Goal: Task Accomplishment & Management: Manage account settings

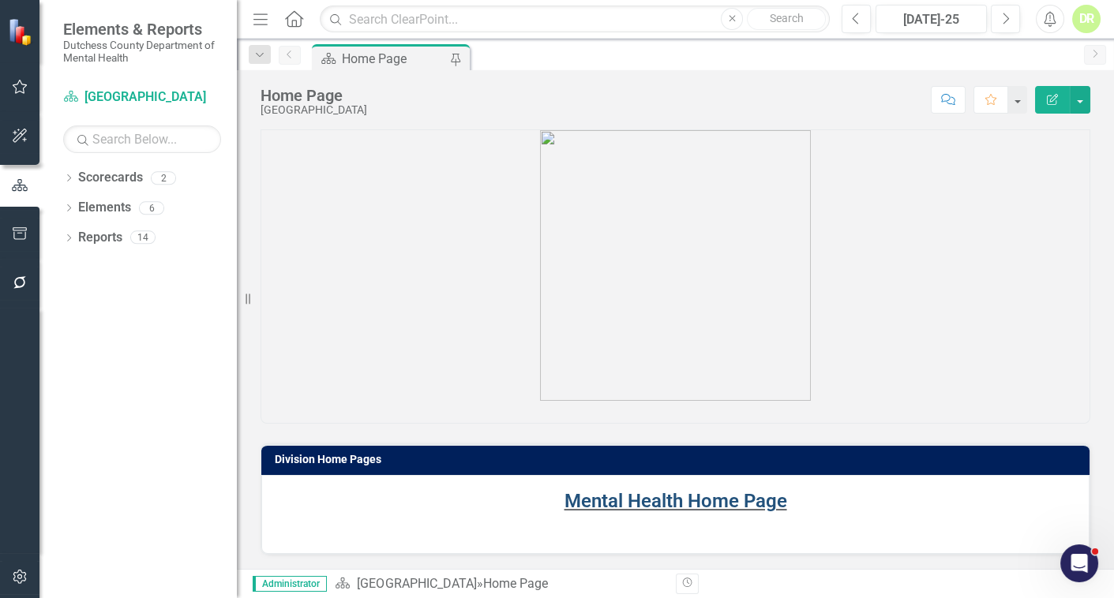
click at [611, 502] on link "Mental Health Home Page" at bounding box center [675, 501] width 223 height 22
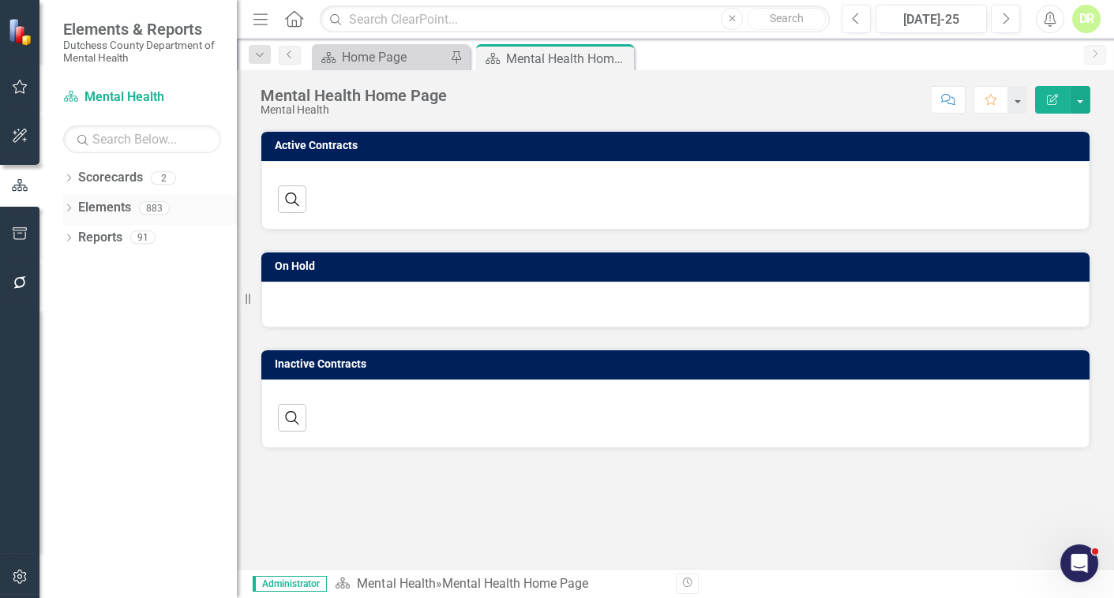
click at [101, 208] on link "Elements" at bounding box center [104, 208] width 53 height 18
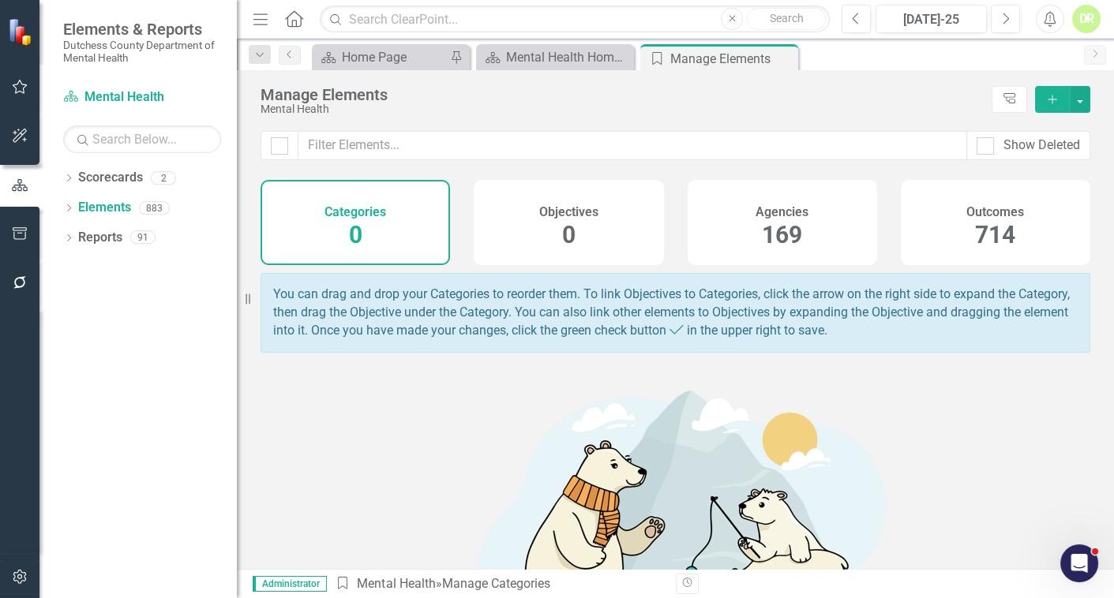
click at [778, 217] on h4 "Agencies" at bounding box center [782, 212] width 53 height 14
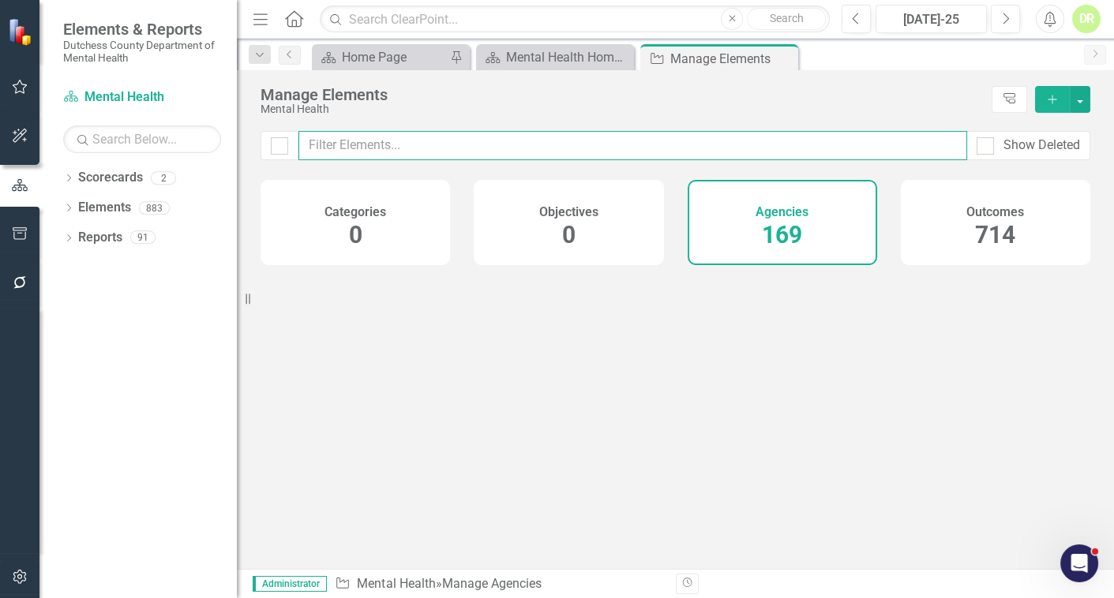
click at [371, 147] on input "text" at bounding box center [632, 145] width 669 height 29
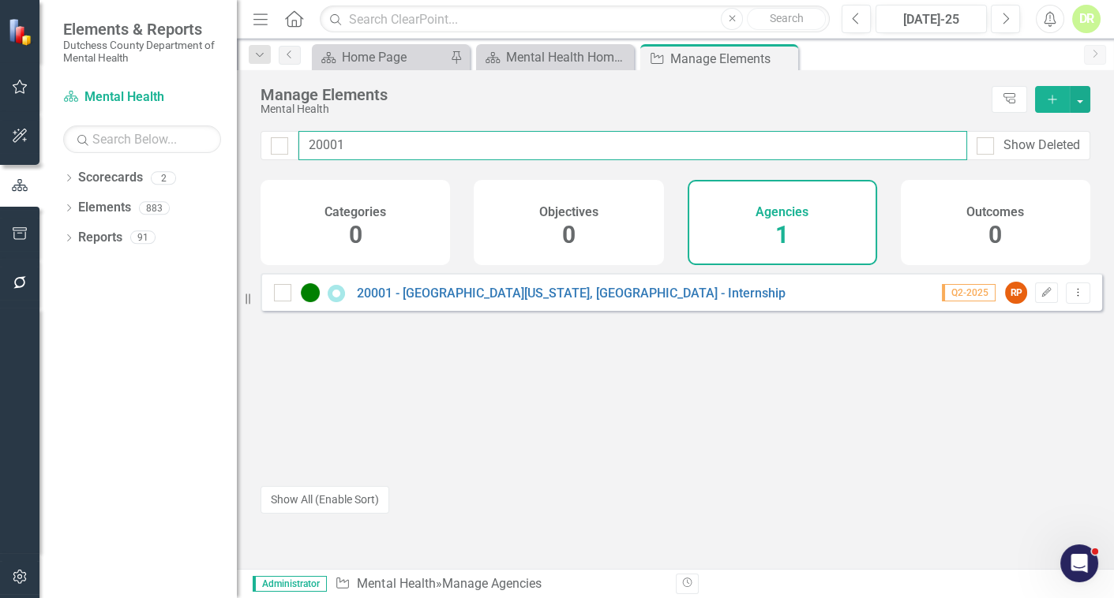
type input "20001"
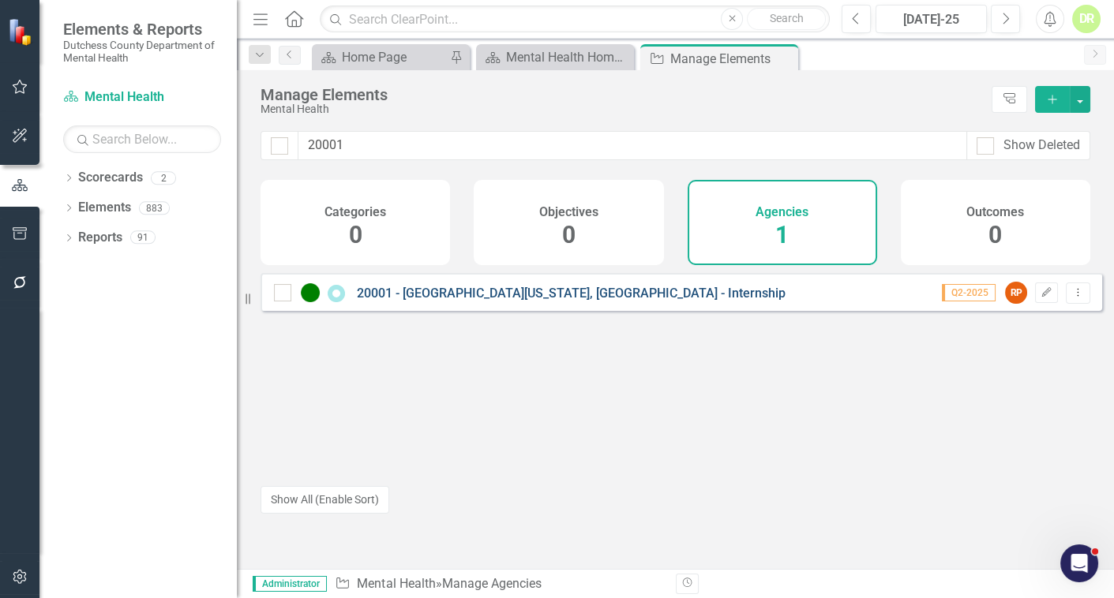
click at [591, 301] on link "20001 - [GEOGRAPHIC_DATA][US_STATE], [GEOGRAPHIC_DATA] - Internship" at bounding box center [571, 293] width 429 height 15
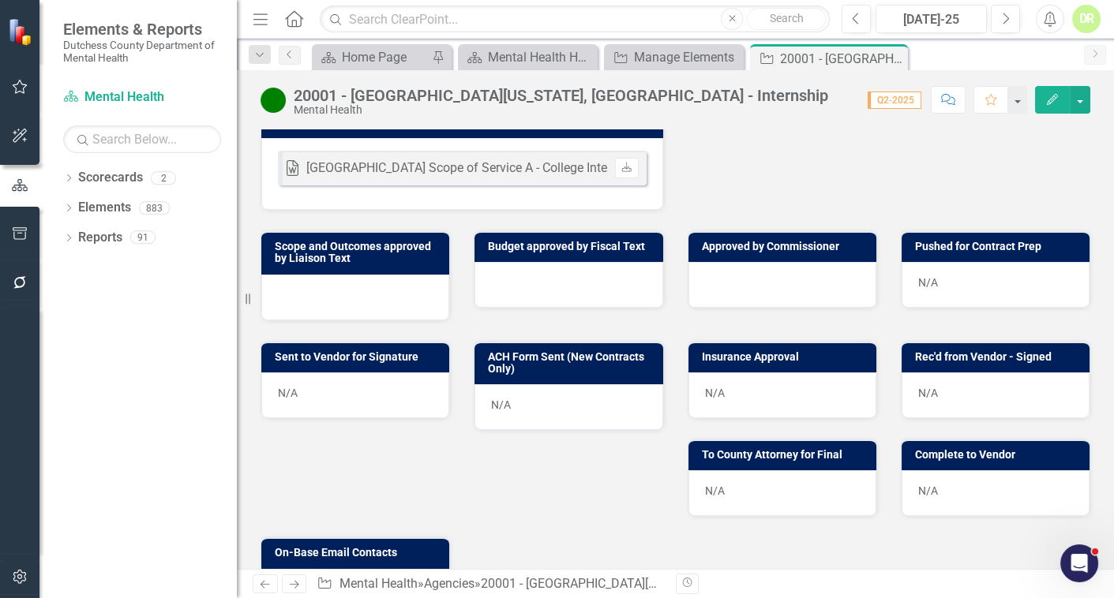
scroll to position [574, 0]
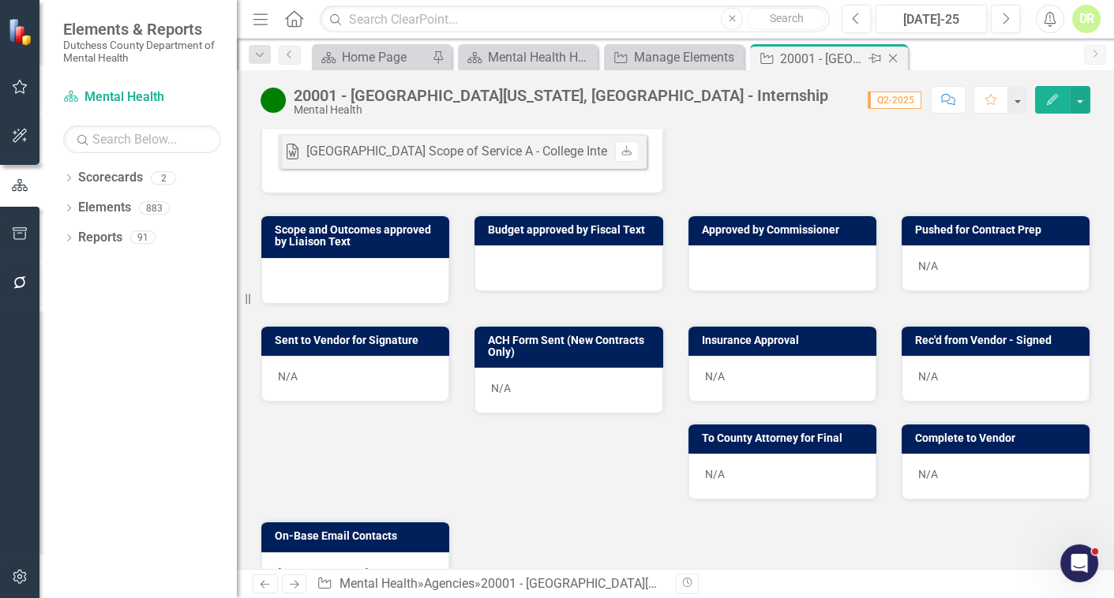
click at [894, 57] on icon "Close" at bounding box center [893, 58] width 16 height 13
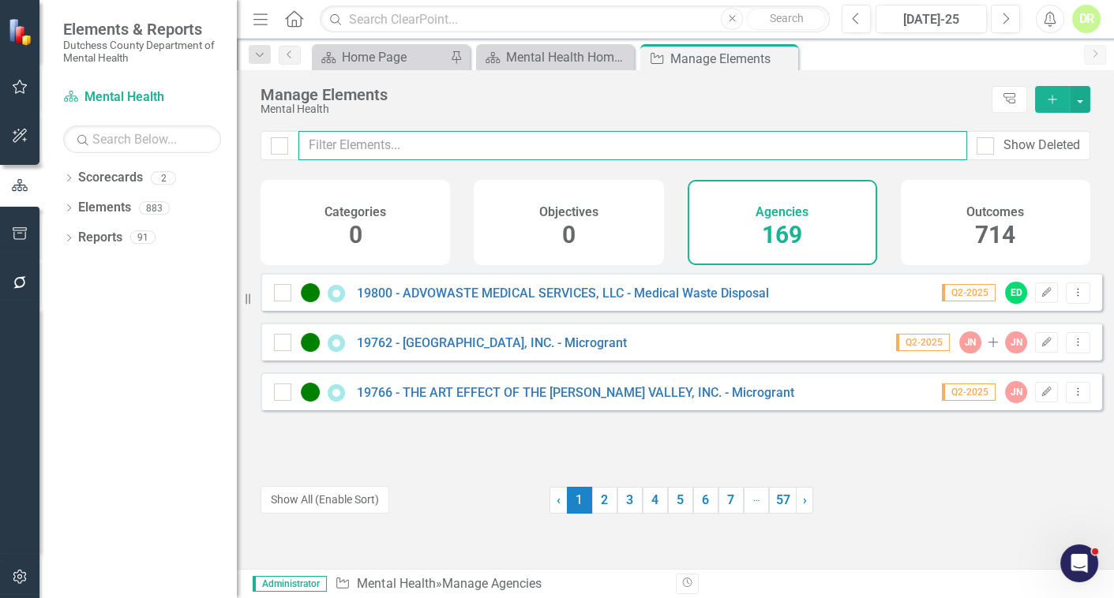
click at [474, 147] on input "text" at bounding box center [632, 145] width 669 height 29
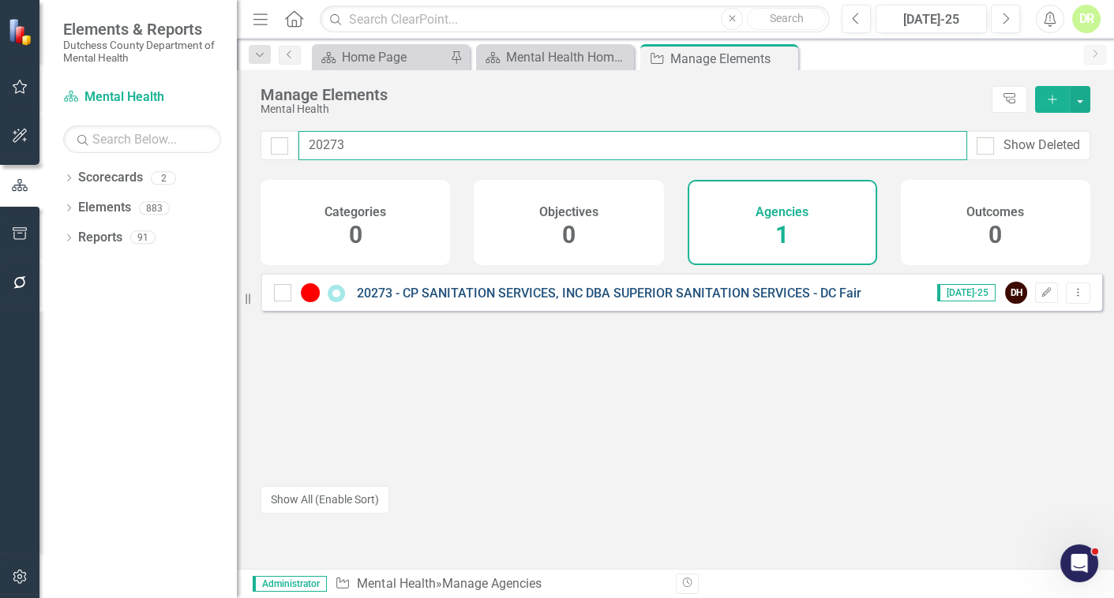
type input "20273"
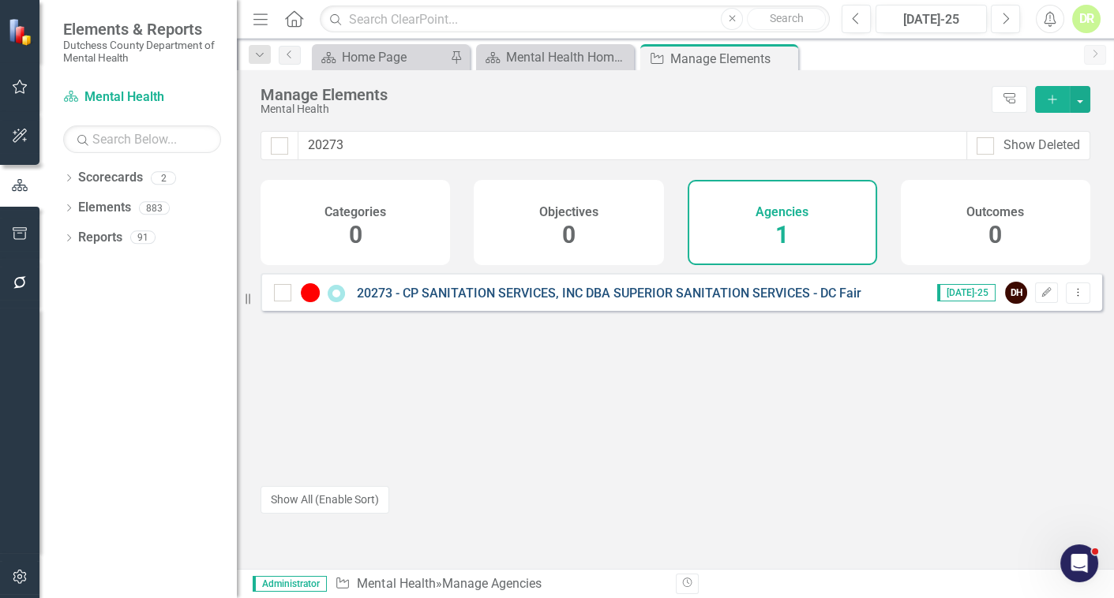
click at [527, 300] on link "20273 - CP SANITATION SERVICES, INC DBA SUPERIOR SANITATION SERVICES - DC Fair" at bounding box center [609, 293] width 504 height 15
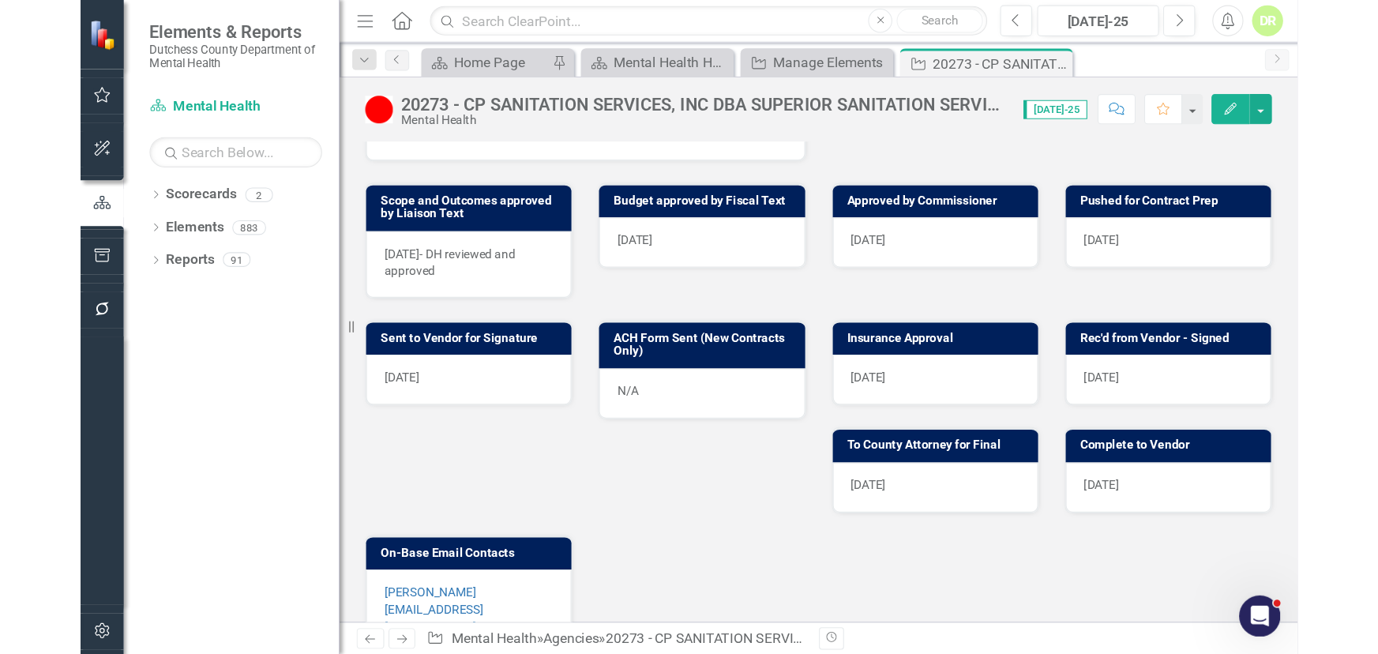
scroll to position [574, 0]
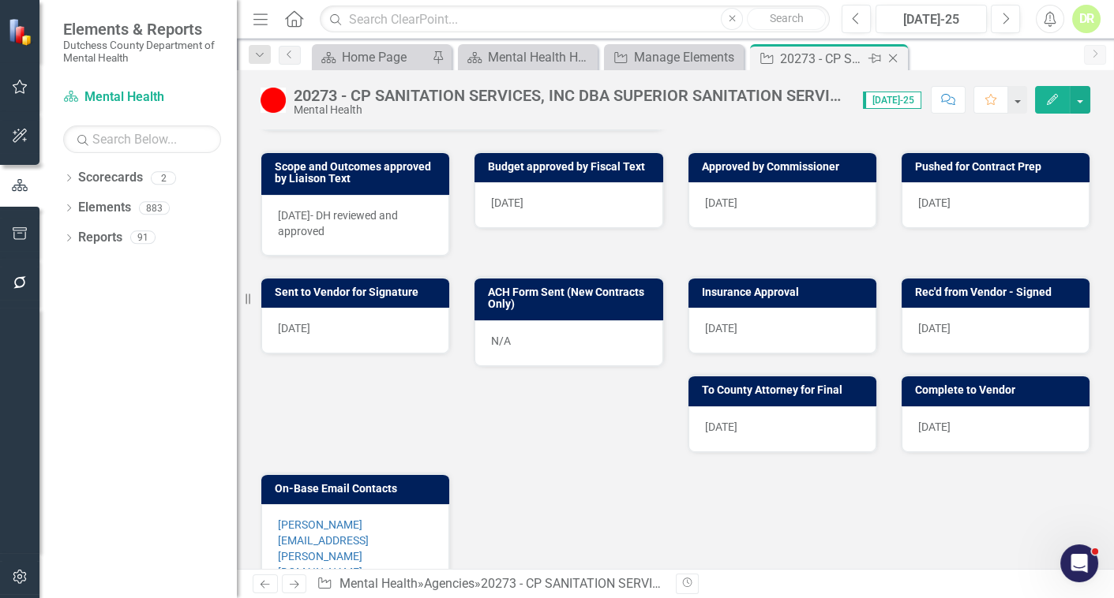
click at [894, 55] on icon at bounding box center [893, 58] width 9 height 9
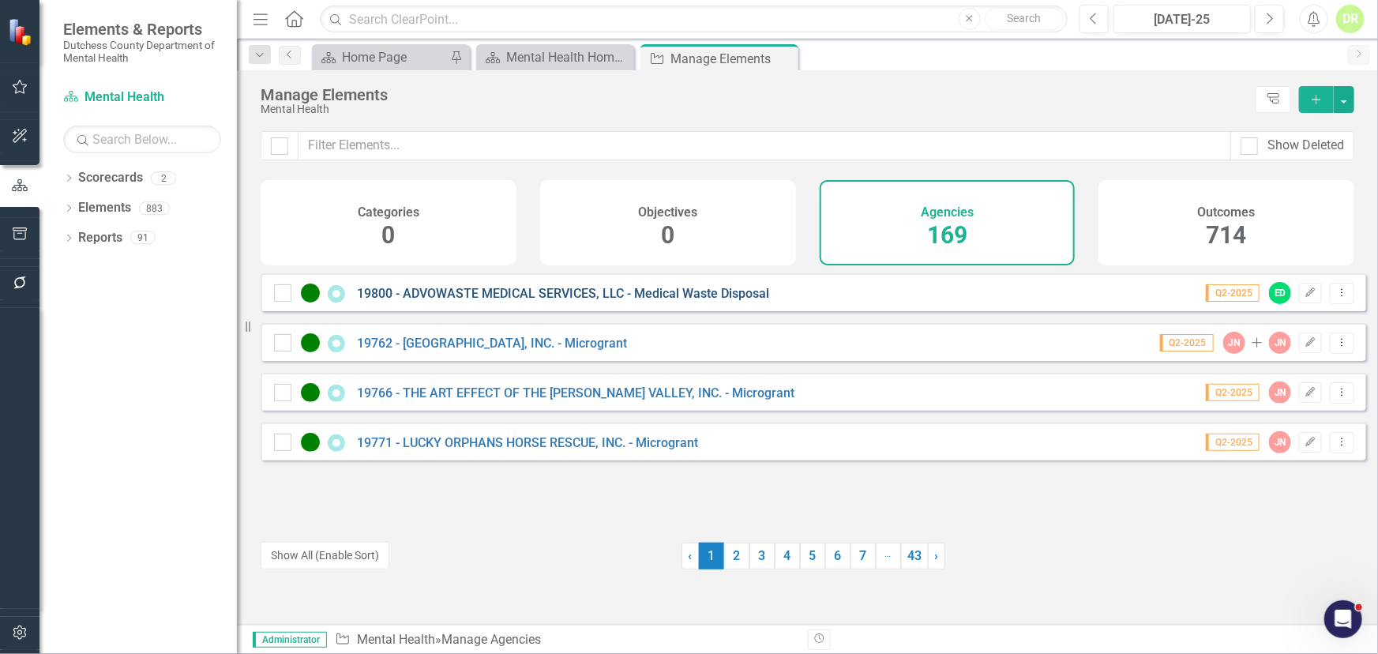
click at [508, 301] on link "19800 - ADVOWASTE MEDICAL SERVICES, LLC - Medical Waste Disposal" at bounding box center [563, 293] width 412 height 15
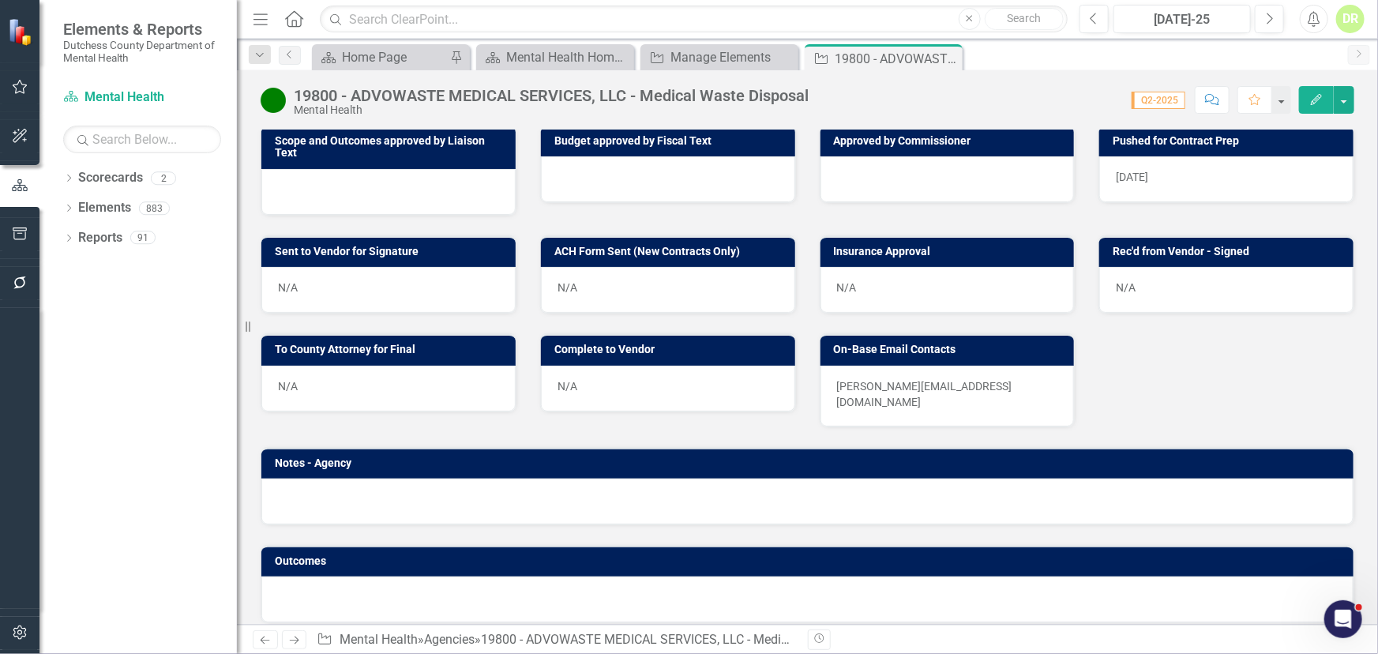
scroll to position [630, 0]
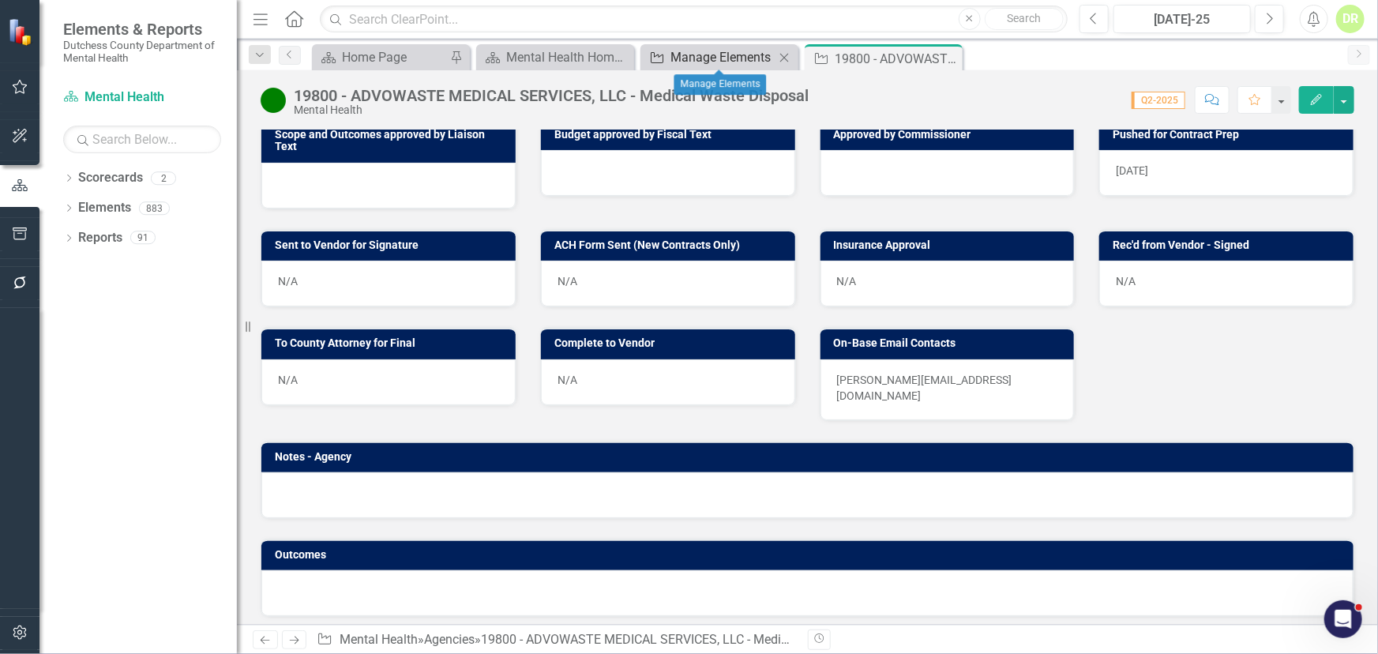
click at [730, 61] on div "Manage Elements" at bounding box center [722, 57] width 104 height 20
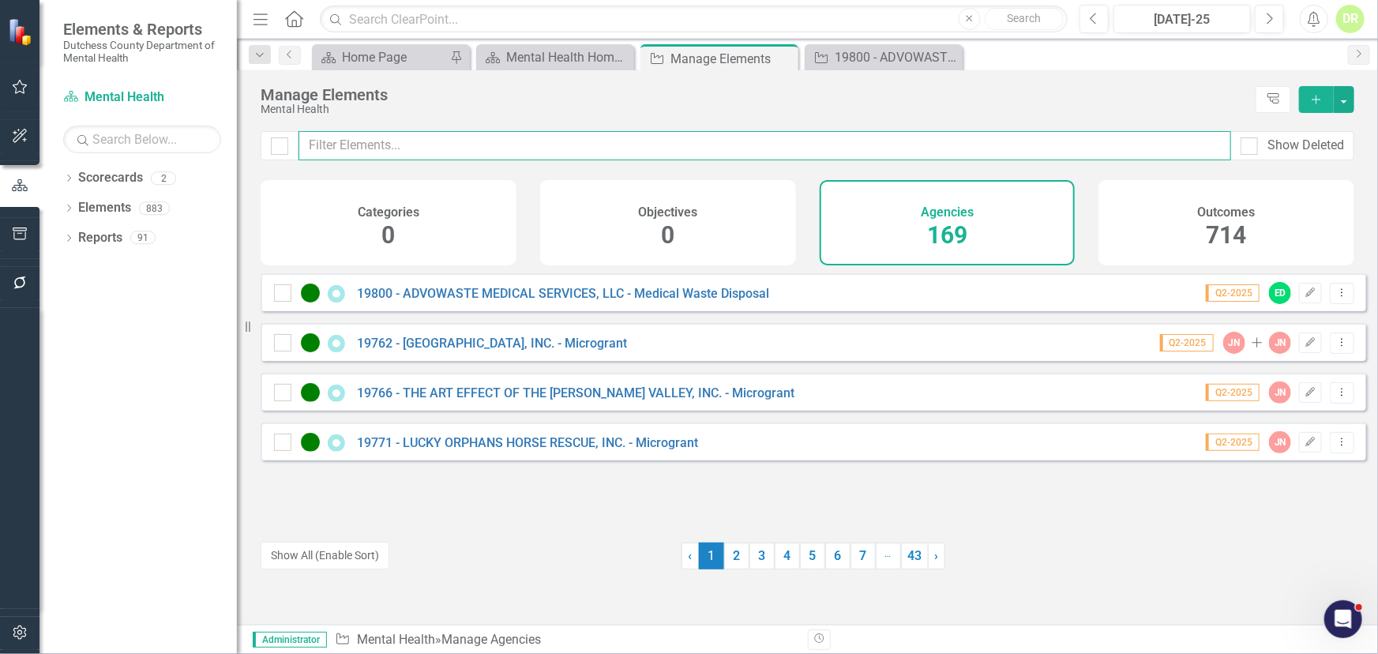
click at [527, 156] on input "text" at bounding box center [764, 145] width 932 height 29
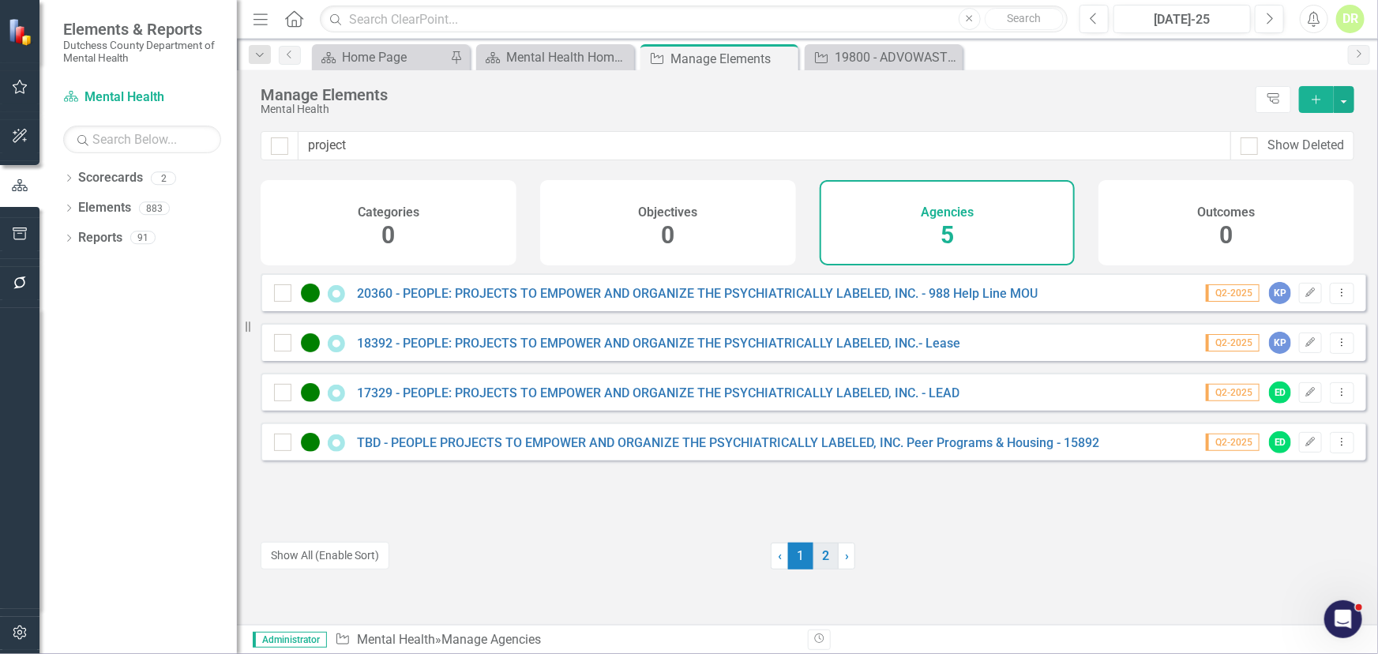
click at [824, 556] on link "2" at bounding box center [825, 555] width 25 height 27
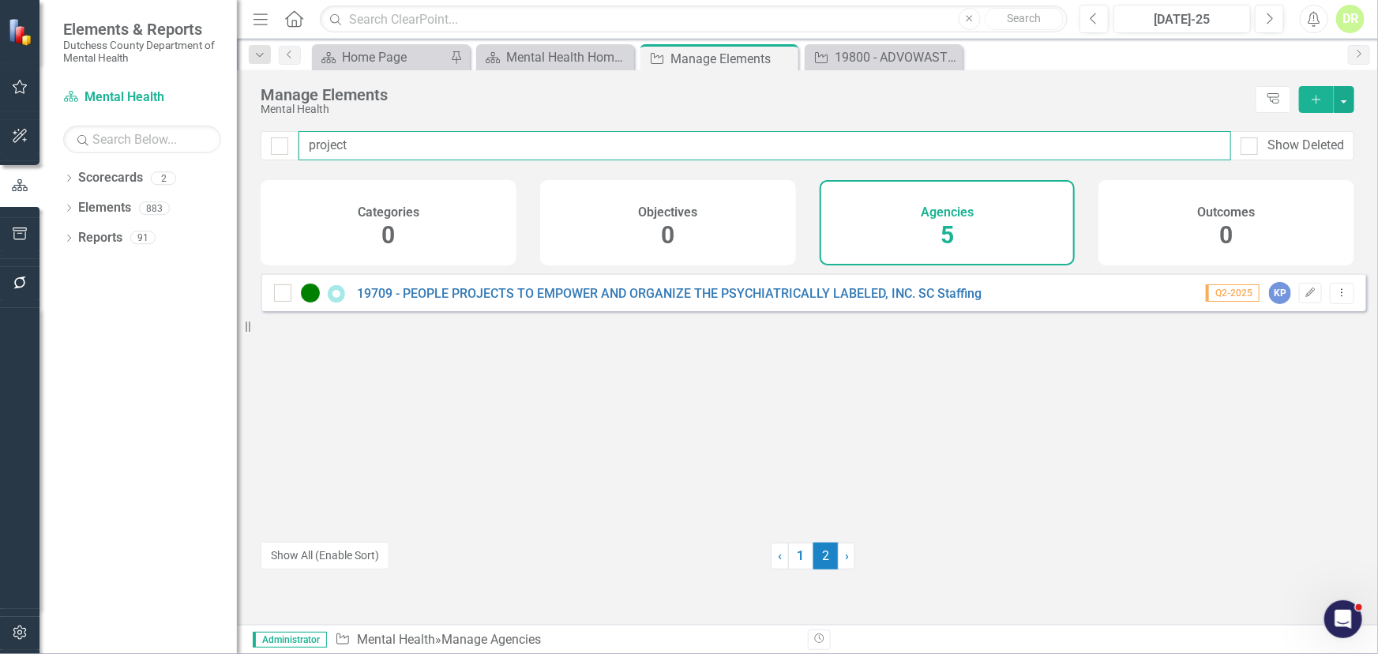
drag, startPoint x: 430, startPoint y: 156, endPoint x: 258, endPoint y: 169, distance: 172.6
click at [258, 169] on div "project Show Deleted" at bounding box center [807, 155] width 1141 height 49
drag, startPoint x: 371, startPoint y: 151, endPoint x: 125, endPoint y: 172, distance: 247.2
click at [126, 158] on div "Elements & Reports Dutchess County Department of Mental Health Scorecard Mental…" at bounding box center [689, 327] width 1378 height 654
type input "19572"
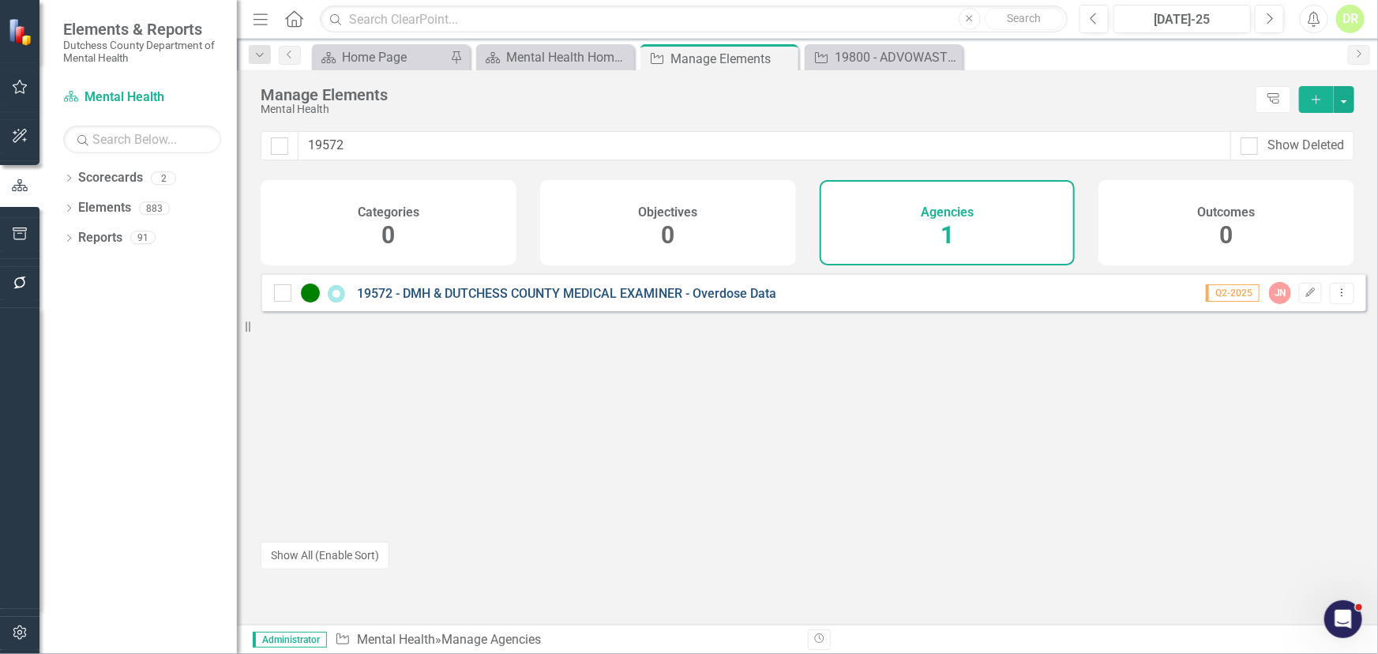
click at [420, 300] on link "19572 - DMH & DUTCHESS COUNTY MEDICAL EXAMINER - Overdose Data" at bounding box center [566, 293] width 419 height 15
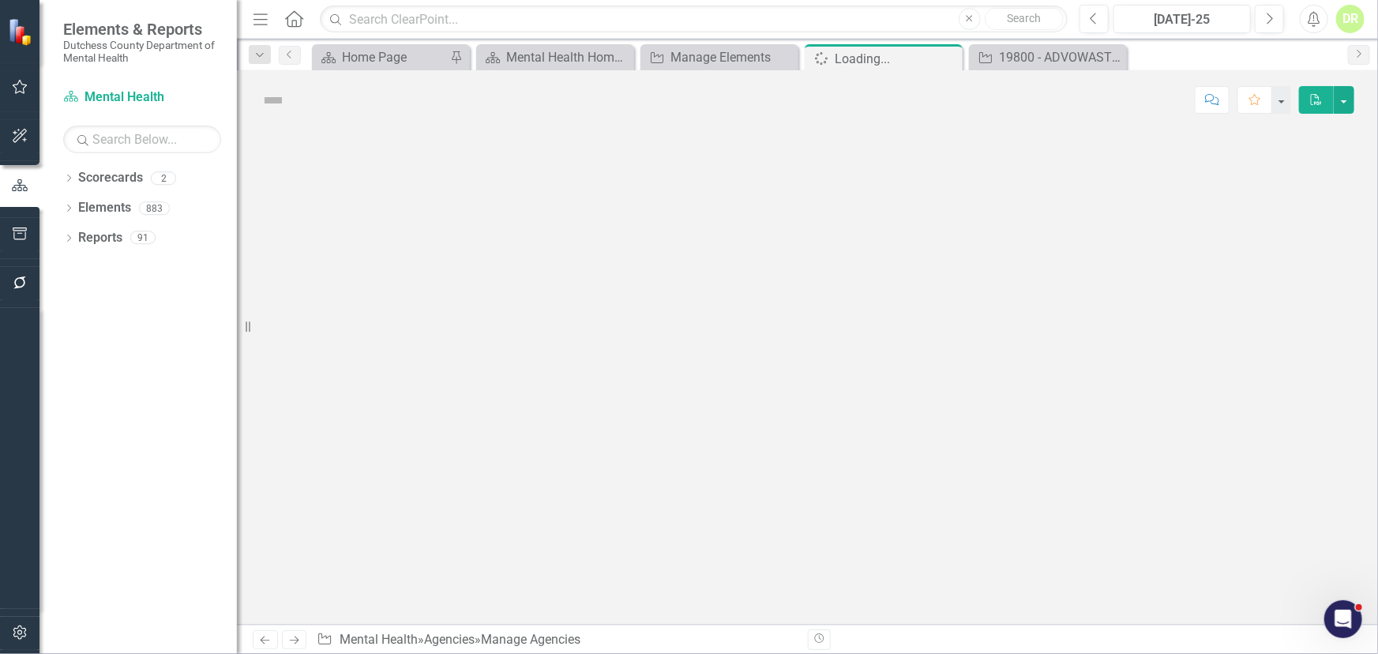
click at [420, 300] on div at bounding box center [807, 376] width 1141 height 495
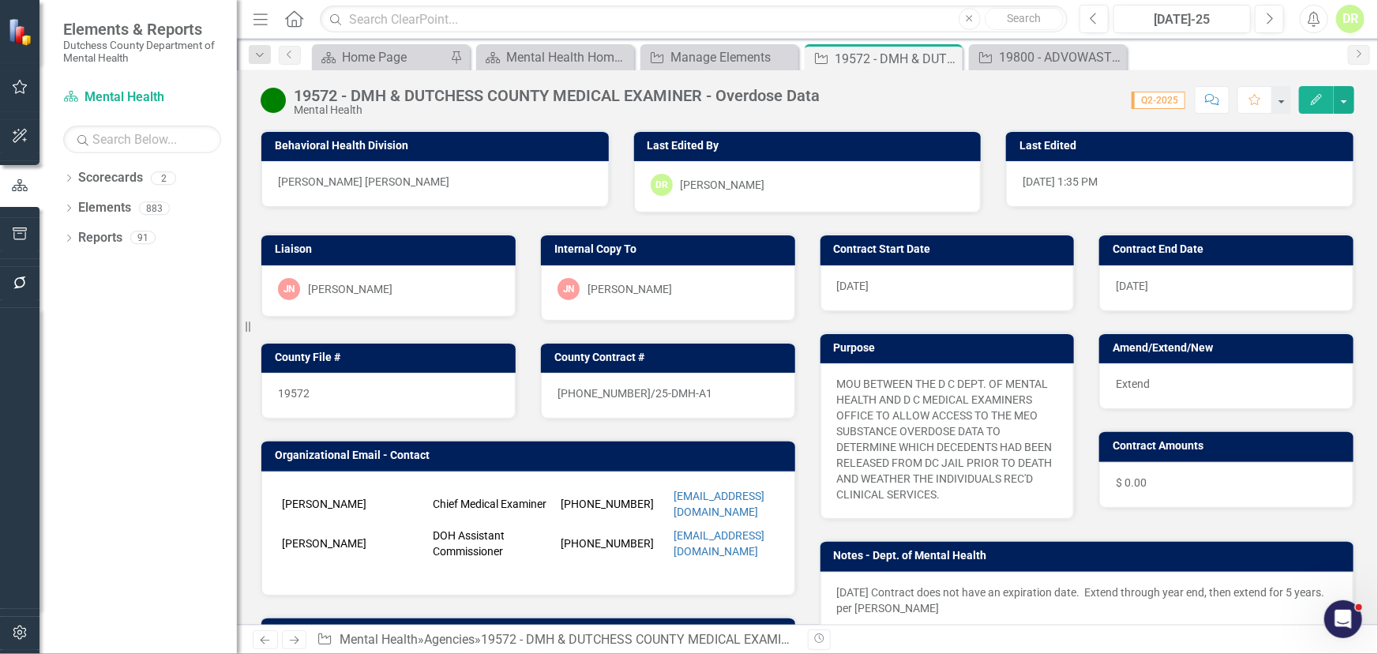
click at [402, 563] on p at bounding box center [528, 571] width 501 height 16
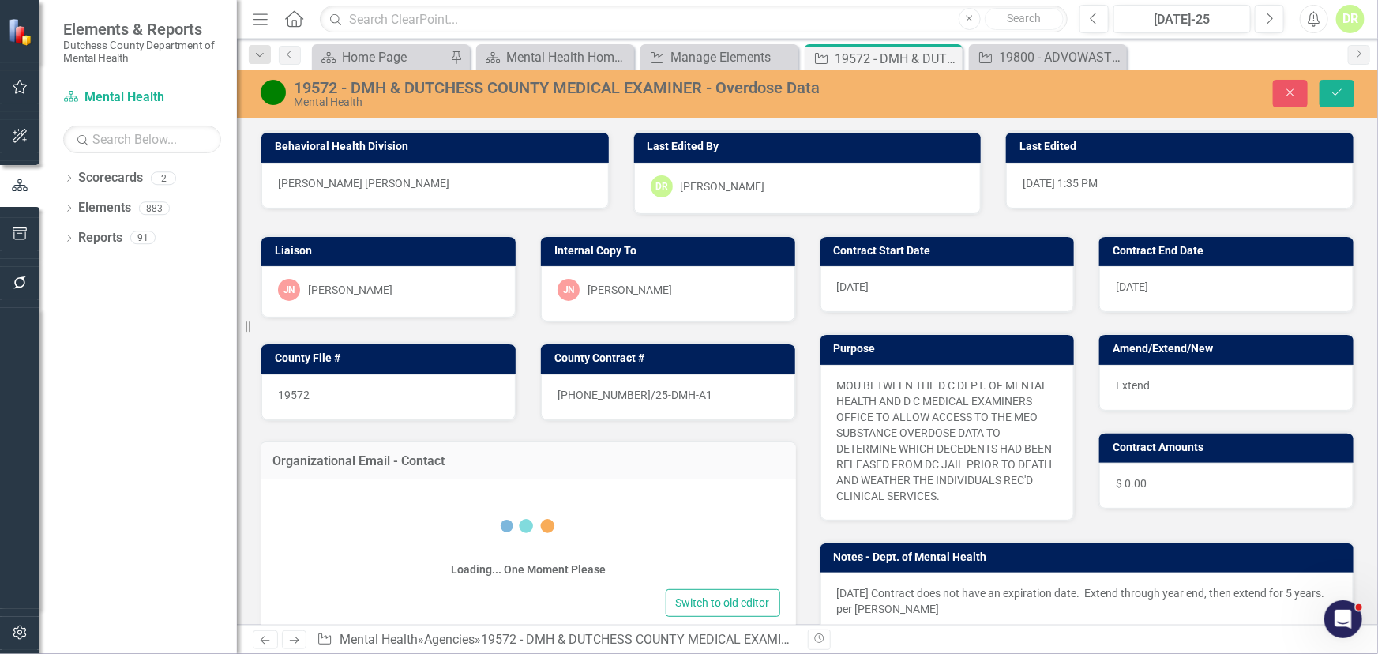
click at [402, 547] on div "Loading... One Moment Please" at bounding box center [528, 539] width 504 height 91
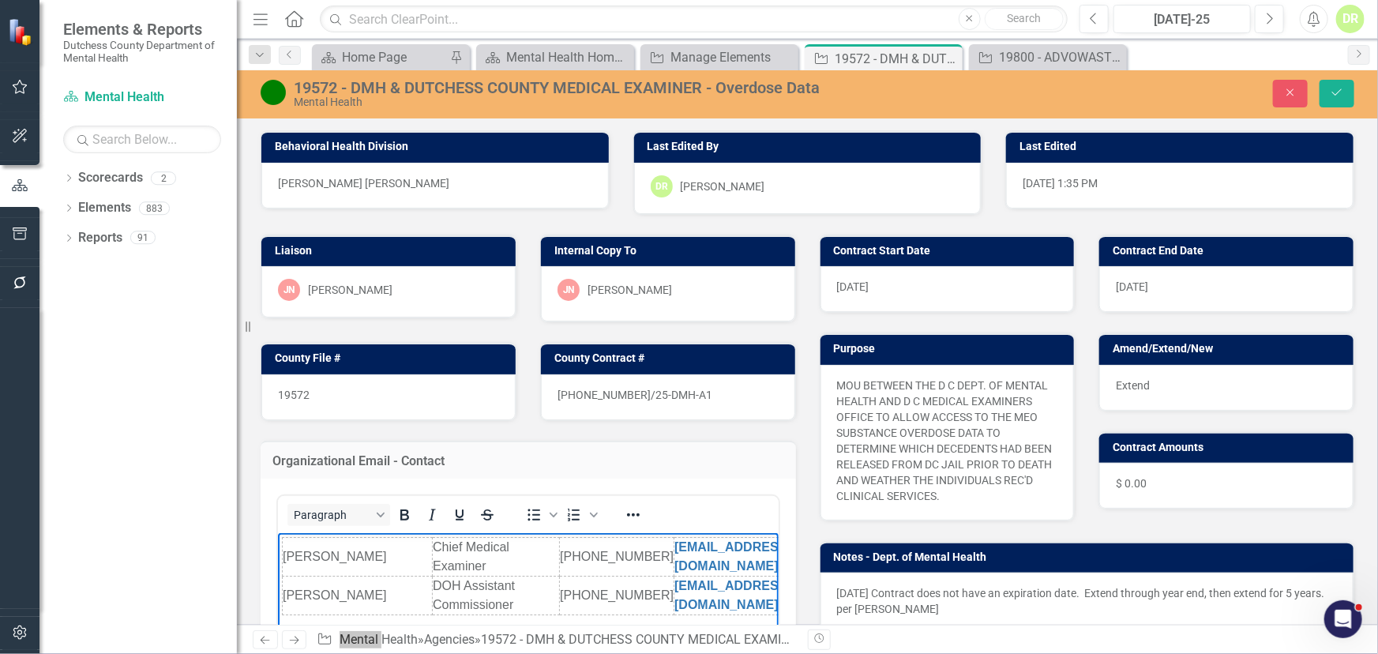
click at [279, 587] on body "[PERSON_NAME] Chief Medical Examiner [PHONE_NUMBER] [EMAIL_ADDRESS][DOMAIN_NAME…" at bounding box center [527, 650] width 501 height 237
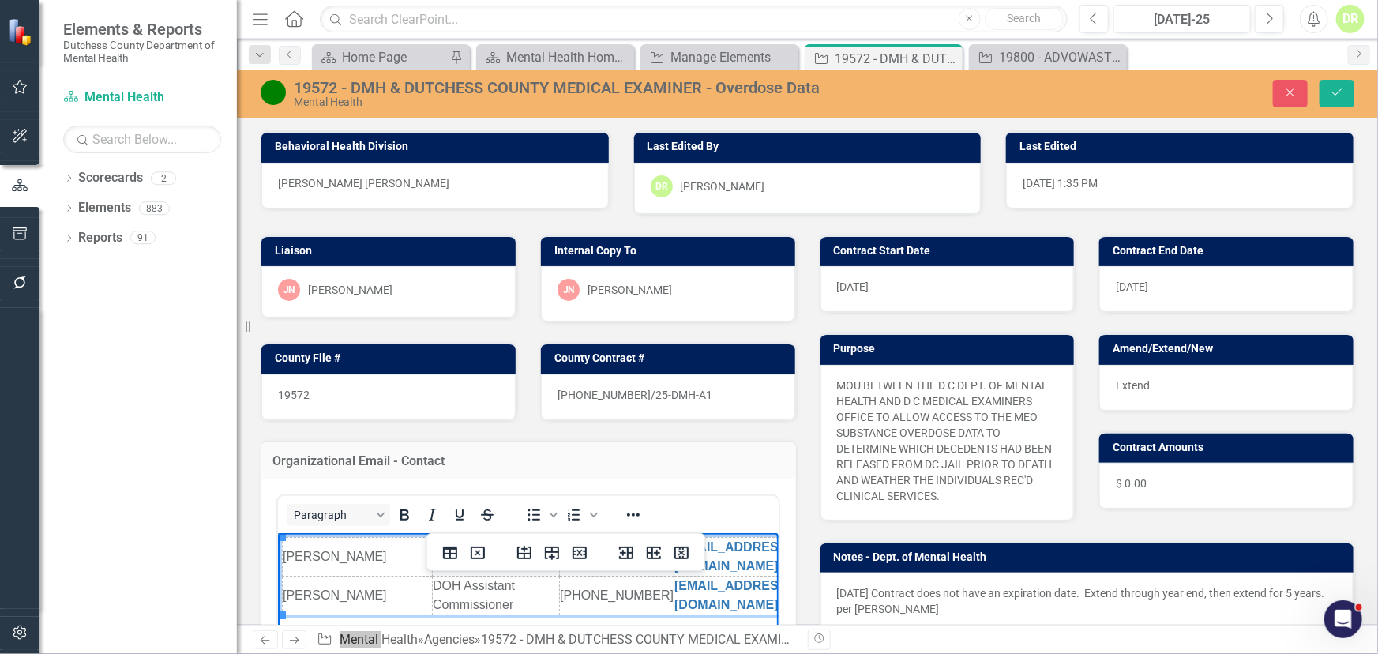
click at [287, 598] on td "[PERSON_NAME]" at bounding box center [357, 595] width 150 height 39
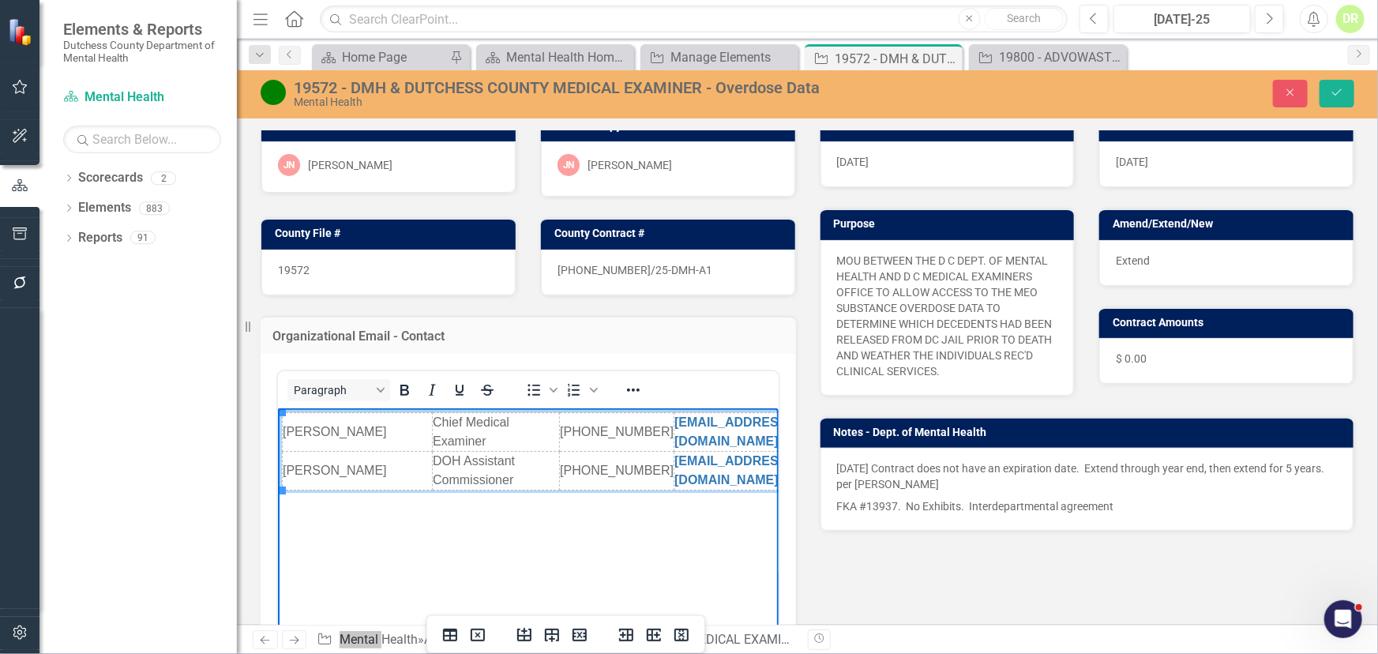
scroll to position [143, 0]
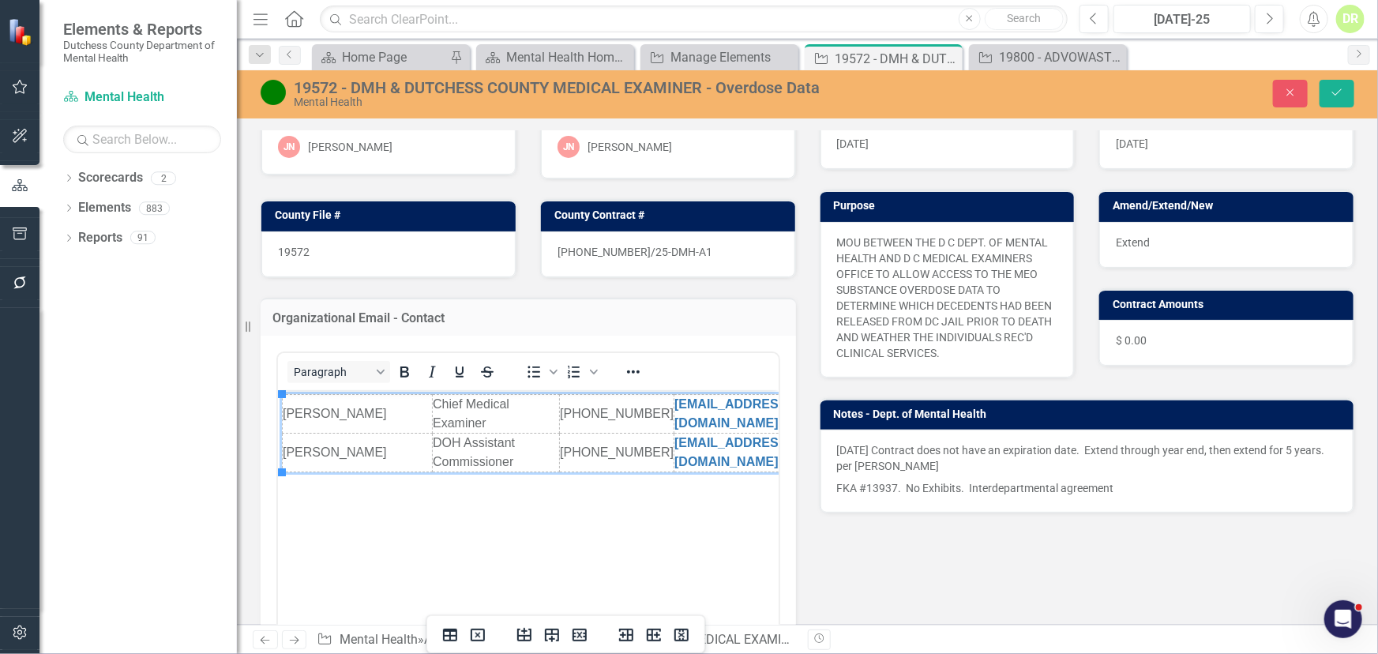
drag, startPoint x: 827, startPoint y: 1009, endPoint x: 557, endPoint y: 557, distance: 526.1
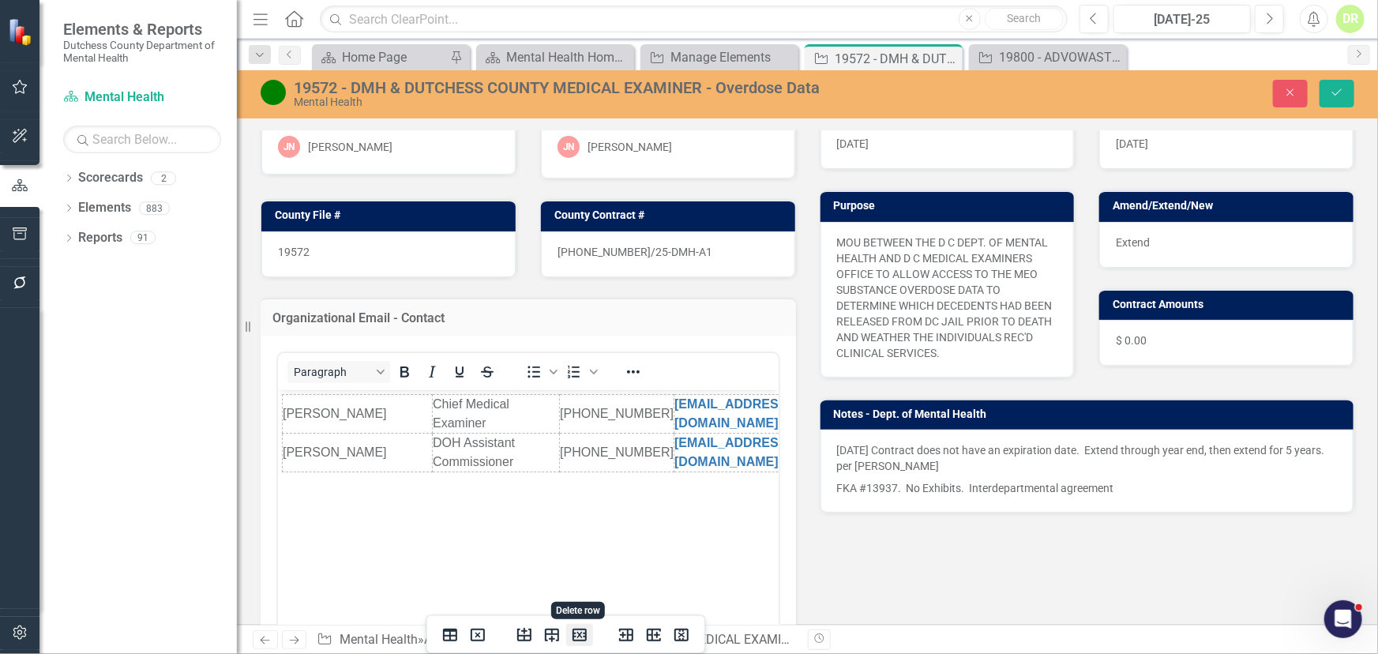
click at [579, 598] on icon "Delete row" at bounding box center [579, 634] width 14 height 13
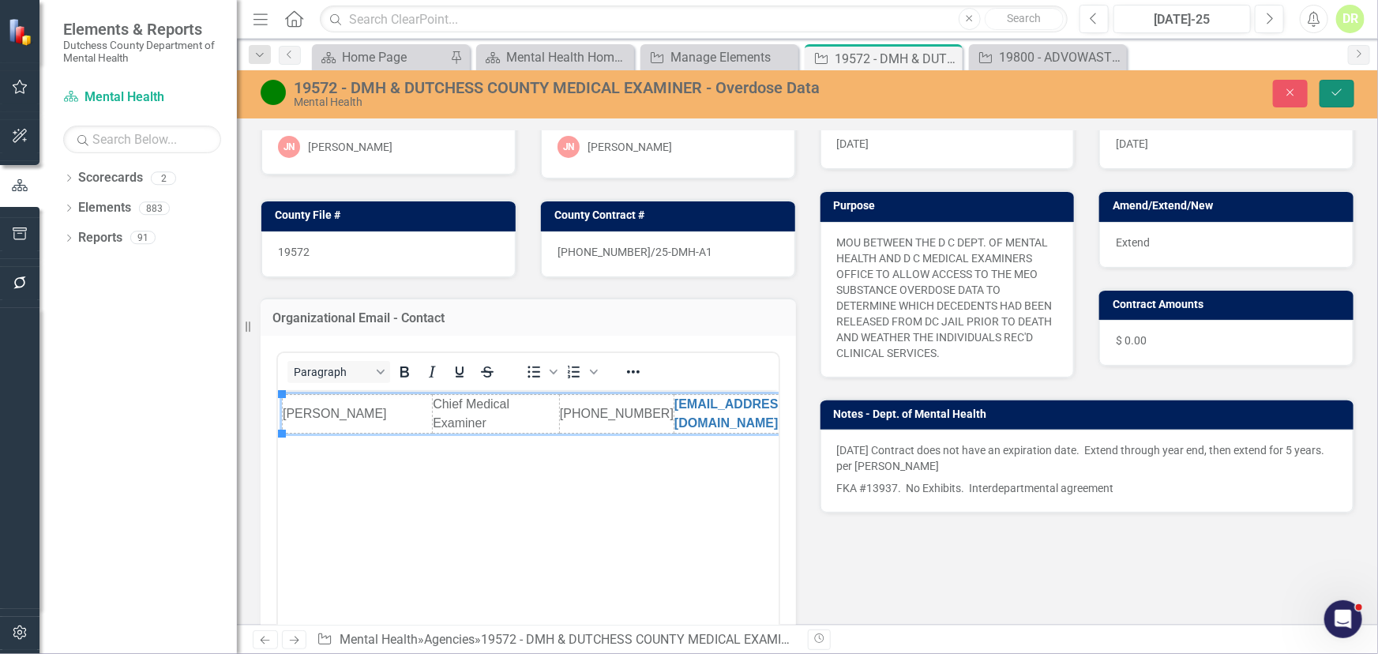
drag, startPoint x: 1342, startPoint y: 83, endPoint x: 1113, endPoint y: 166, distance: 243.5
click at [1113, 83] on button "Save" at bounding box center [1336, 94] width 35 height 28
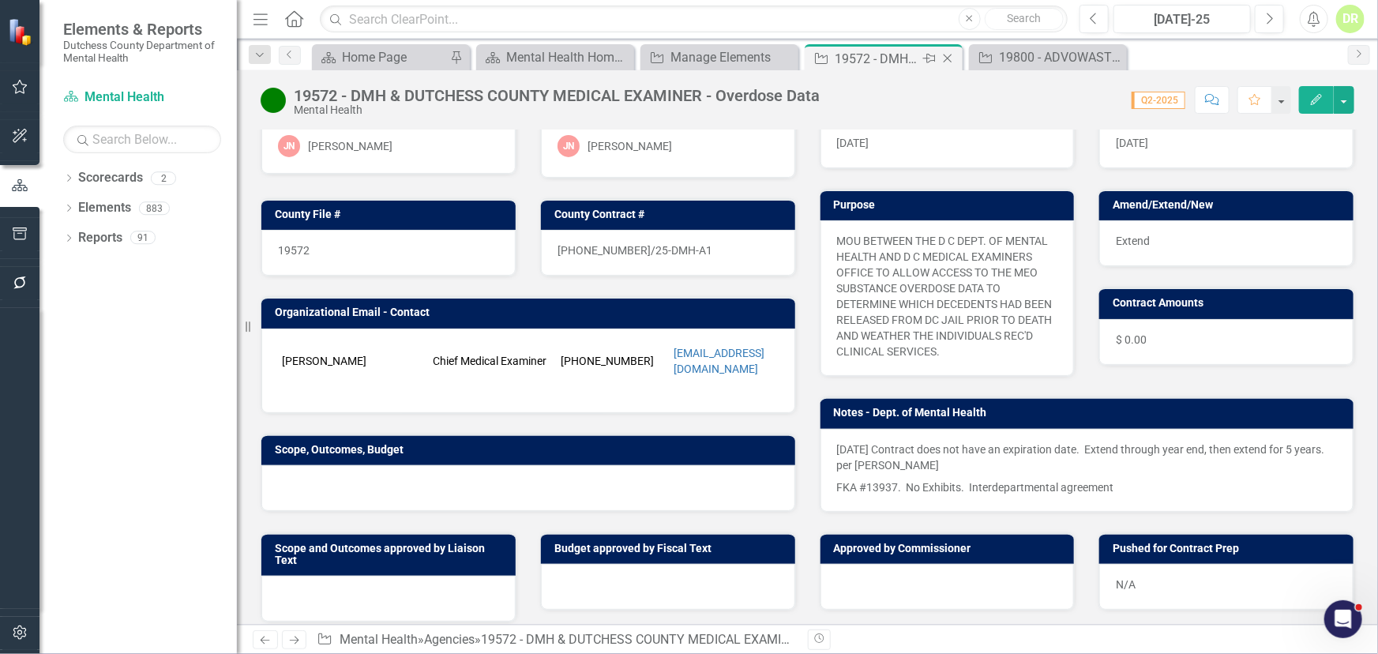
click at [947, 54] on icon "Close" at bounding box center [947, 58] width 16 height 13
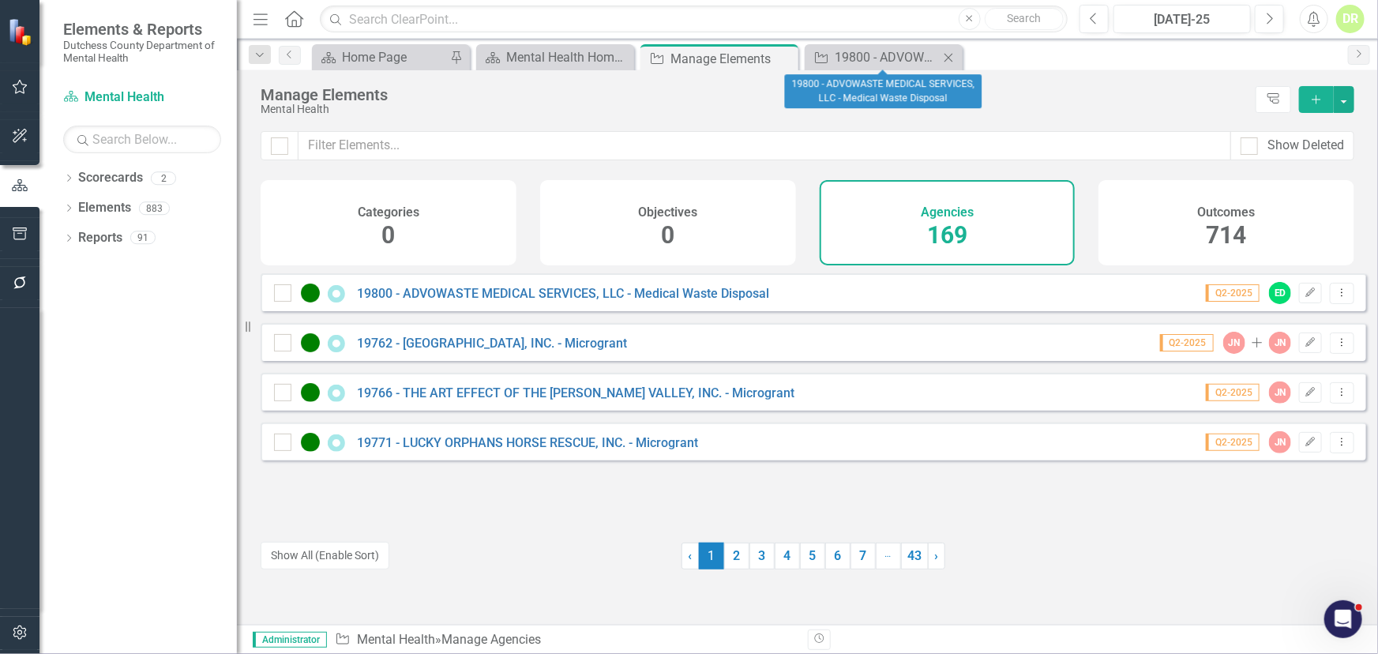
click at [950, 57] on icon "Close" at bounding box center [948, 57] width 16 height 13
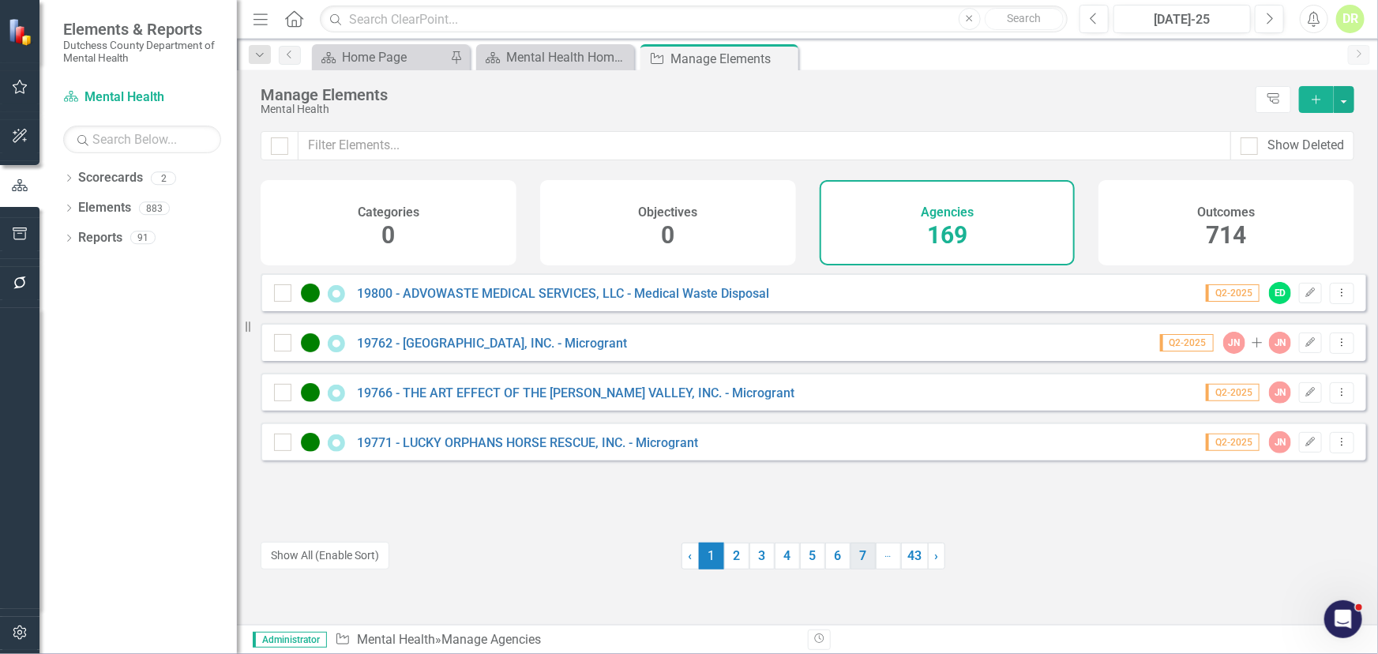
click at [857, 553] on link "7" at bounding box center [862, 555] width 25 height 27
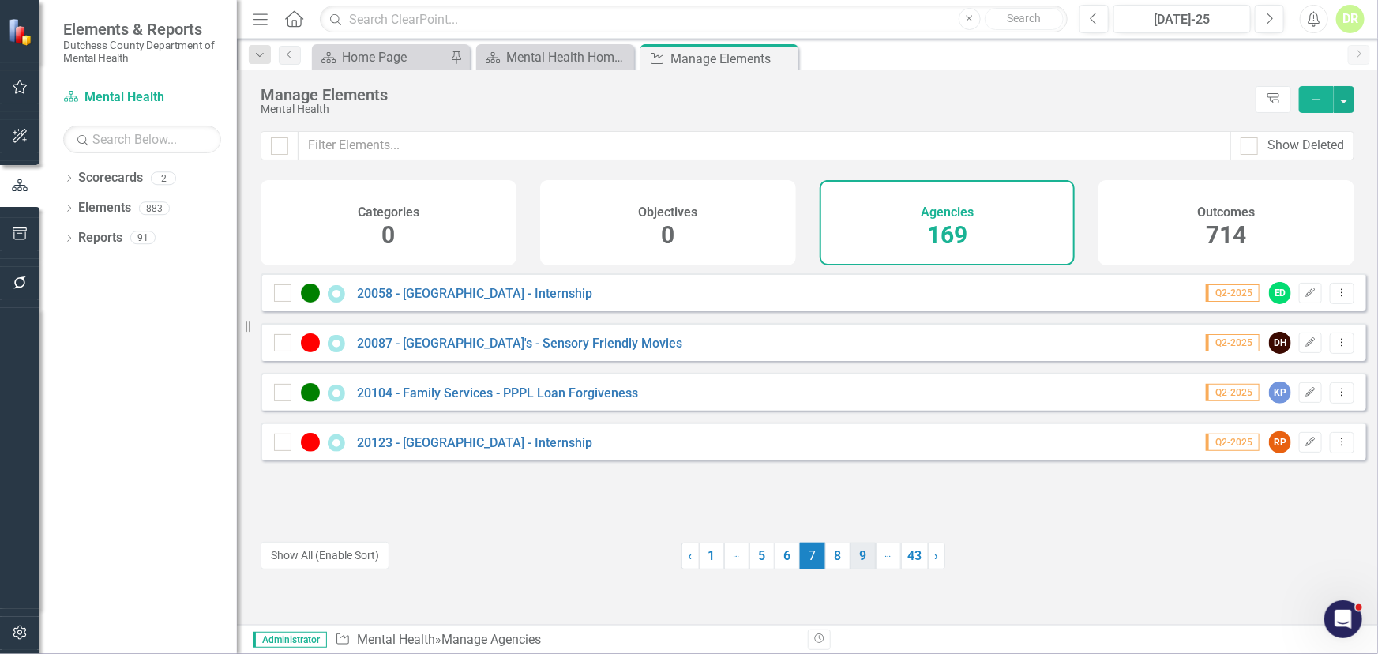
click at [861, 561] on link "9" at bounding box center [862, 555] width 25 height 27
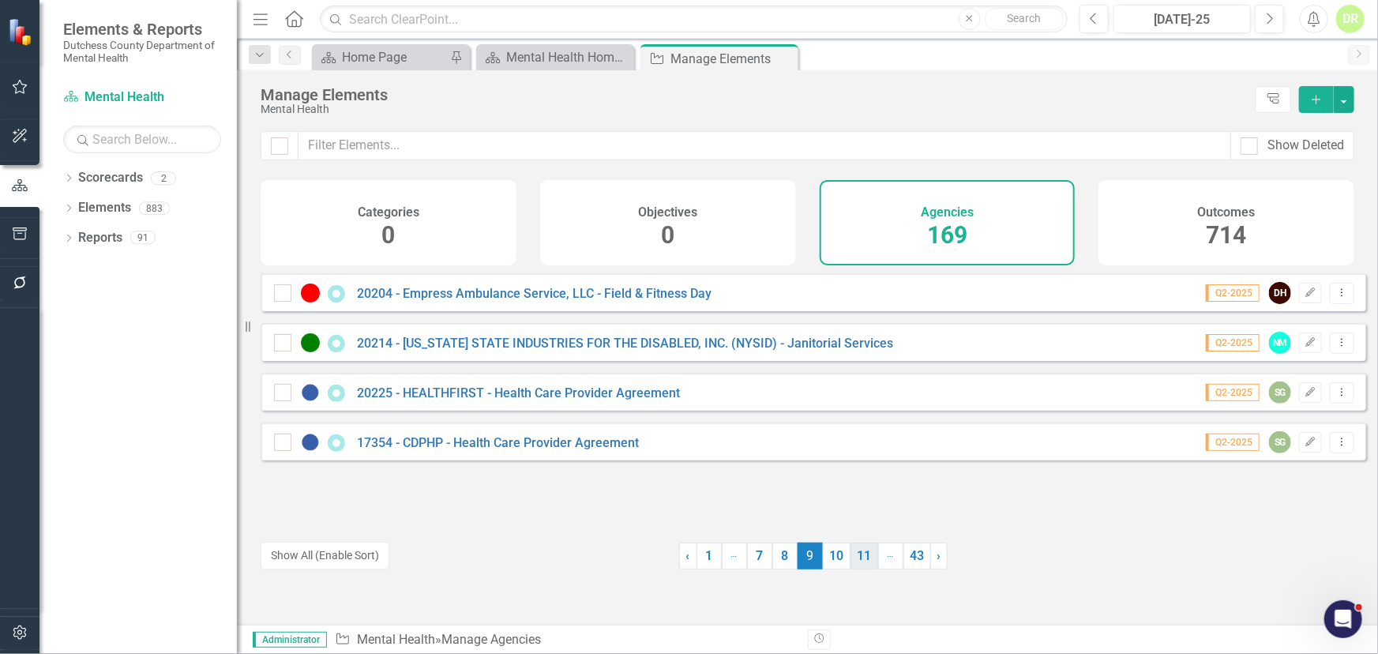
click at [856, 561] on link "11" at bounding box center [864, 555] width 28 height 27
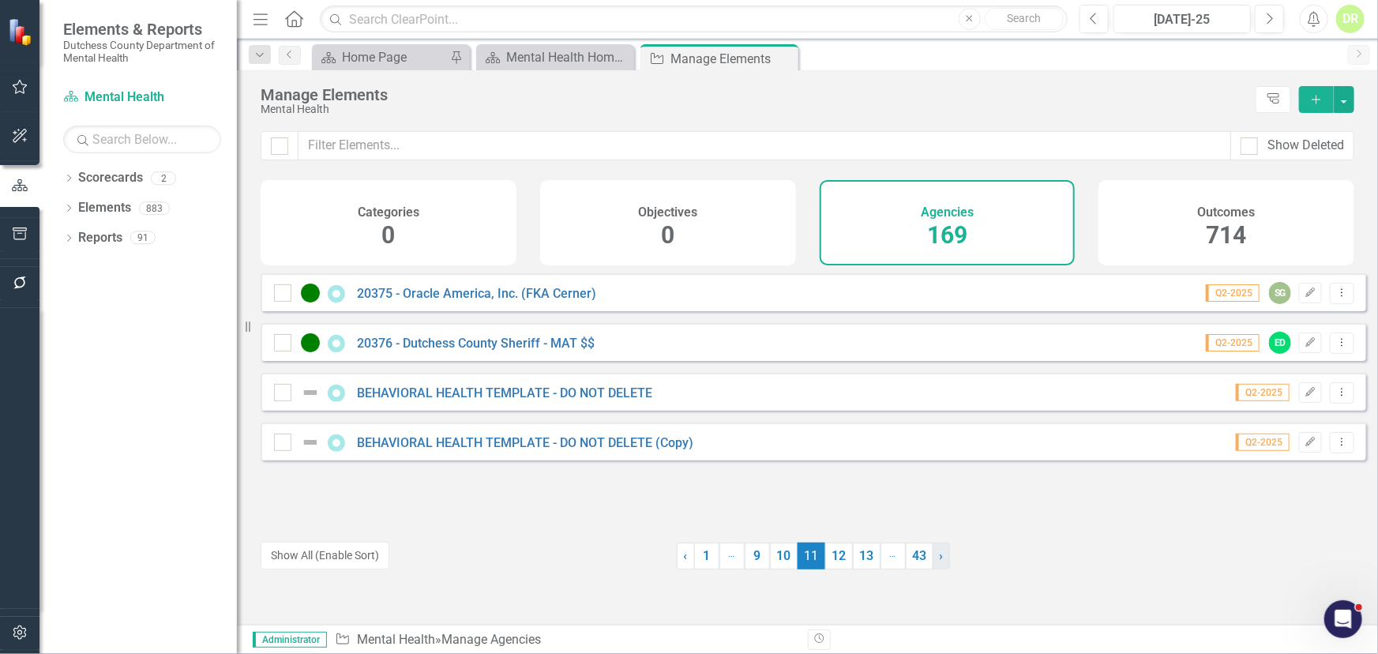
click at [938, 553] on link "› Next" at bounding box center [940, 555] width 17 height 27
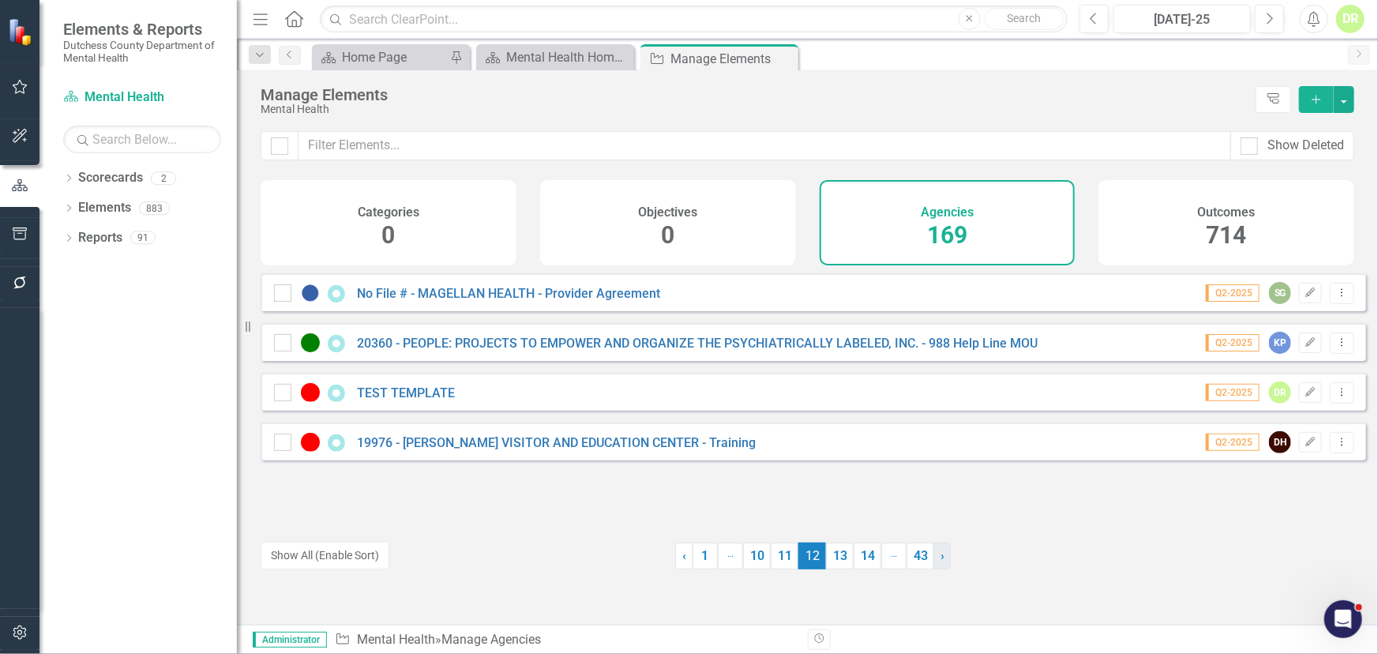
click at [940, 553] on span "›" at bounding box center [942, 555] width 4 height 15
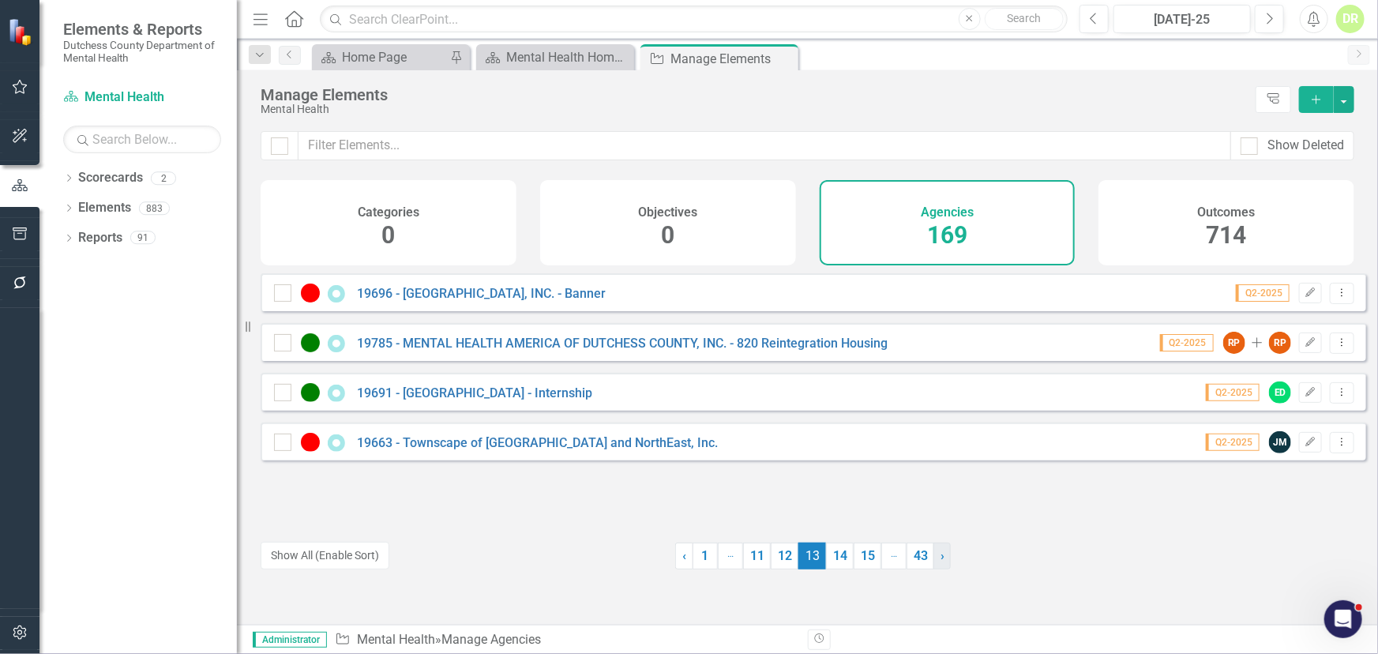
click at [940, 553] on span "›" at bounding box center [942, 555] width 4 height 15
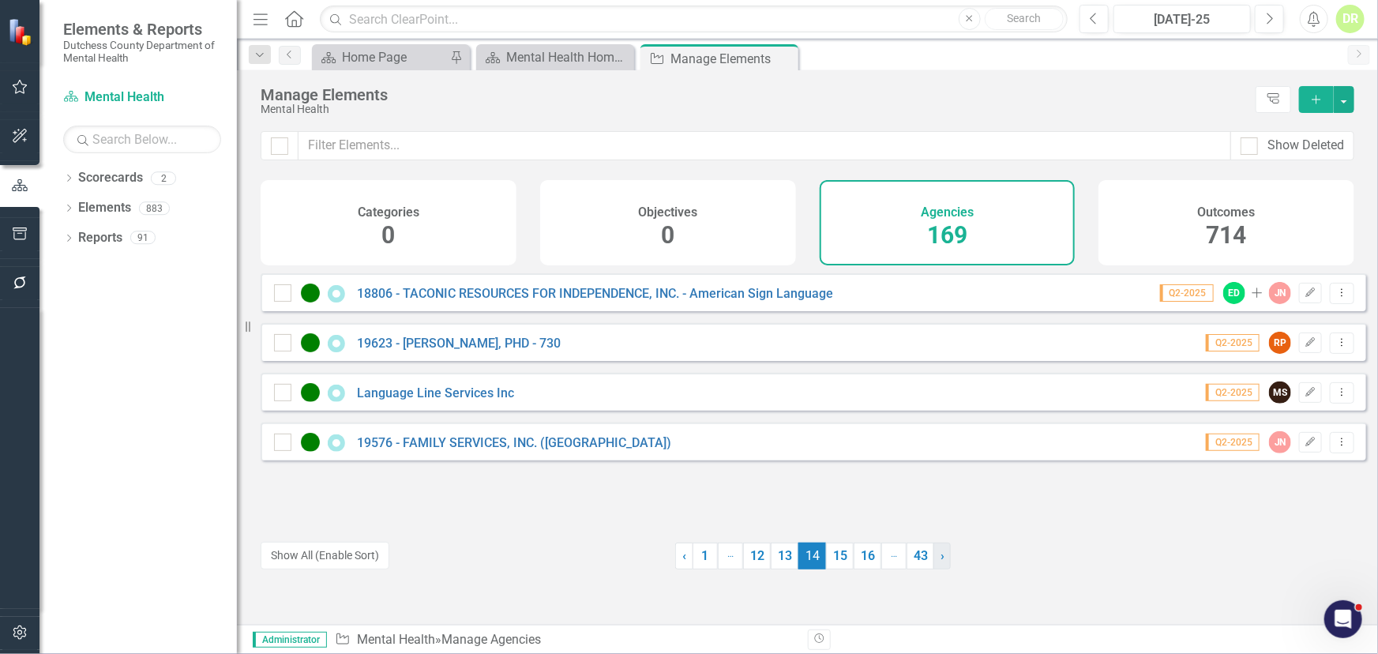
click at [940, 552] on span "›" at bounding box center [942, 555] width 4 height 15
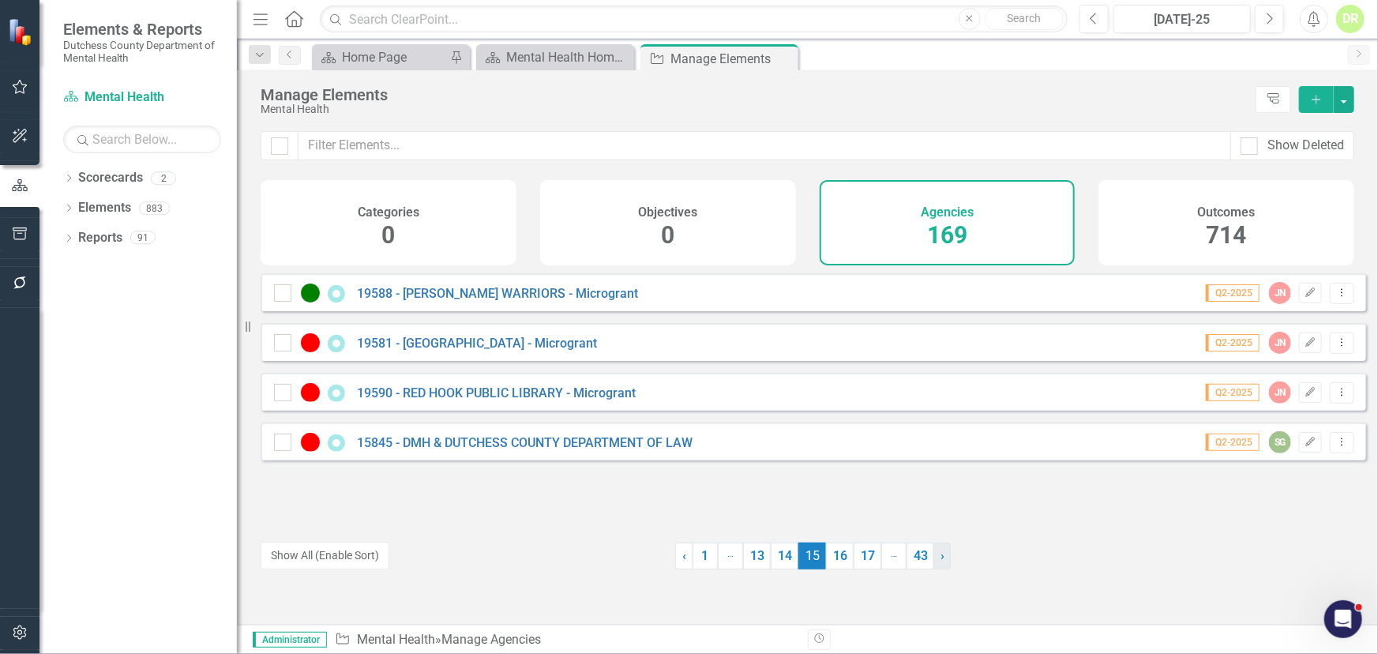
click at [940, 552] on span "›" at bounding box center [942, 555] width 4 height 15
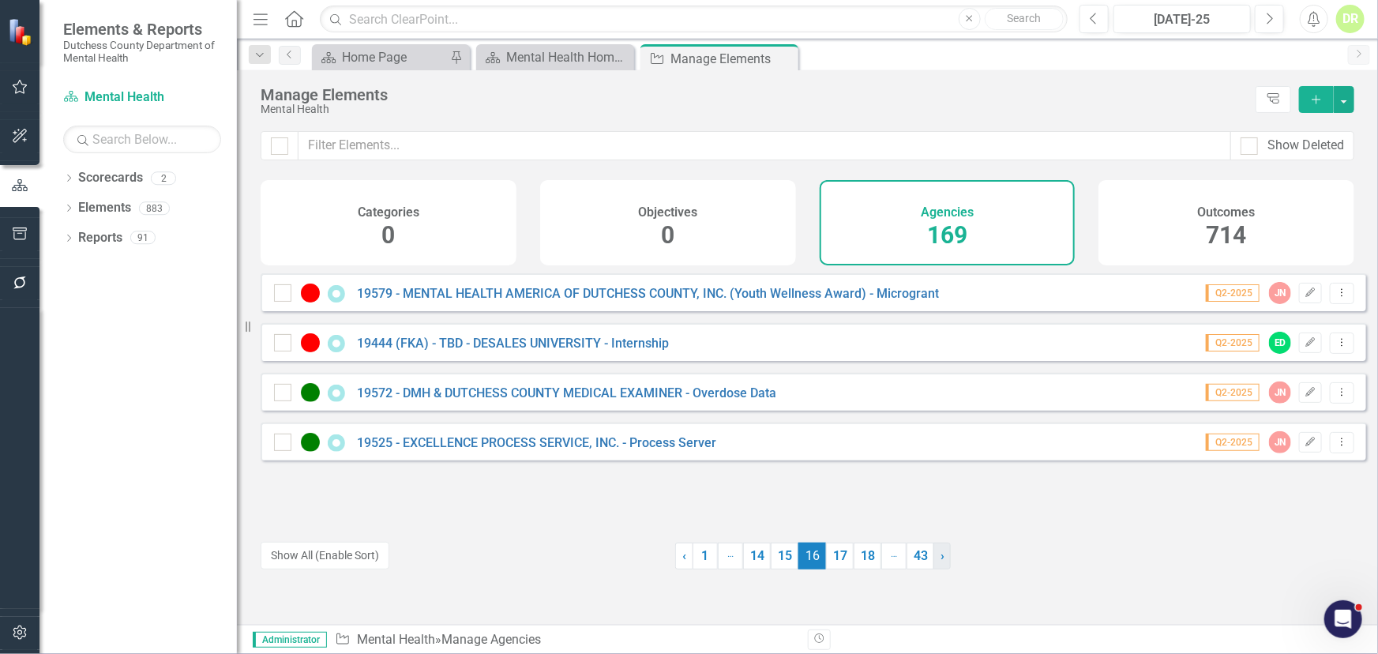
click at [933, 552] on link "› Next" at bounding box center [941, 555] width 17 height 27
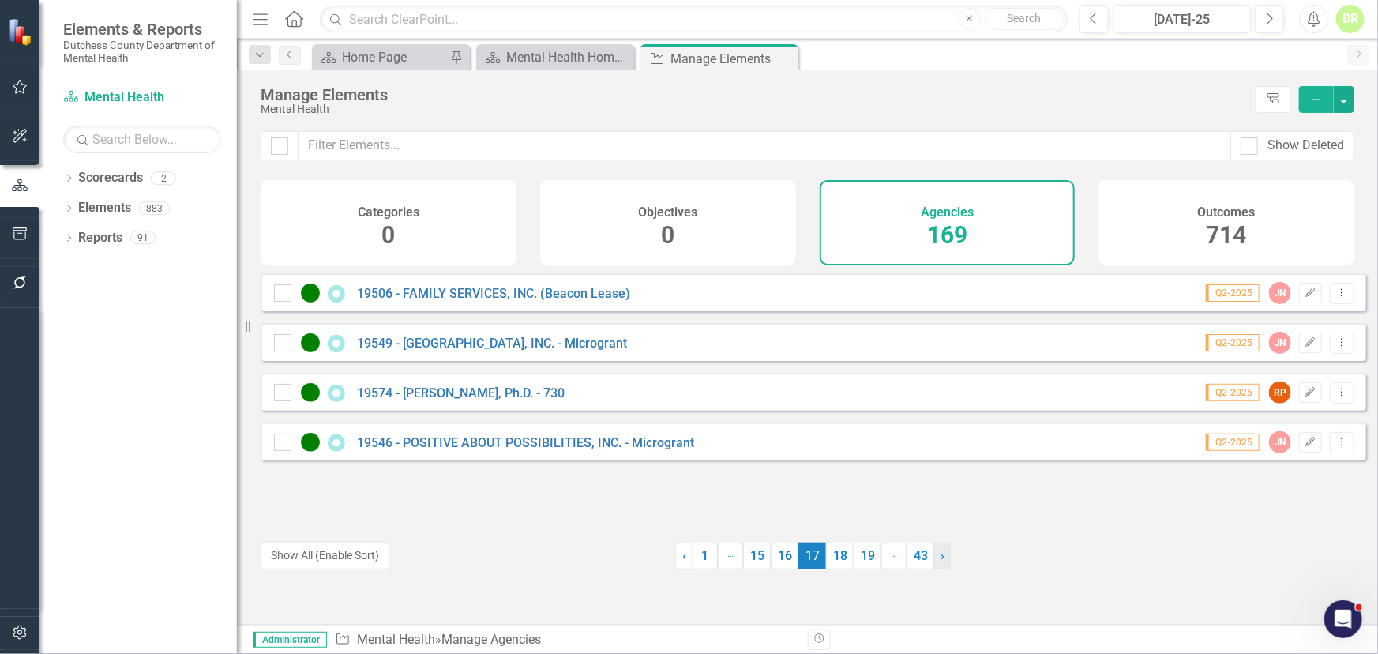
click at [933, 551] on link "› Next" at bounding box center [941, 555] width 17 height 27
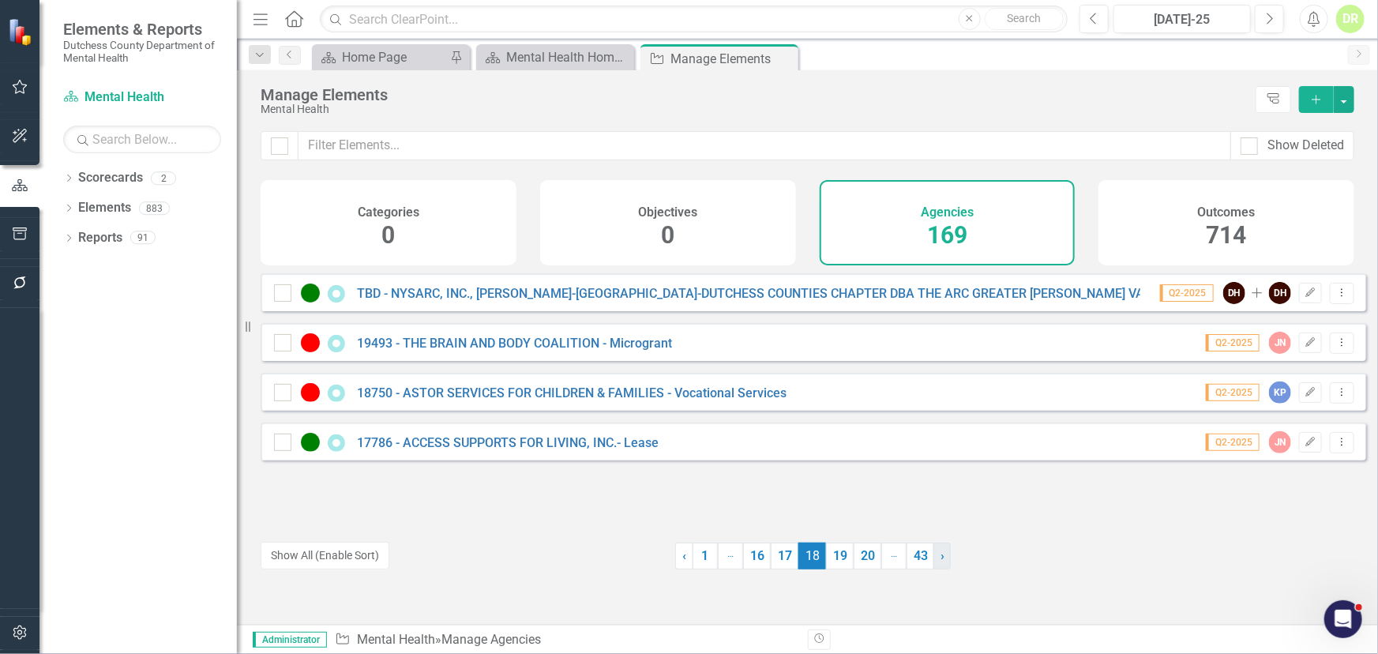
click at [933, 551] on link "› Next" at bounding box center [941, 555] width 17 height 27
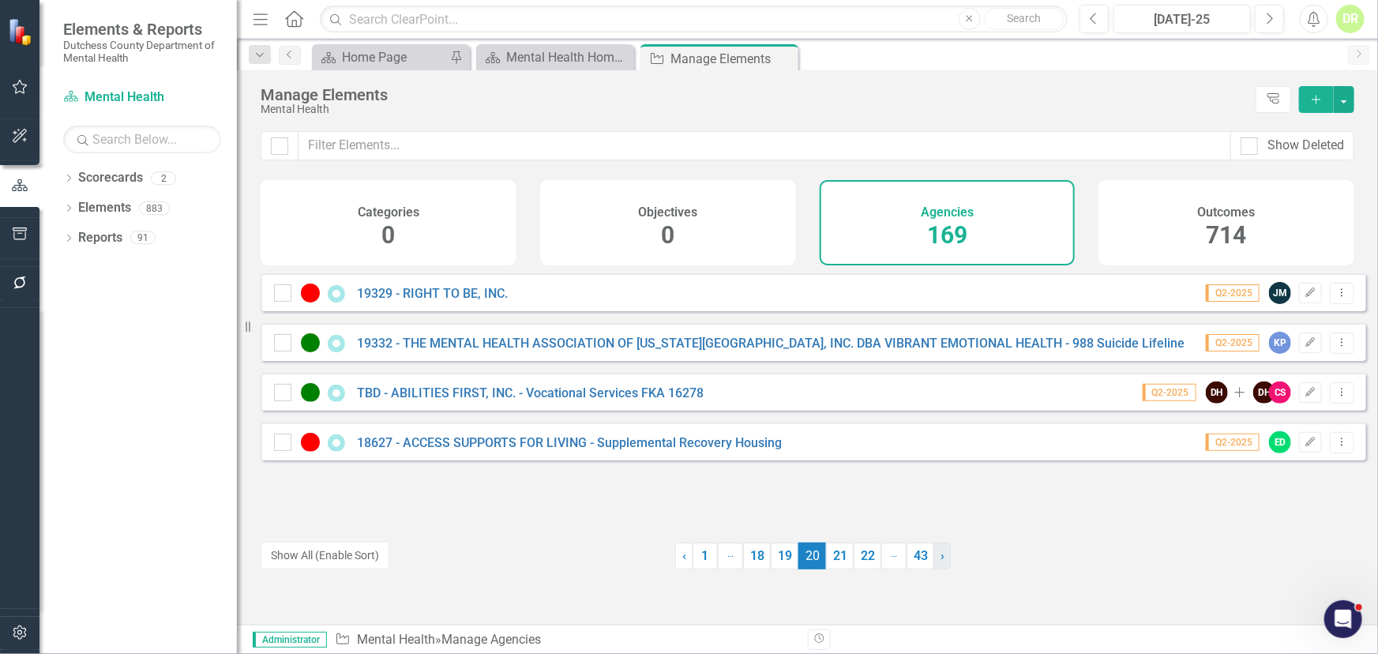
click at [933, 551] on link "› Next" at bounding box center [941, 555] width 17 height 27
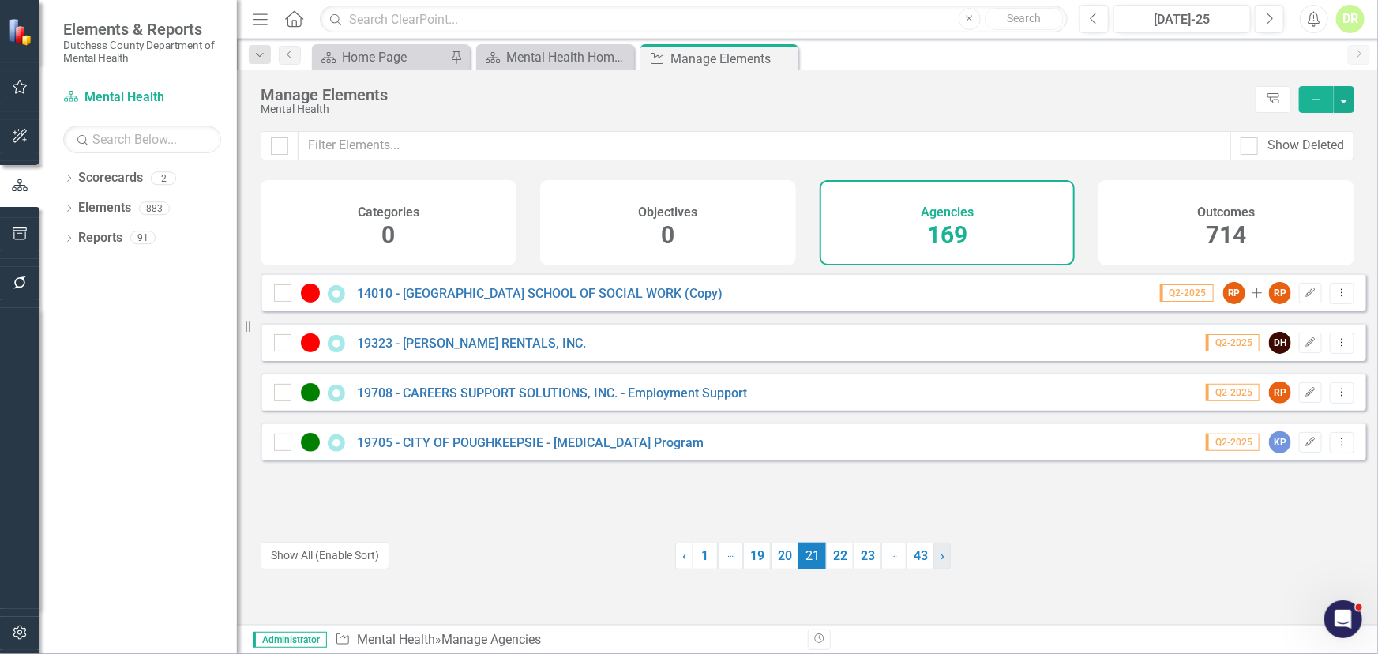
click at [933, 551] on link "› Next" at bounding box center [941, 555] width 17 height 27
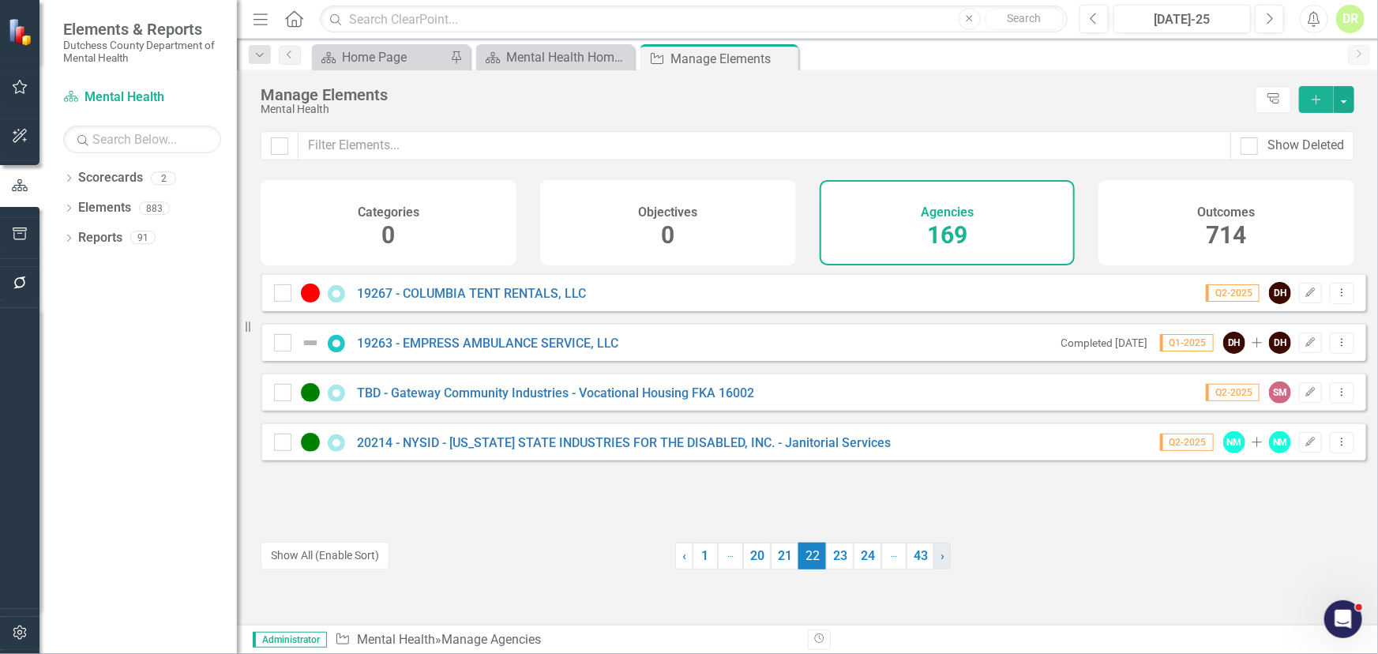
click at [933, 551] on link "› Next" at bounding box center [941, 555] width 17 height 27
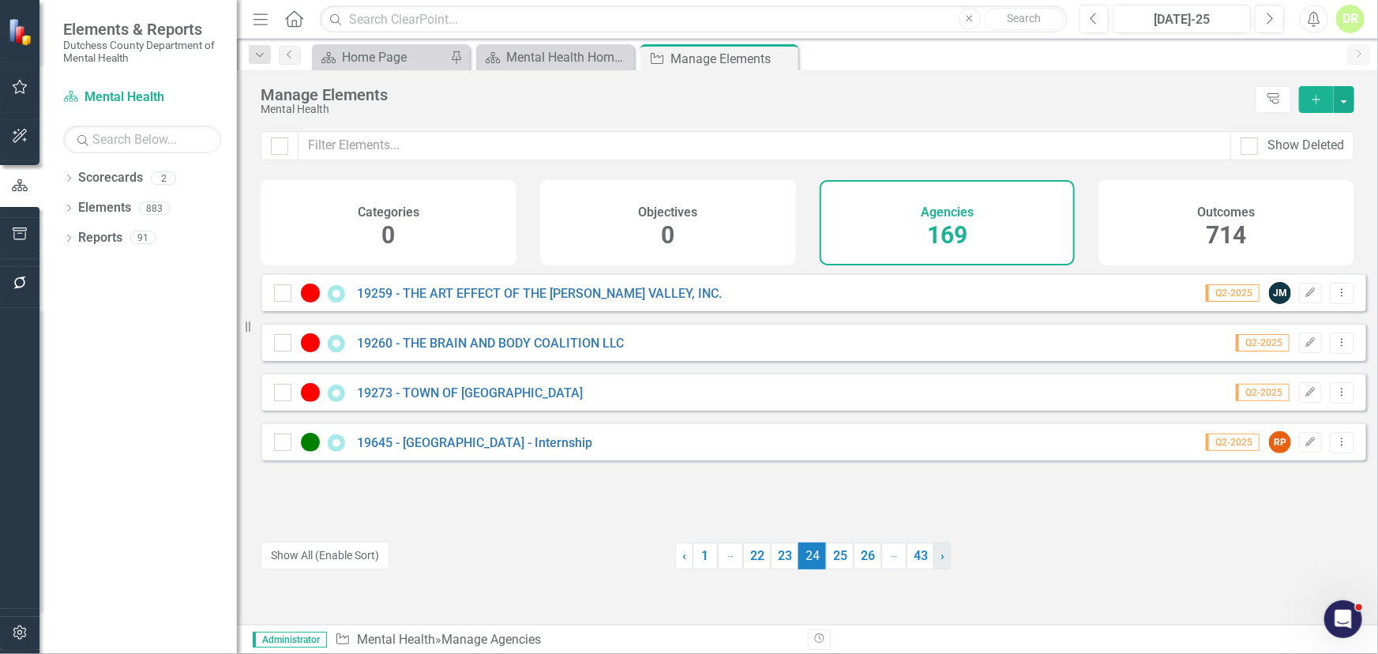
click at [933, 551] on link "› Next" at bounding box center [941, 555] width 17 height 27
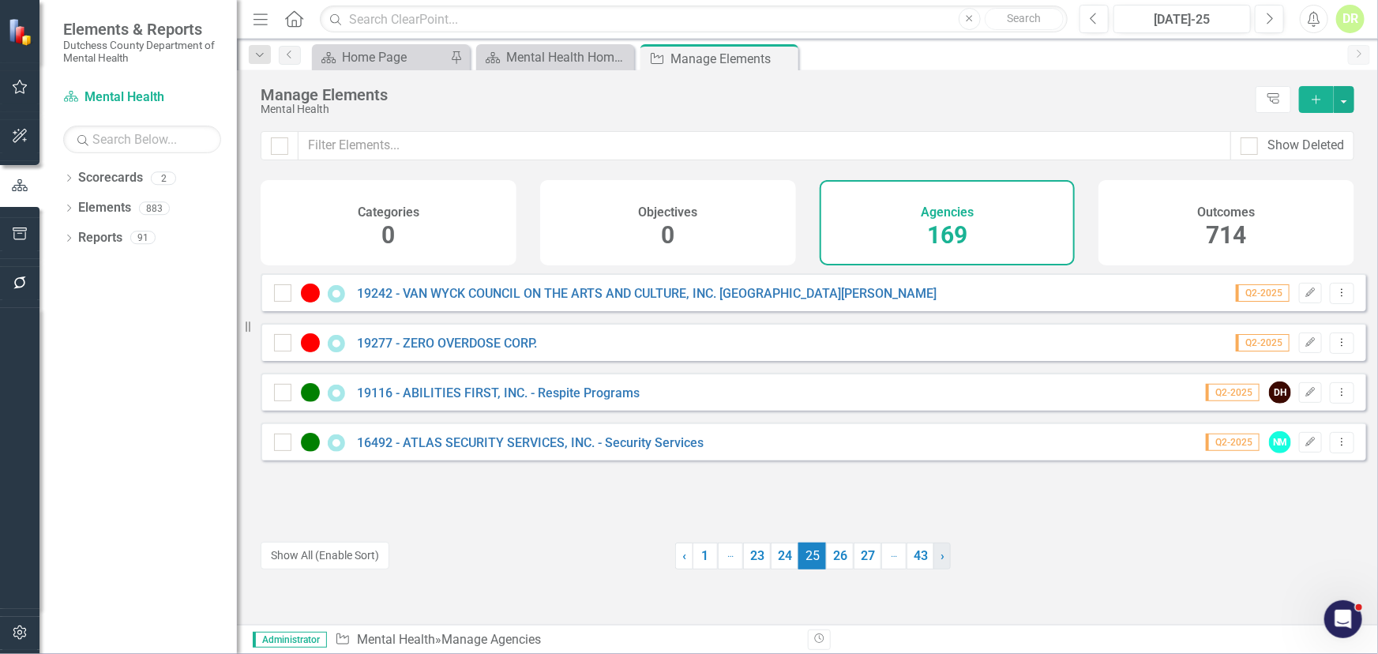
click at [933, 551] on link "› Next" at bounding box center [941, 555] width 17 height 27
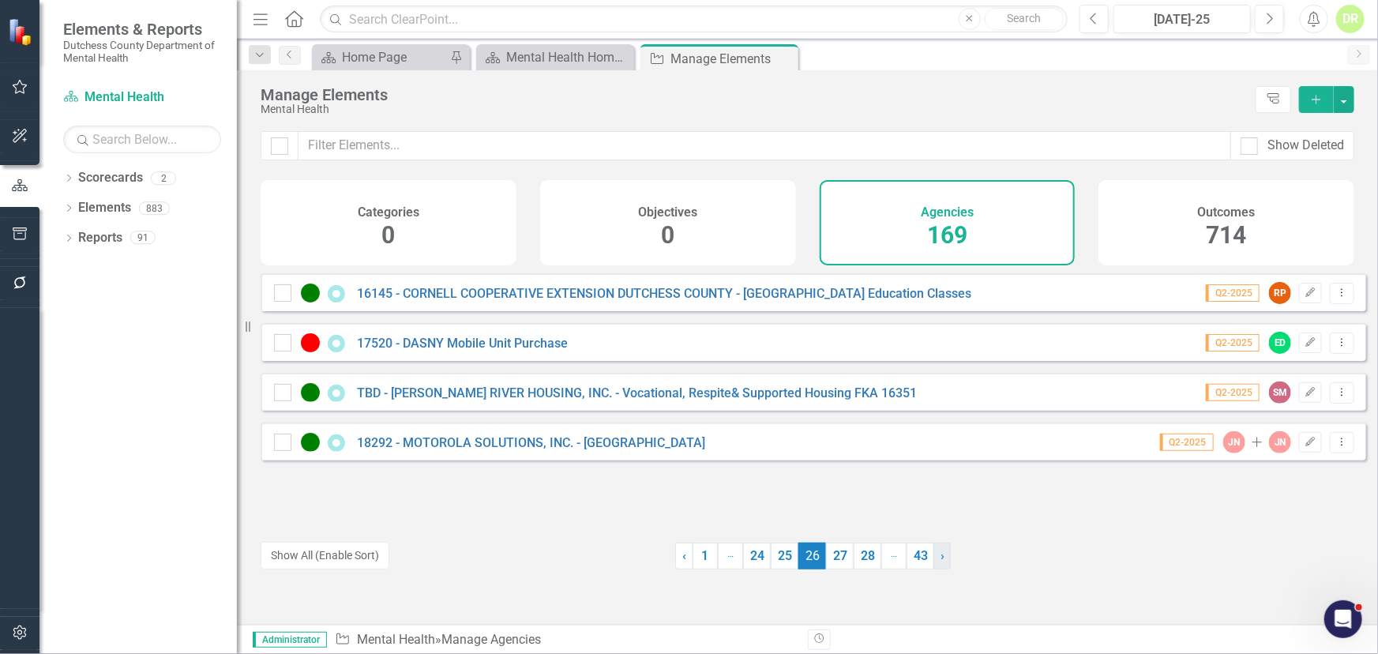
click at [933, 550] on link "› Next" at bounding box center [941, 555] width 17 height 27
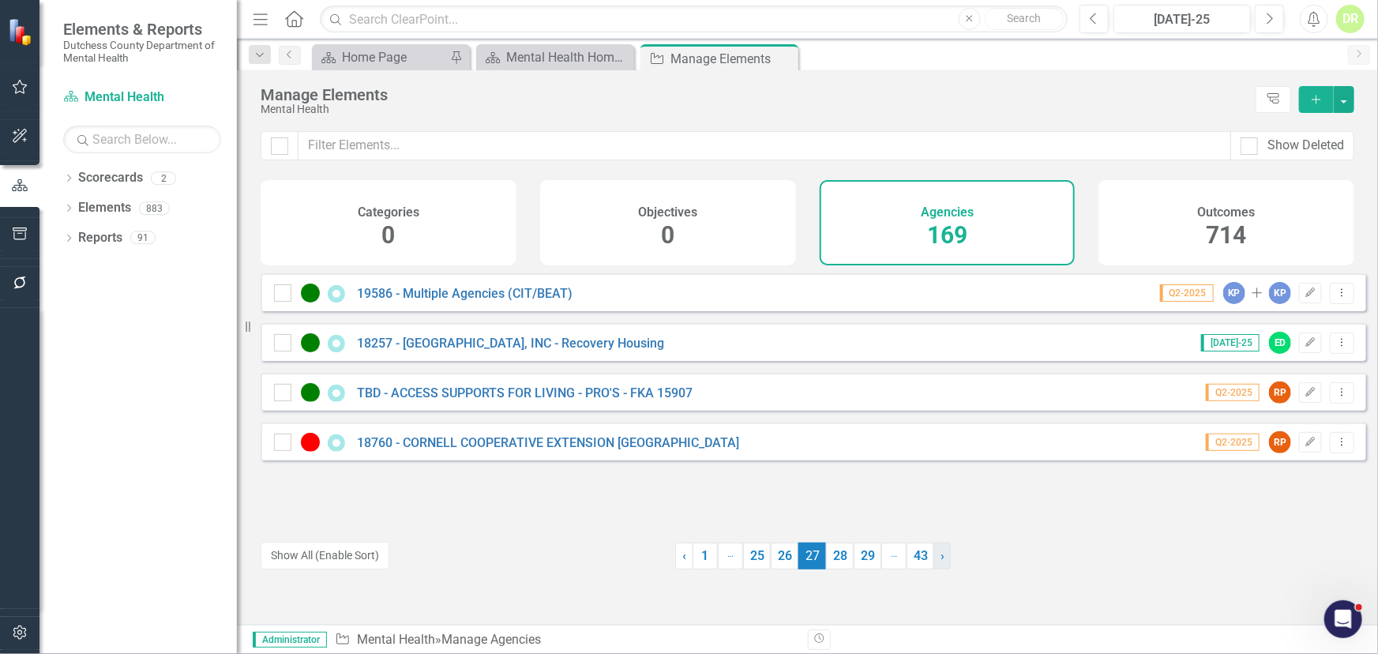
click at [933, 550] on link "› Next" at bounding box center [941, 555] width 17 height 27
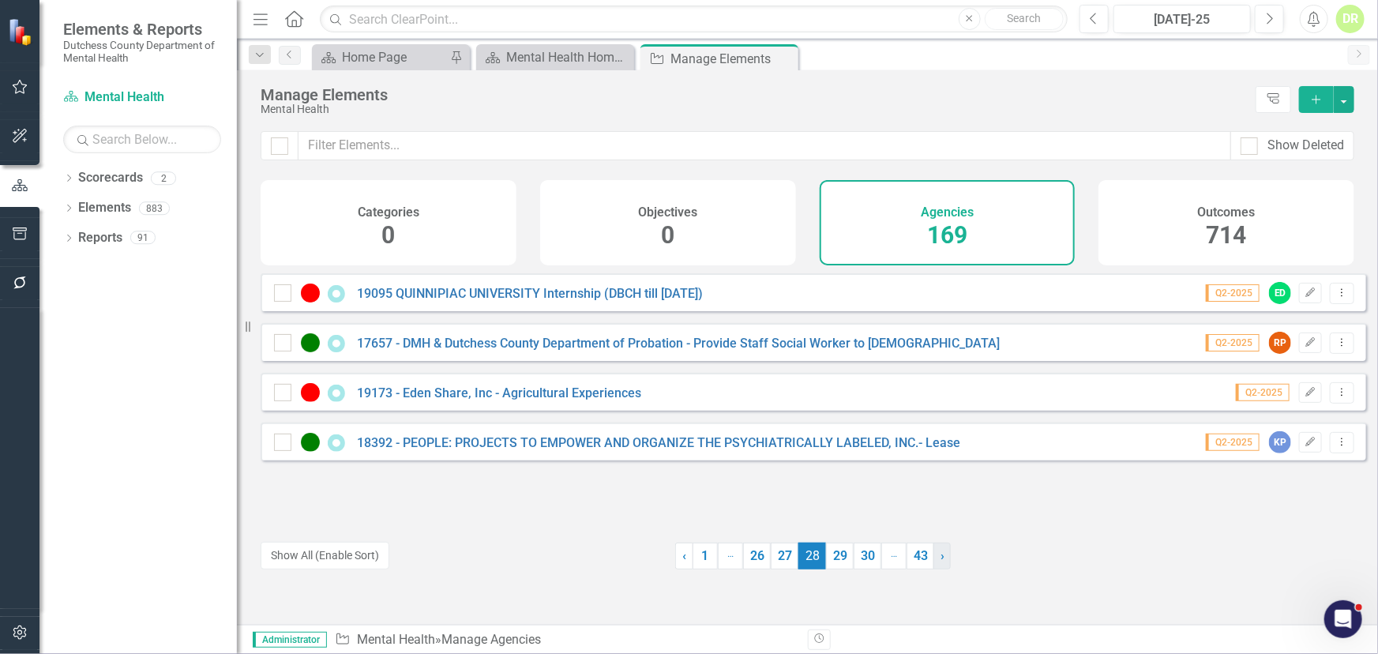
click at [933, 550] on link "› Next" at bounding box center [941, 555] width 17 height 27
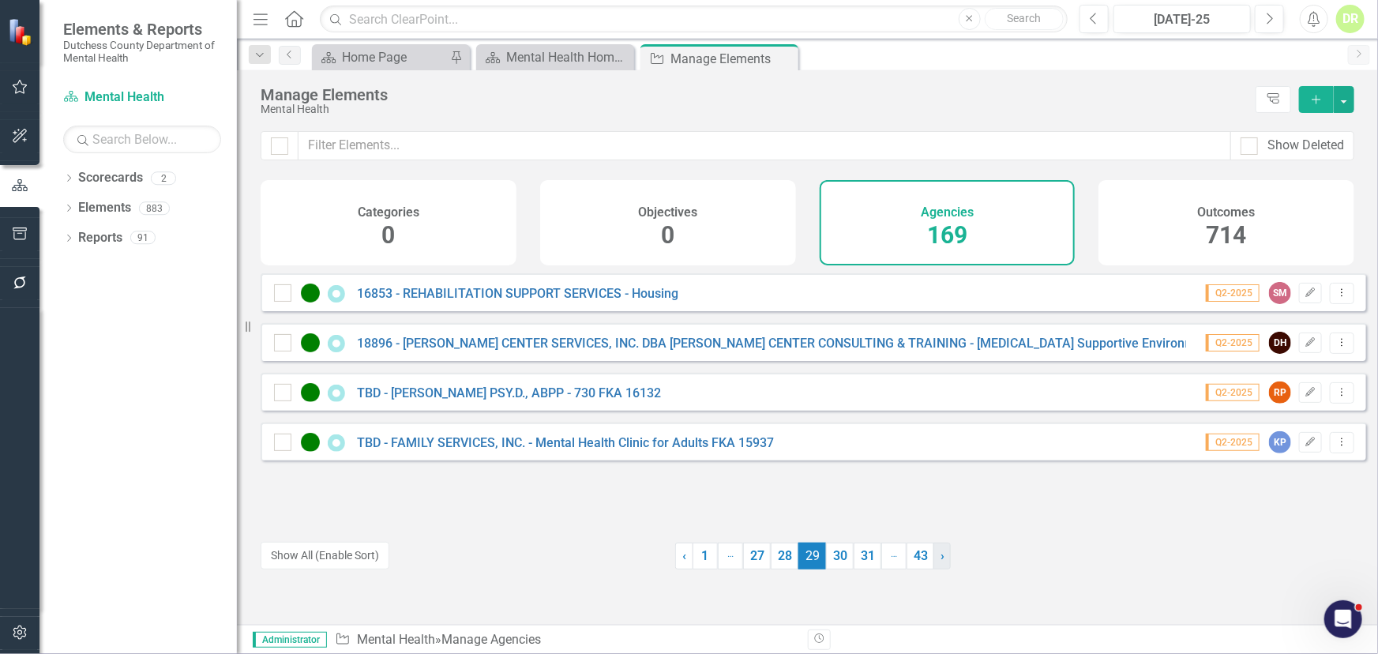
click at [933, 550] on link "› Next" at bounding box center [941, 555] width 17 height 27
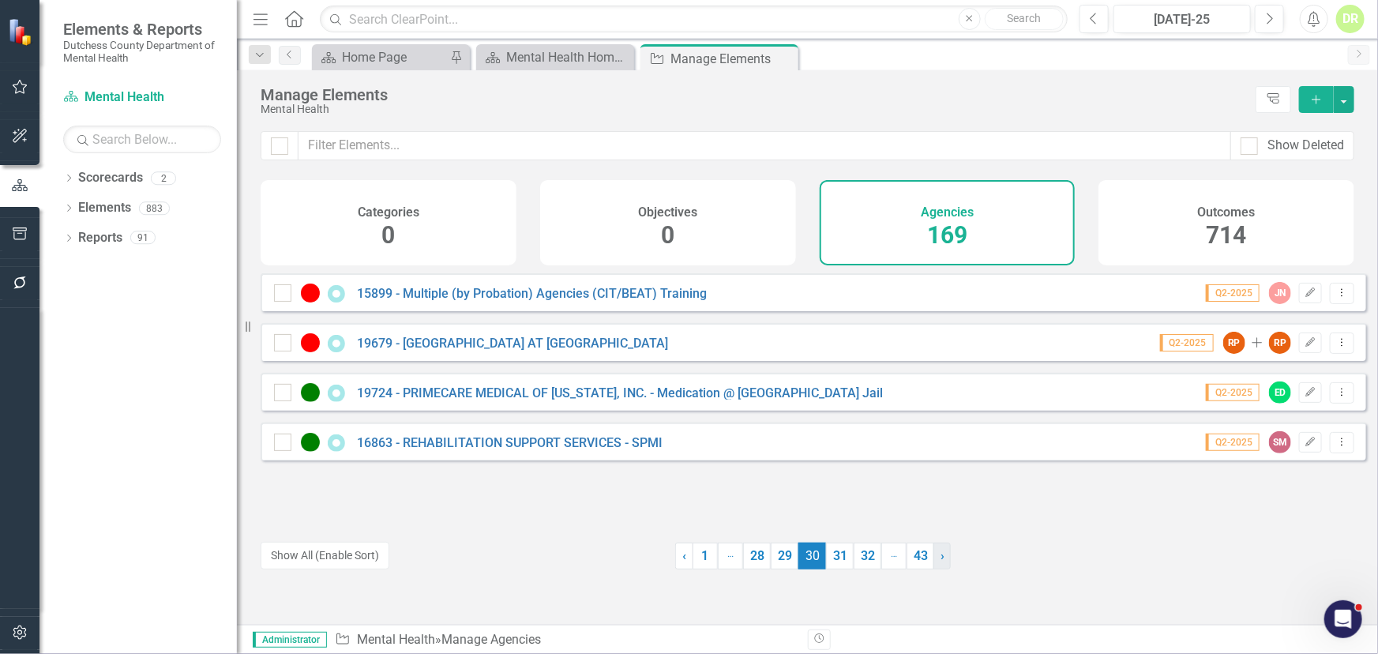
click at [933, 549] on link "› Next" at bounding box center [941, 555] width 17 height 27
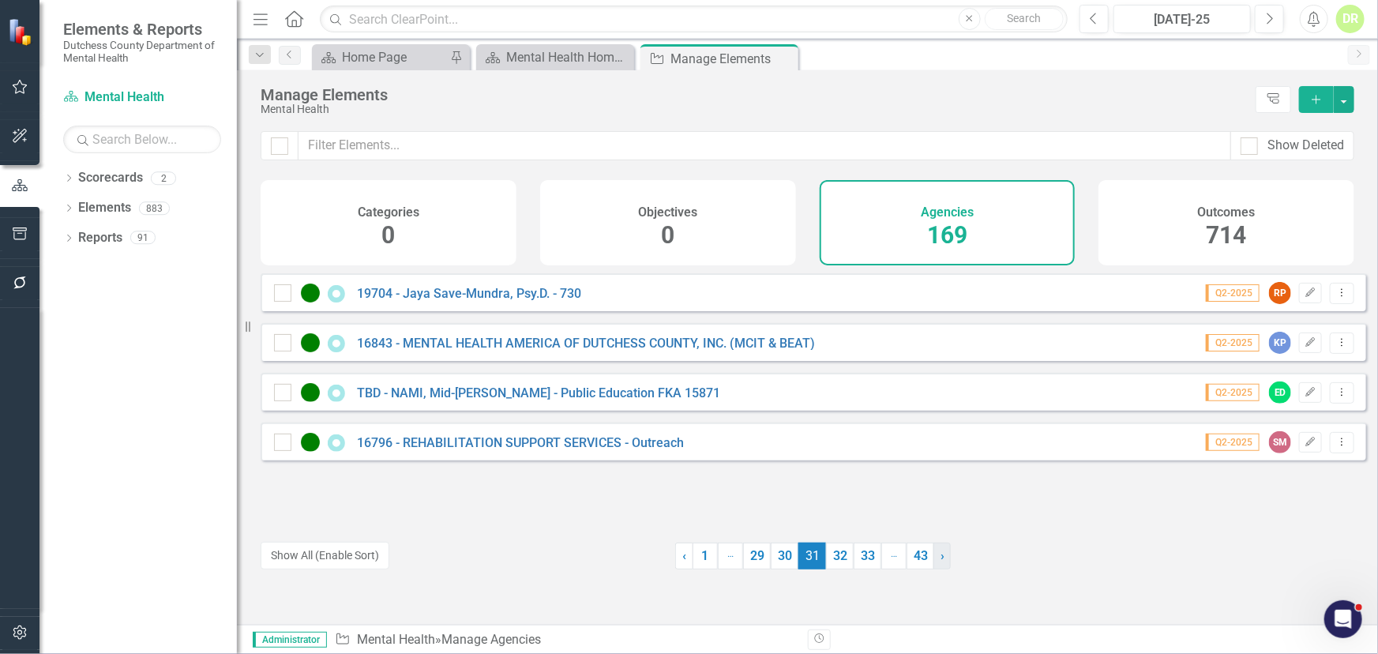
click at [933, 549] on link "› Next" at bounding box center [941, 555] width 17 height 27
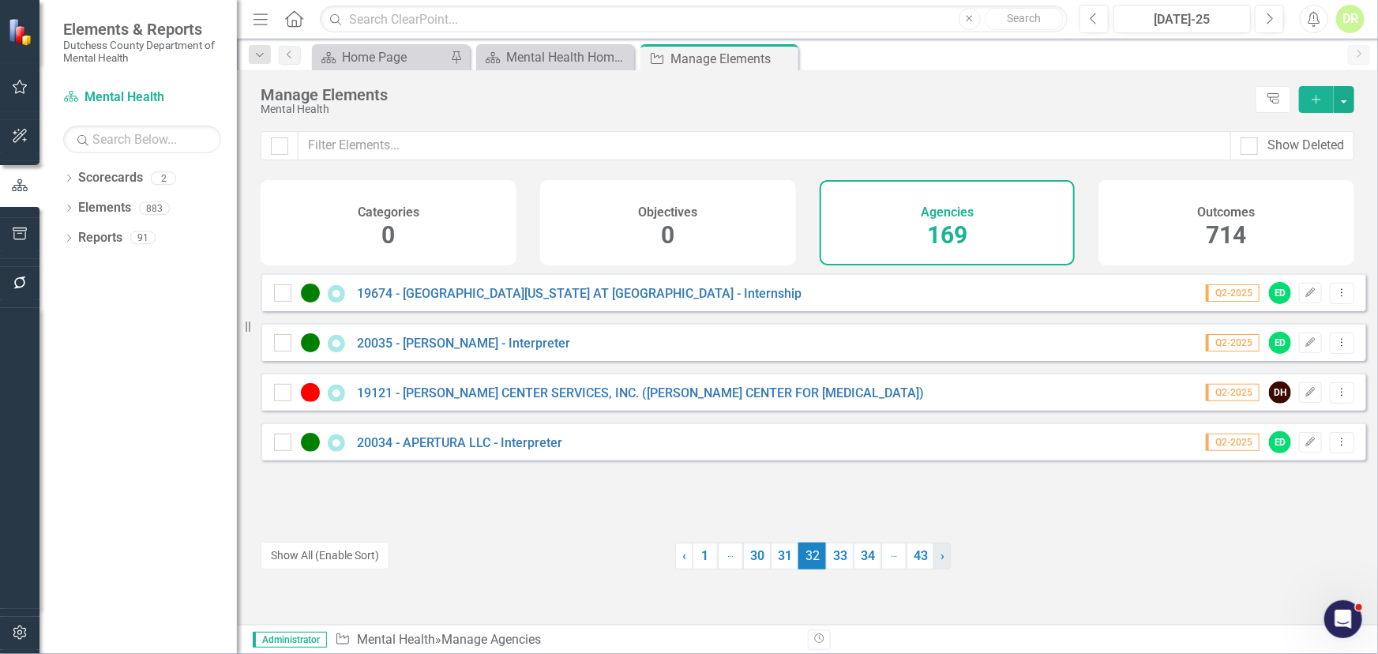
click at [933, 549] on link "› Next" at bounding box center [941, 555] width 17 height 27
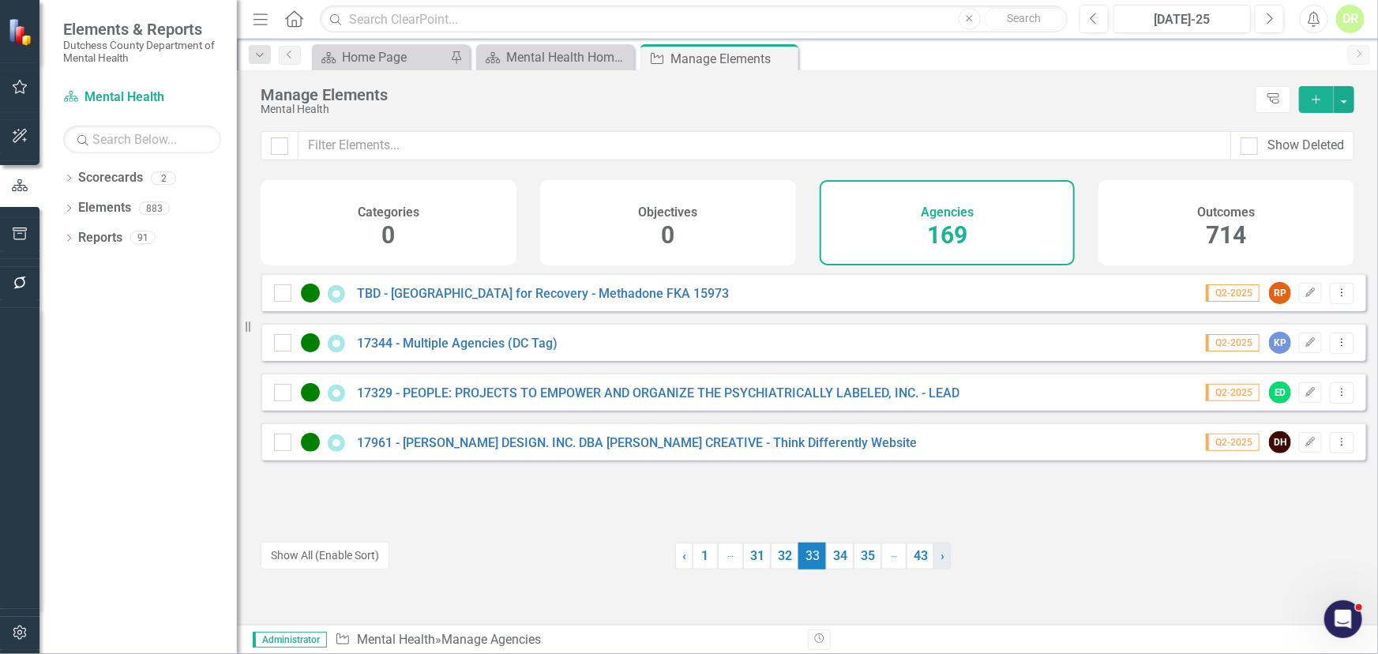
click at [933, 549] on link "› Next" at bounding box center [941, 555] width 17 height 27
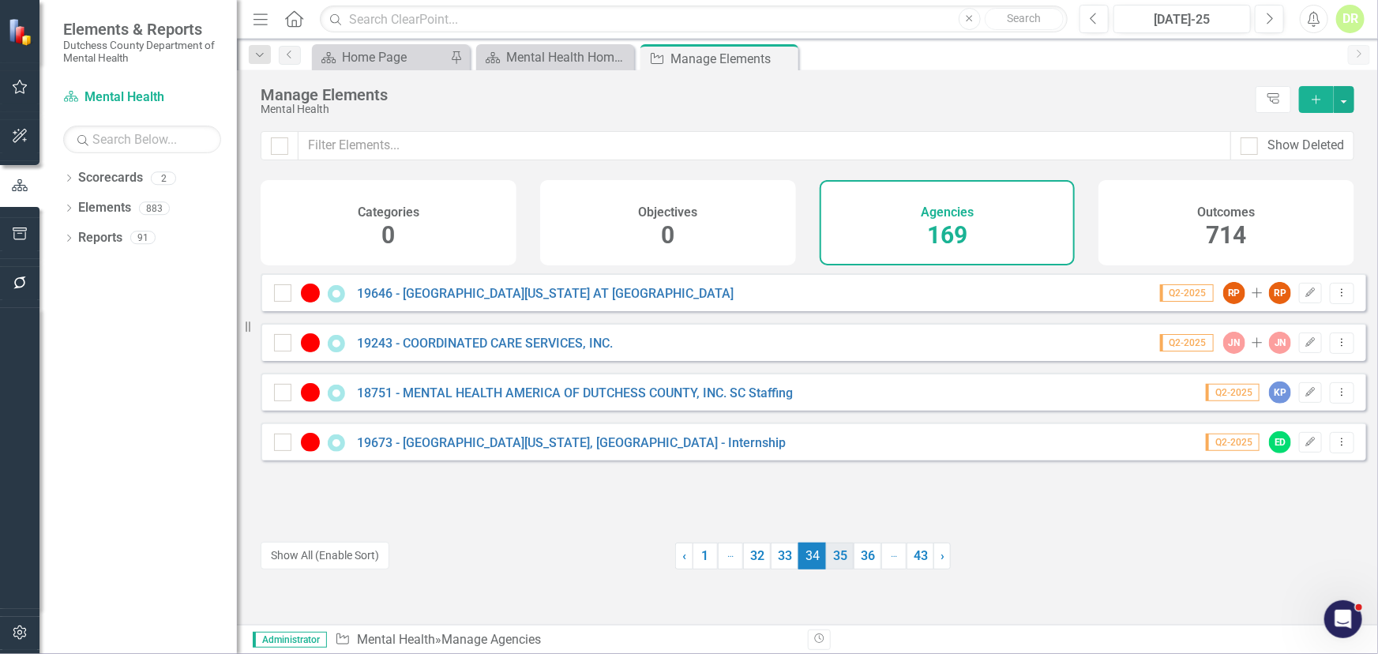
click at [838, 561] on link "35" at bounding box center [840, 555] width 28 height 27
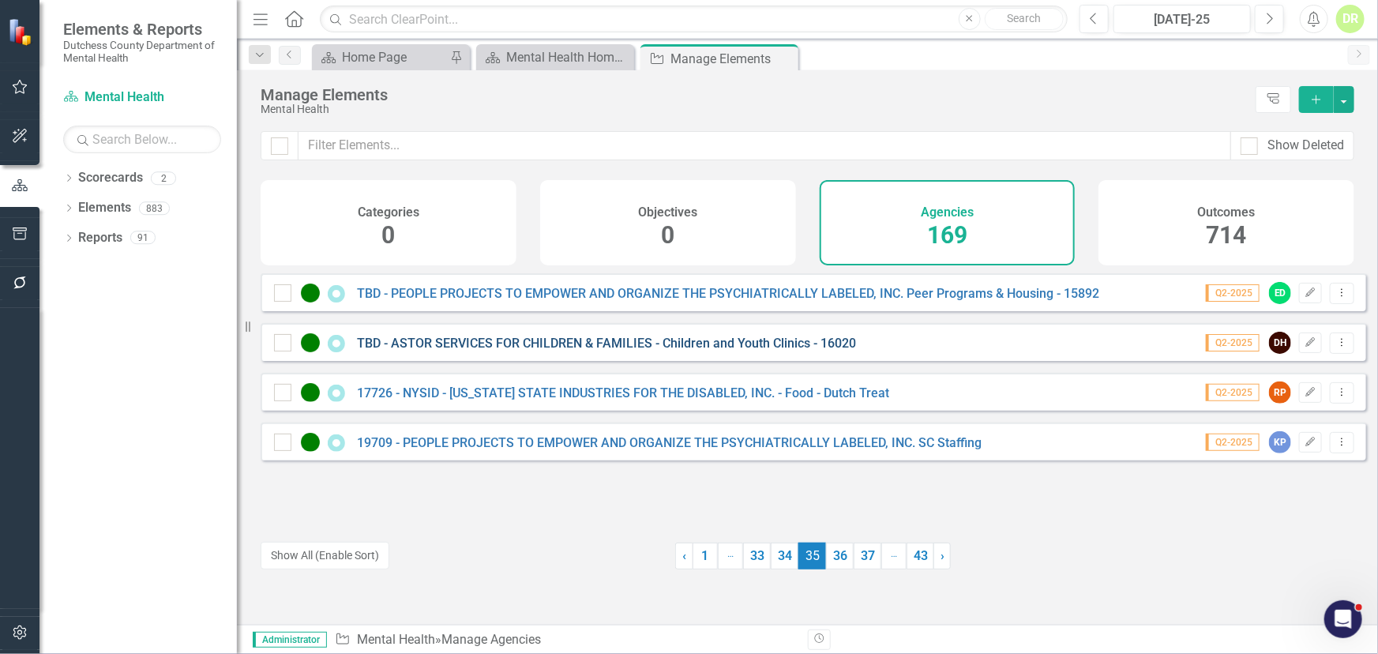
click at [668, 347] on link "TBD - ASTOR SERVICES FOR CHILDREN & FAMILIES - Children and Youth Clinics - 160…" at bounding box center [606, 343] width 499 height 15
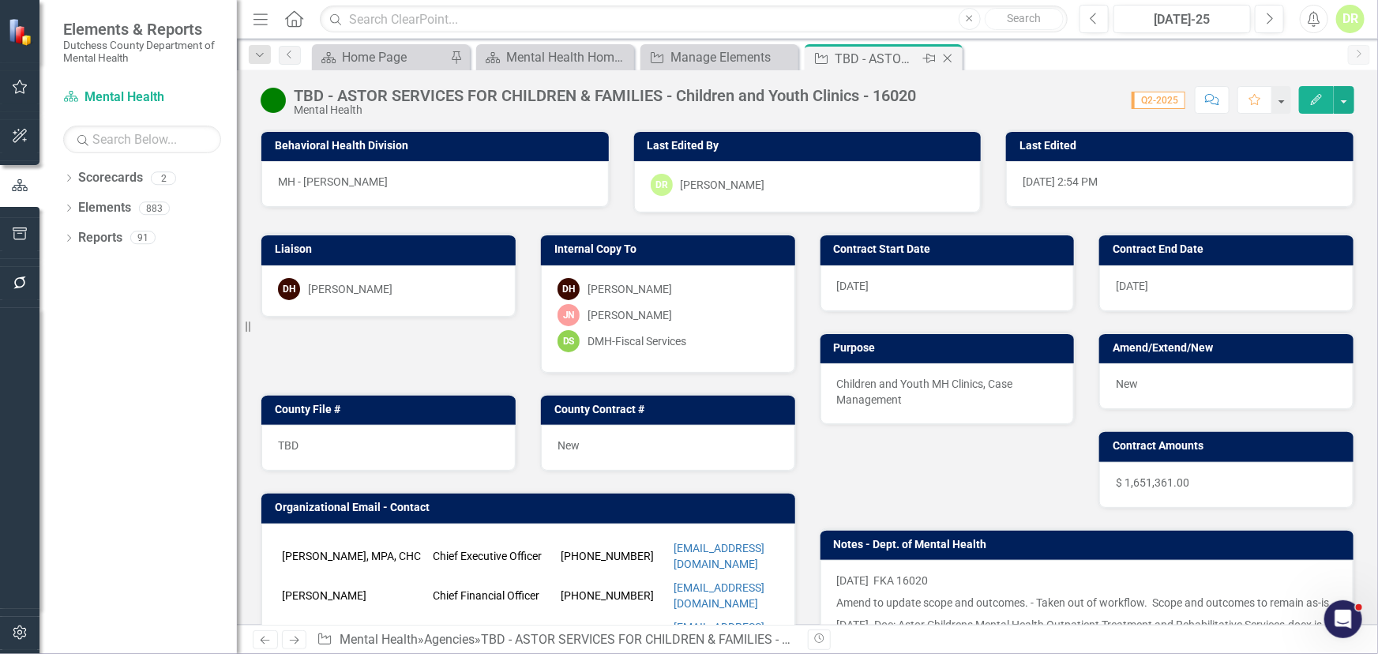
click at [951, 54] on icon "Close" at bounding box center [947, 58] width 16 height 13
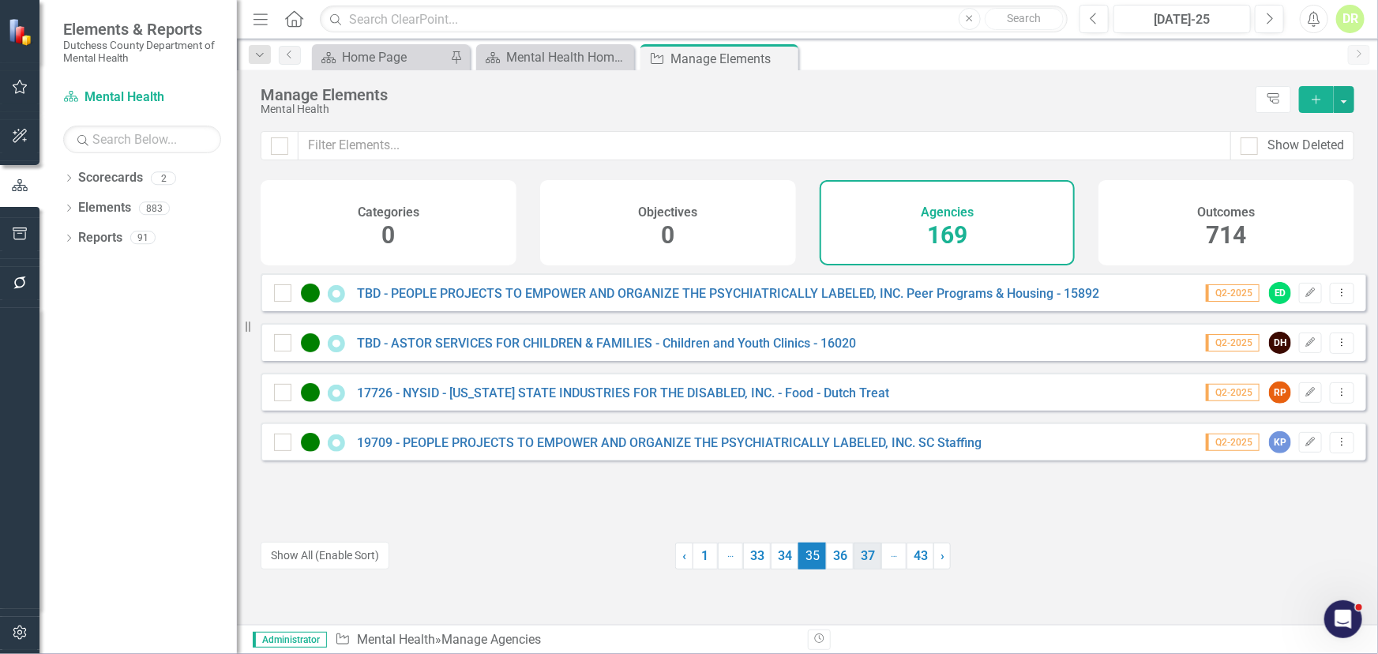
click at [863, 555] on link "37" at bounding box center [867, 555] width 28 height 27
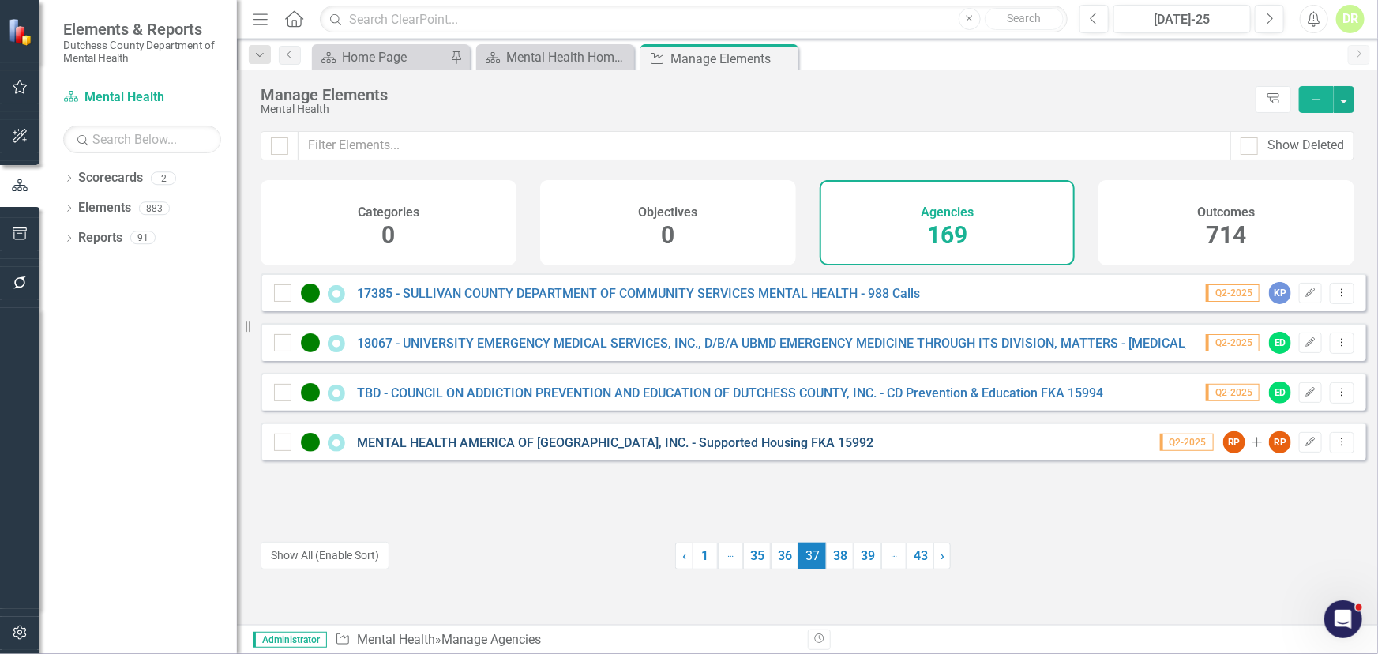
click at [658, 448] on link "MENTAL HEALTH AMERICA OF [GEOGRAPHIC_DATA], INC. - Supported Housing FKA 15992" at bounding box center [615, 442] width 516 height 15
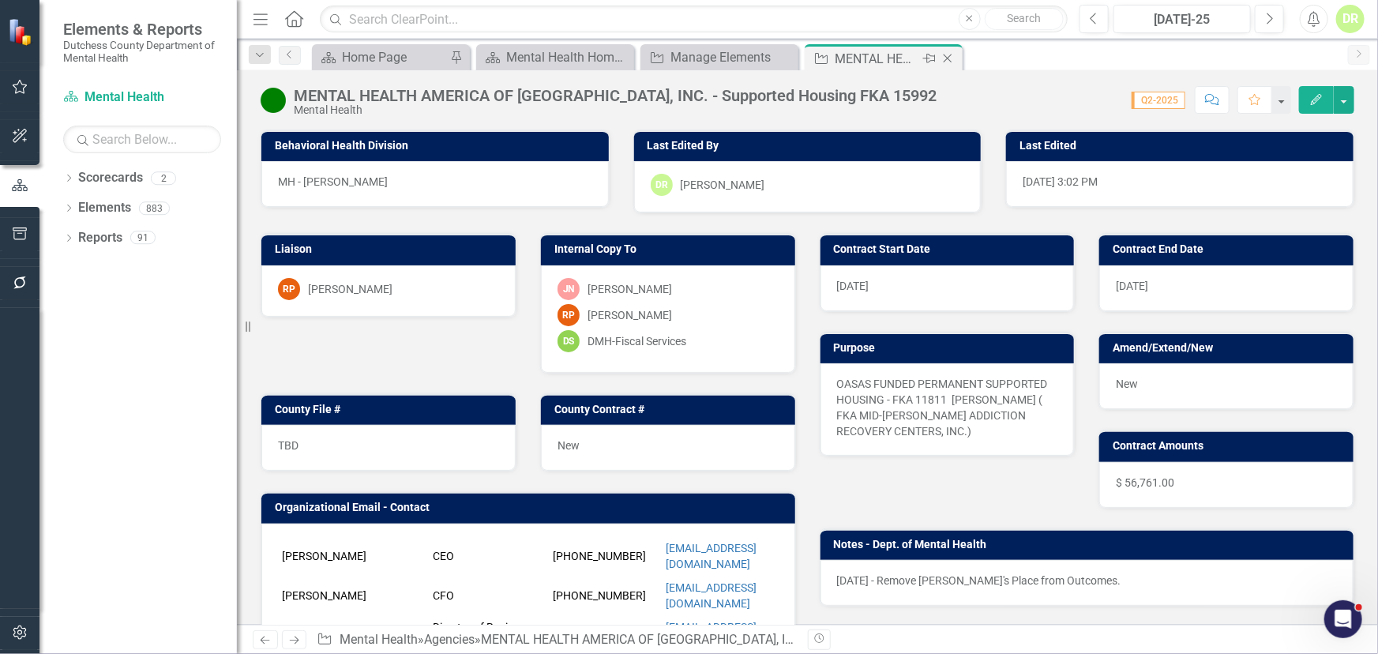
click at [951, 55] on icon "Close" at bounding box center [947, 58] width 16 height 13
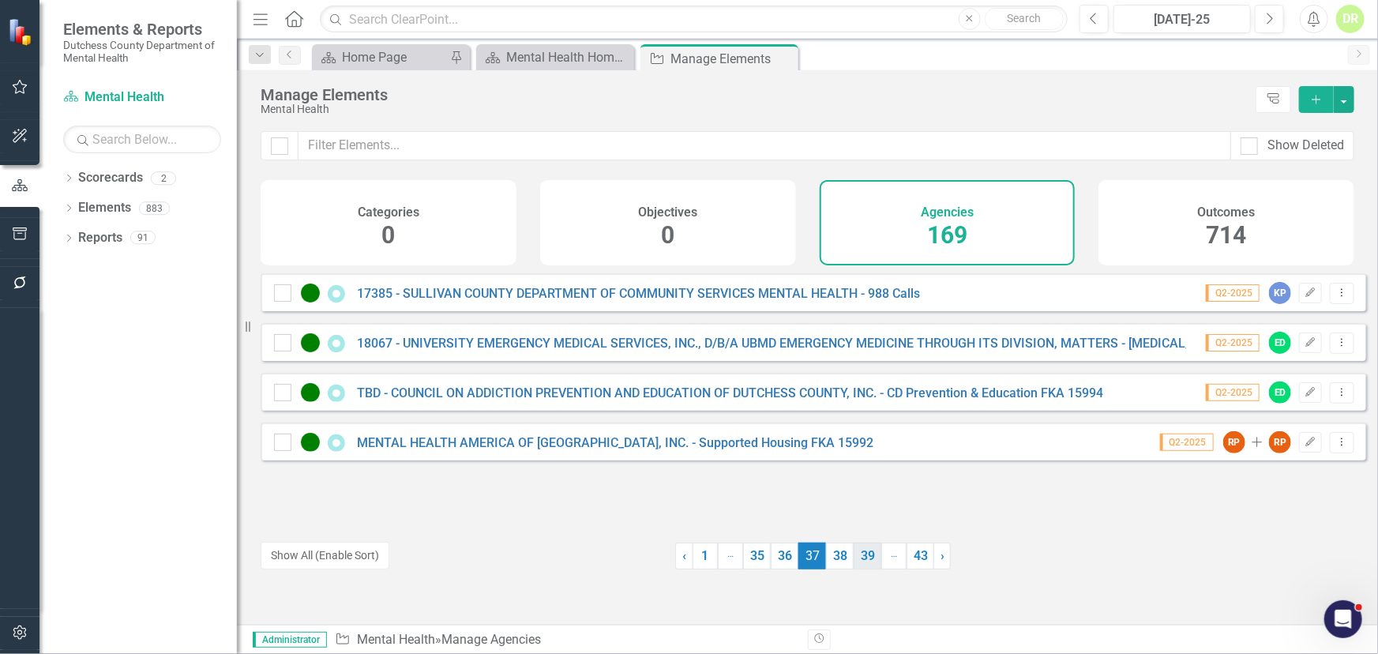
click at [857, 552] on link "39" at bounding box center [867, 555] width 28 height 27
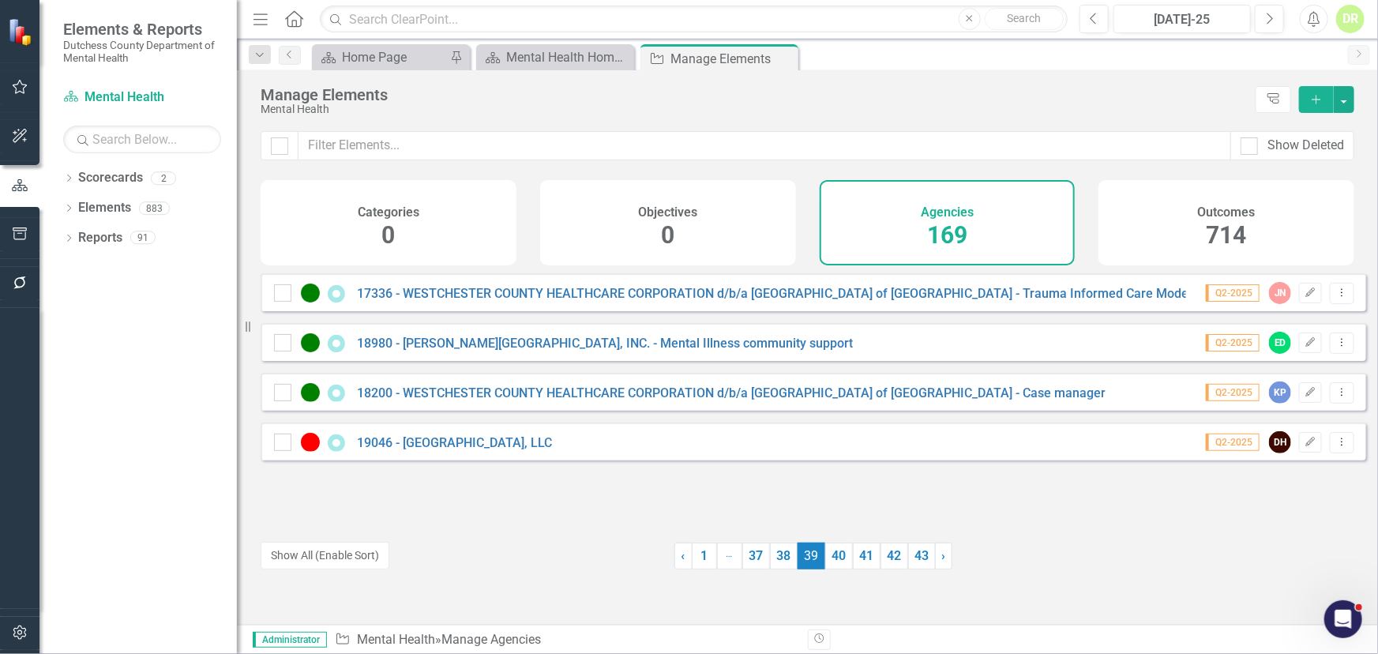
click at [857, 551] on link "41" at bounding box center [867, 555] width 28 height 27
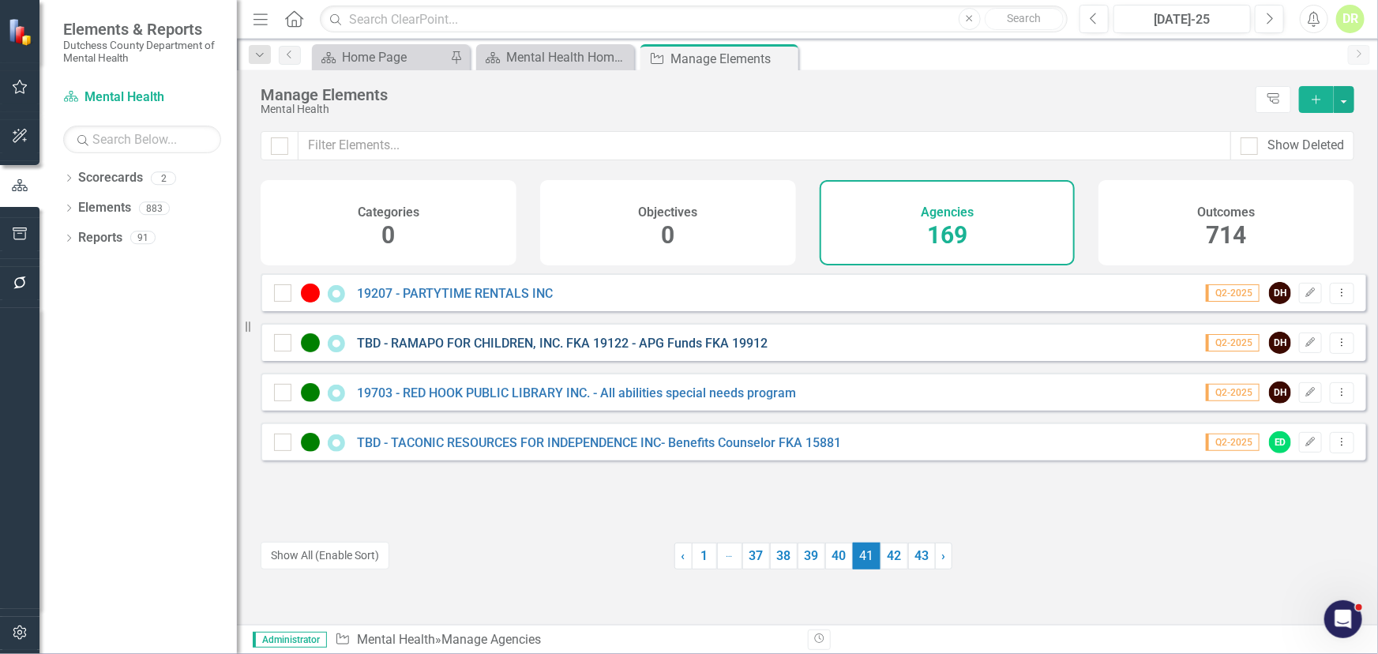
click at [525, 348] on link "TBD - RAMAPO FOR CHILDREN, INC. FKA 19122 - APG Funds FKA 19912" at bounding box center [562, 343] width 411 height 15
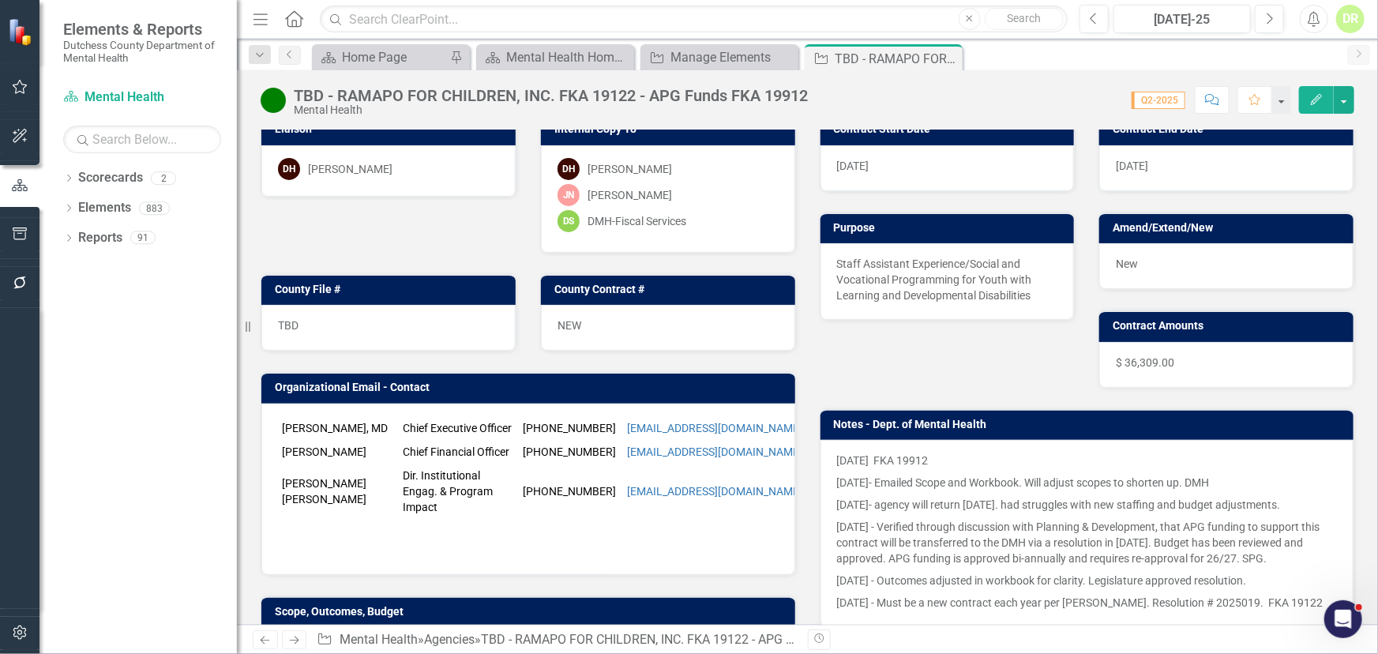
scroll to position [71, 0]
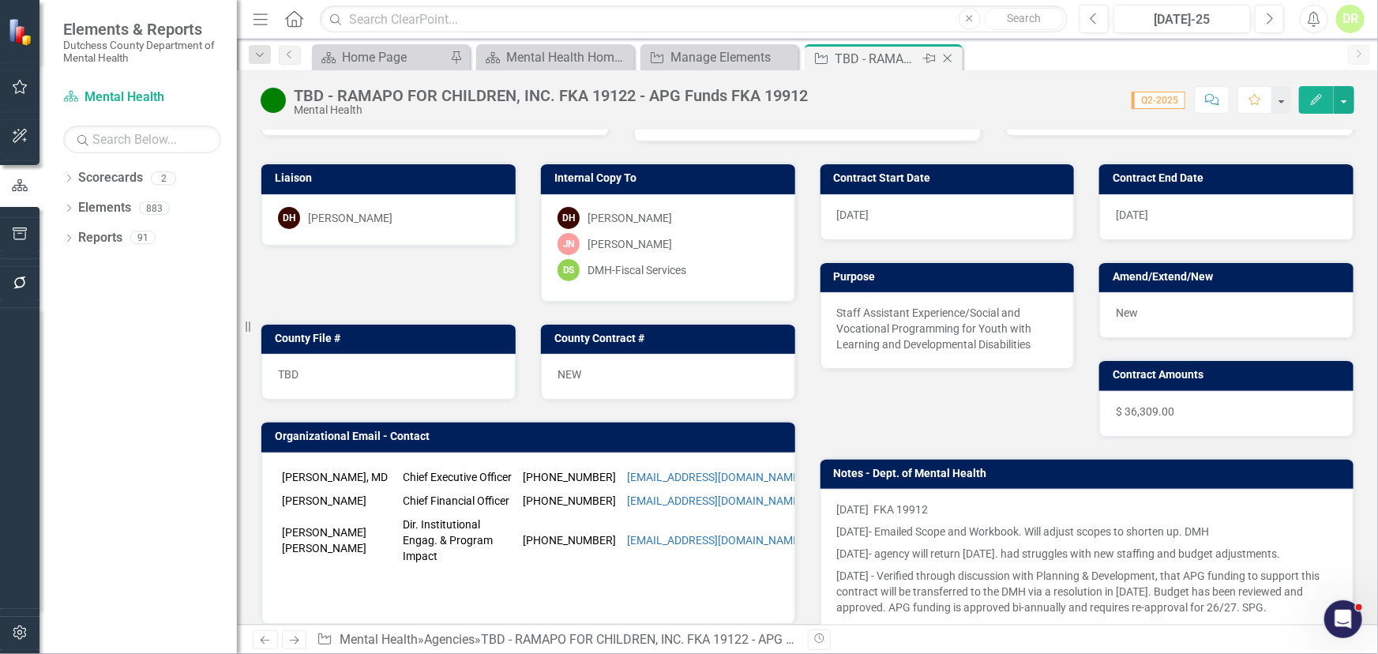
click at [951, 52] on icon "Close" at bounding box center [947, 58] width 16 height 13
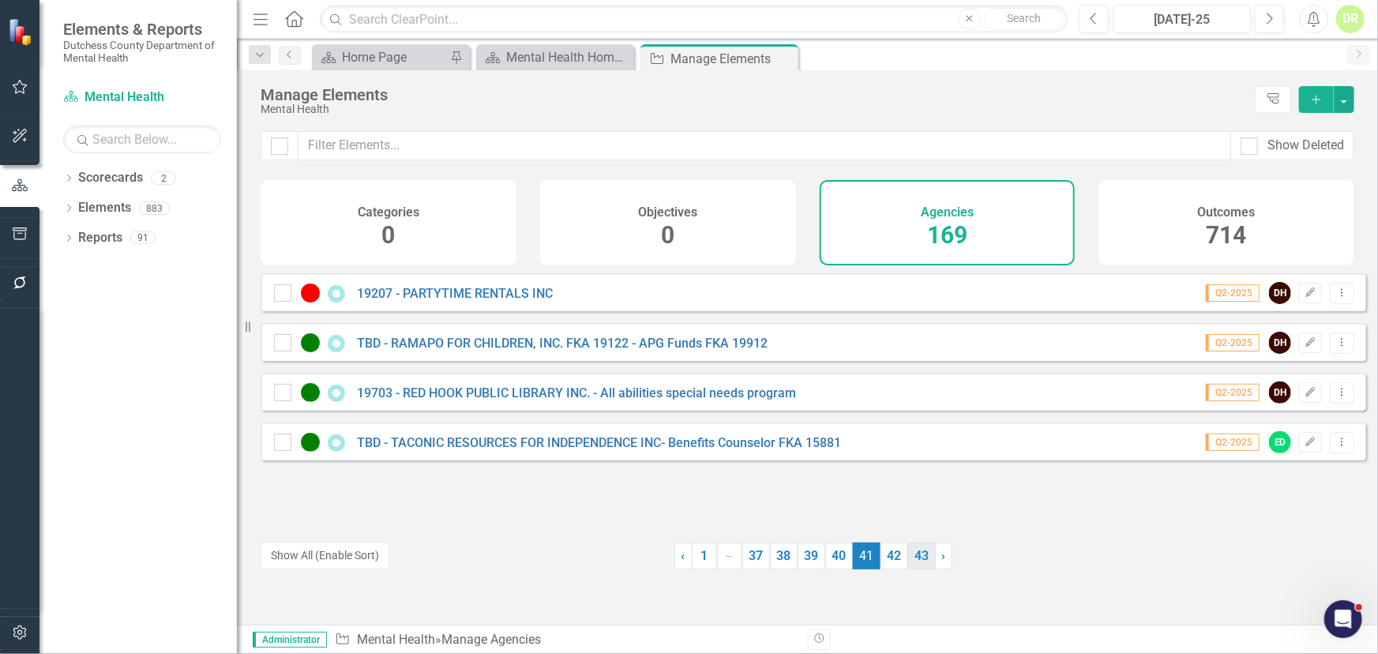
click at [920, 554] on link "43" at bounding box center [922, 555] width 28 height 27
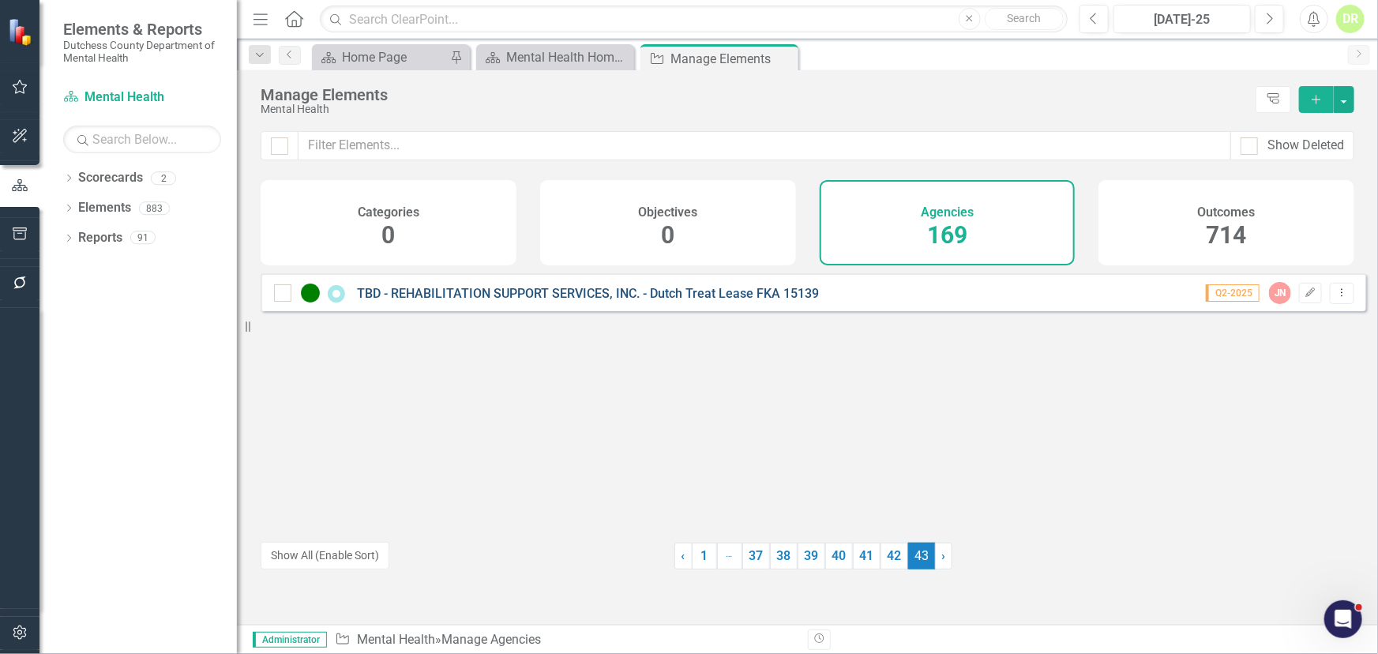
click at [664, 300] on link "TBD - REHABILITATION SUPPORT SERVICES, INC. - Dutch Treat Lease FKA 15139" at bounding box center [588, 293] width 462 height 15
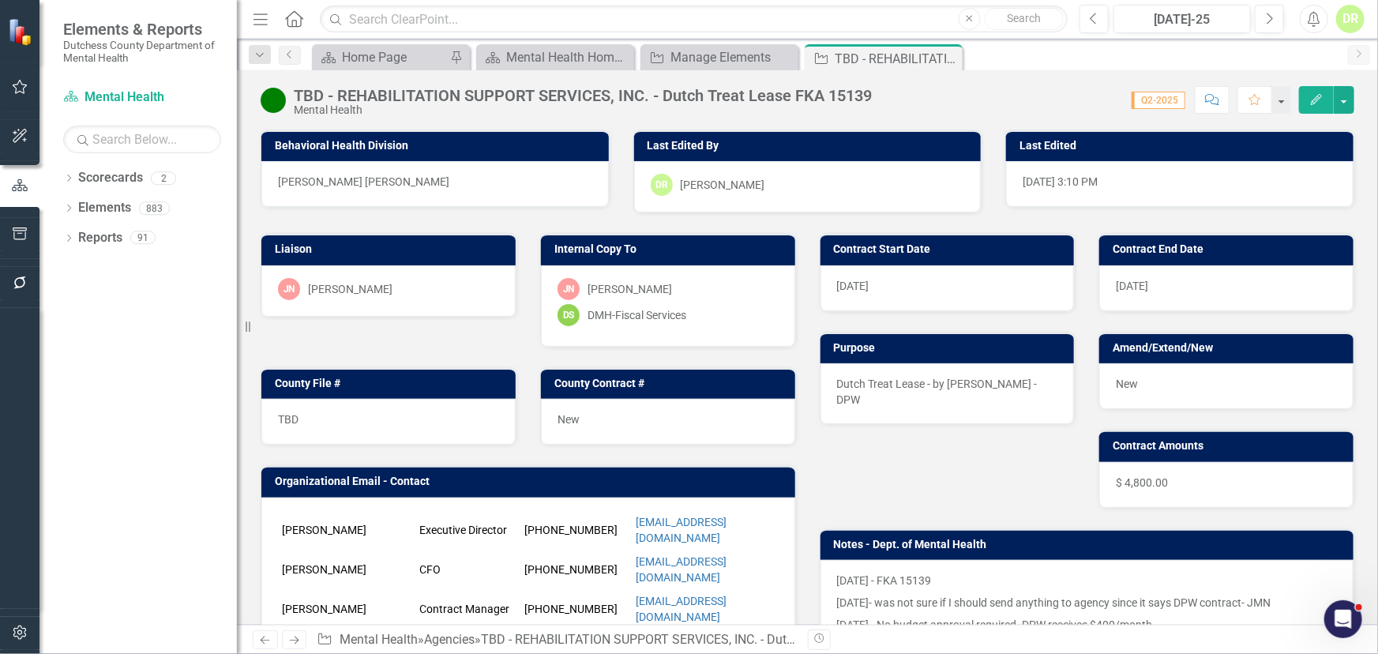
scroll to position [71, 0]
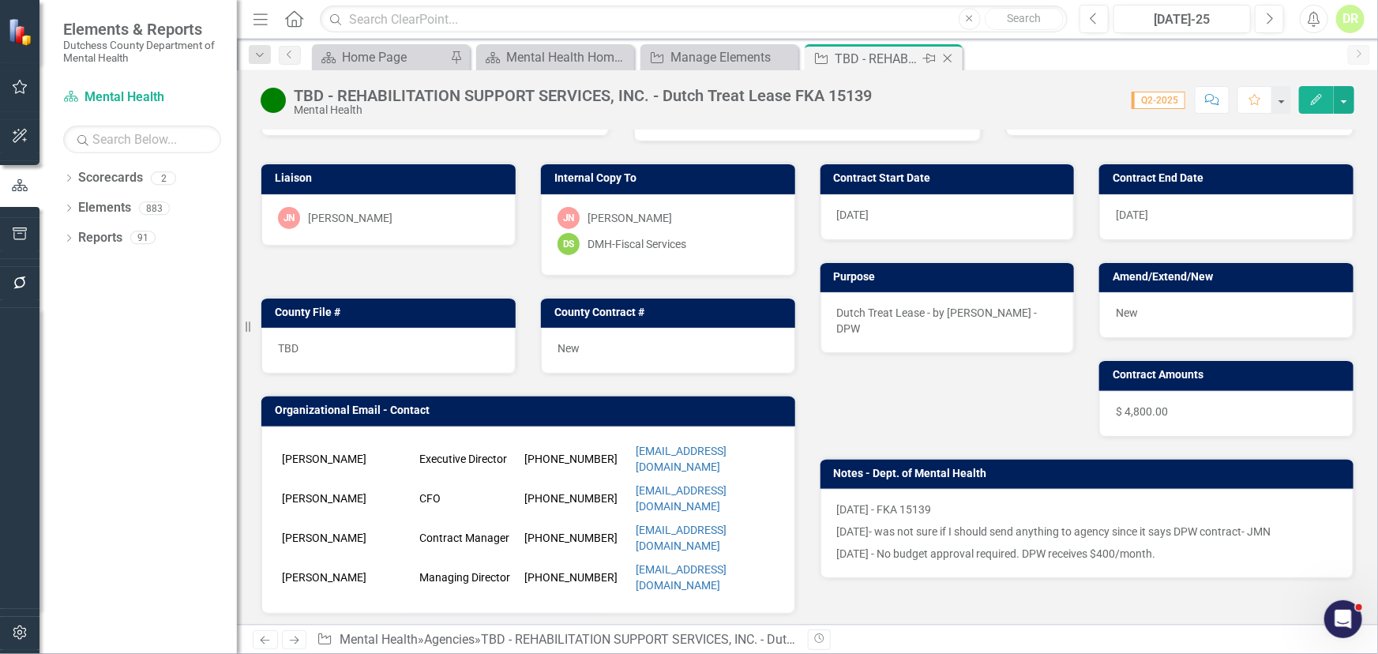
click at [949, 59] on icon "Close" at bounding box center [947, 58] width 16 height 13
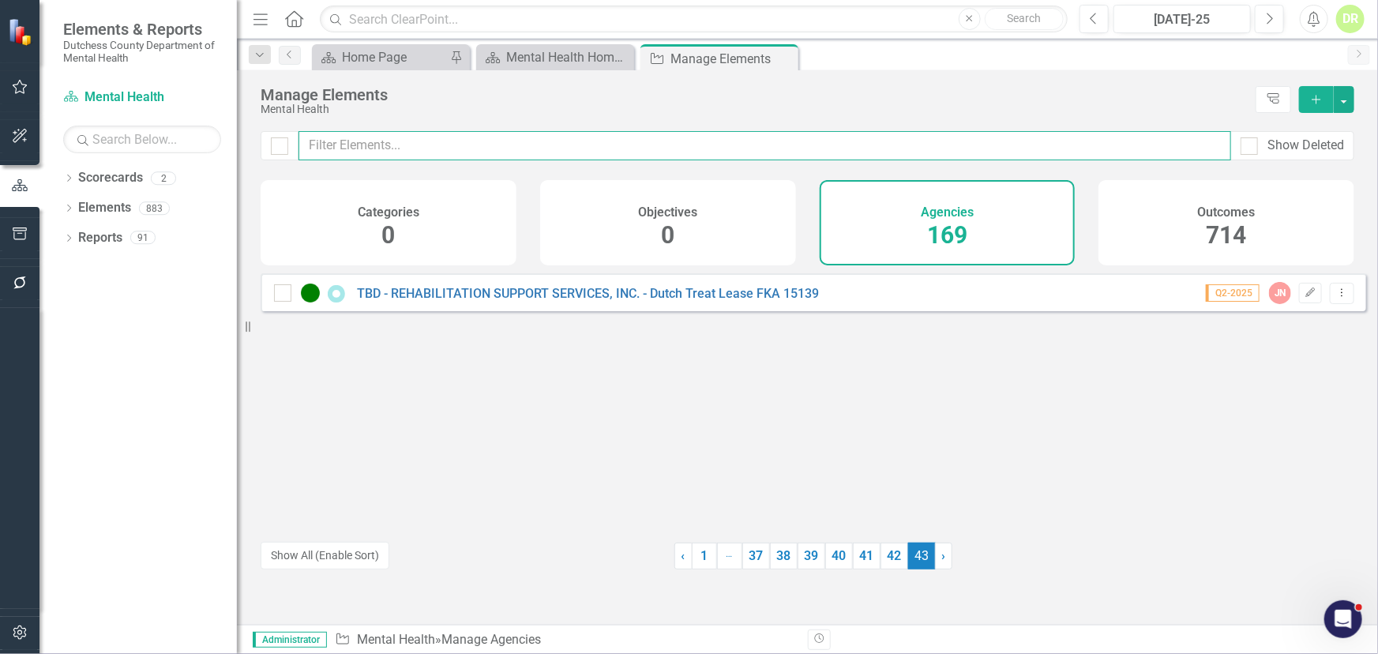
click at [541, 146] on input "text" at bounding box center [764, 145] width 932 height 29
type input "19572"
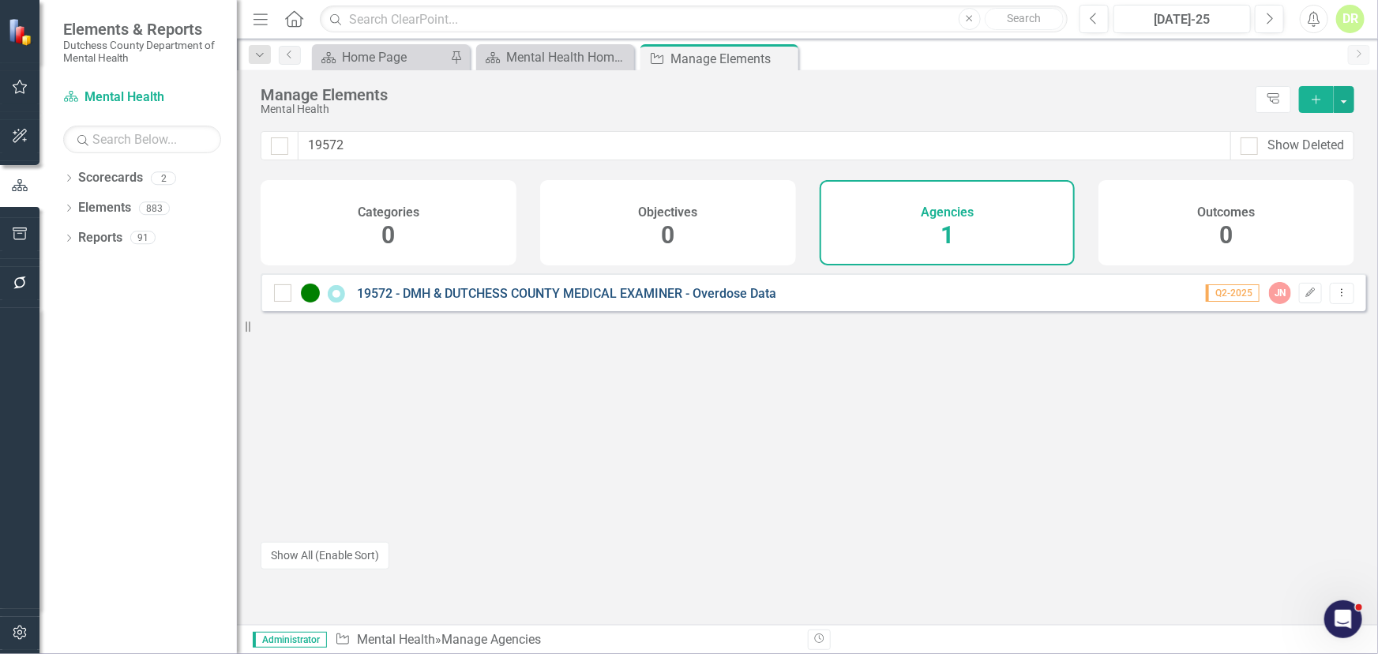
click at [564, 298] on div "19572 - DMH & DUTCHESS COUNTY MEDICAL EXAMINER - Overdose Data" at bounding box center [527, 292] width 506 height 19
click at [564, 301] on link "19572 - DMH & DUTCHESS COUNTY MEDICAL EXAMINER - Overdose Data" at bounding box center [566, 293] width 419 height 15
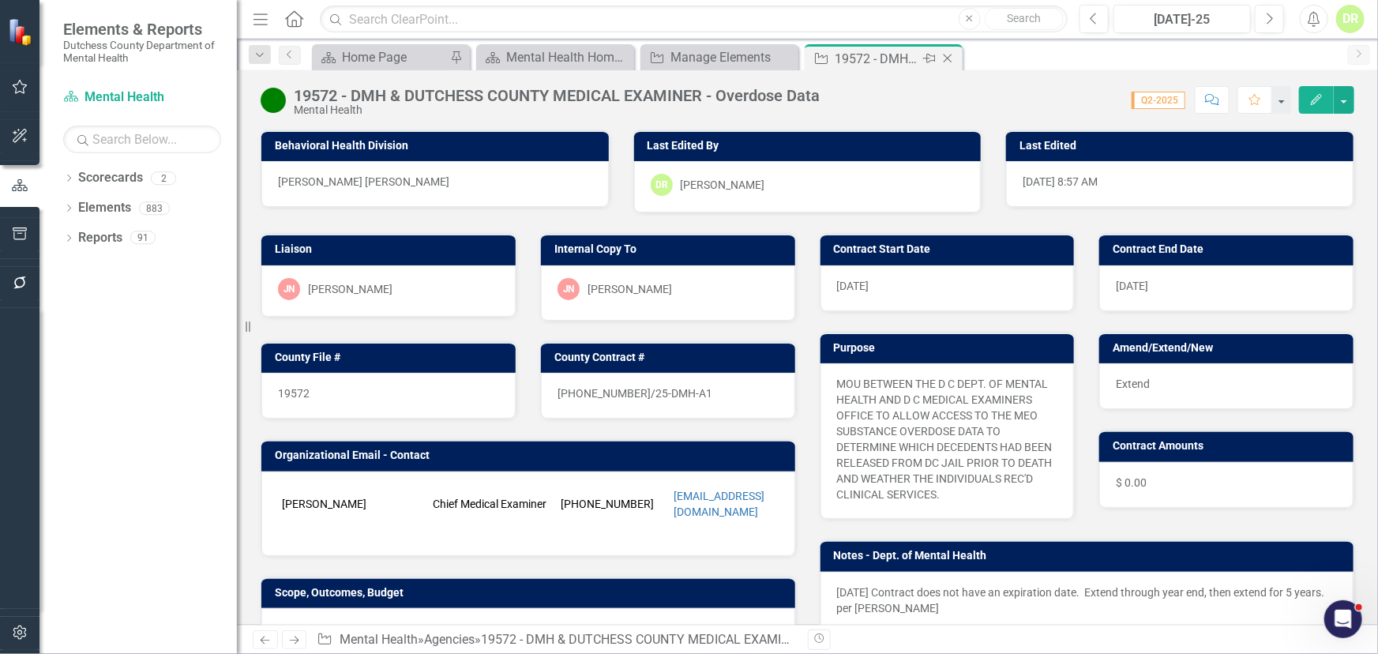
click at [943, 54] on icon "Close" at bounding box center [947, 58] width 16 height 13
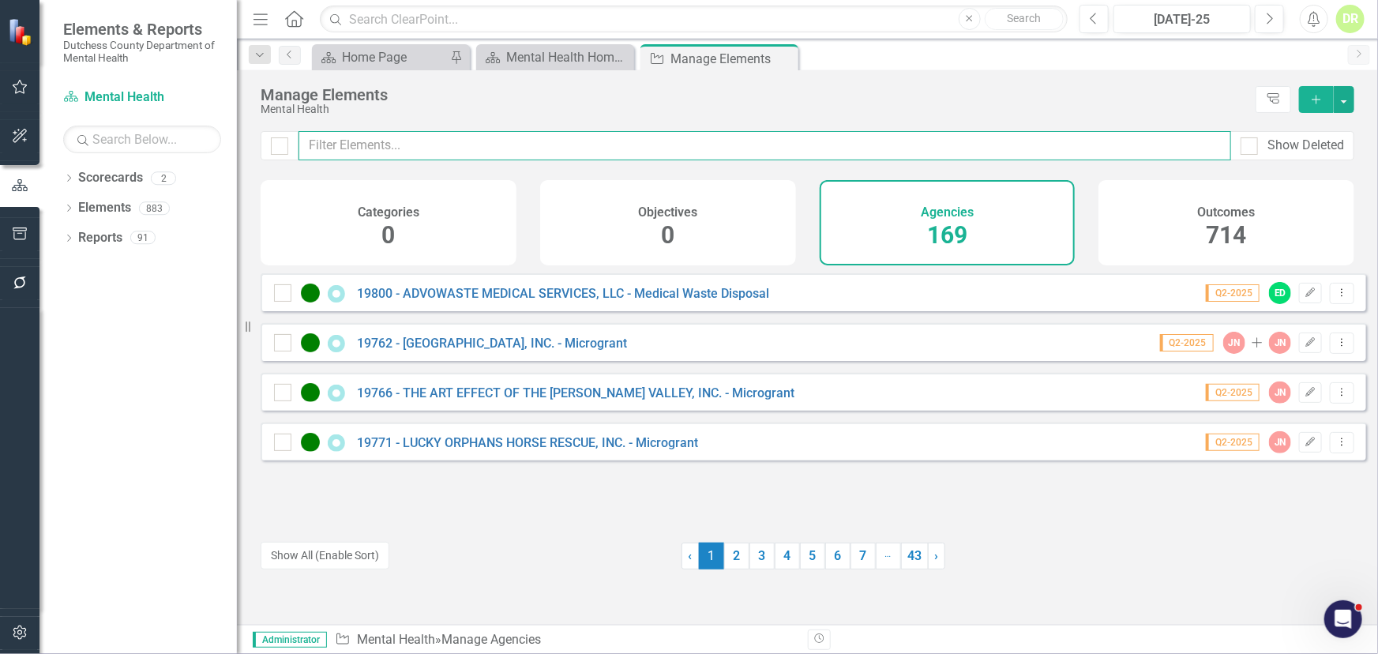
click at [316, 141] on input "text" at bounding box center [764, 145] width 932 height 29
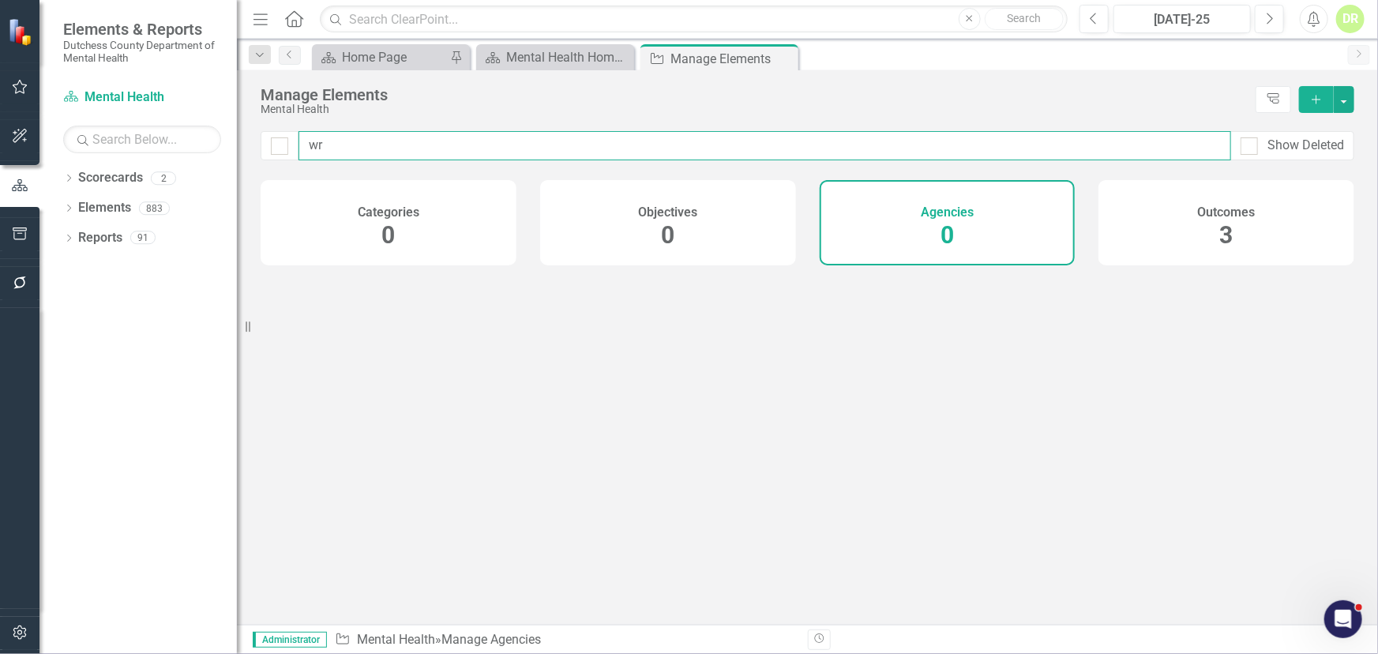
type input "w"
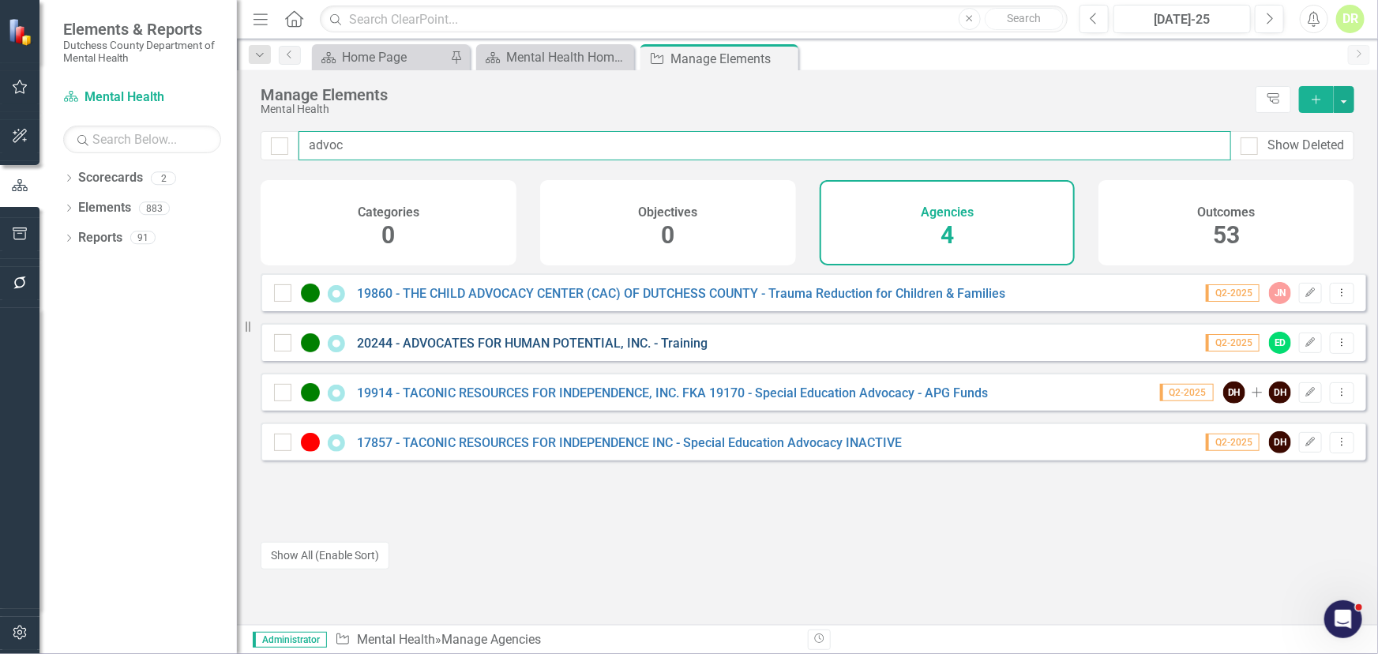
type input "advoc"
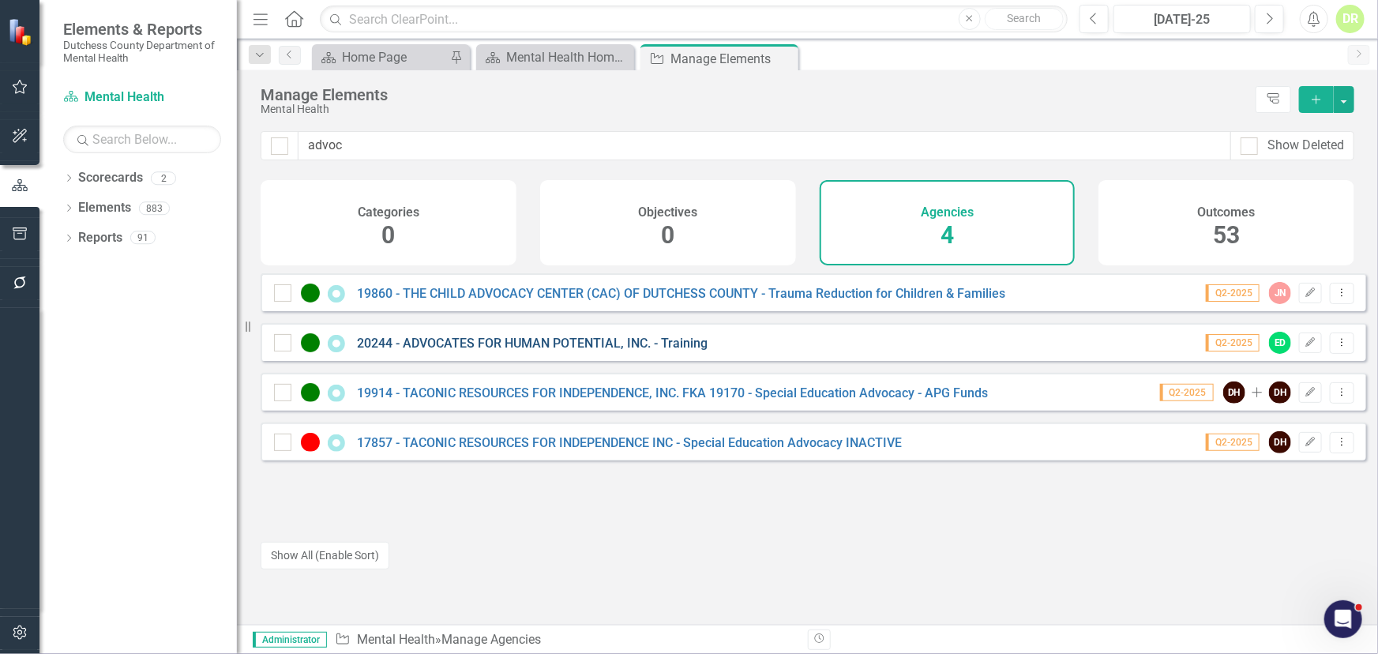
click at [452, 351] on link "20244 - ADVOCATES FOR HUMAN POTENTIAL, INC. - Training" at bounding box center [532, 343] width 351 height 15
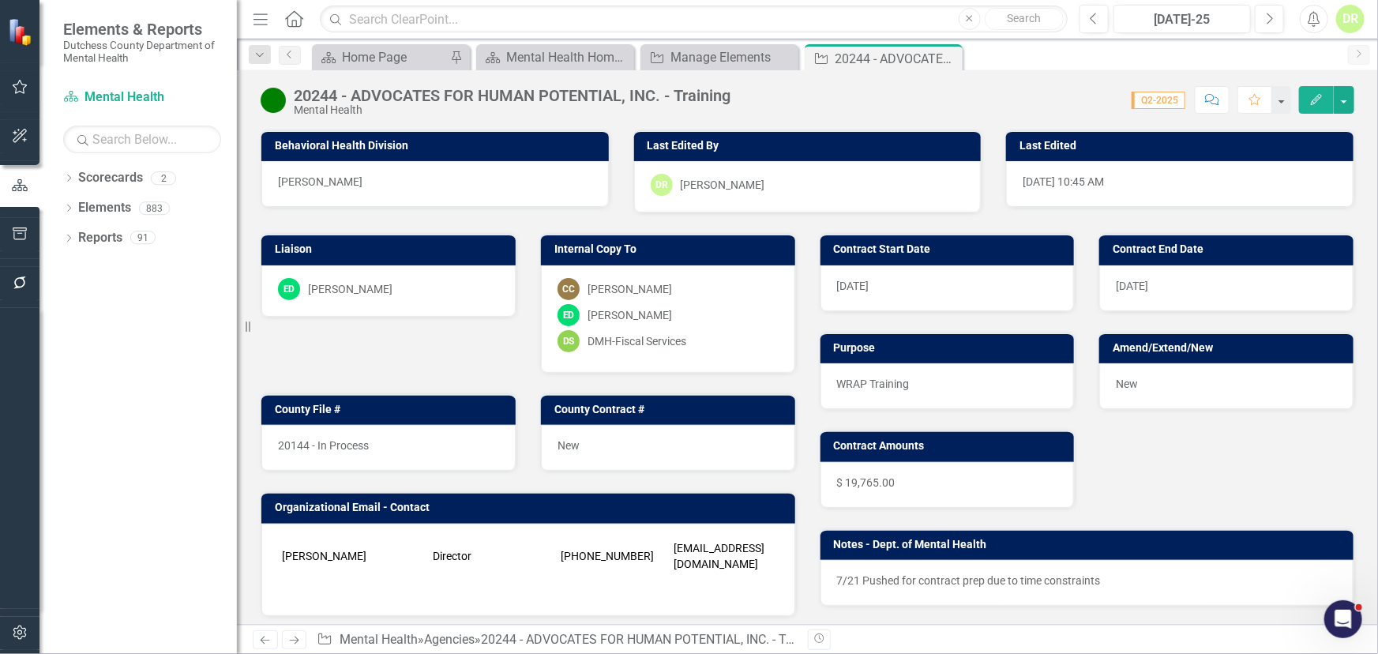
click at [437, 100] on div "20244 - ADVOCATES FOR HUMAN POTENTIAL, INC. - Training" at bounding box center [512, 95] width 437 height 17
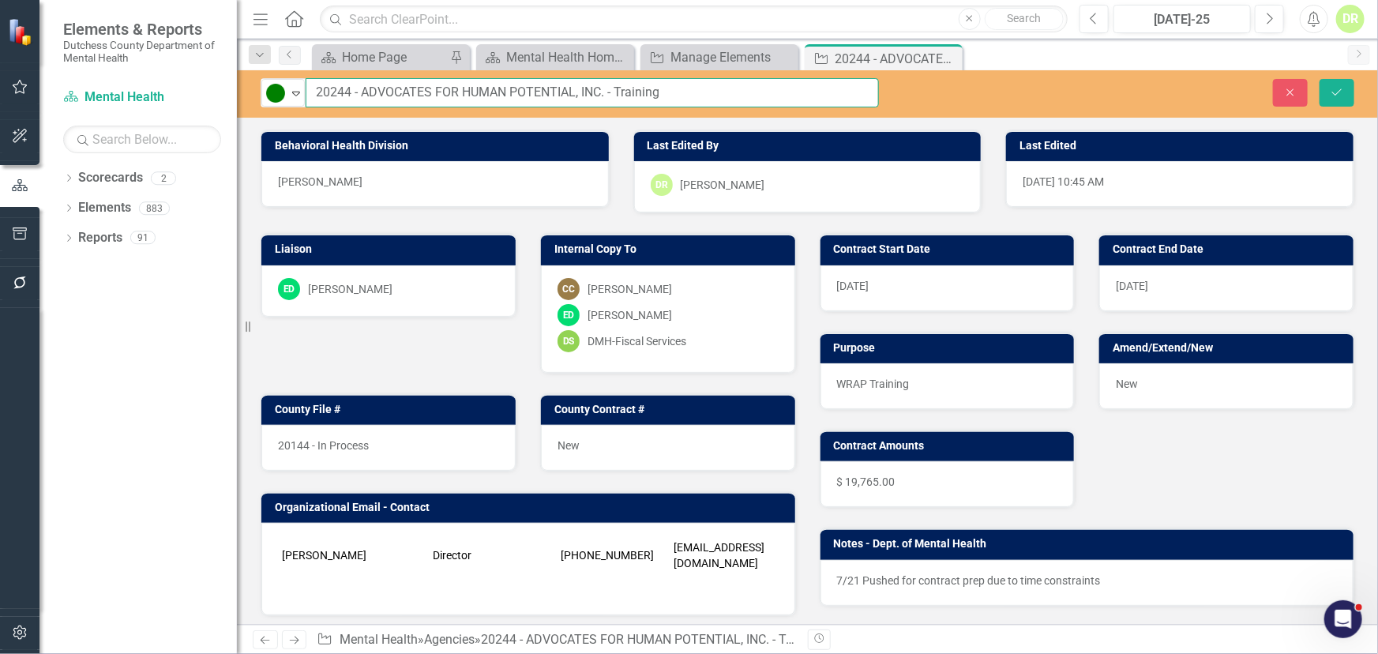
drag, startPoint x: 616, startPoint y: 92, endPoint x: 632, endPoint y: 107, distance: 22.3
click at [624, 101] on input "20244 - ADVOCATES FOR HUMAN POTENTIAL, INC. - Training" at bounding box center [592, 92] width 573 height 29
type input "20244 - ADVOCATES FOR HUMAN POTENTIAL, INC. - WRAP Training"
click at [1113, 91] on icon "submit" at bounding box center [1336, 91] width 9 height 6
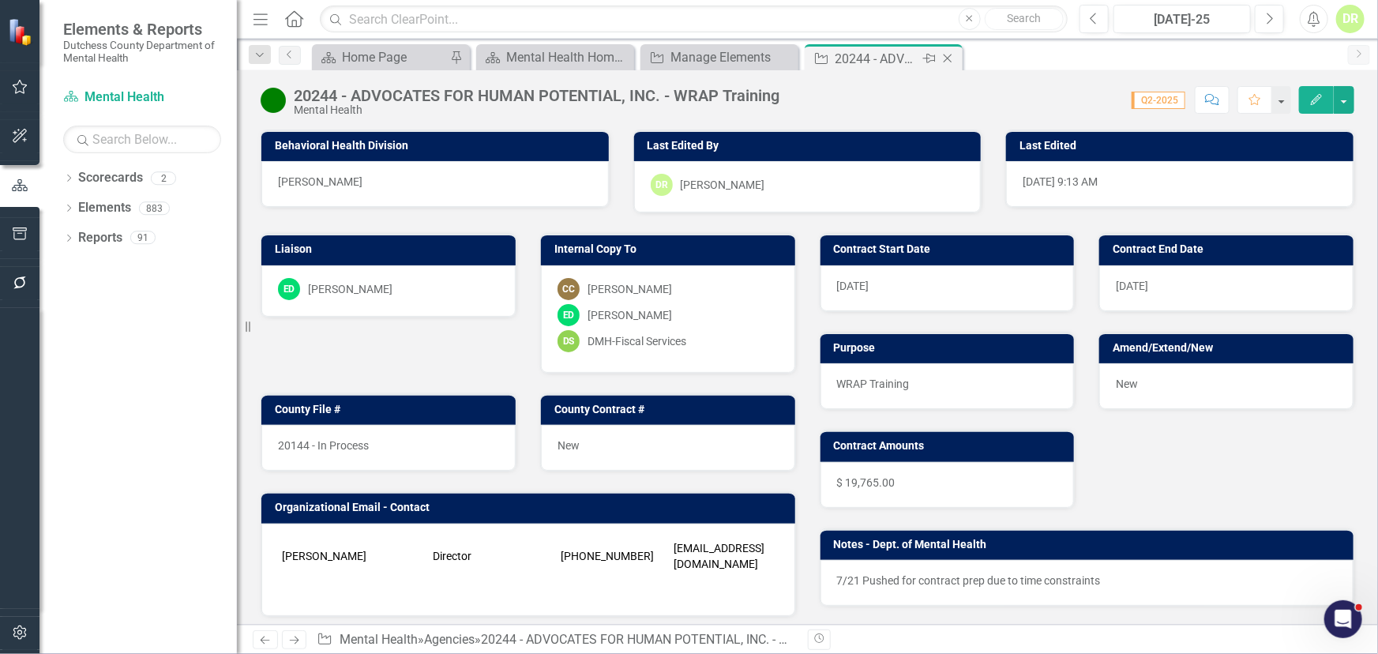
click at [947, 55] on icon "Close" at bounding box center [947, 58] width 16 height 13
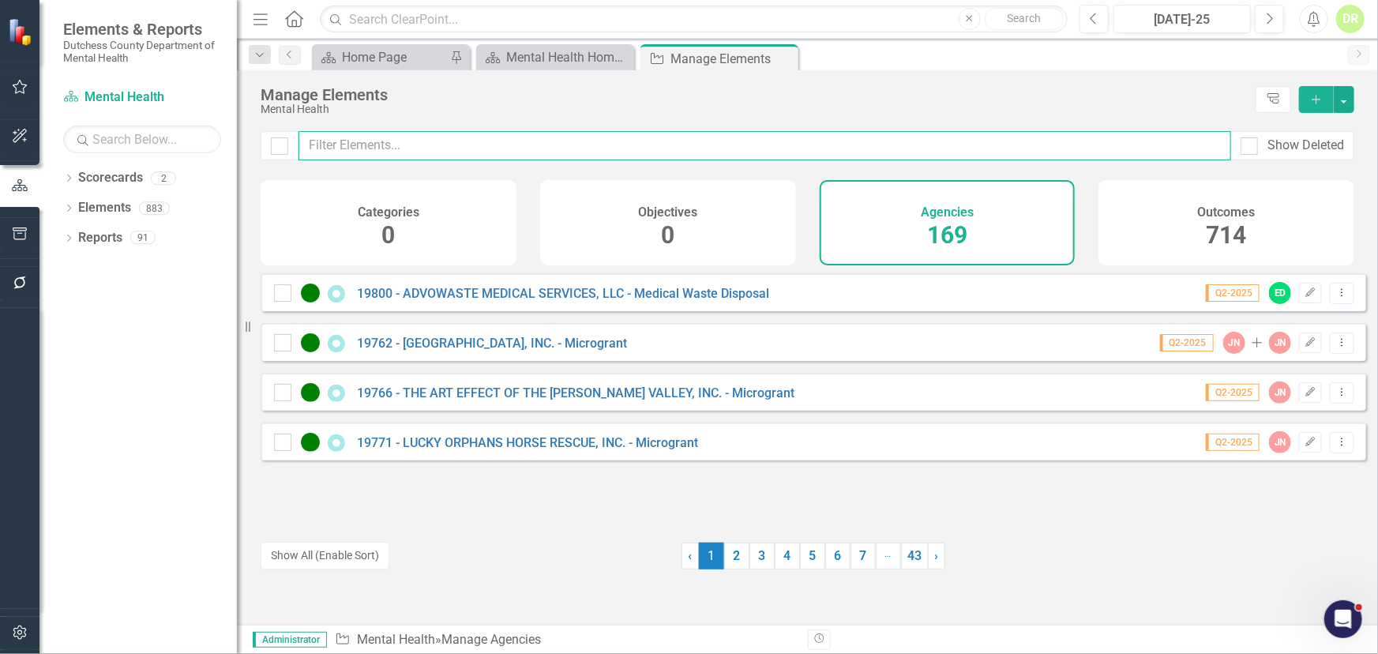
click at [433, 139] on input "text" at bounding box center [764, 145] width 932 height 29
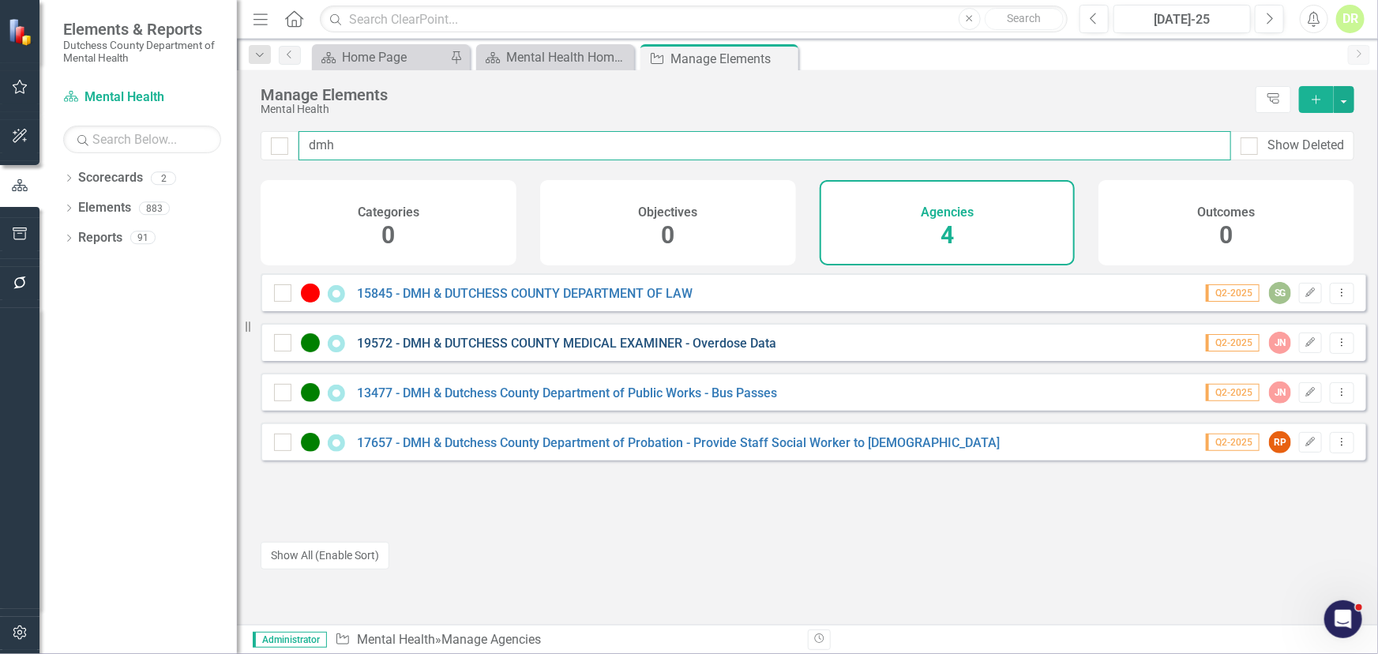
type input "dmh"
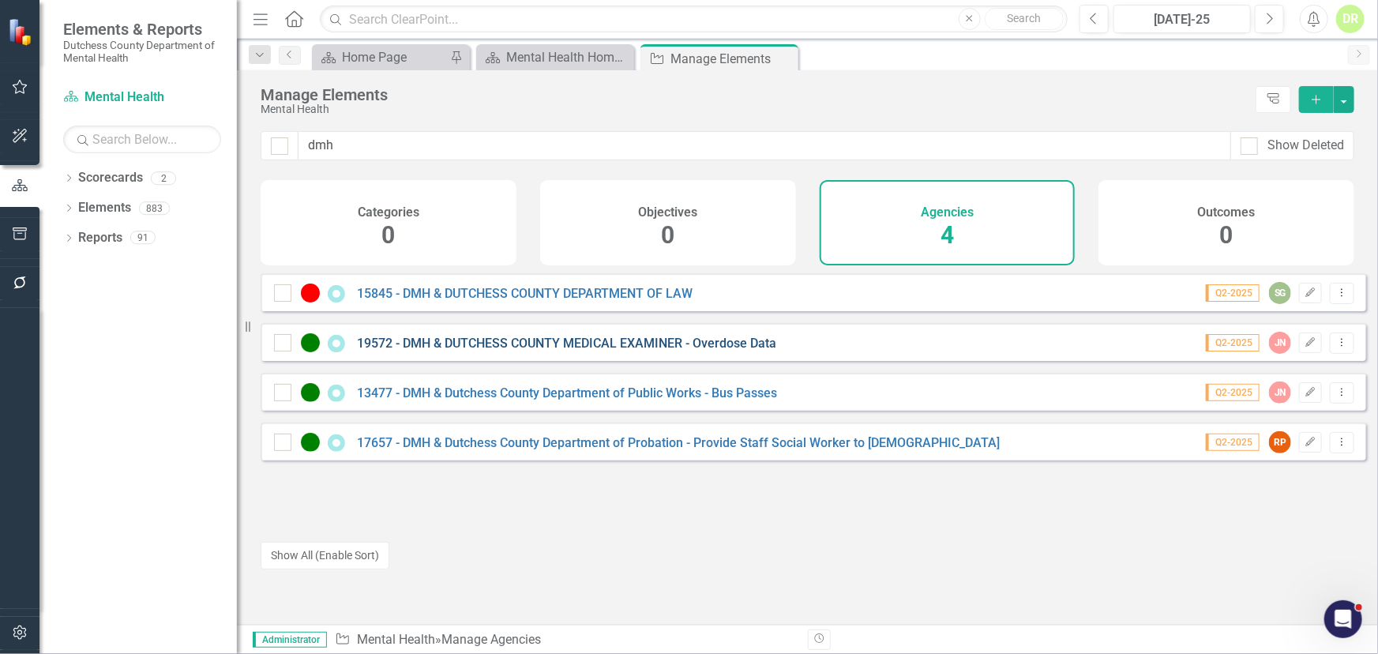
click at [557, 347] on link "19572 - DMH & DUTCHESS COUNTY MEDICAL EXAMINER - Overdose Data" at bounding box center [566, 343] width 419 height 15
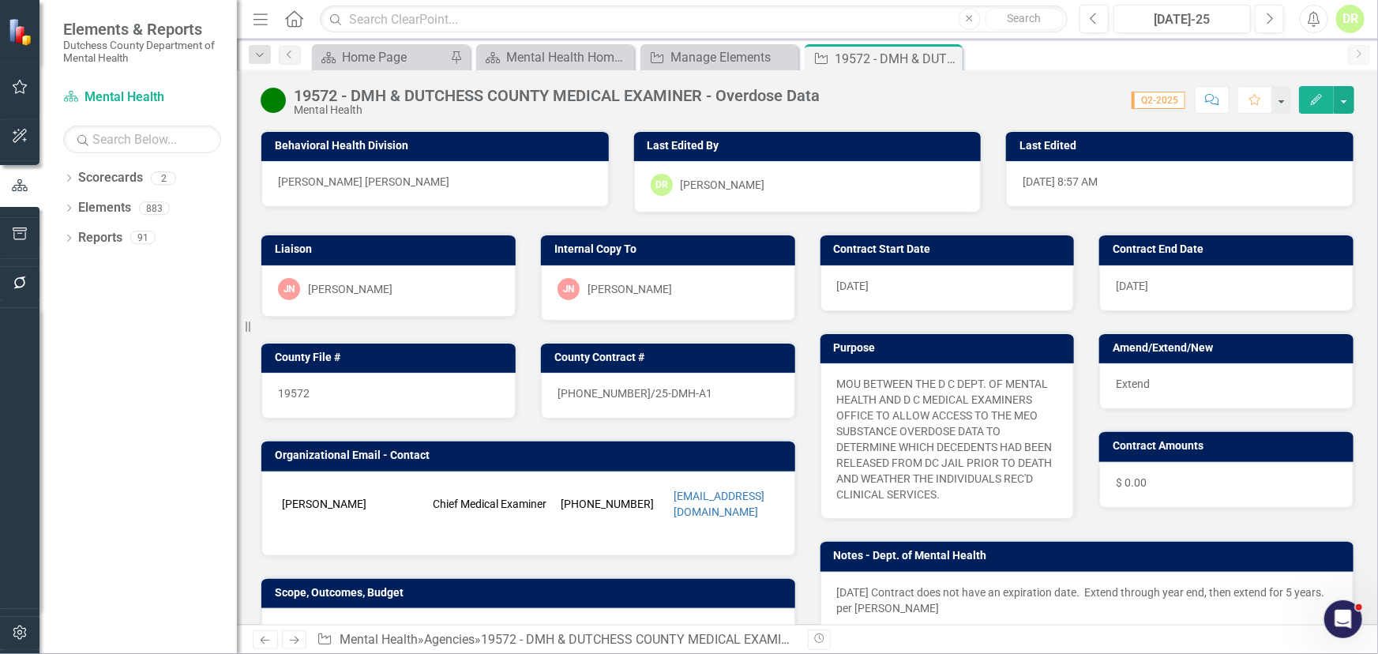
click at [1113, 104] on button "Edit" at bounding box center [1316, 100] width 35 height 28
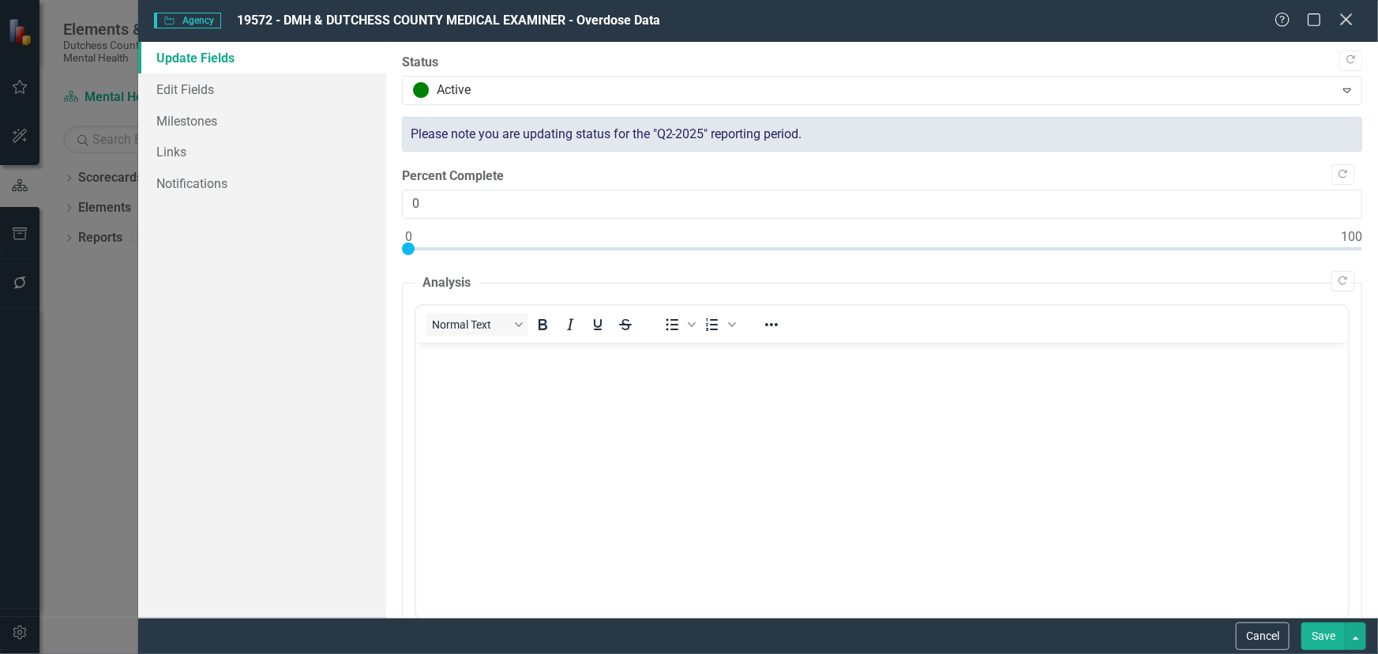
click at [1113, 23] on icon "Close" at bounding box center [1346, 19] width 20 height 15
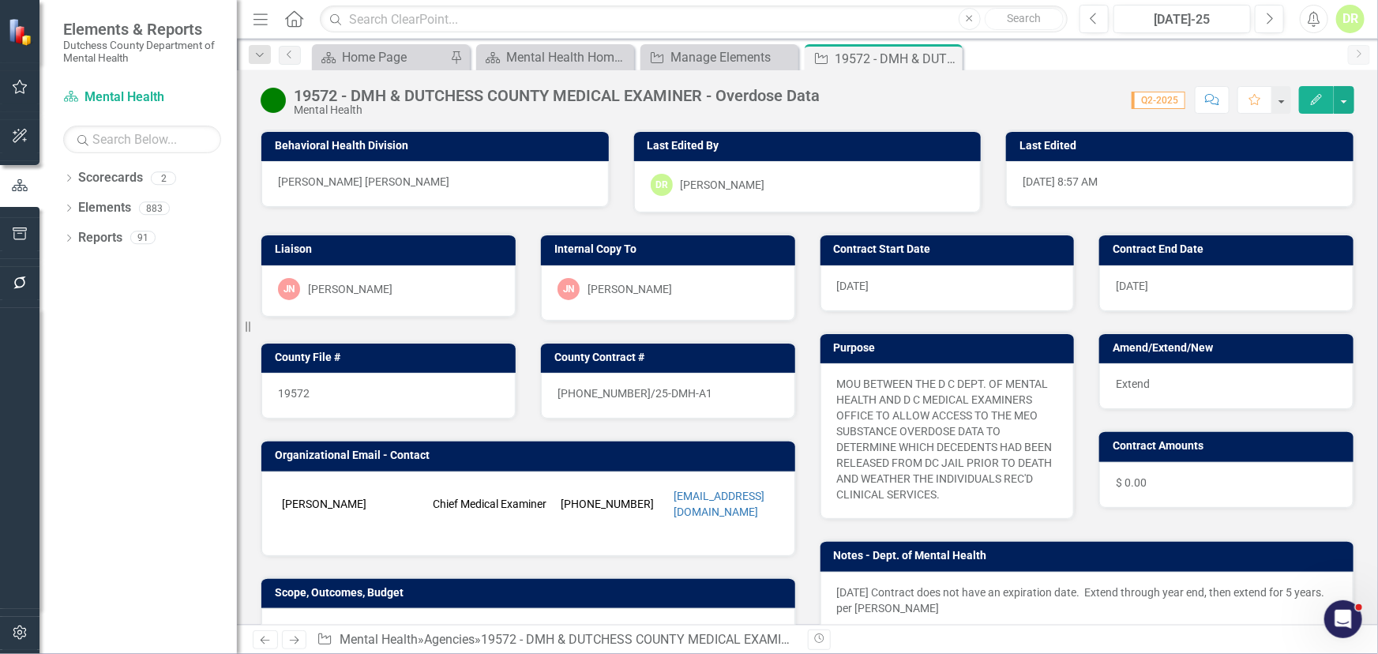
click at [1113, 99] on icon "Comment" at bounding box center [1212, 99] width 14 height 11
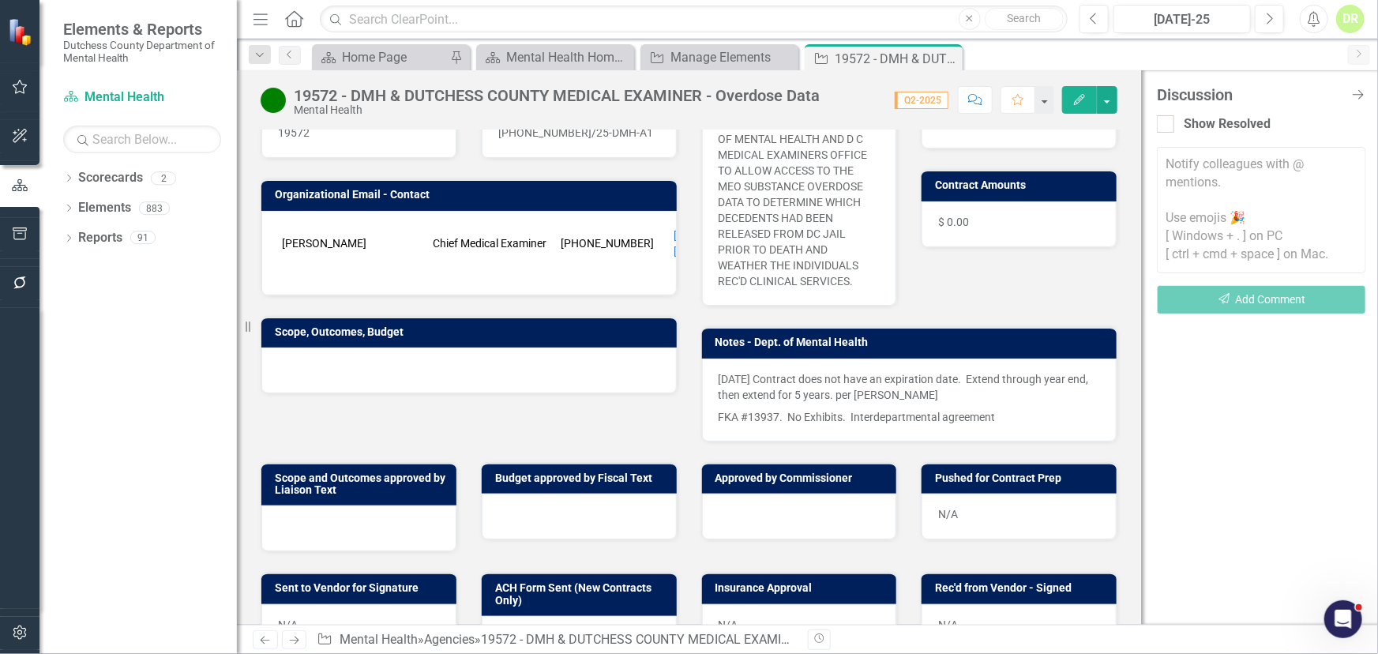
scroll to position [287, 0]
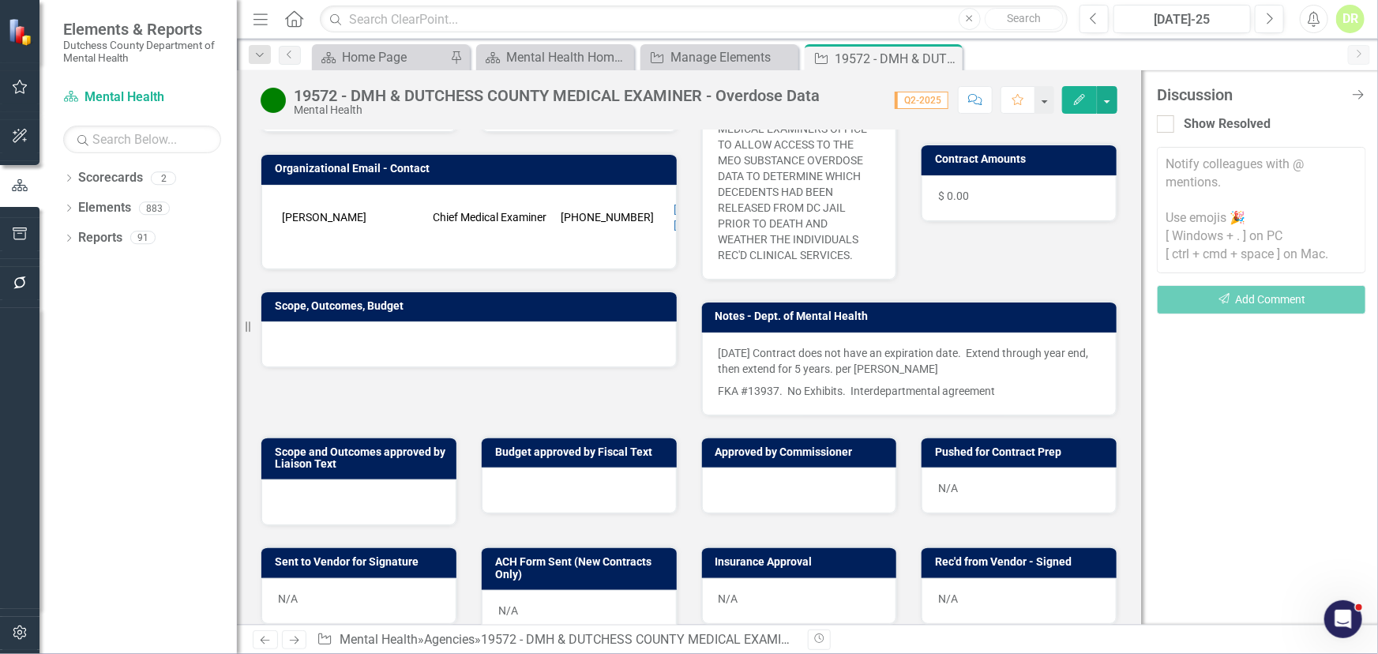
click at [523, 480] on div at bounding box center [579, 490] width 195 height 46
click at [522, 479] on div at bounding box center [579, 490] width 195 height 46
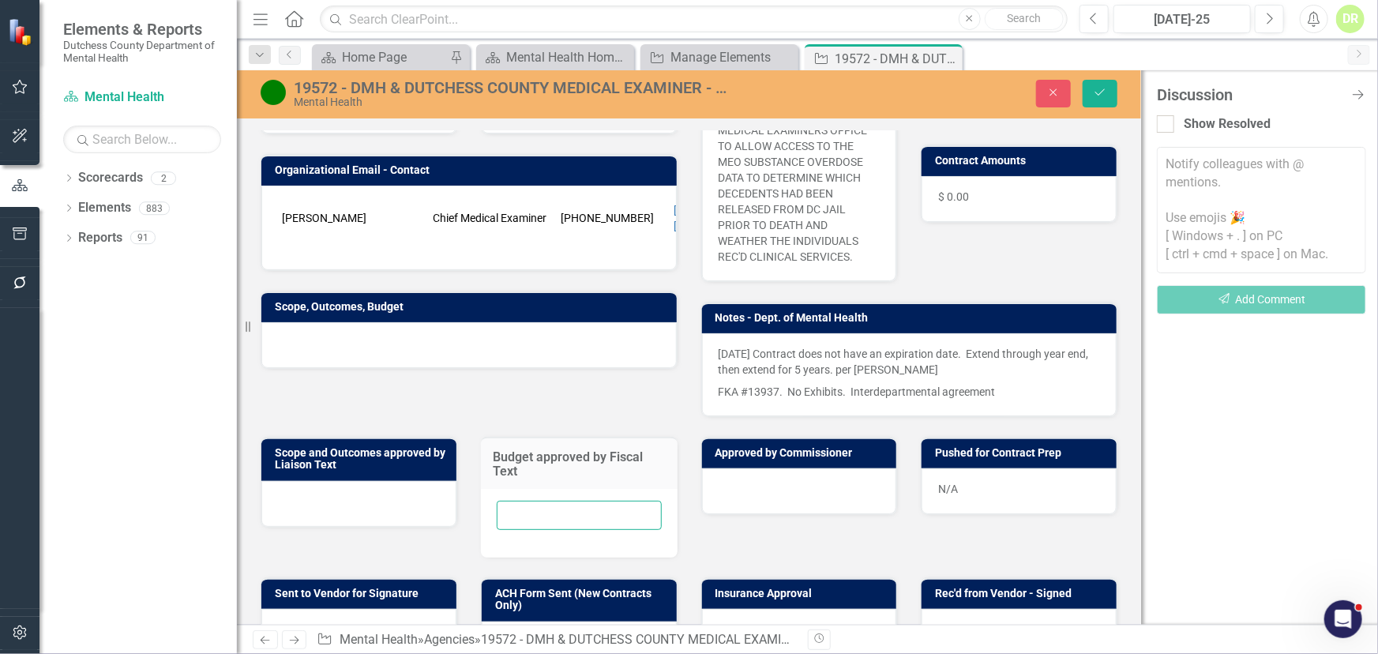
click at [521, 512] on input "text" at bounding box center [579, 515] width 165 height 29
type input "N/A"
click at [1096, 90] on icon "Save" at bounding box center [1100, 92] width 14 height 11
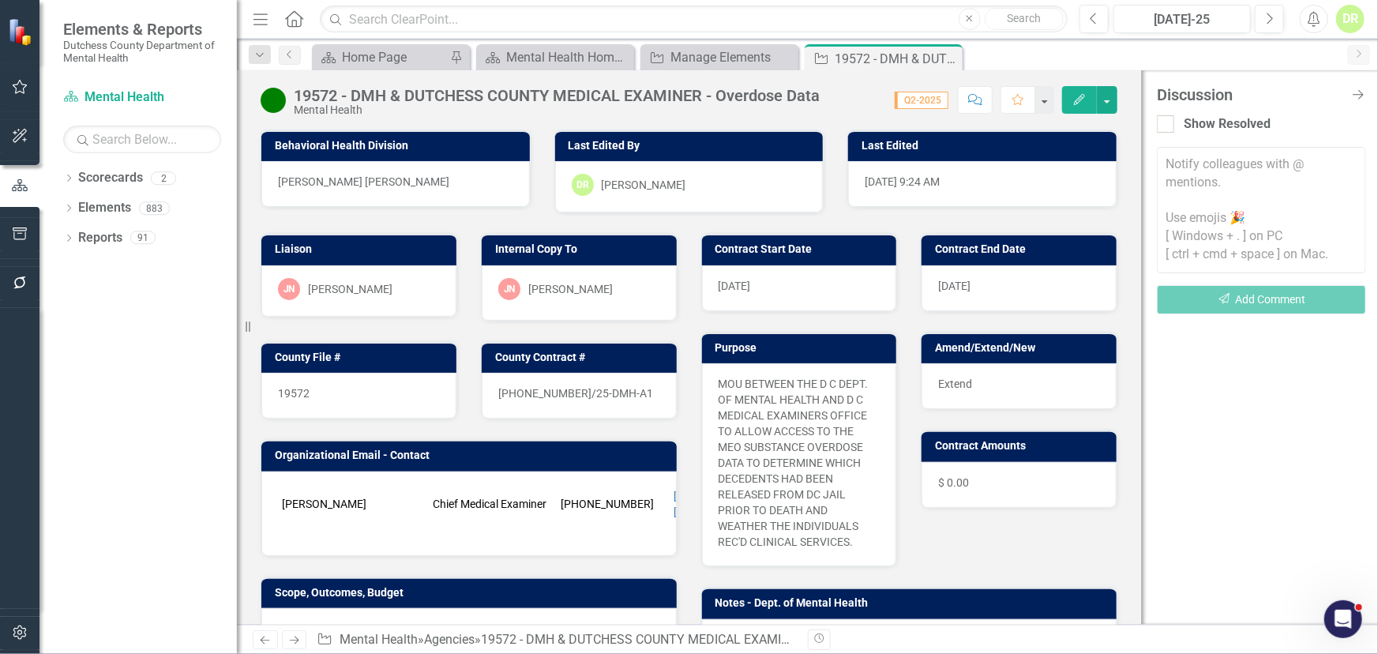
click at [977, 100] on icon "Comment" at bounding box center [975, 99] width 14 height 11
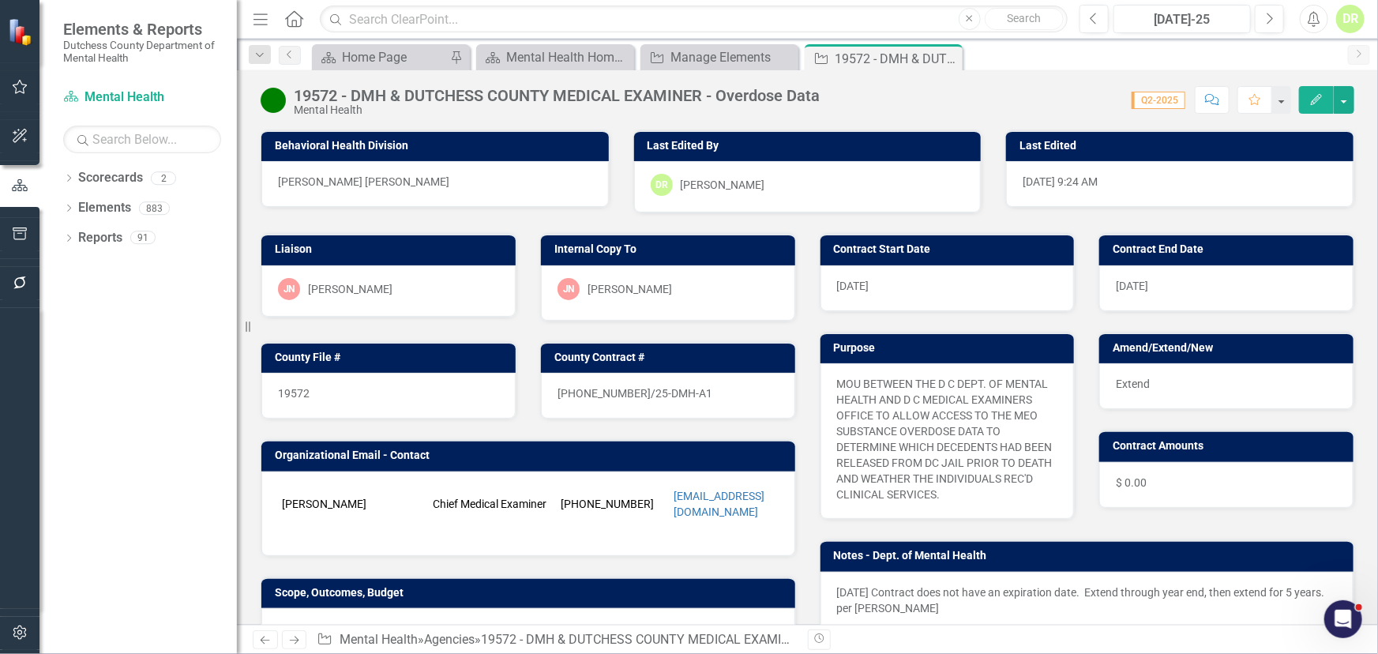
click at [1113, 97] on button "Comment" at bounding box center [1211, 100] width 35 height 28
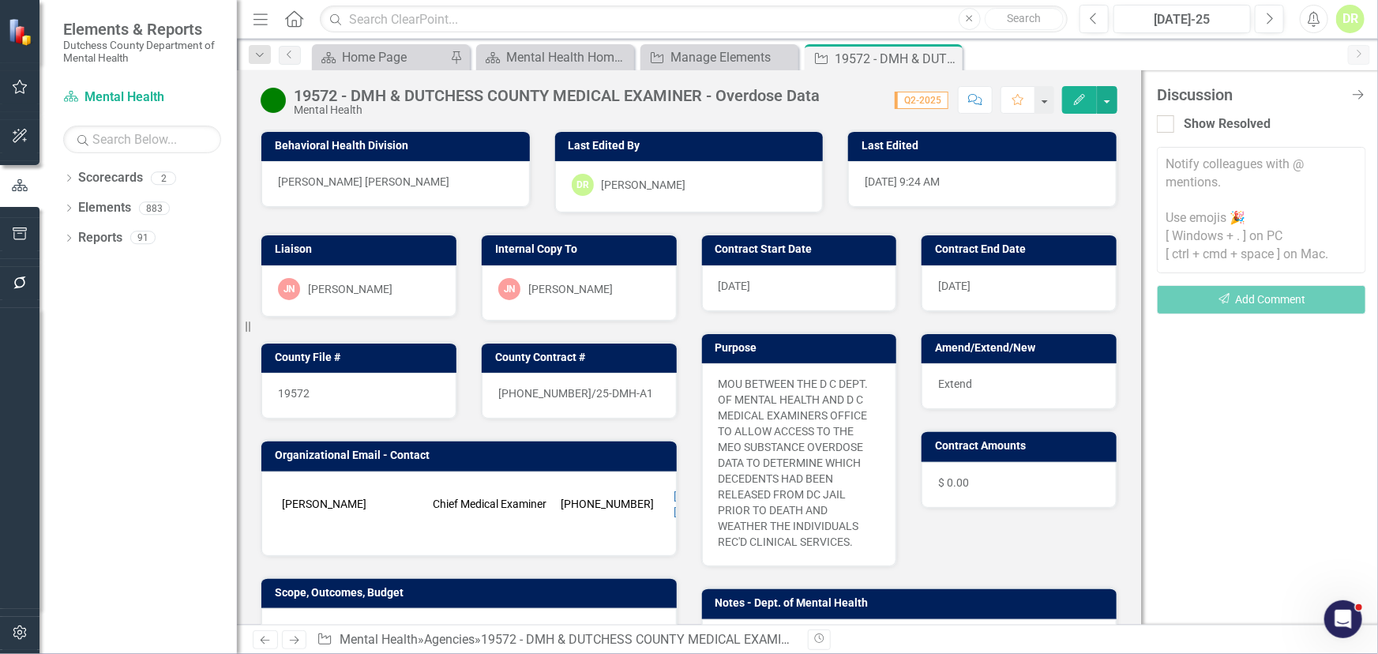
click at [1113, 167] on textarea at bounding box center [1261, 210] width 209 height 126
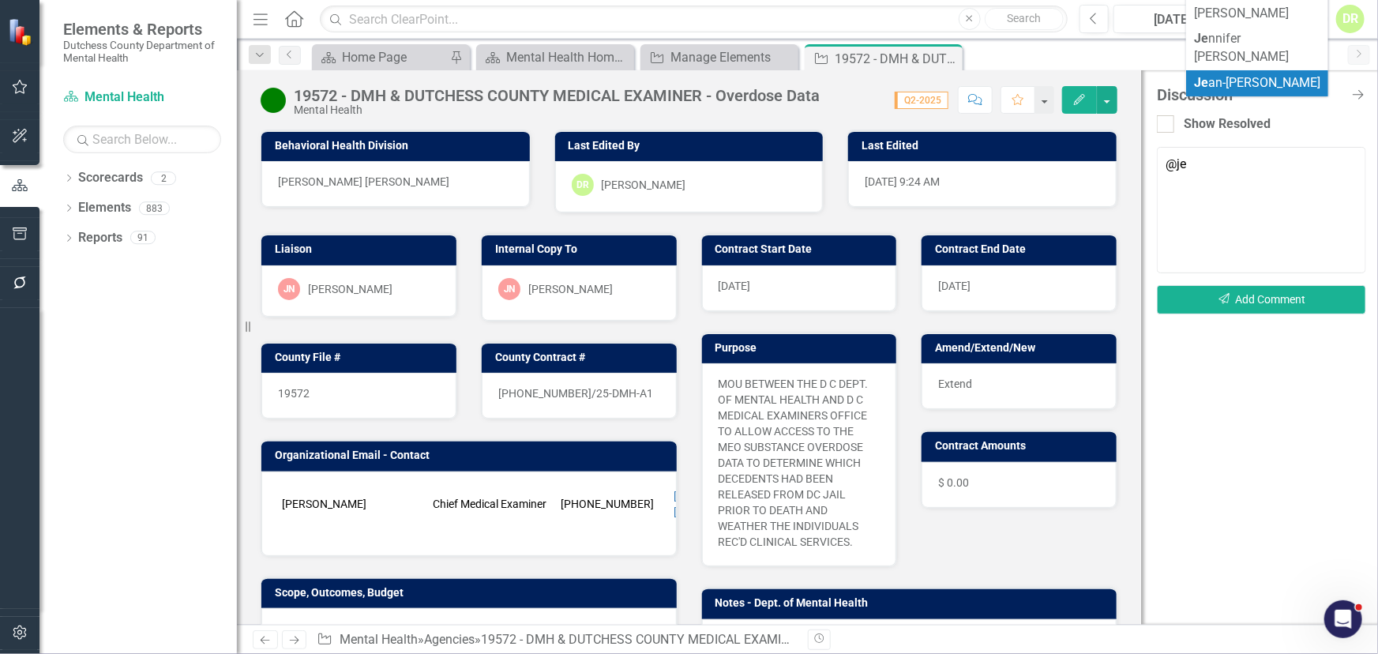
click at [1113, 75] on span "Je an-[PERSON_NAME]" at bounding box center [1257, 82] width 126 height 15
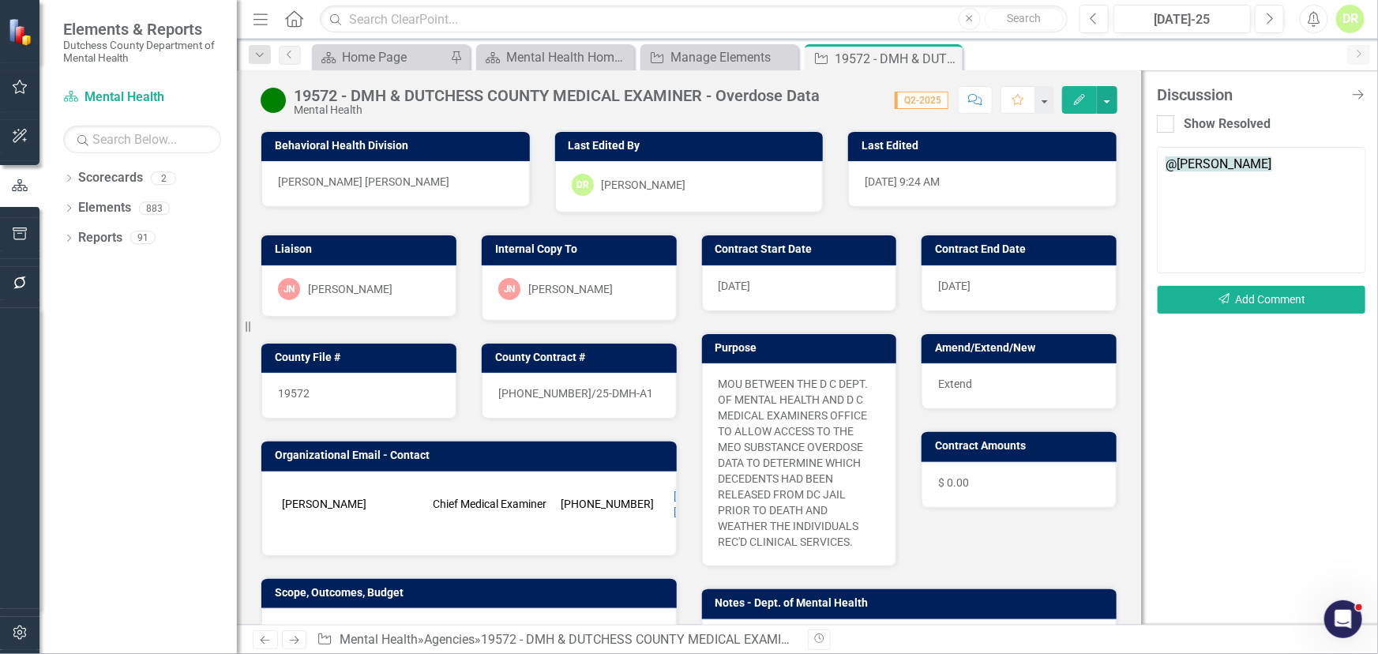
click at [1113, 166] on textarea "@[PERSON_NAME]" at bounding box center [1261, 210] width 209 height 126
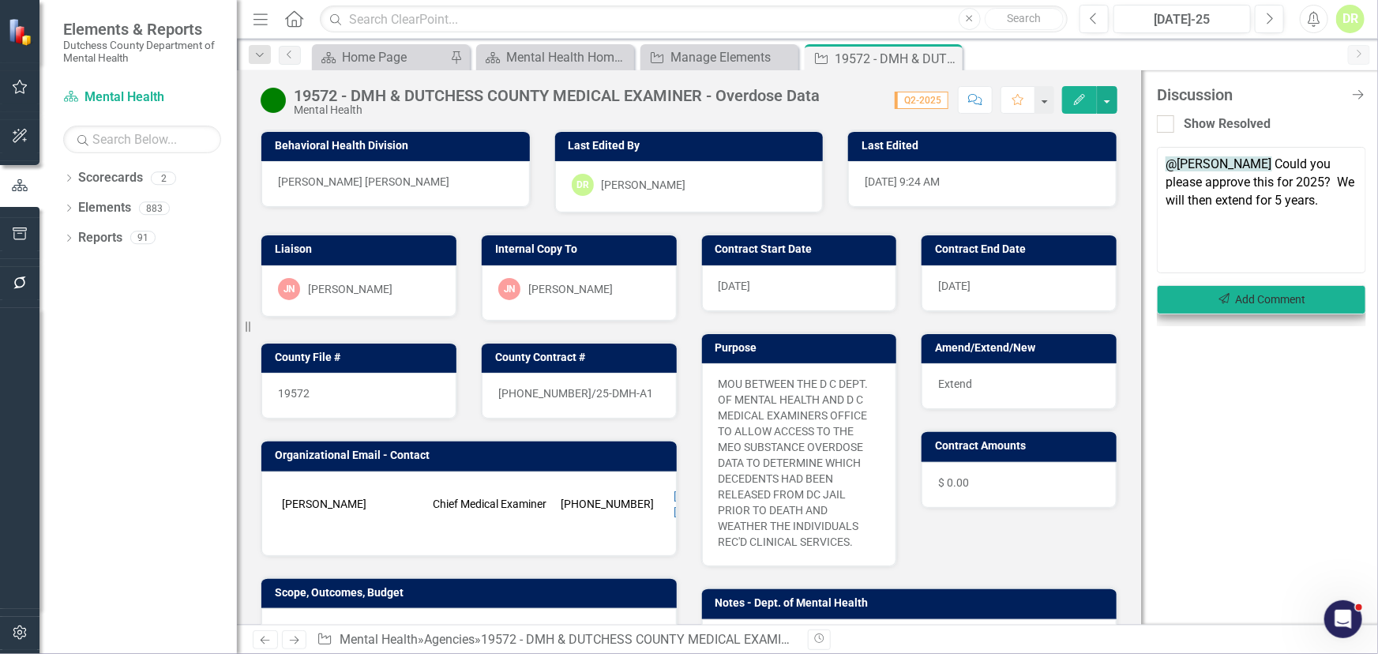
type textarea "@[PERSON_NAME] Could you please approve this for 2025? We will then extend for …"
click at [1113, 291] on button "Send Add Comment" at bounding box center [1261, 299] width 209 height 29
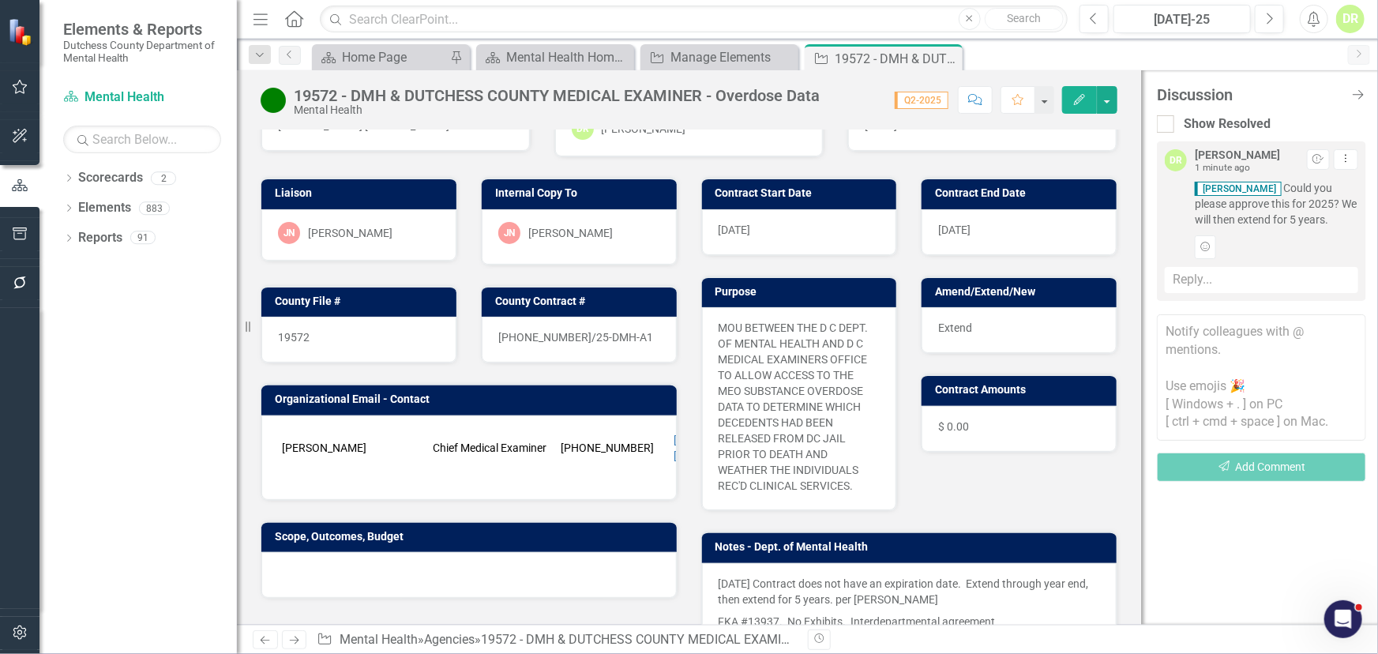
scroll to position [215, 0]
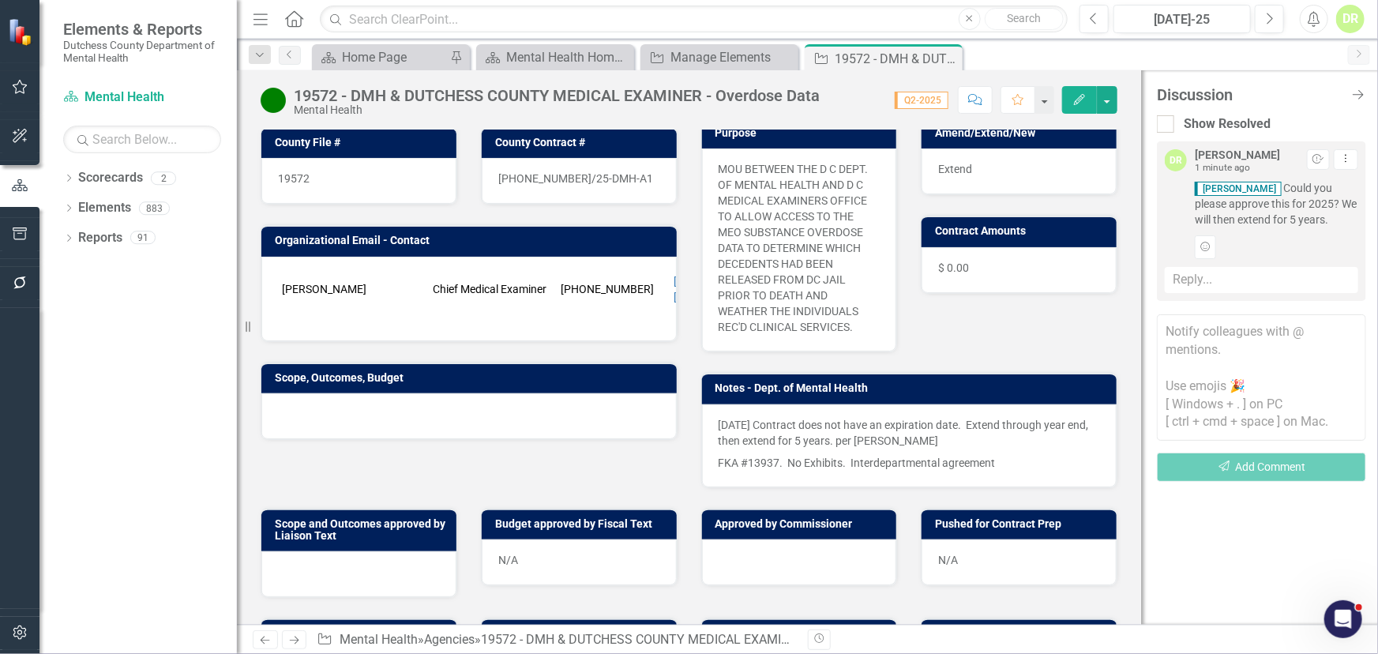
click at [456, 302] on td "Chief Medical Examiner" at bounding box center [493, 288] width 128 height 39
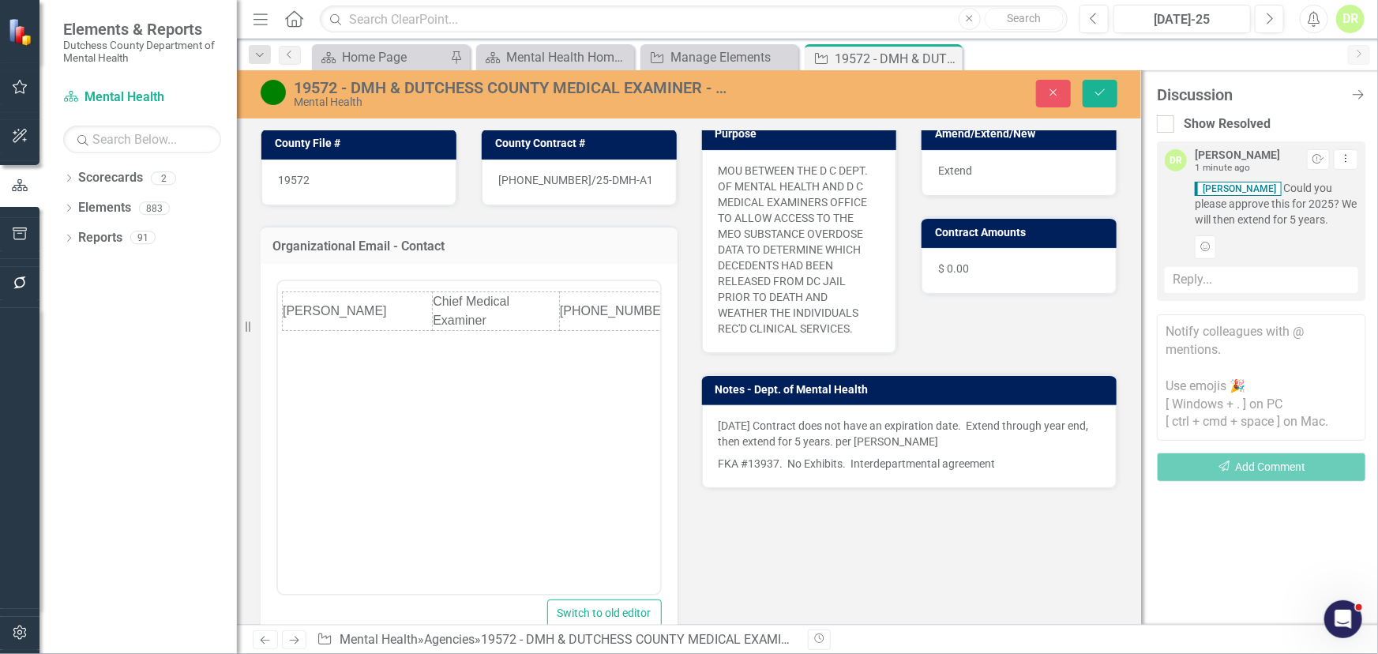
scroll to position [0, 0]
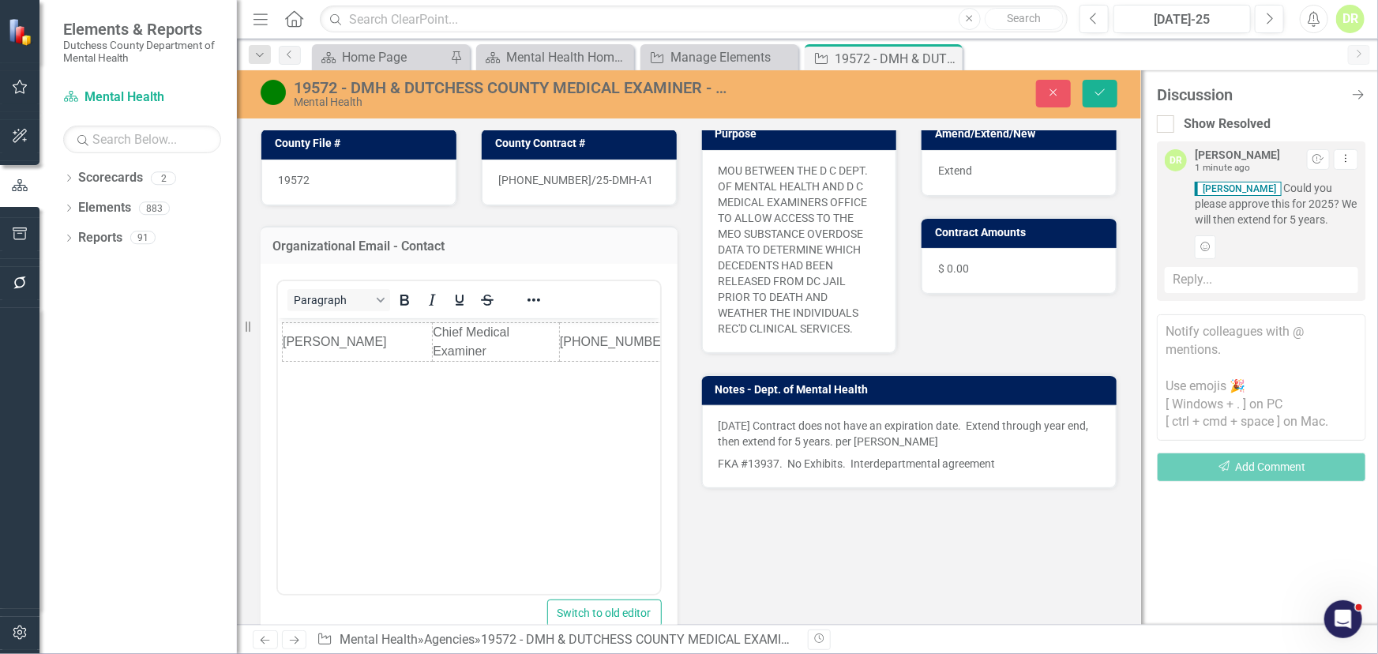
click at [274, 343] on div "<table style="height: 49.6px;" border="0" width="718" cellspacing="0" cellpaddi…" at bounding box center [469, 459] width 417 height 391
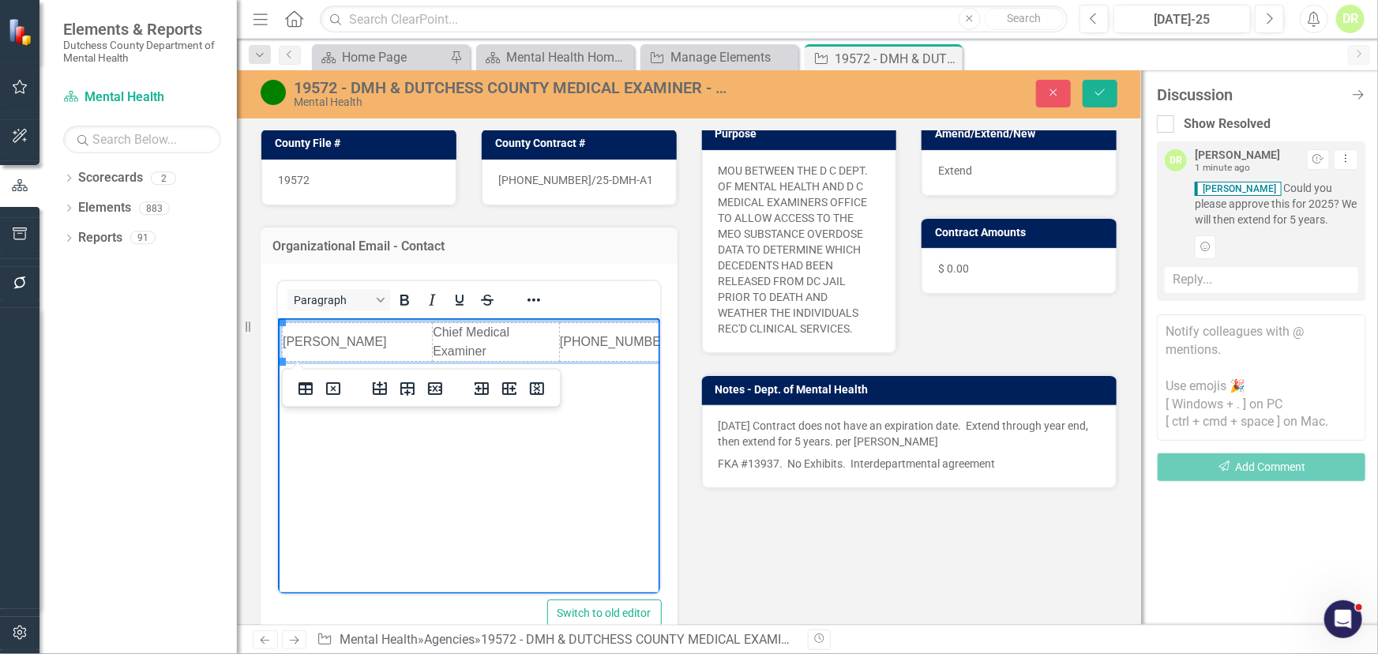
click at [285, 341] on td "[PERSON_NAME]" at bounding box center [357, 342] width 150 height 39
drag, startPoint x: 384, startPoint y: 386, endPoint x: 81, endPoint y: 62, distance: 444.0
click at [384, 386] on icon "Insert row before" at bounding box center [379, 388] width 19 height 19
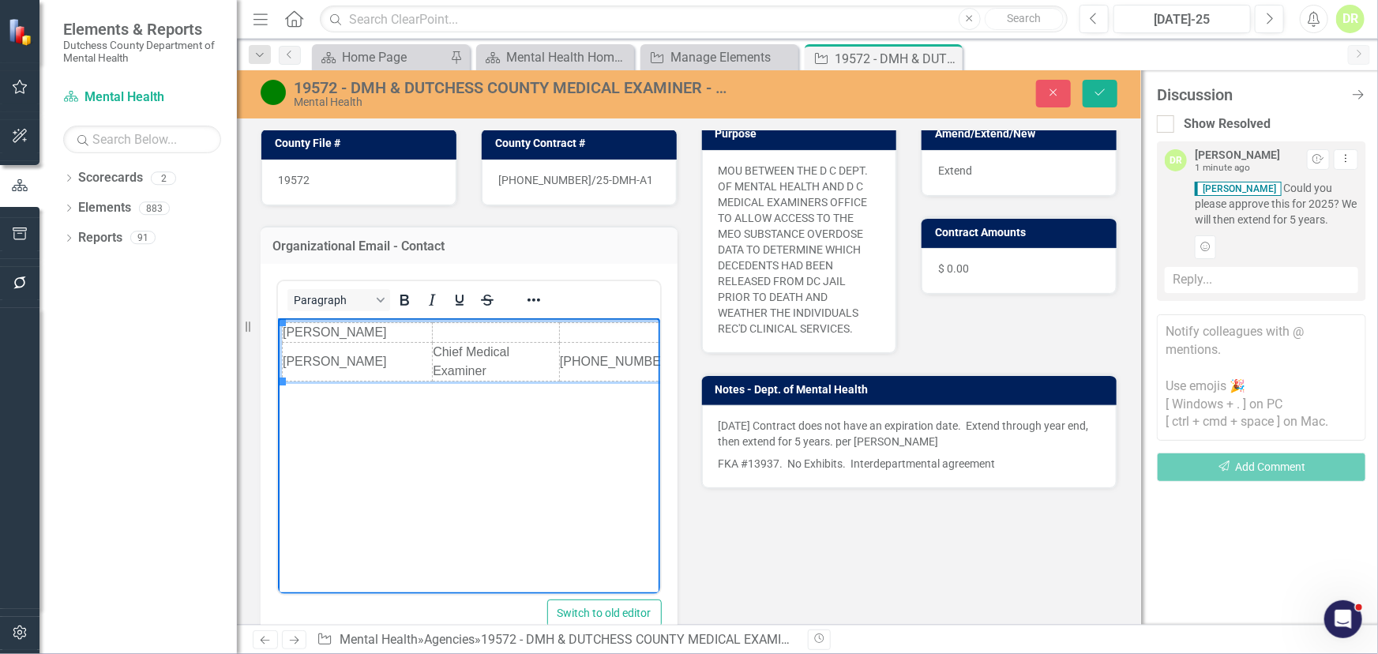
click at [386, 337] on td "[PERSON_NAME]" at bounding box center [357, 333] width 150 height 20
click at [386, 337] on td "[PERSON_NAME] MPA" at bounding box center [357, 333] width 150 height 20
click at [505, 335] on td "Rich Text Area. Press ALT-0 for help." at bounding box center [495, 333] width 127 height 20
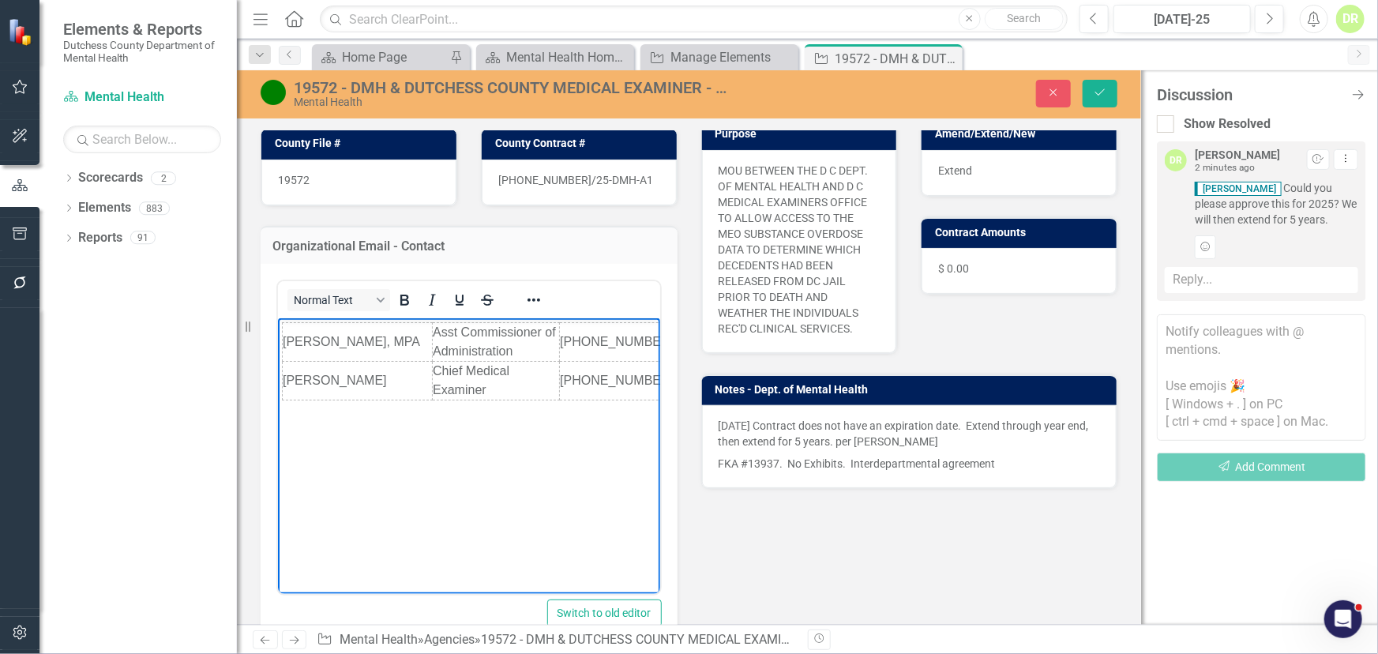
drag, startPoint x: 486, startPoint y: 582, endPoint x: 601, endPoint y: 527, distance: 127.5
click at [612, 534] on html "[PERSON_NAME], MPA Asst Commissioner of Administration [PHONE_NUMBER] [PERSON_N…" at bounding box center [468, 436] width 382 height 237
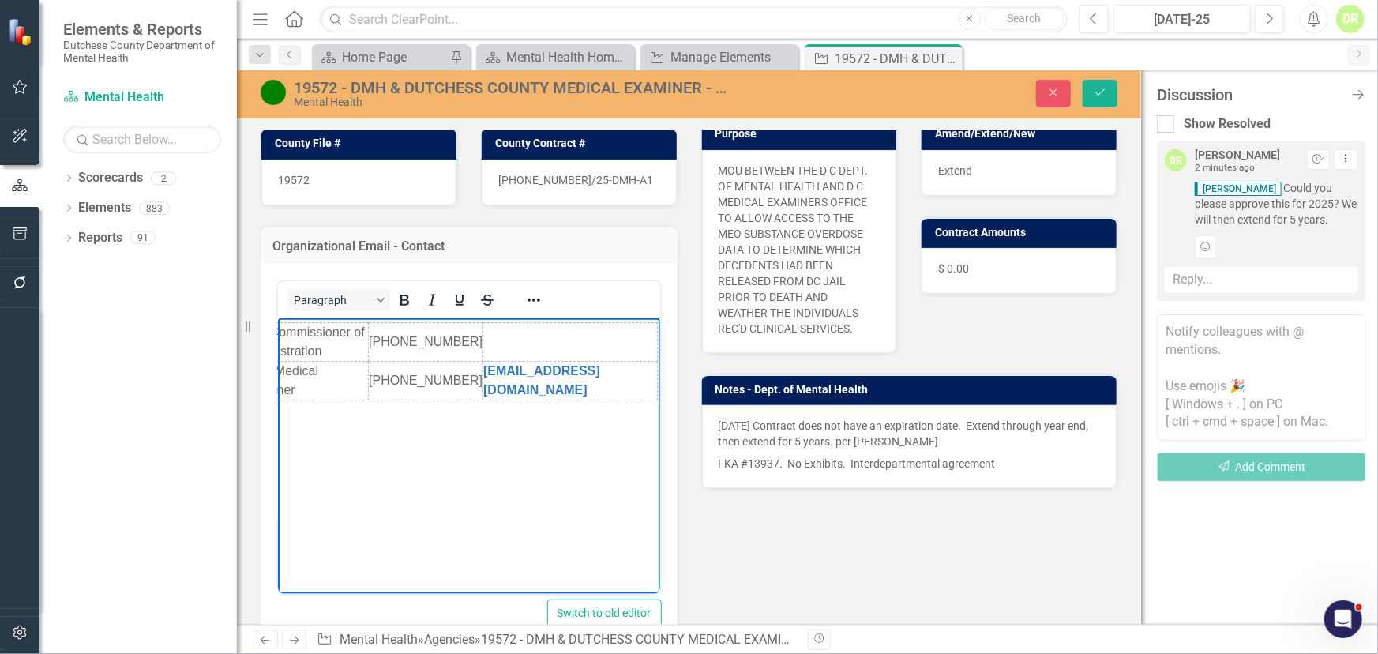
click at [539, 342] on td "Rich Text Area. Press ALT-0 for help." at bounding box center [569, 342] width 174 height 39
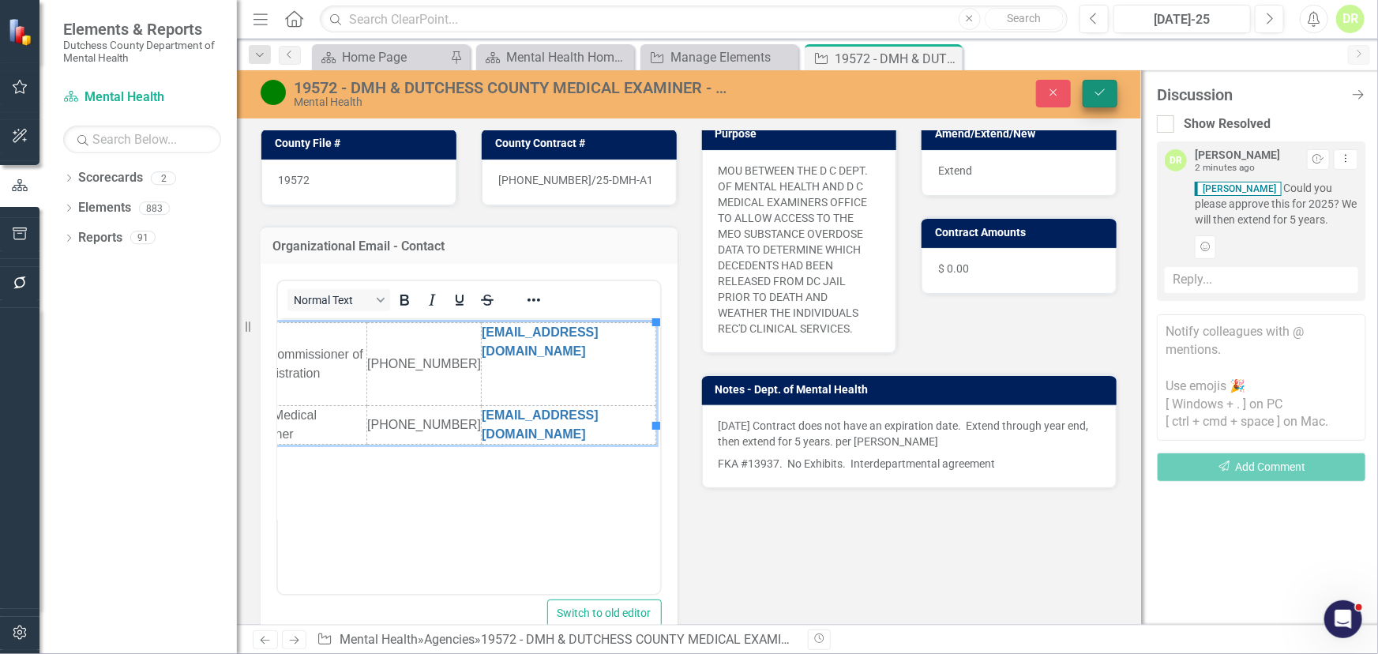
drag, startPoint x: 1099, startPoint y: 89, endPoint x: 1066, endPoint y: 103, distance: 36.1
click at [1098, 89] on icon "Save" at bounding box center [1100, 92] width 14 height 11
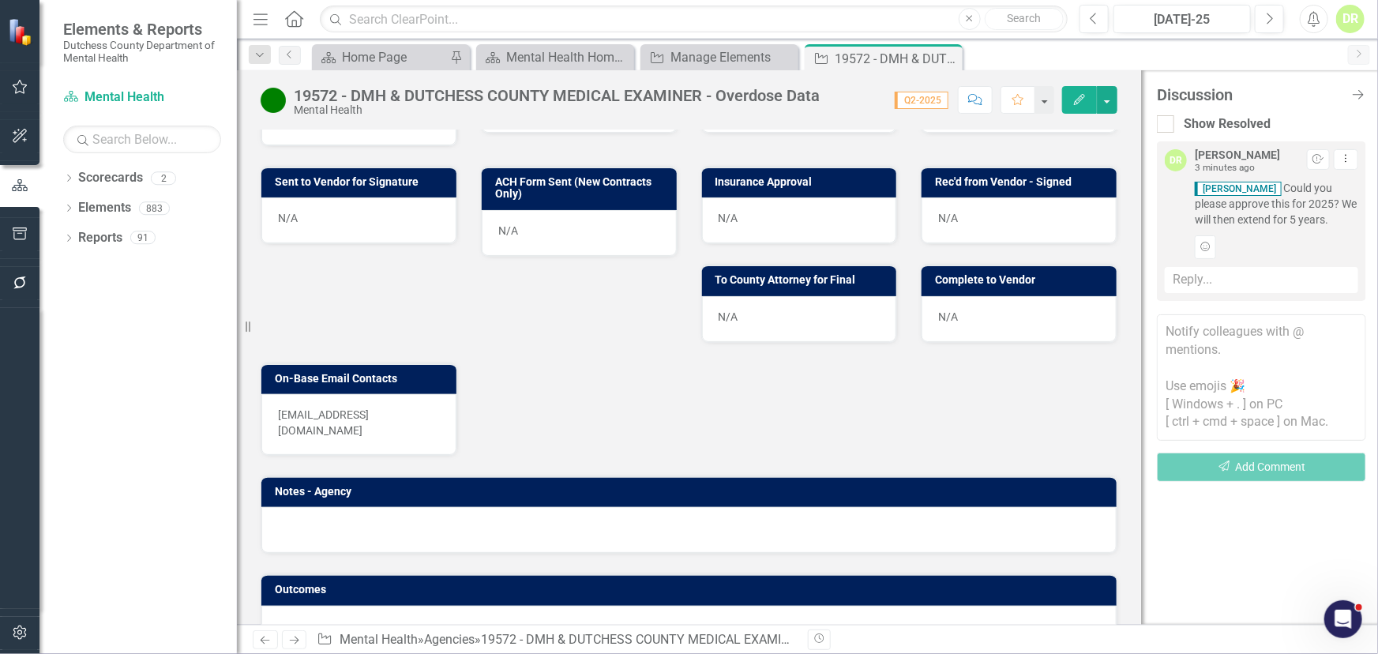
scroll to position [691, 0]
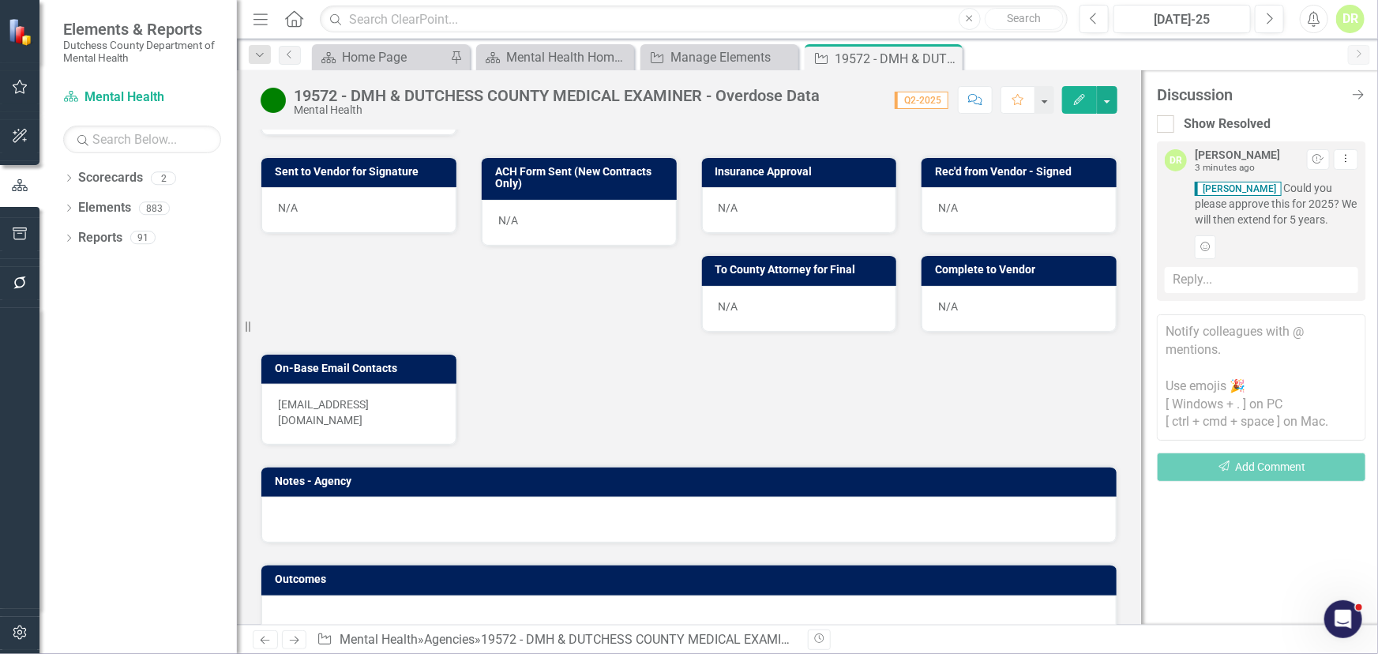
click at [405, 396] on p "[EMAIL_ADDRESS][DOMAIN_NAME]" at bounding box center [359, 412] width 162 height 32
click at [407, 396] on p "[EMAIL_ADDRESS][DOMAIN_NAME]" at bounding box center [359, 412] width 162 height 32
click at [422, 396] on p "[EMAIL_ADDRESS][DOMAIN_NAME]" at bounding box center [359, 412] width 162 height 32
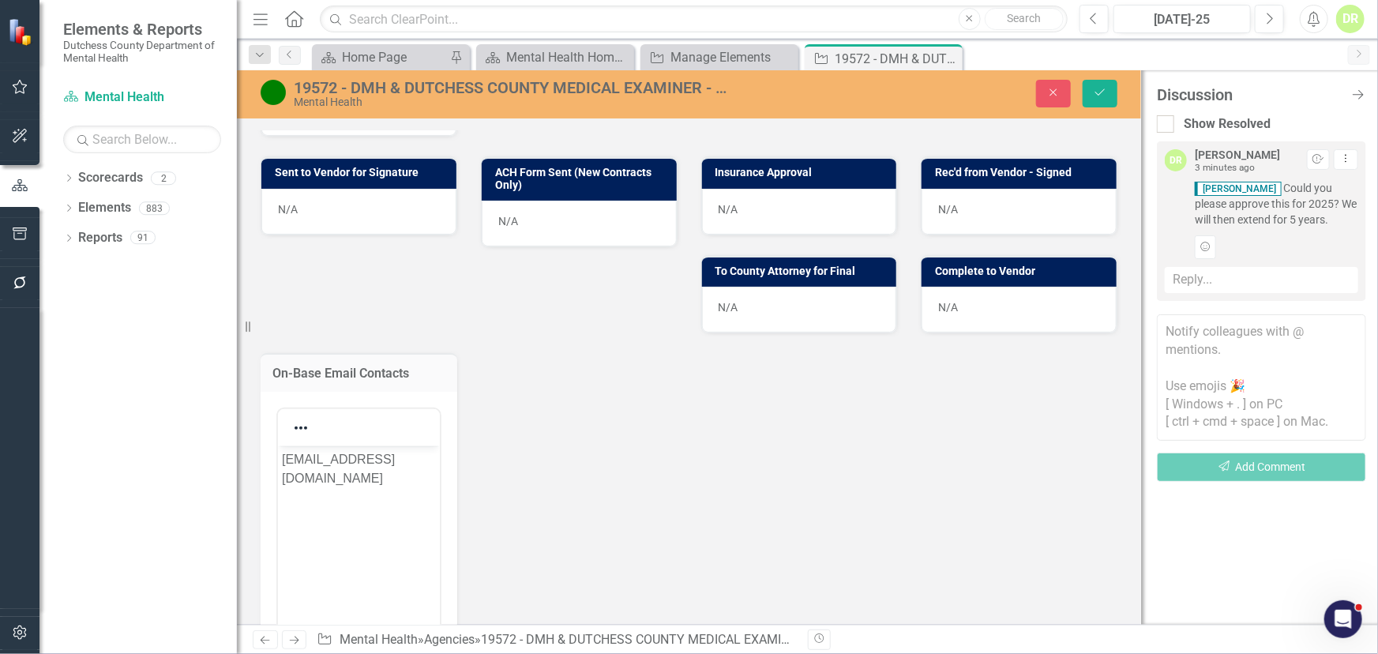
scroll to position [0, 0]
click at [281, 456] on p "[EMAIL_ADDRESS][DOMAIN_NAME]" at bounding box center [358, 468] width 154 height 38
click at [1100, 85] on button "Save" at bounding box center [1099, 94] width 35 height 28
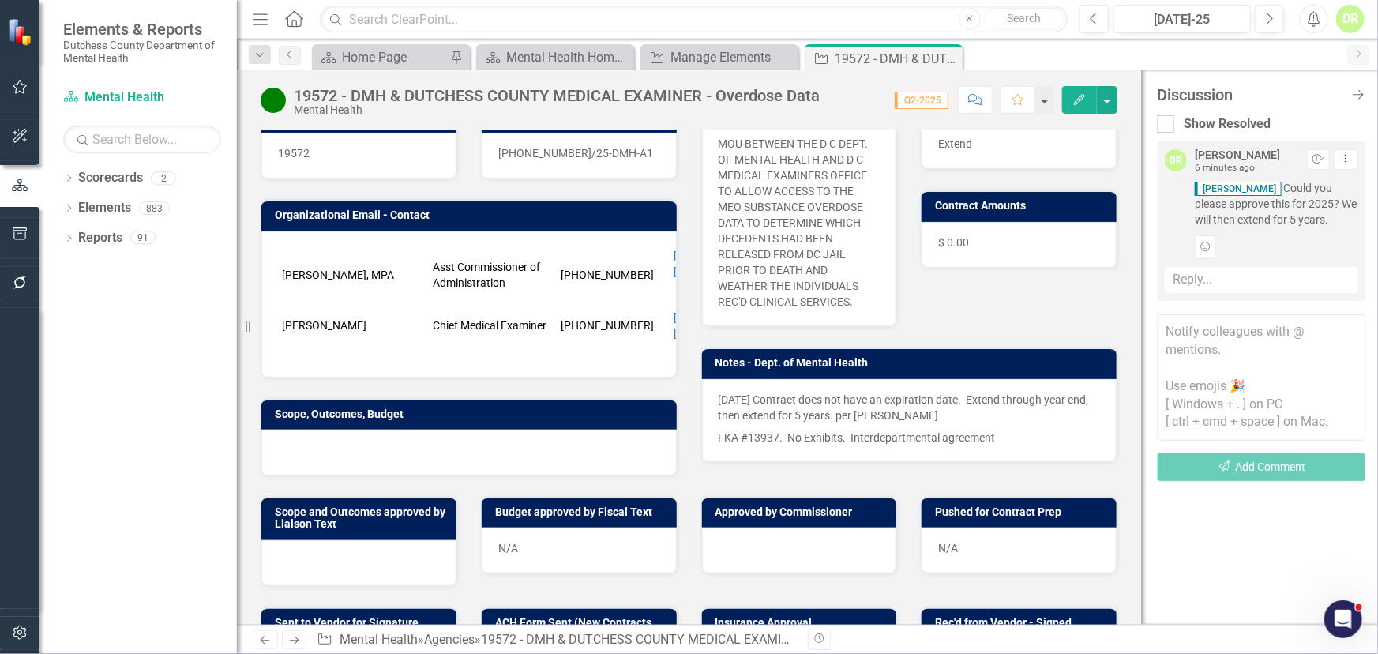
scroll to position [287, 0]
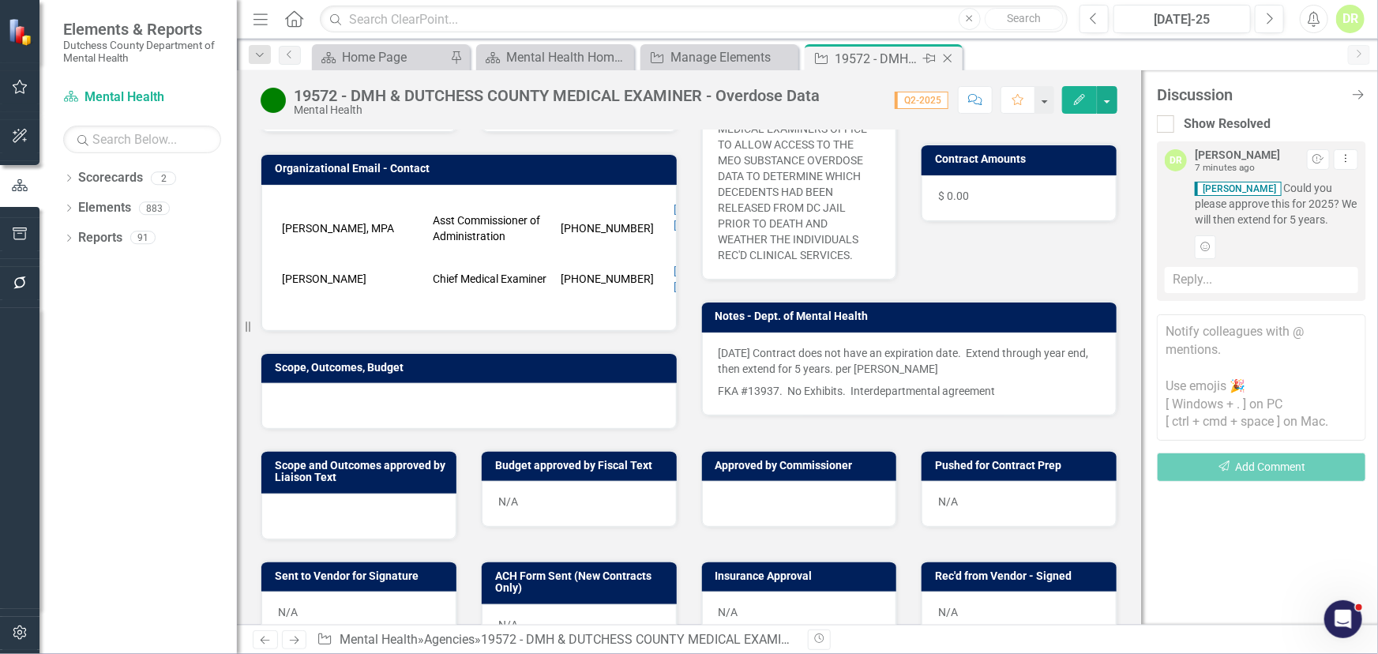
click at [951, 52] on icon "Close" at bounding box center [947, 58] width 16 height 13
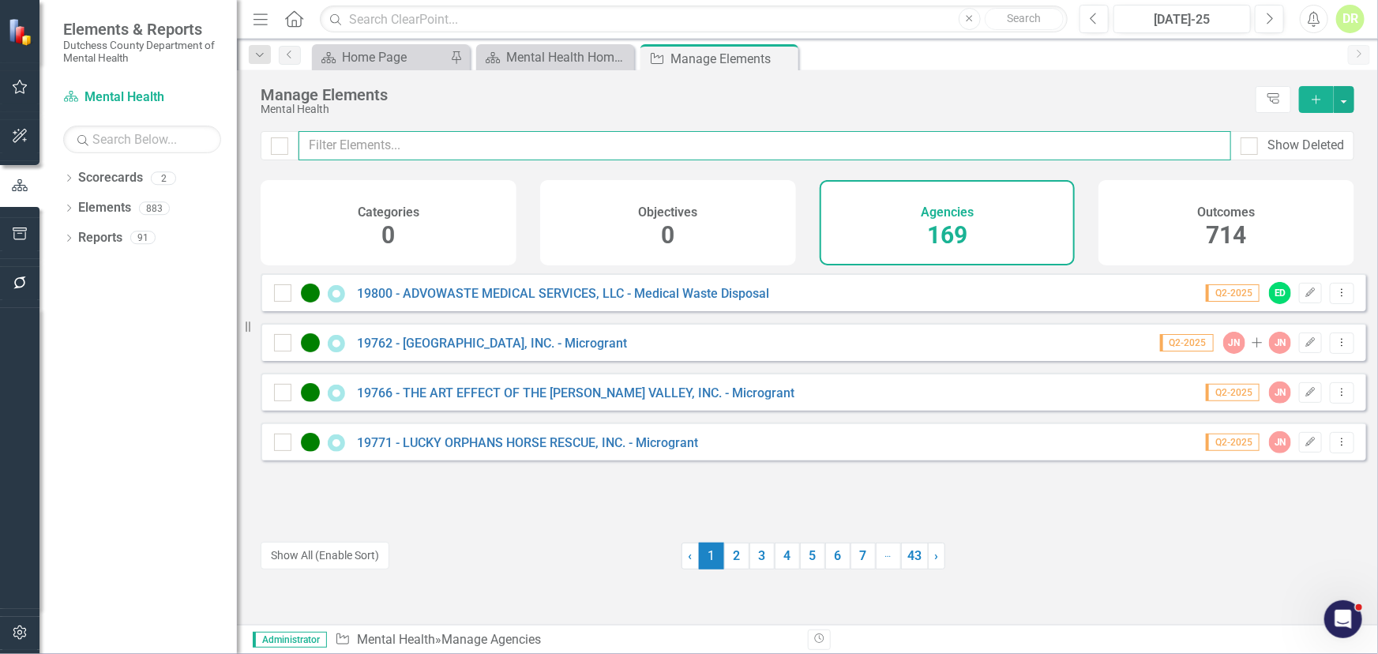
click at [447, 144] on input "text" at bounding box center [764, 145] width 932 height 29
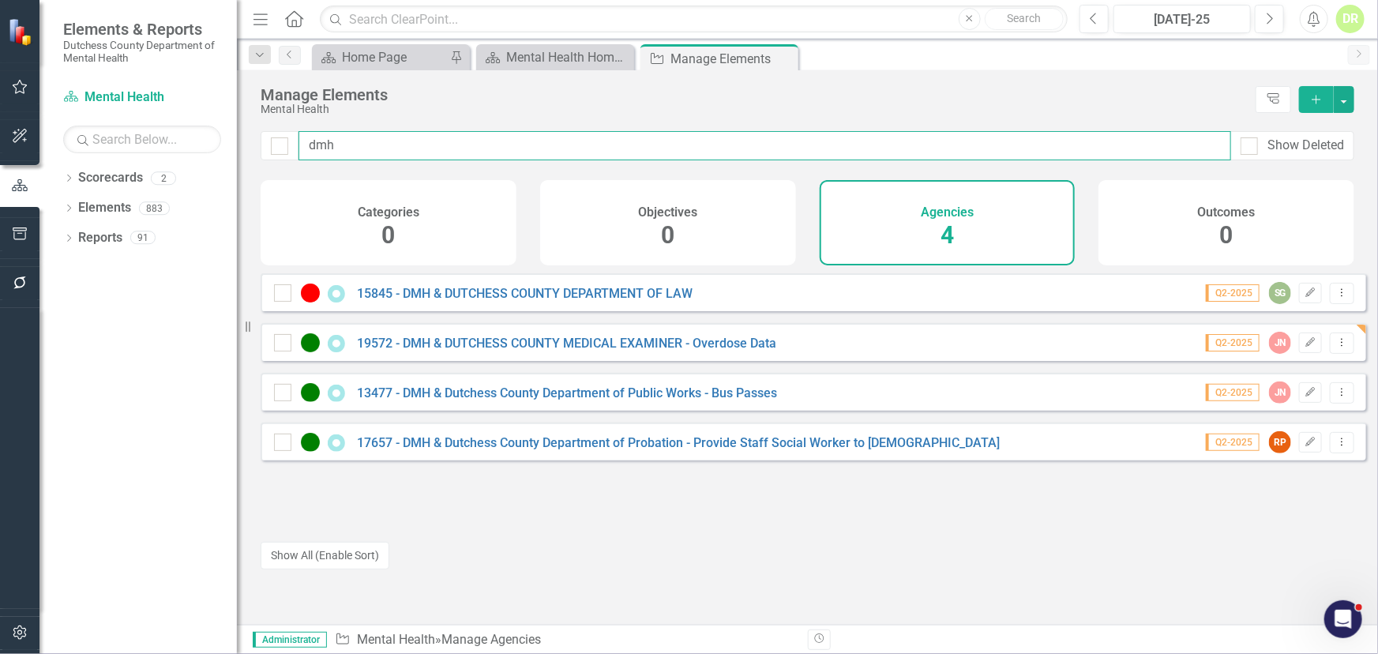
type input "dmh"
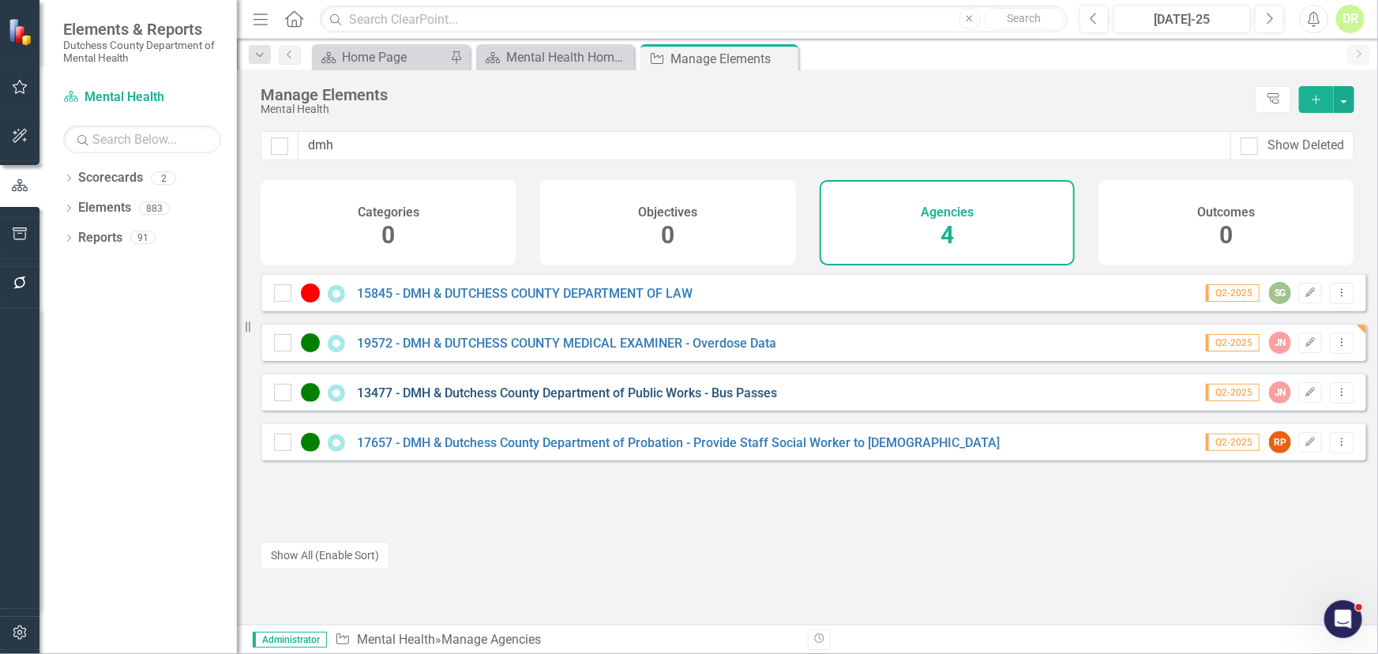
click at [510, 400] on link "13477 - DMH & Dutchess County Department of Public Works - Bus Passes" at bounding box center [567, 392] width 420 height 15
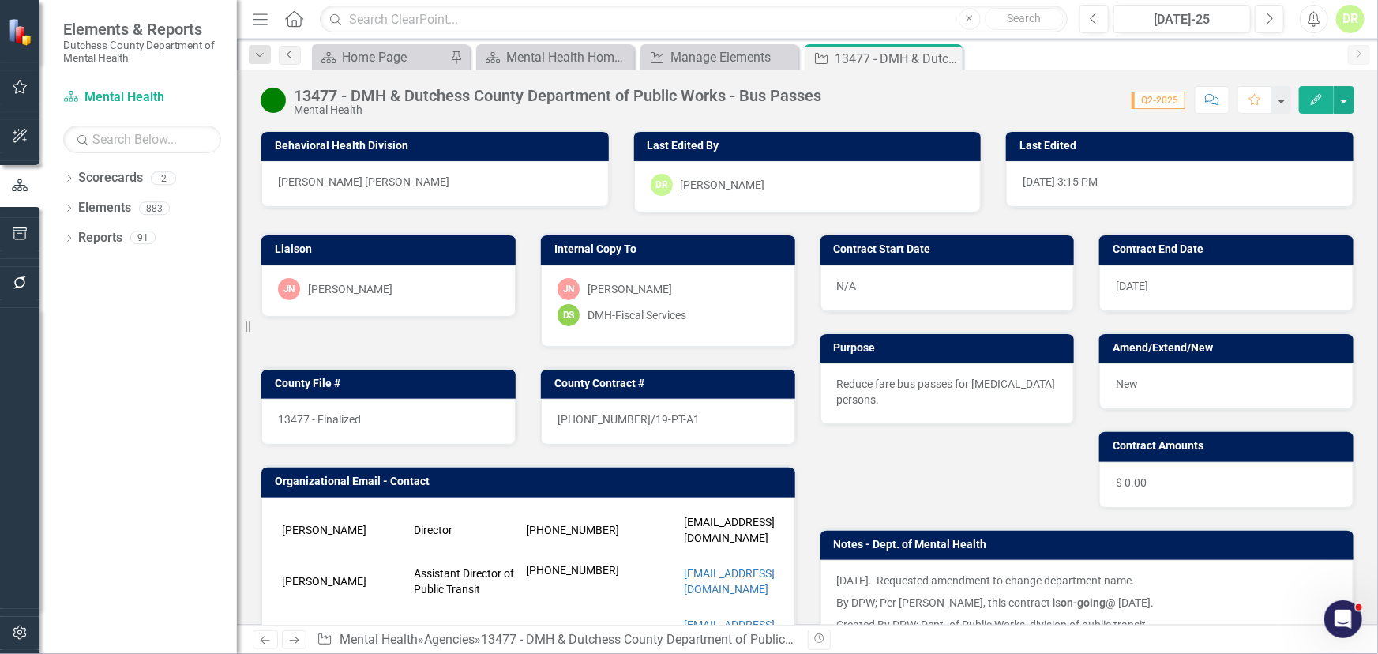
click at [287, 51] on icon "Previous" at bounding box center [289, 54] width 13 height 9
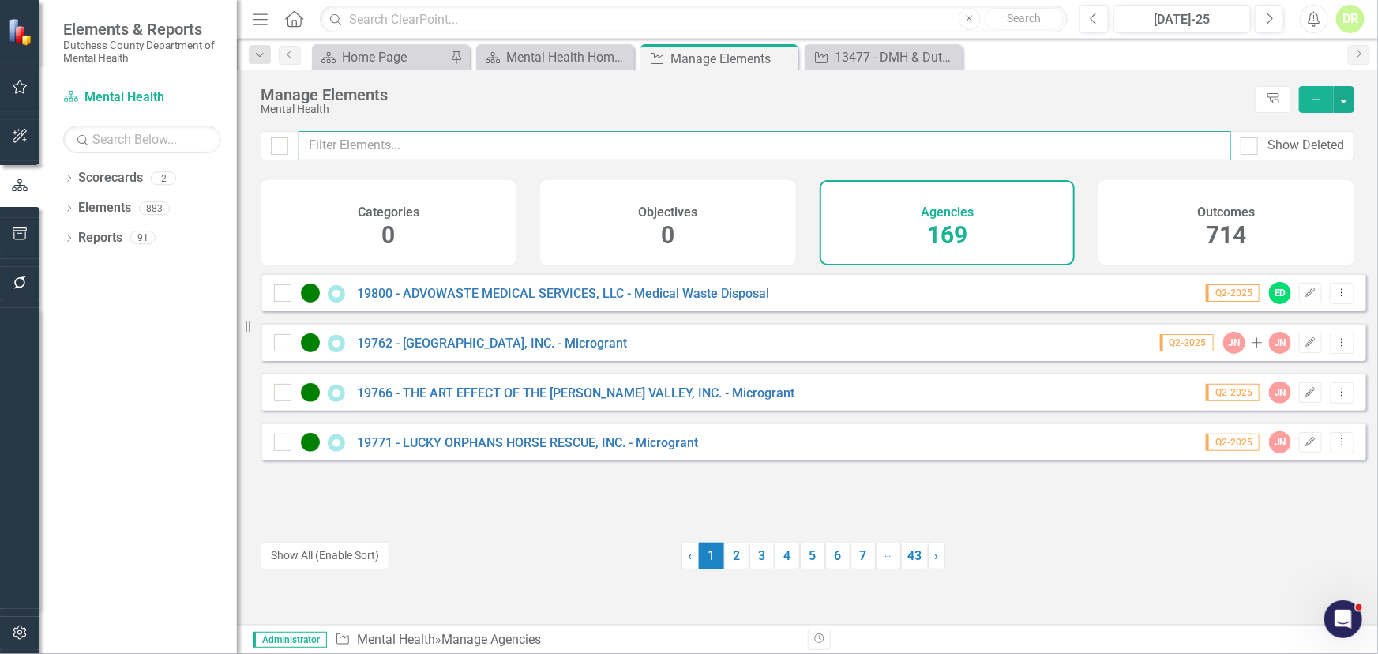
click at [407, 143] on input "text" at bounding box center [764, 145] width 932 height 29
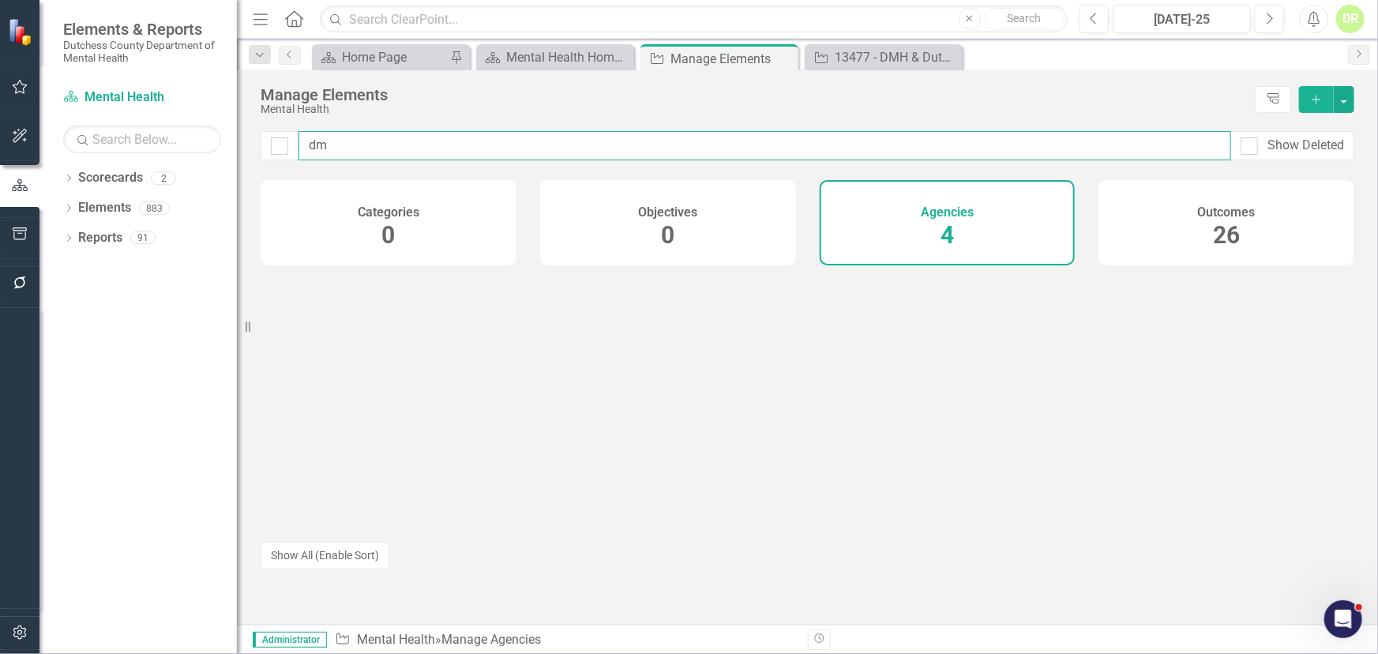
type input "d"
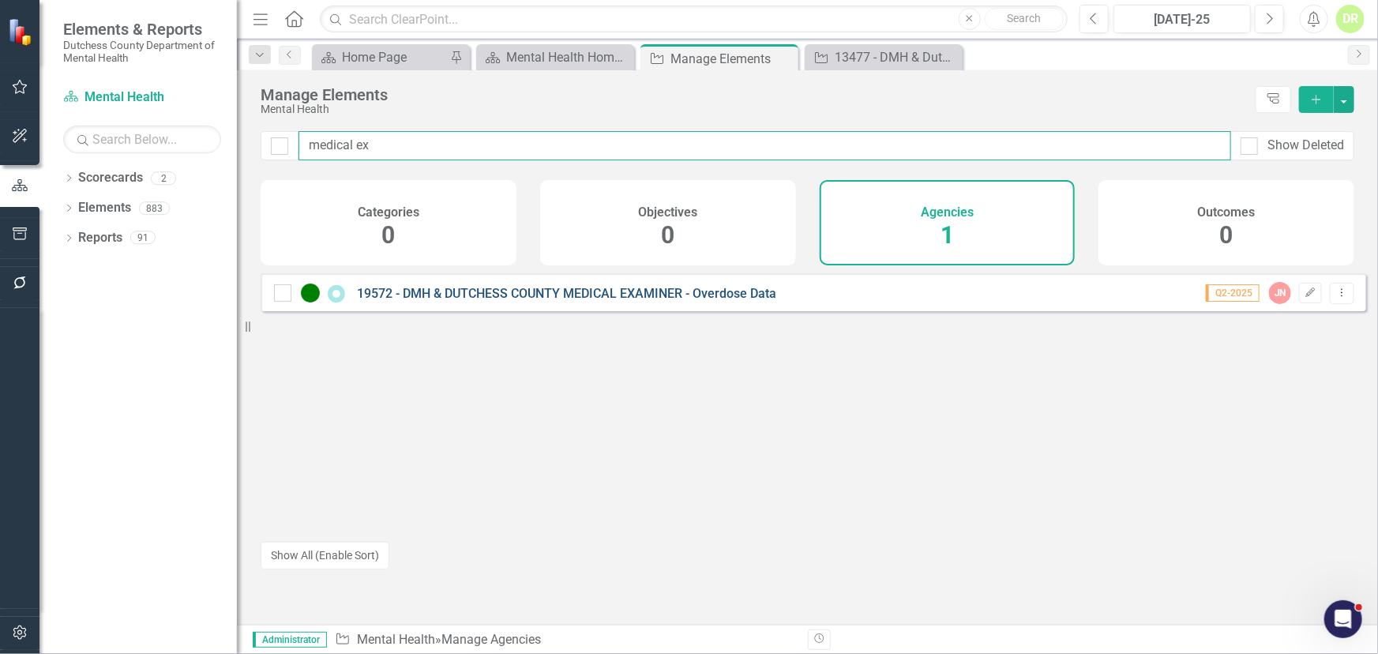
type input "medical ex"
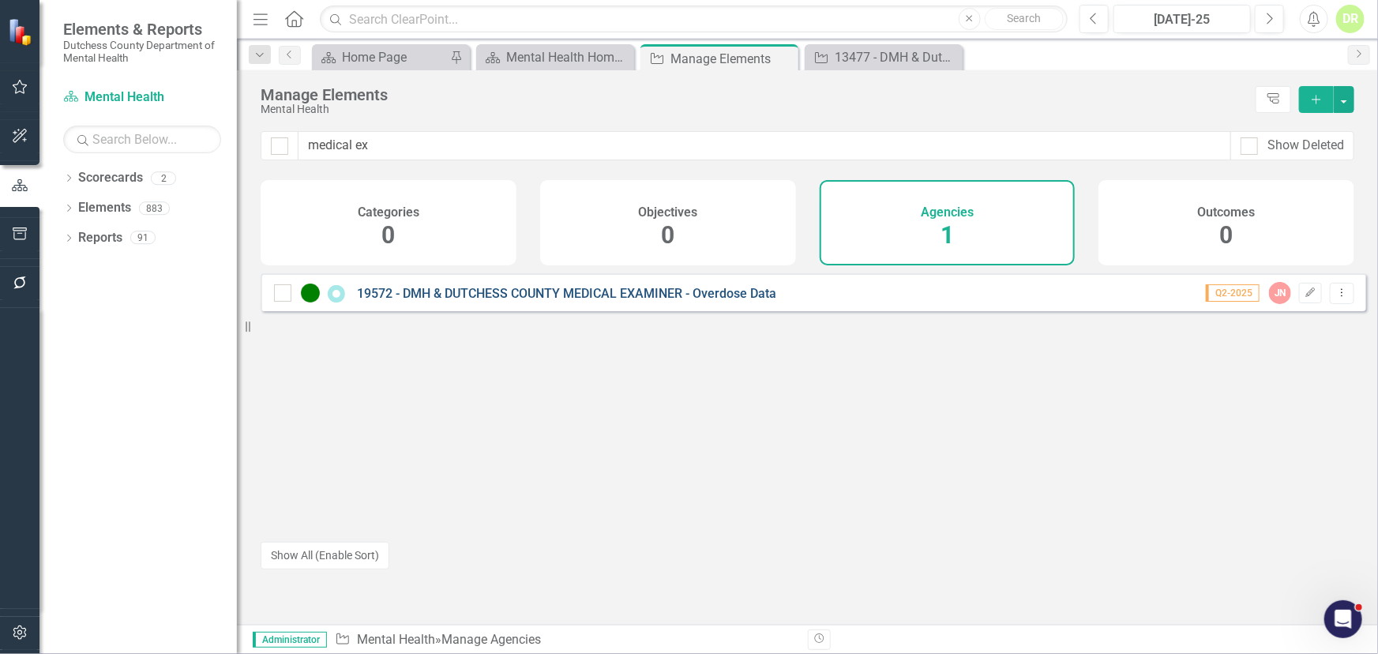
click at [474, 298] on link "19572 - DMH & DUTCHESS COUNTY MEDICAL EXAMINER - Overdose Data" at bounding box center [566, 293] width 419 height 15
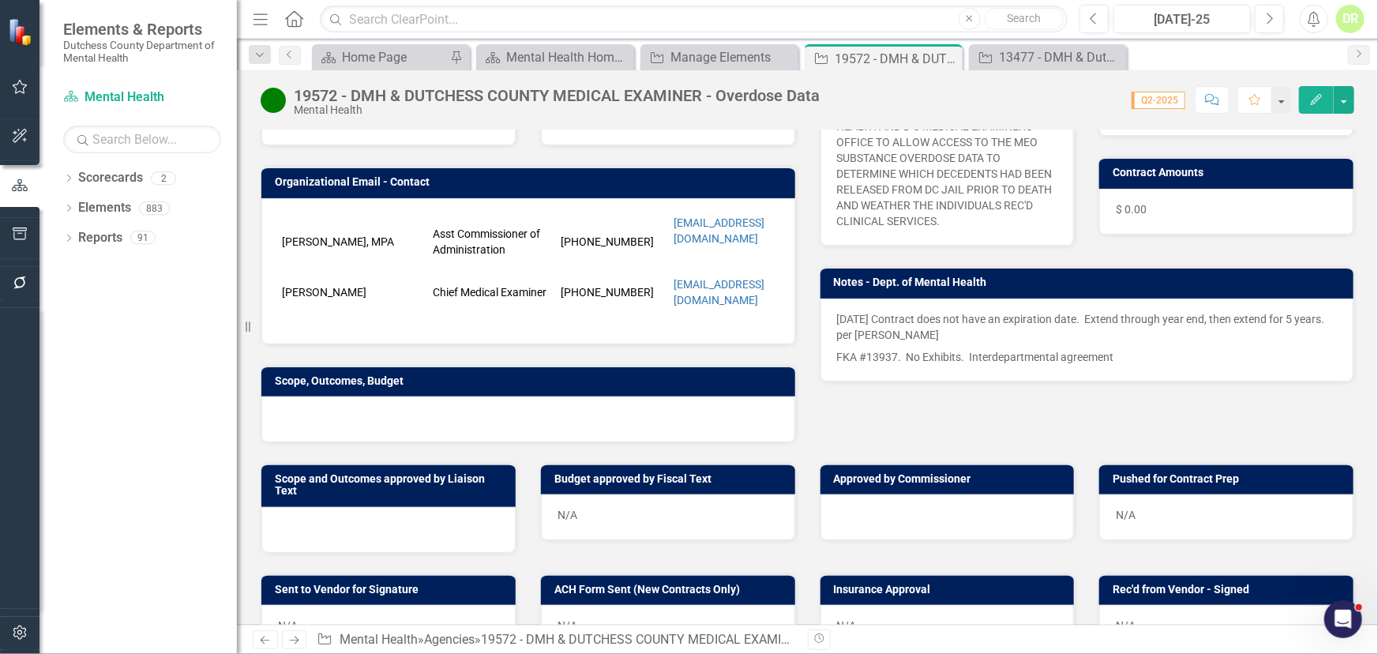
scroll to position [287, 0]
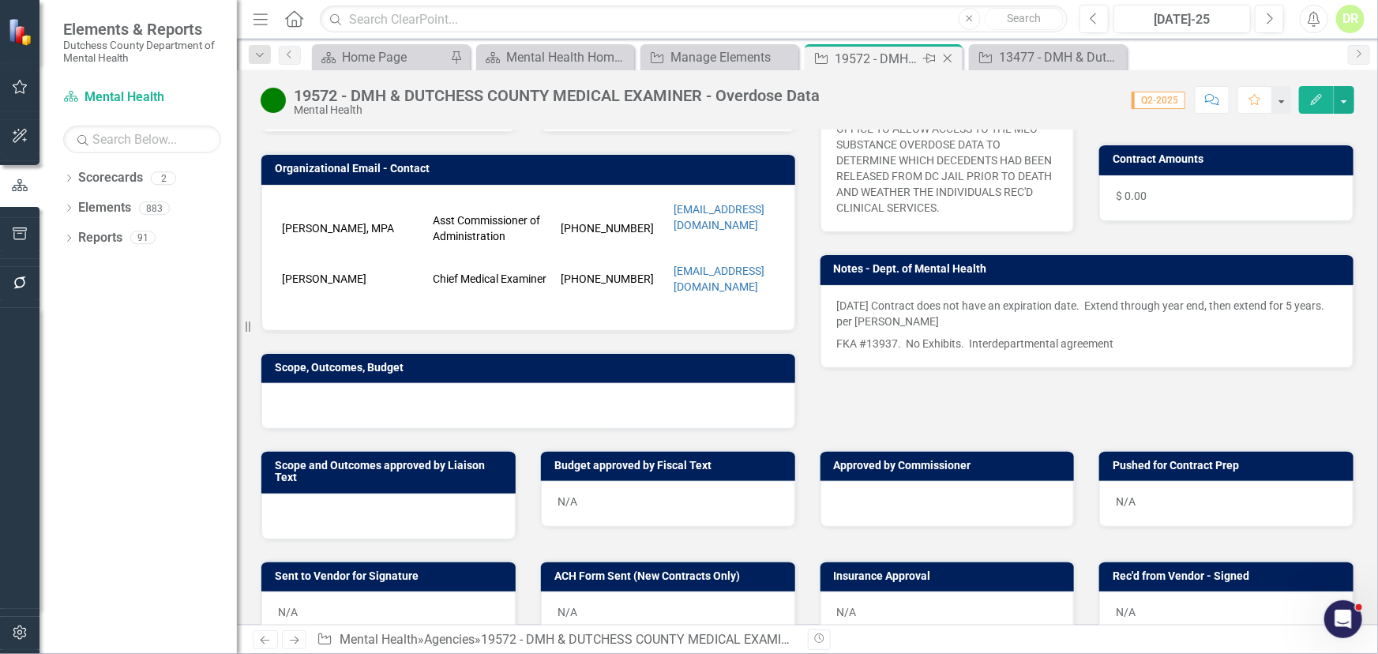
click at [945, 56] on icon at bounding box center [947, 58] width 9 height 9
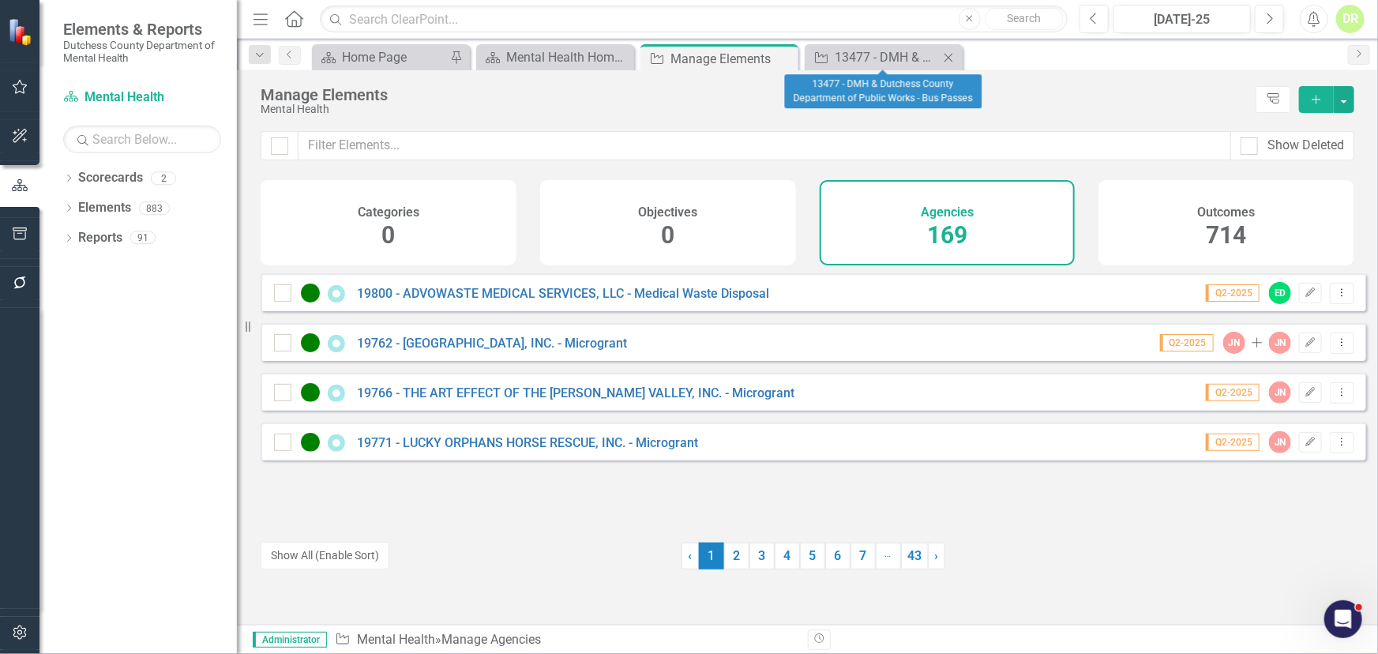
click at [945, 56] on icon "Close" at bounding box center [948, 57] width 16 height 13
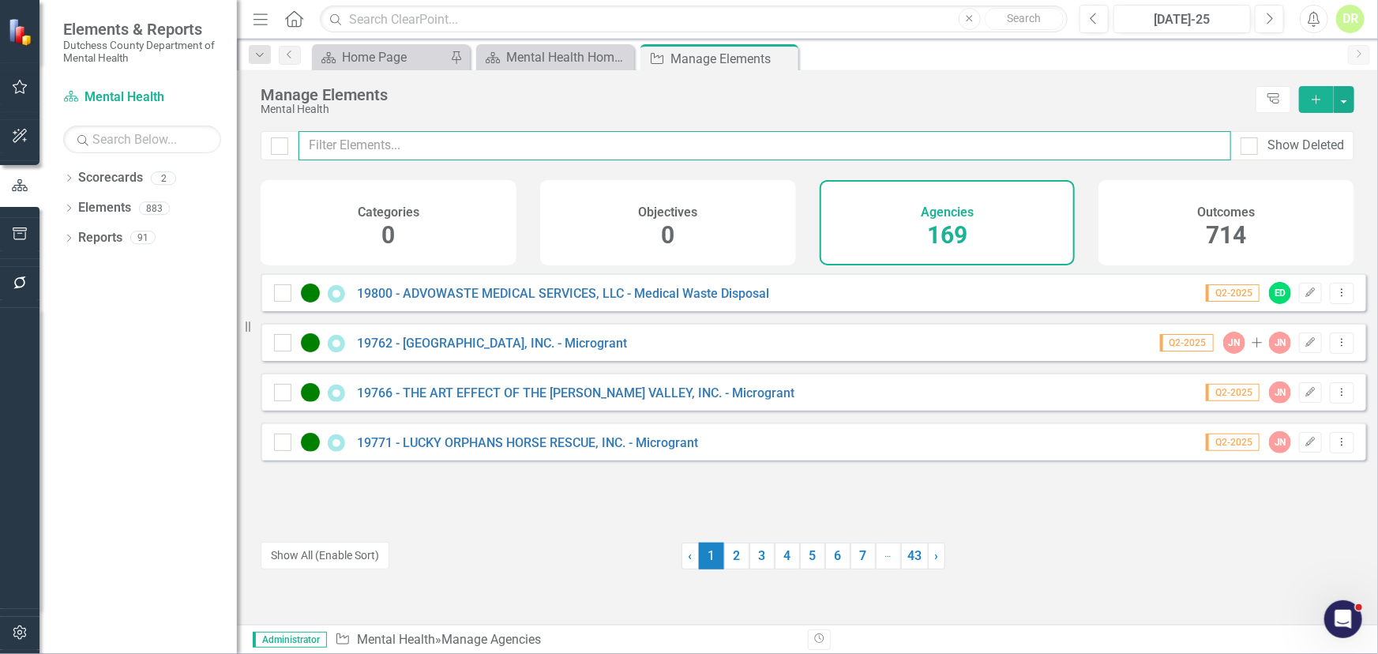
click at [386, 151] on input "text" at bounding box center [764, 145] width 932 height 29
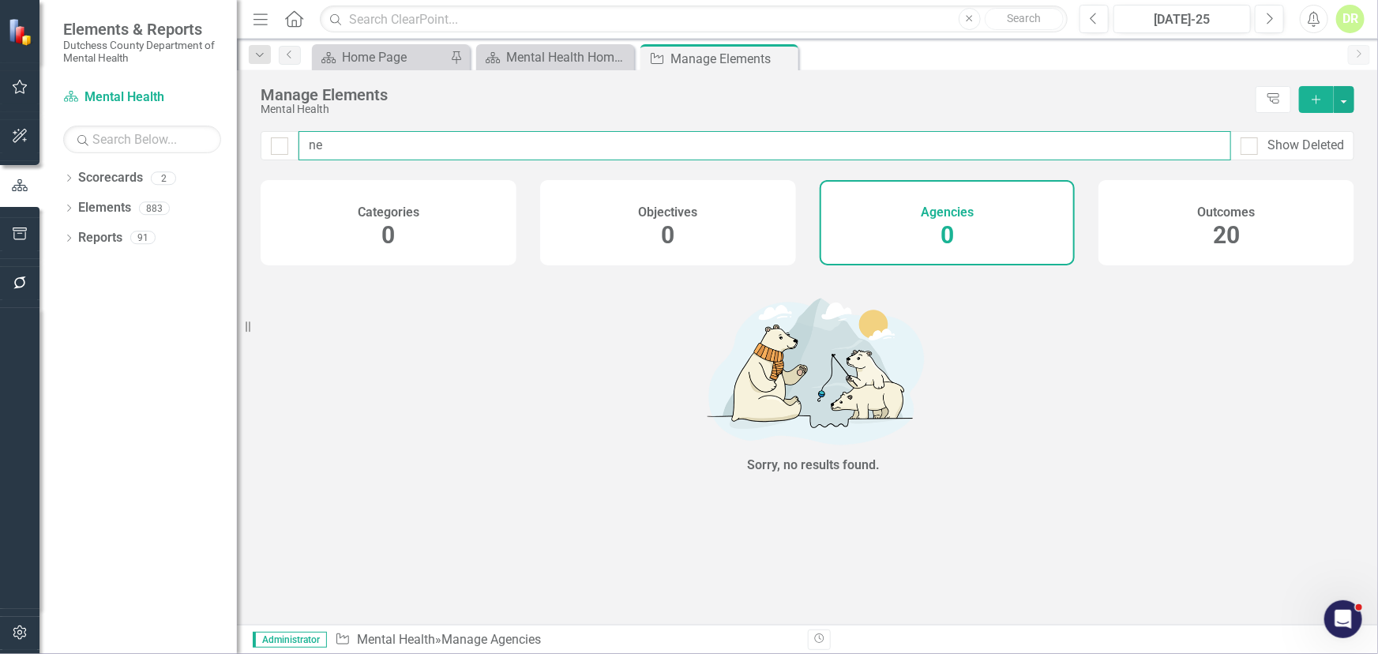
type input "n"
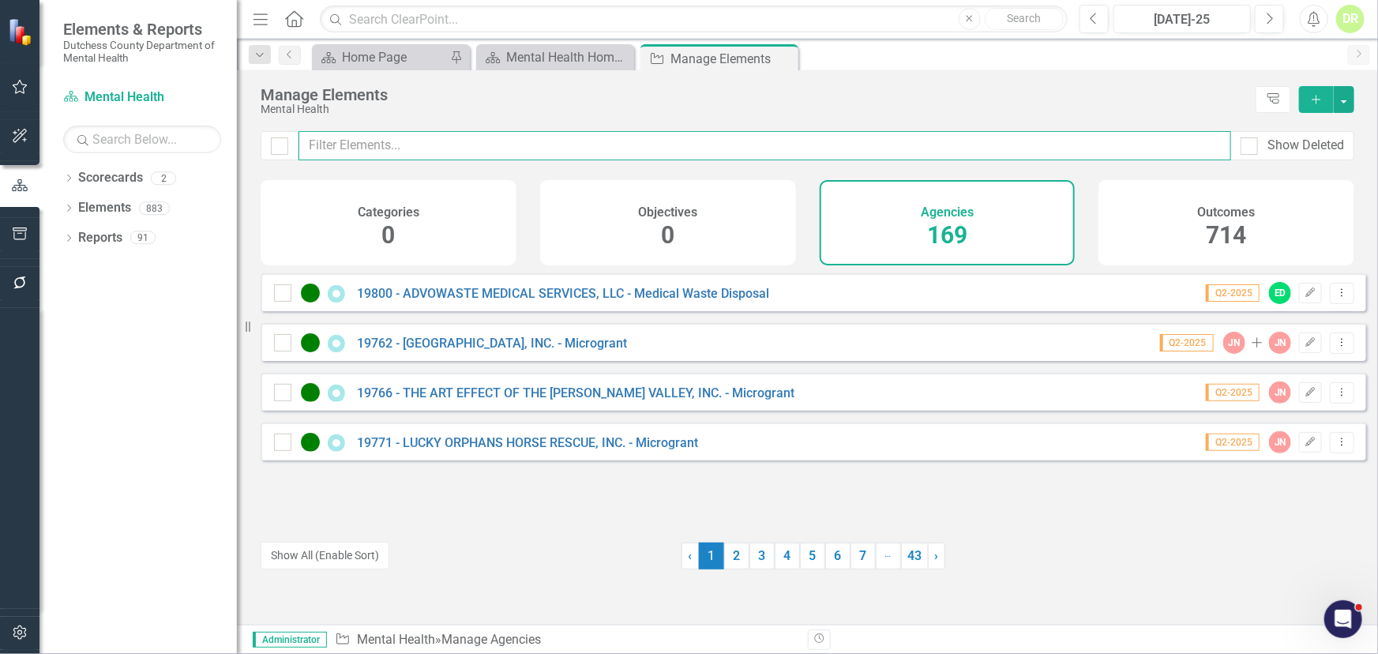
click at [326, 150] on input "text" at bounding box center [764, 145] width 932 height 29
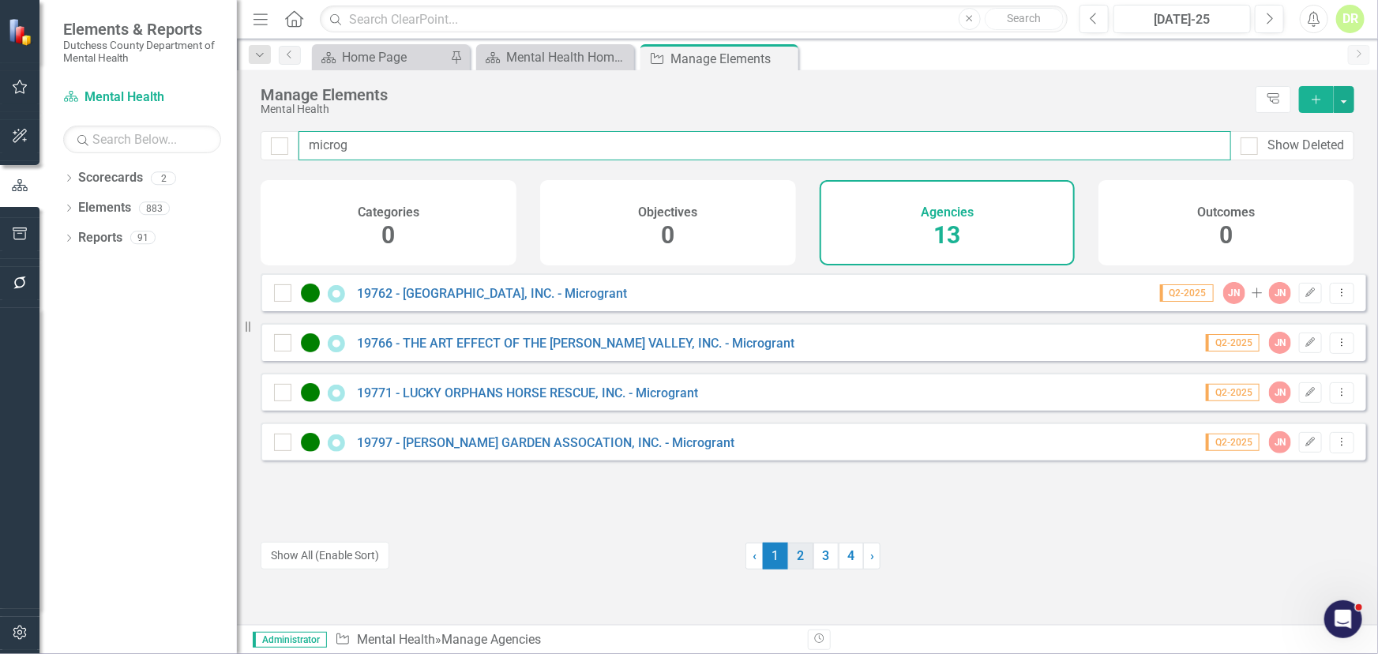
type input "microg"
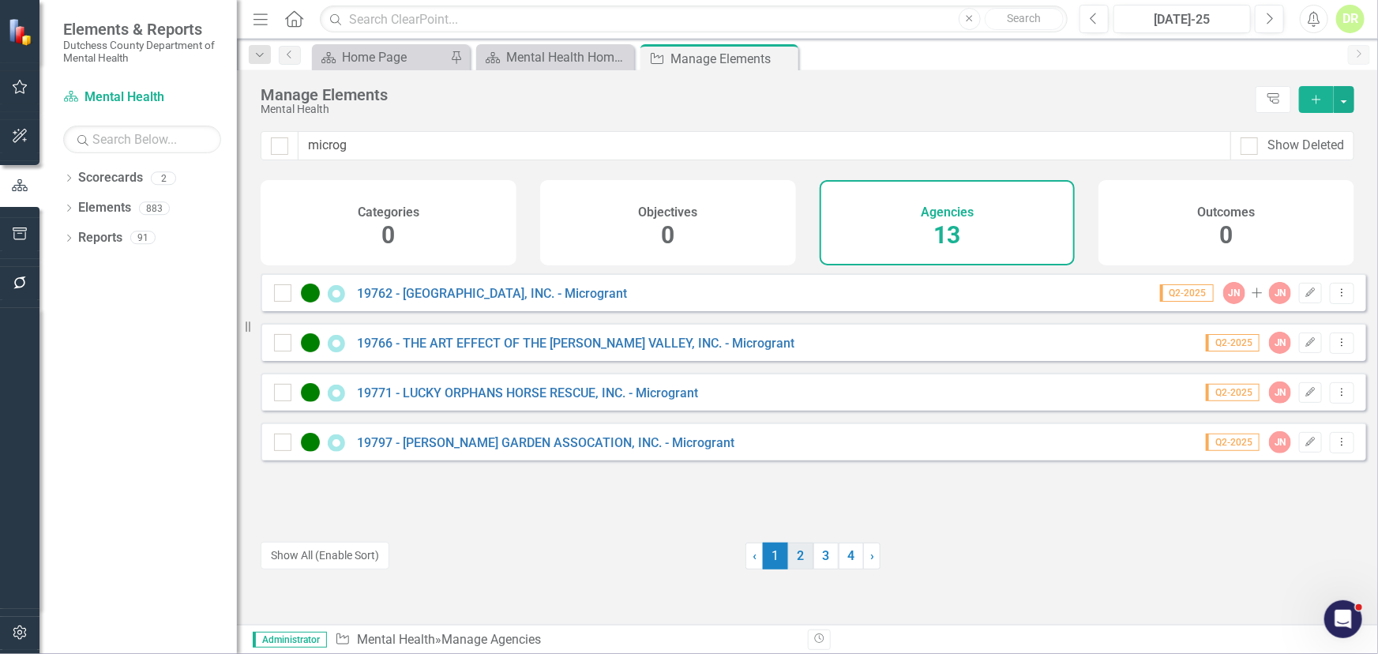
click at [789, 549] on link "2" at bounding box center [800, 555] width 25 height 27
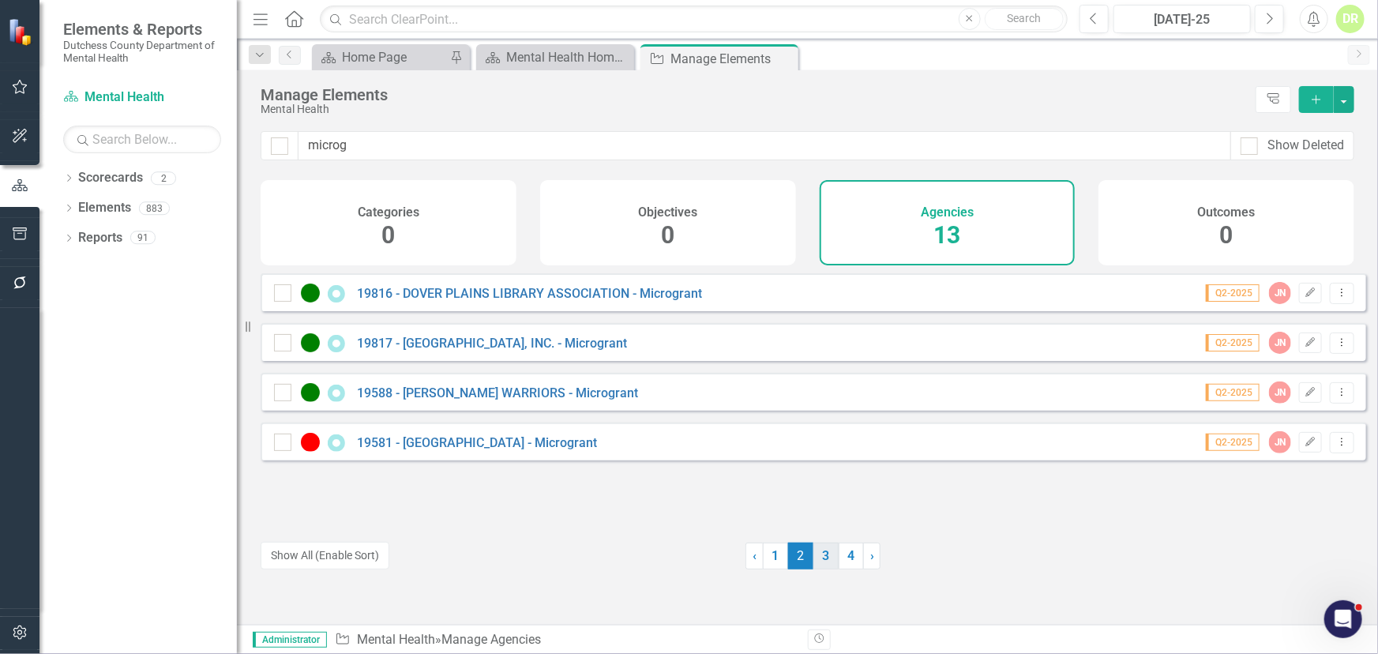
click at [817, 555] on link "3" at bounding box center [825, 555] width 25 height 27
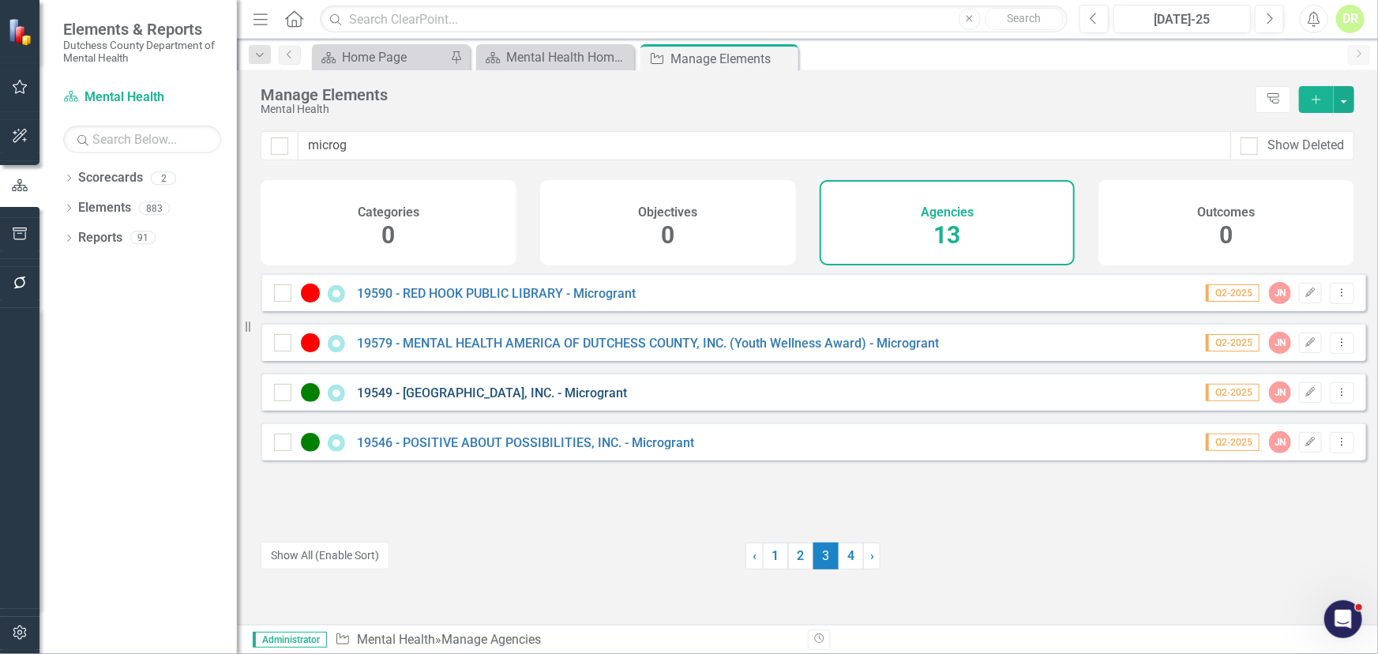
click at [480, 397] on link "19549 - [GEOGRAPHIC_DATA], INC. - Microgrant" at bounding box center [492, 392] width 270 height 15
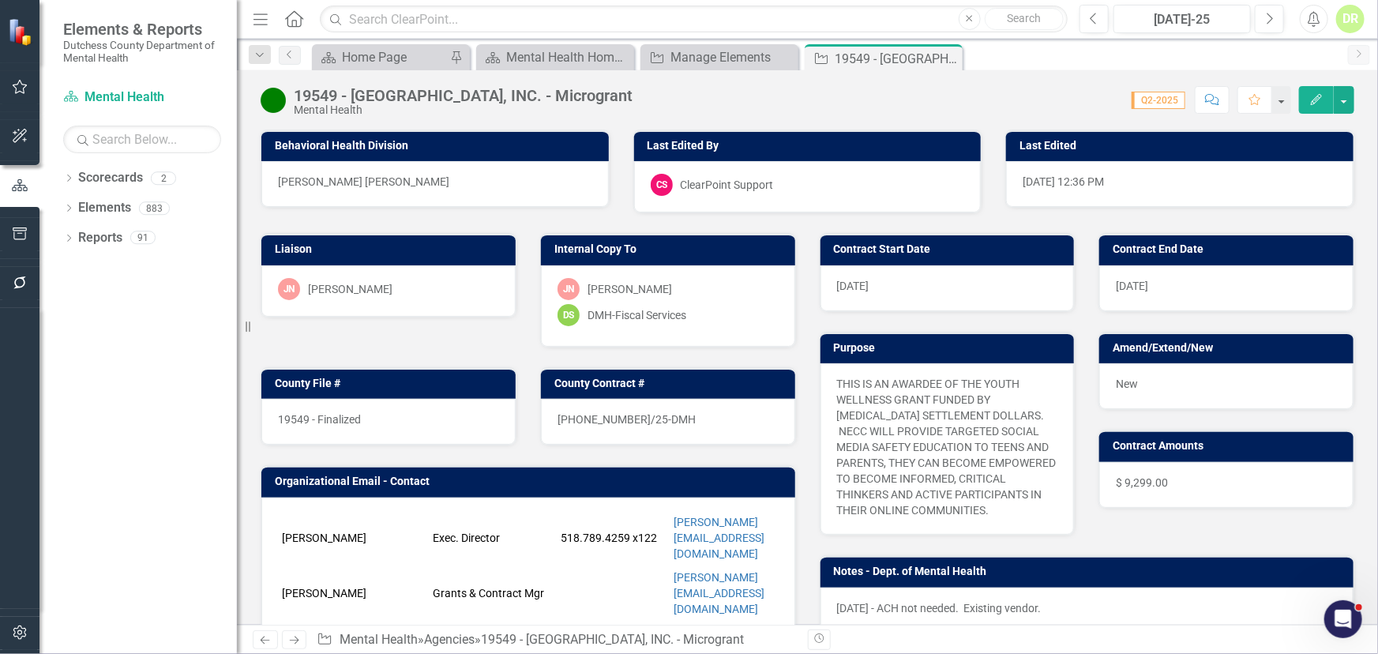
click at [408, 417] on div "19549 - Finalized" at bounding box center [388, 422] width 254 height 46
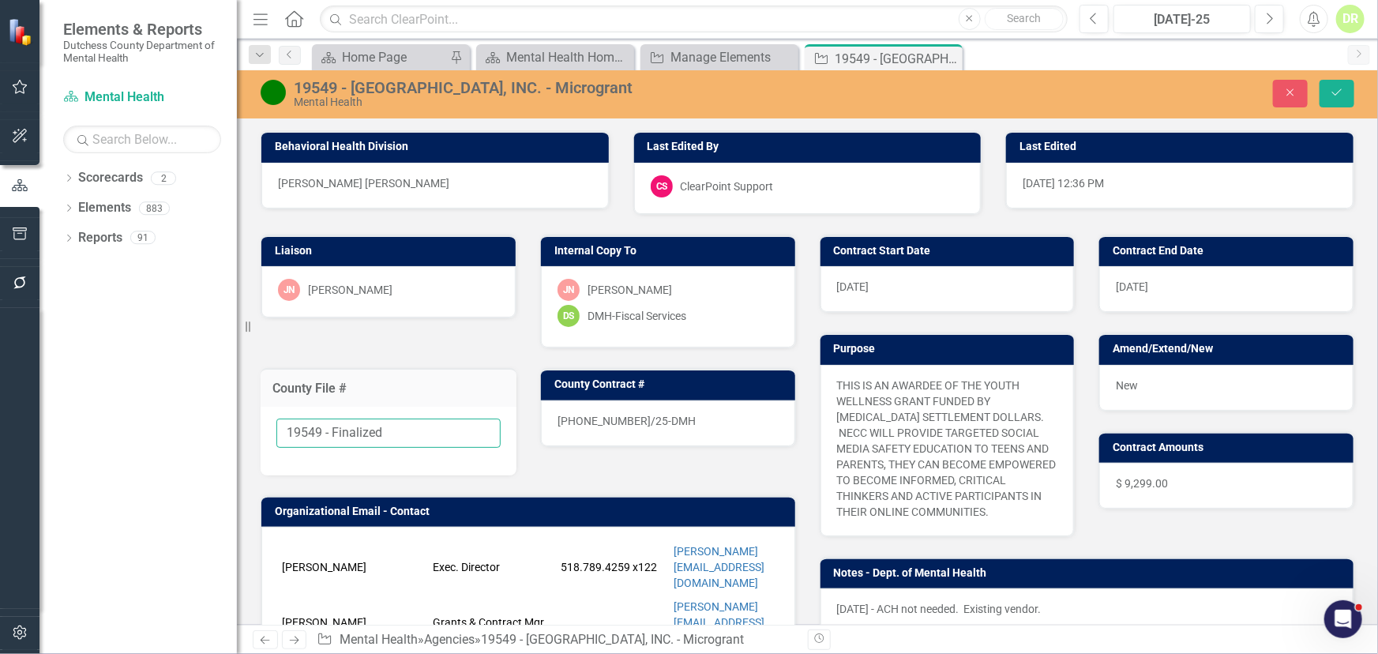
drag, startPoint x: 419, startPoint y: 433, endPoint x: 324, endPoint y: 418, distance: 95.9
click at [324, 418] on input "19549 - Finalized" at bounding box center [388, 432] width 224 height 29
type input "19549"
click at [879, 285] on div "[DATE]" at bounding box center [947, 289] width 254 height 46
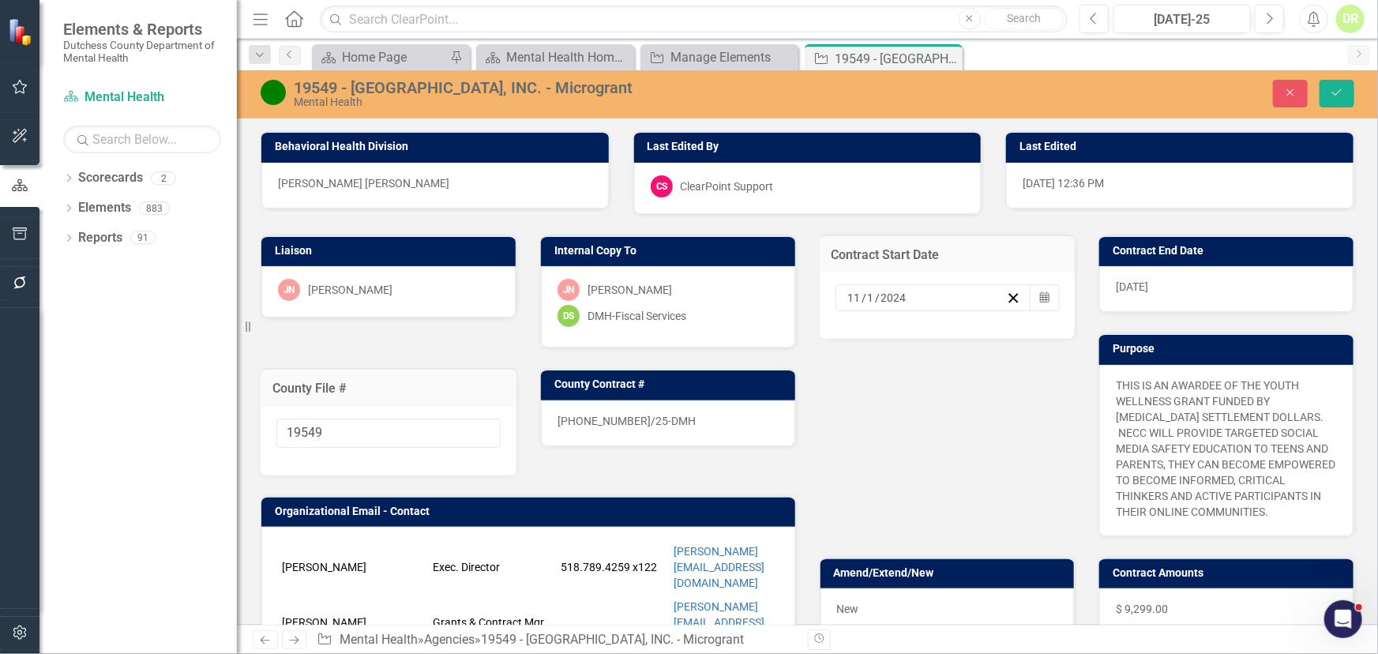
click at [912, 291] on div "[DATE]" at bounding box center [926, 298] width 161 height 16
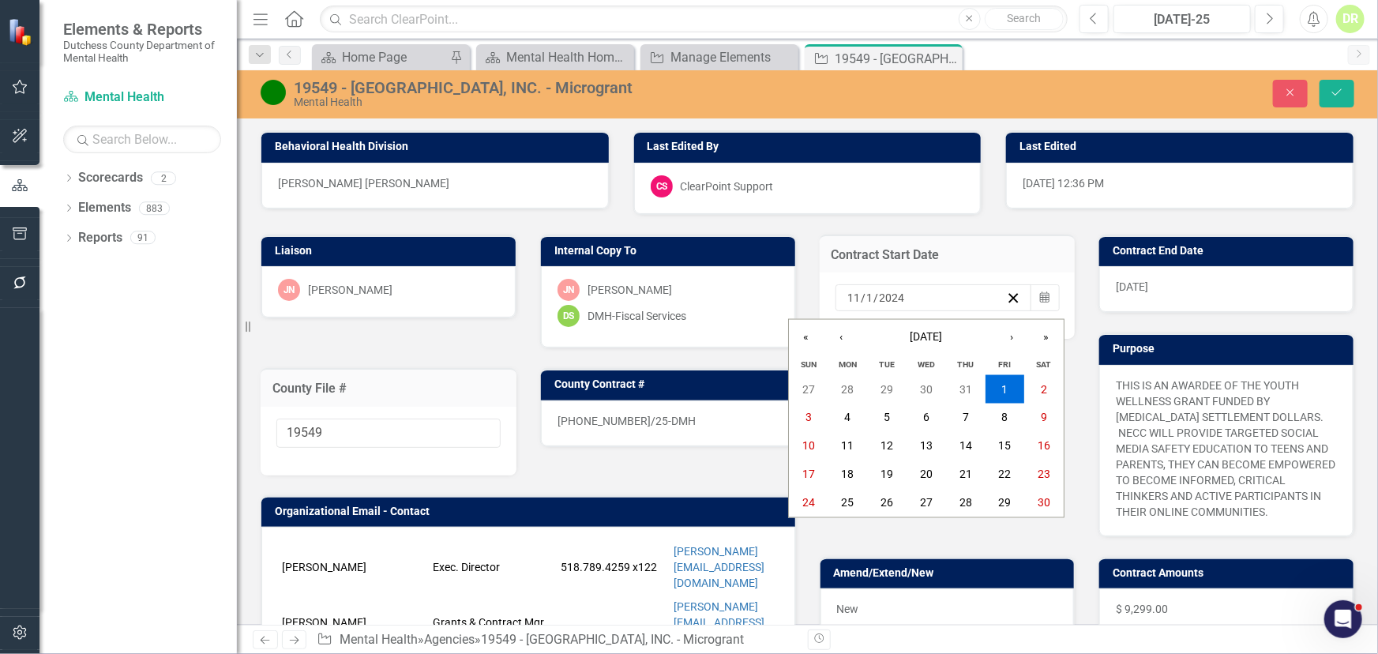
click at [903, 298] on div "[DATE] [DATE]" at bounding box center [926, 298] width 161 height 16
click at [896, 294] on input "2024" at bounding box center [892, 298] width 27 height 16
type input "2025"
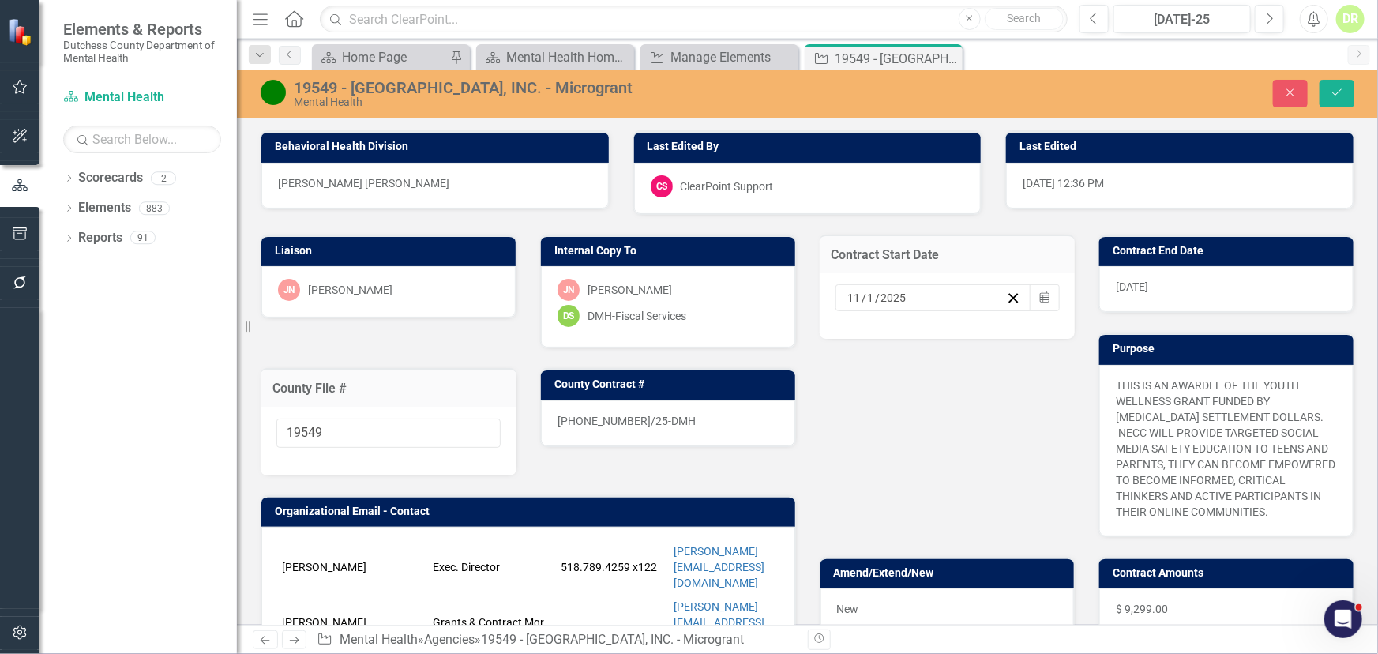
click at [1113, 298] on div "[DATE]" at bounding box center [1226, 289] width 254 height 46
drag, startPoint x: 1201, startPoint y: 298, endPoint x: 1191, endPoint y: 283, distance: 18.8
click at [1113, 294] on div "[DATE]" at bounding box center [1226, 289] width 254 height 46
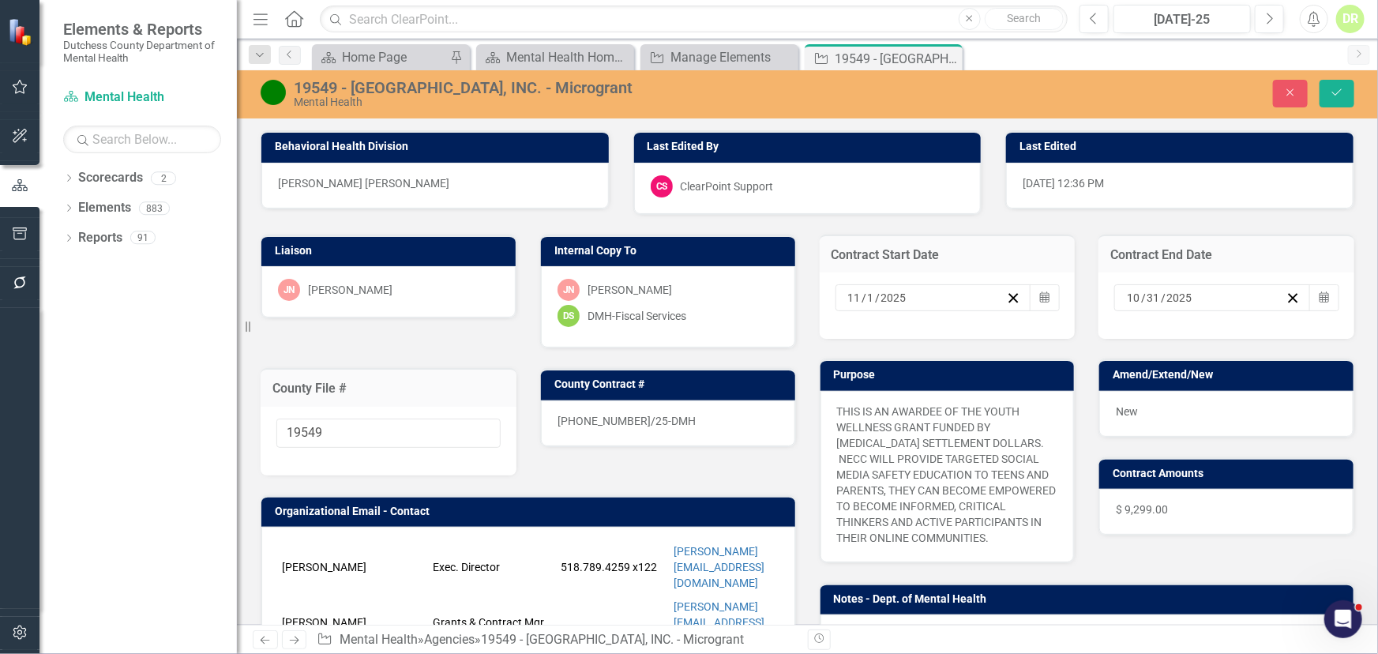
click at [1113, 291] on input "10" at bounding box center [1133, 298] width 15 height 16
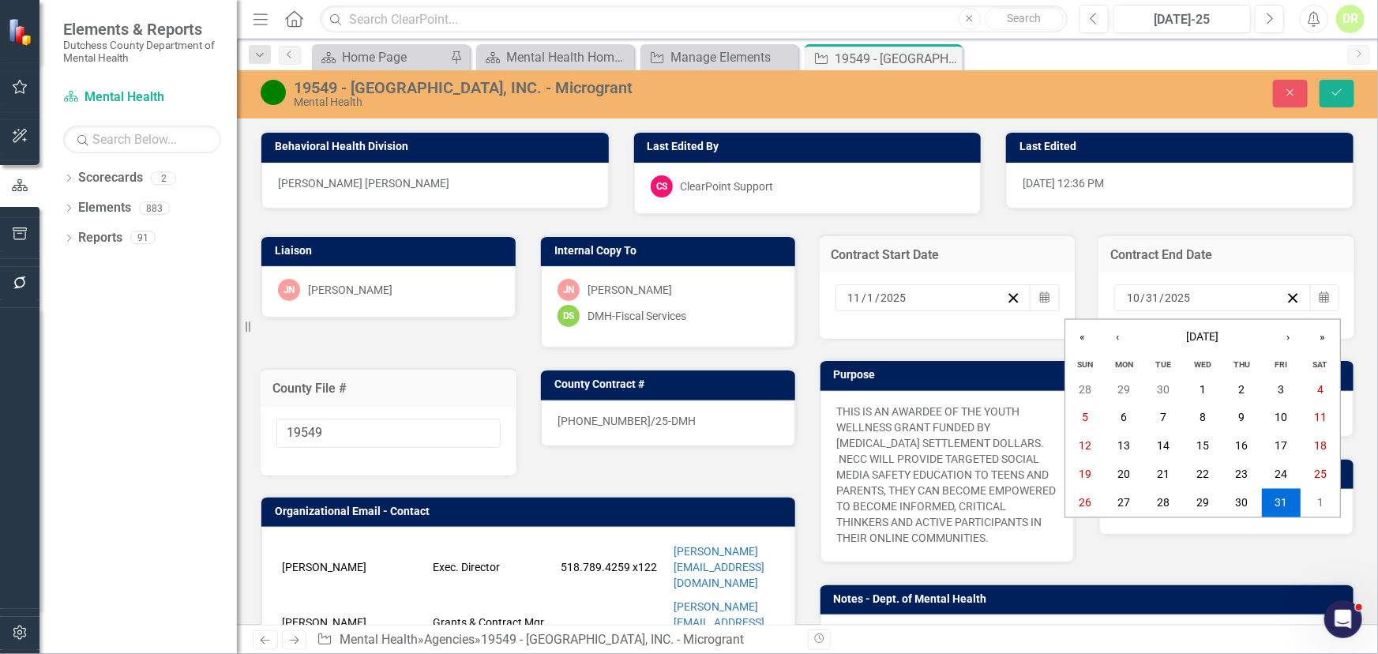
click at [1113, 292] on input "10" at bounding box center [1133, 298] width 14 height 16
type input "12"
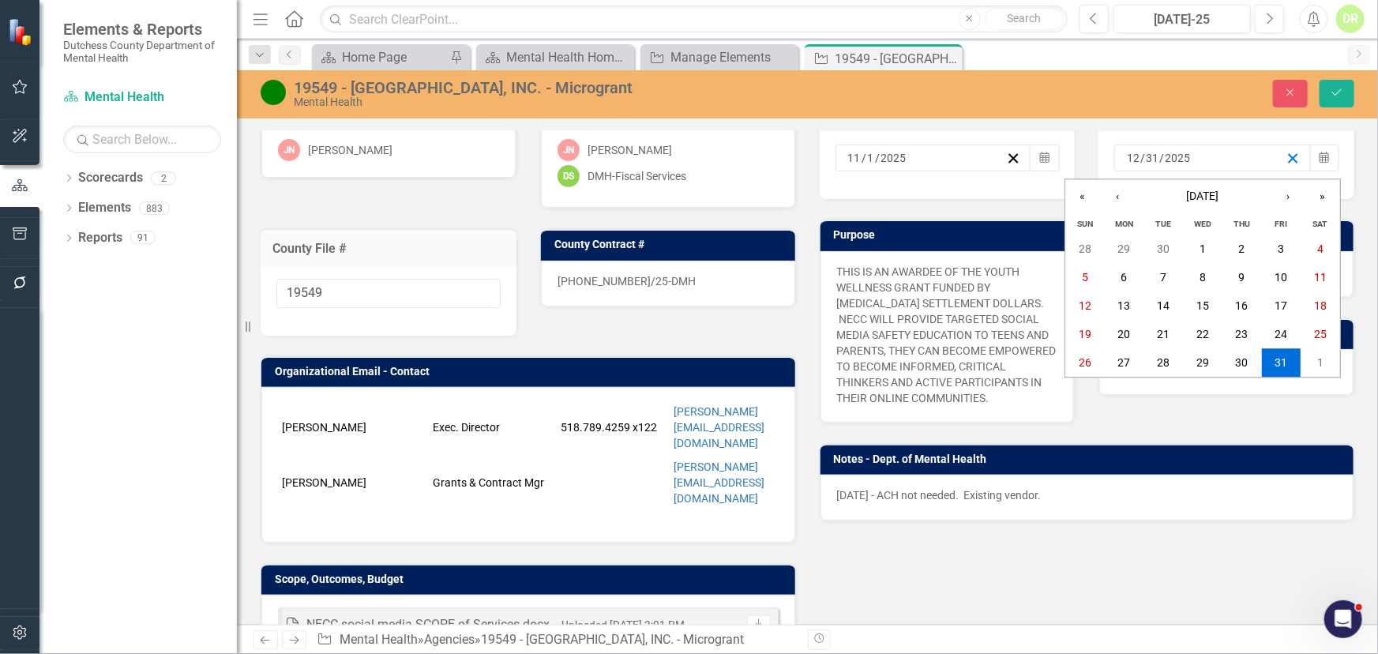
scroll to position [143, 0]
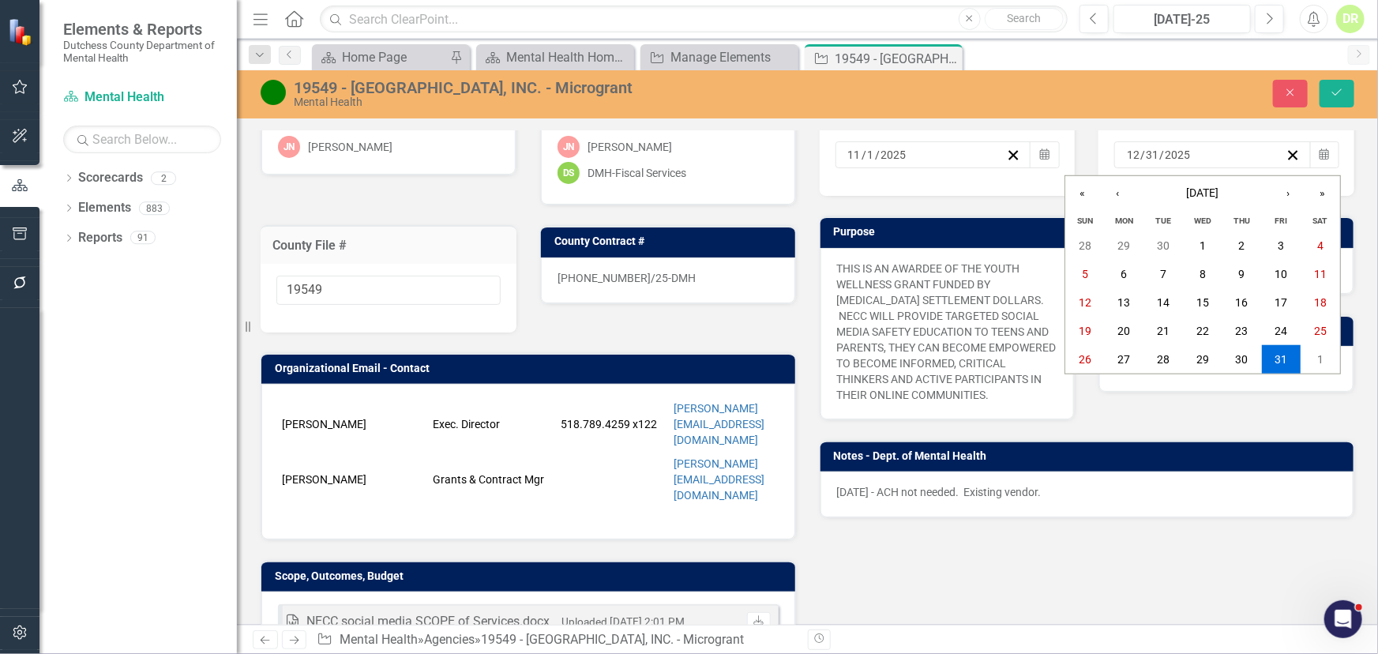
click at [837, 500] on p "[DATE] - ACH not needed. Existing vendor." at bounding box center [1087, 492] width 501 height 16
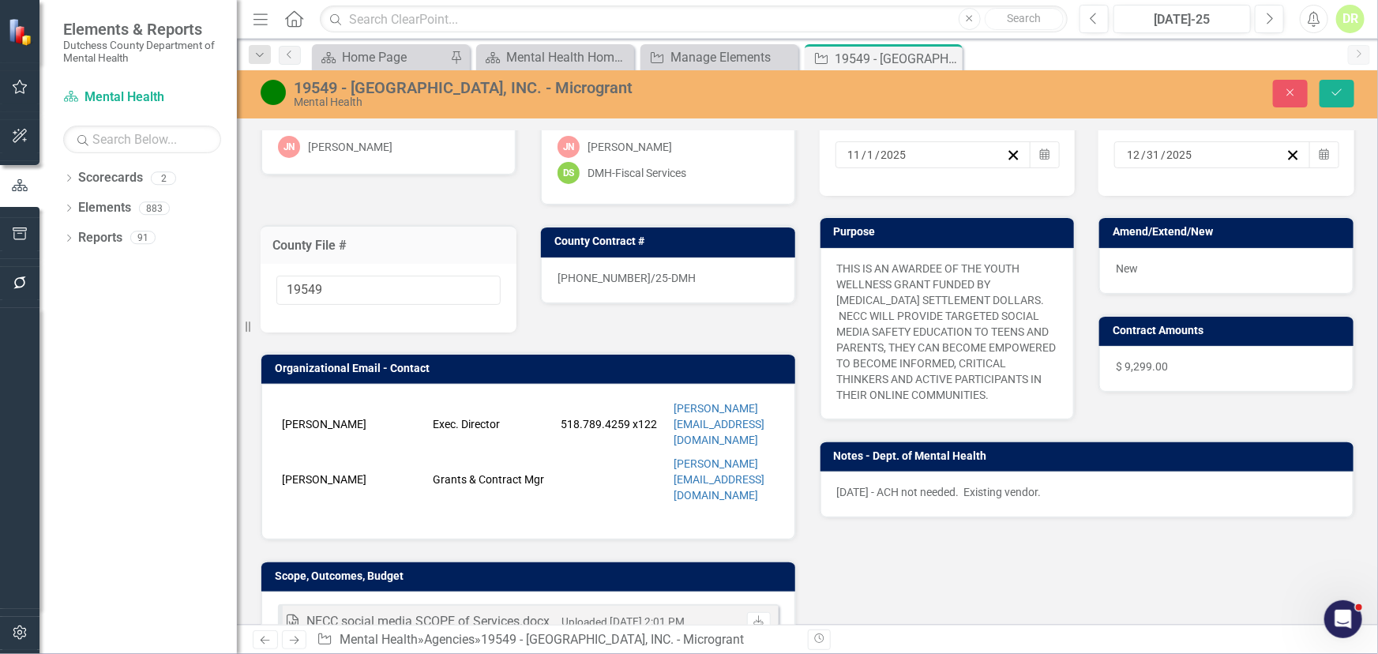
click at [837, 500] on p "[DATE] - ACH not needed. Existing vendor." at bounding box center [1087, 492] width 501 height 16
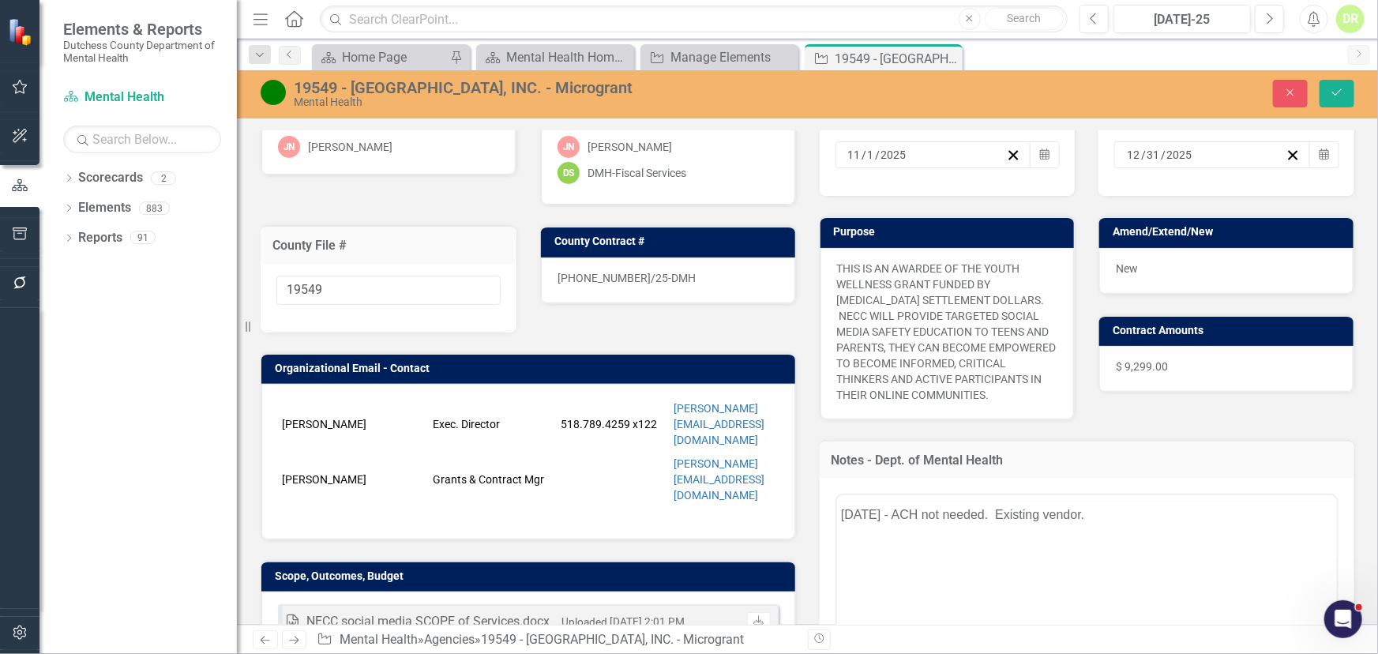
scroll to position [0, 0]
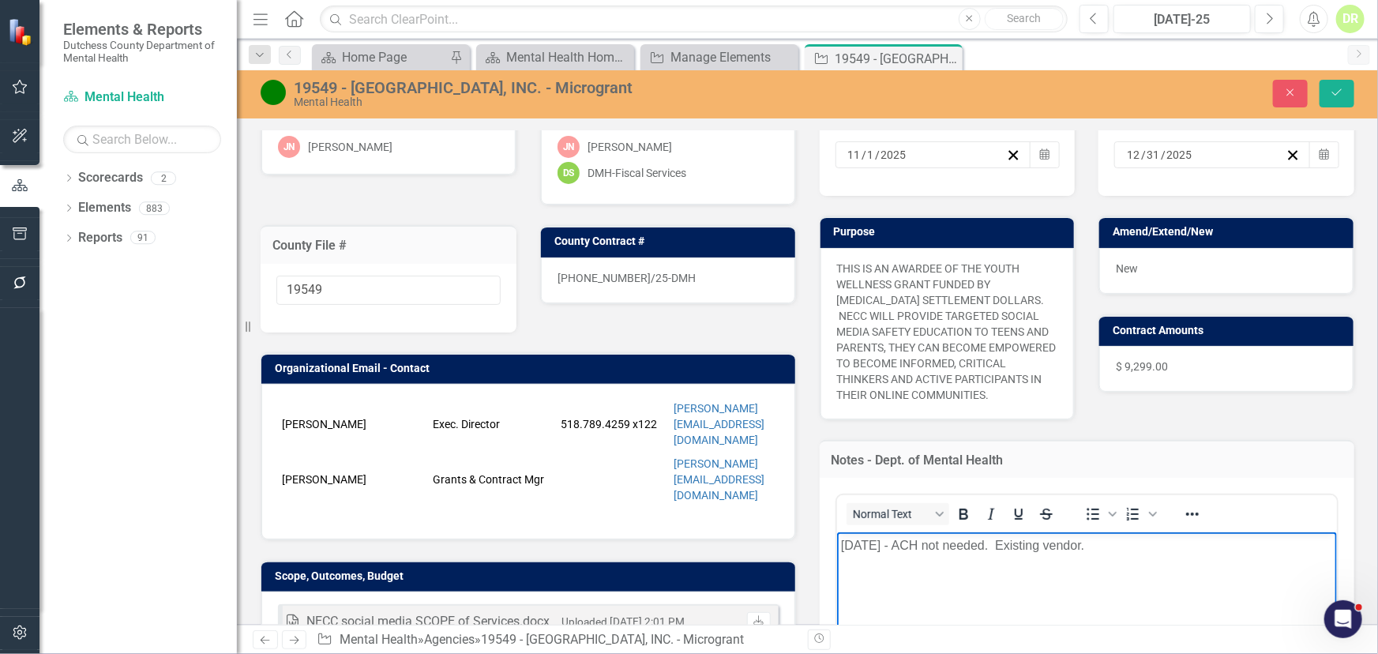
drag, startPoint x: 840, startPoint y: 543, endPoint x: 840, endPoint y: 534, distance: 8.7
click at [841, 542] on p "[DATE] - ACH not needed. Existing vendor." at bounding box center [1086, 545] width 493 height 19
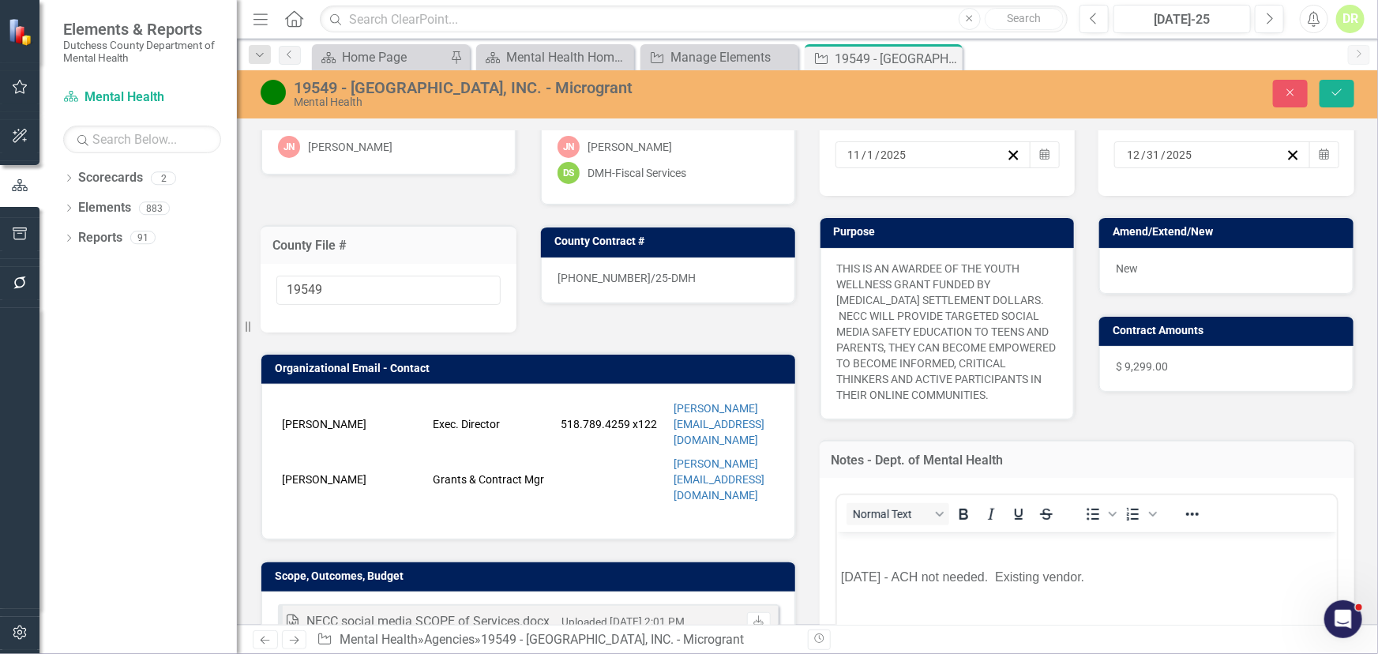
click at [703, 276] on div "[PHONE_NUMBER]/25-DMH" at bounding box center [668, 280] width 254 height 46
click at [703, 275] on div "[PHONE_NUMBER]/25-DMH" at bounding box center [668, 280] width 254 height 46
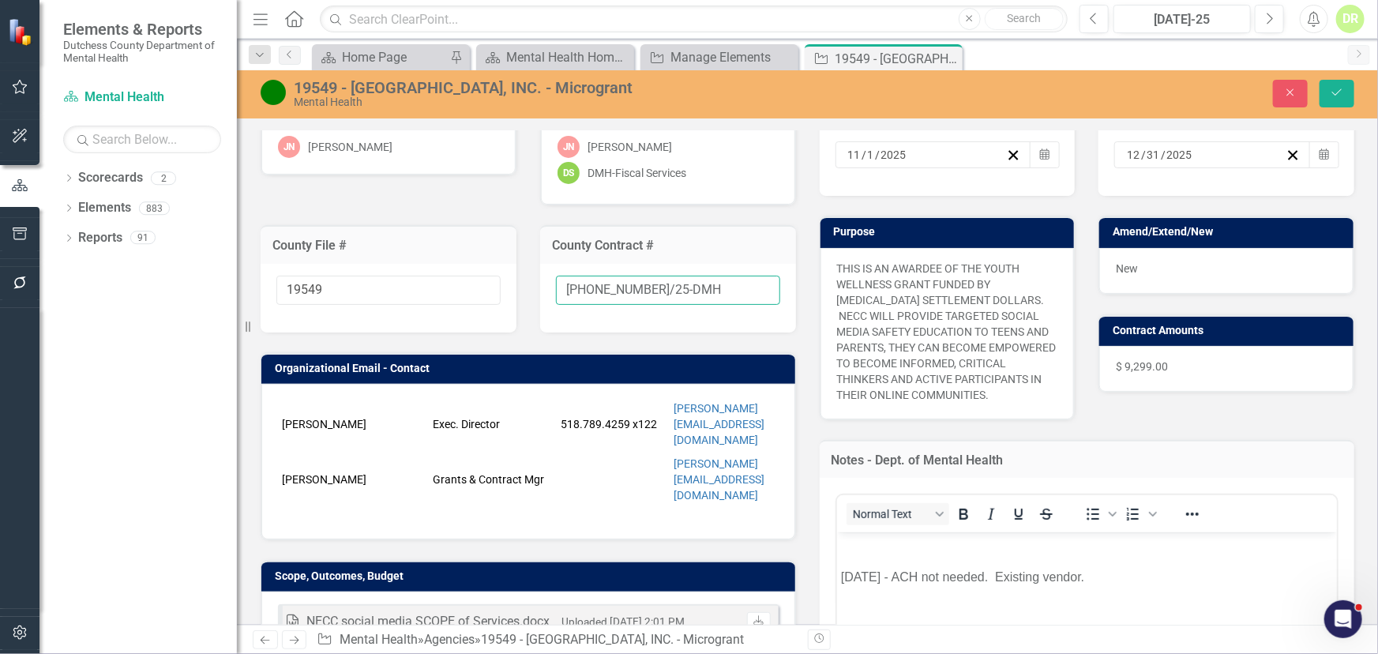
click at [712, 289] on input "[PHONE_NUMBER]/25-DMH" at bounding box center [668, 290] width 224 height 29
type input "[PHONE_NUMBER]/25-DMH-A1"
click at [1113, 265] on div "New" at bounding box center [1226, 271] width 254 height 46
click at [1113, 264] on div "New" at bounding box center [1226, 271] width 254 height 46
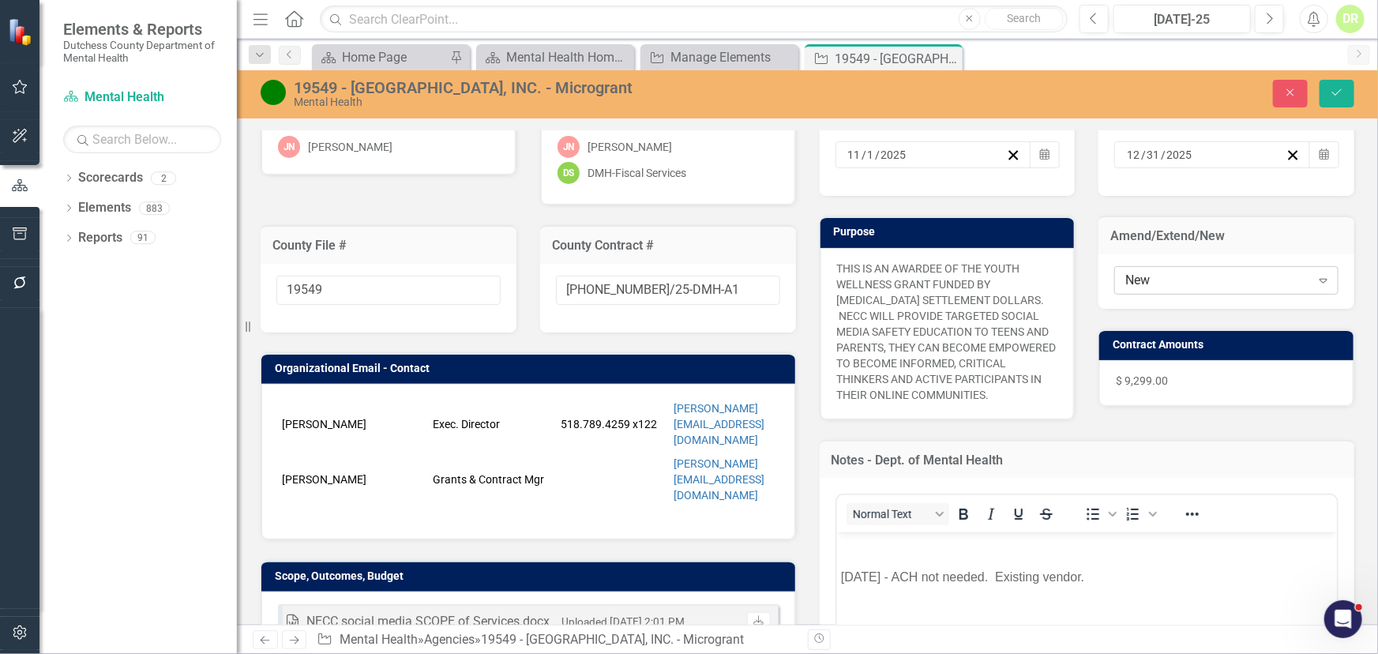
click at [1113, 276] on div "New" at bounding box center [1217, 281] width 185 height 18
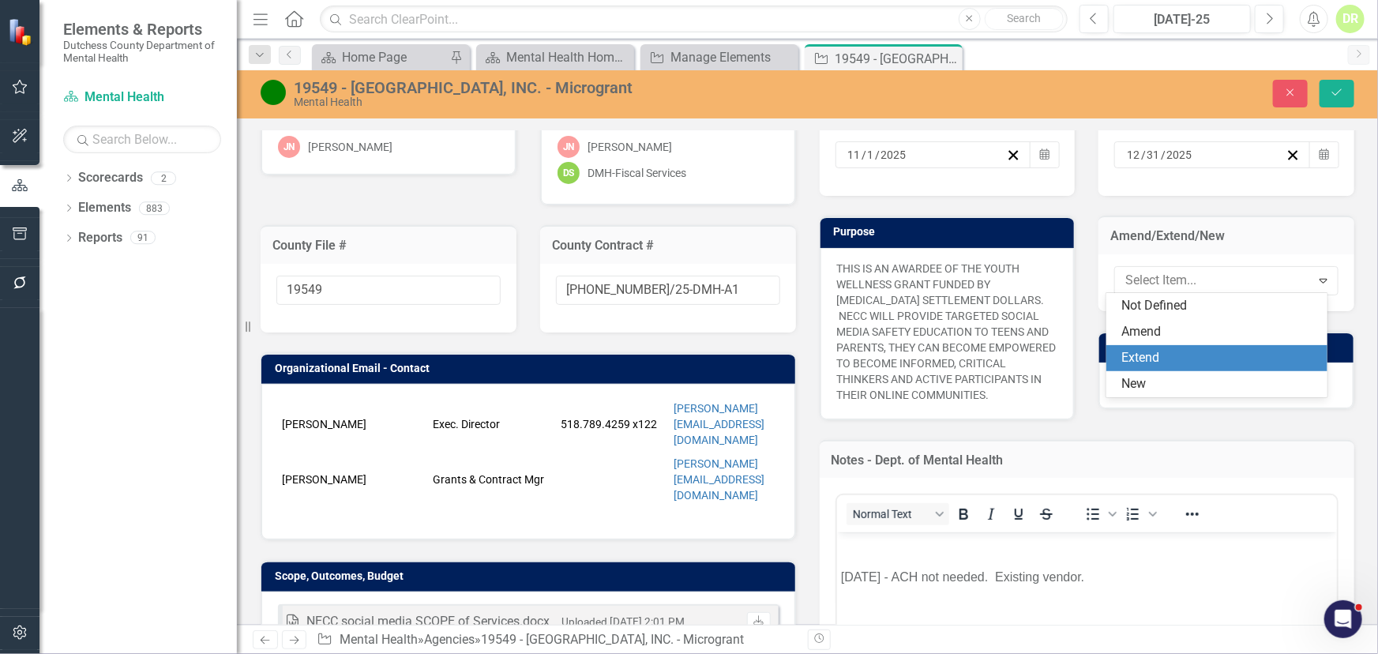
drag, startPoint x: 1156, startPoint y: 356, endPoint x: 1061, endPoint y: 464, distance: 143.8
click at [1113, 355] on div "Extend" at bounding box center [1220, 358] width 196 height 18
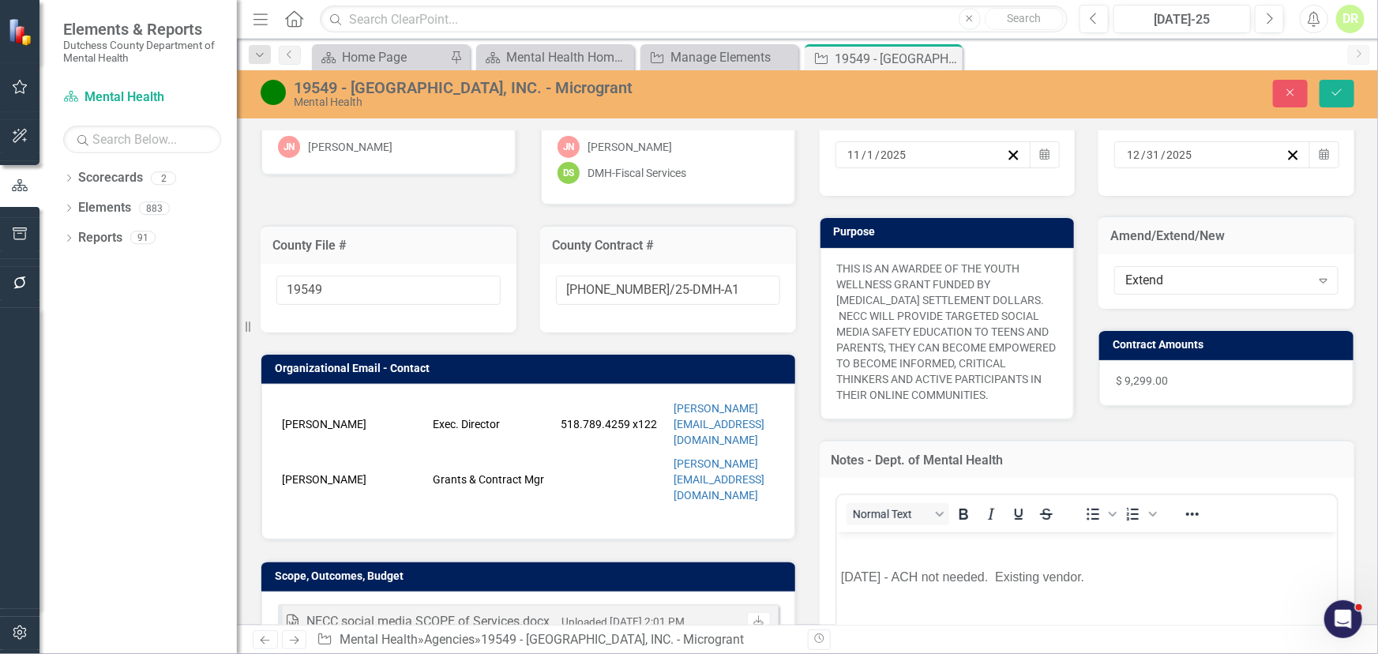
click at [853, 550] on p "Rich Text Area. Press ALT-0 for help." at bounding box center [1086, 545] width 493 height 19
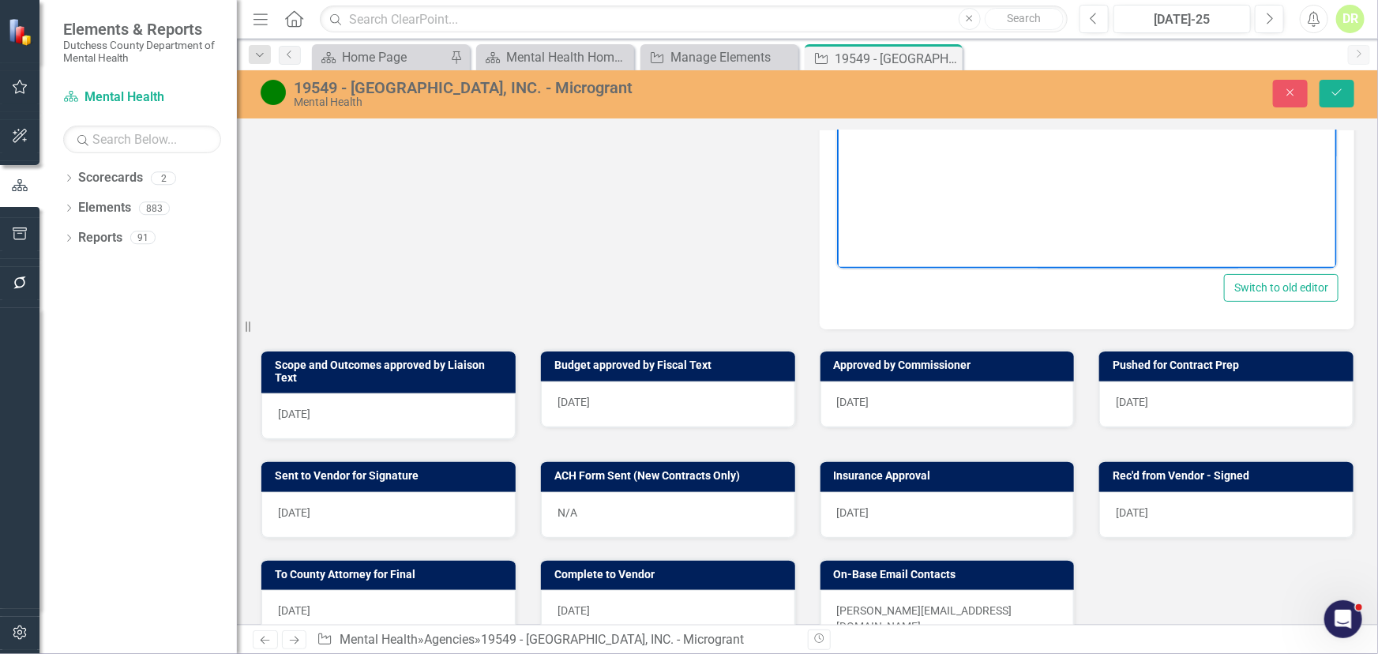
scroll to position [718, 0]
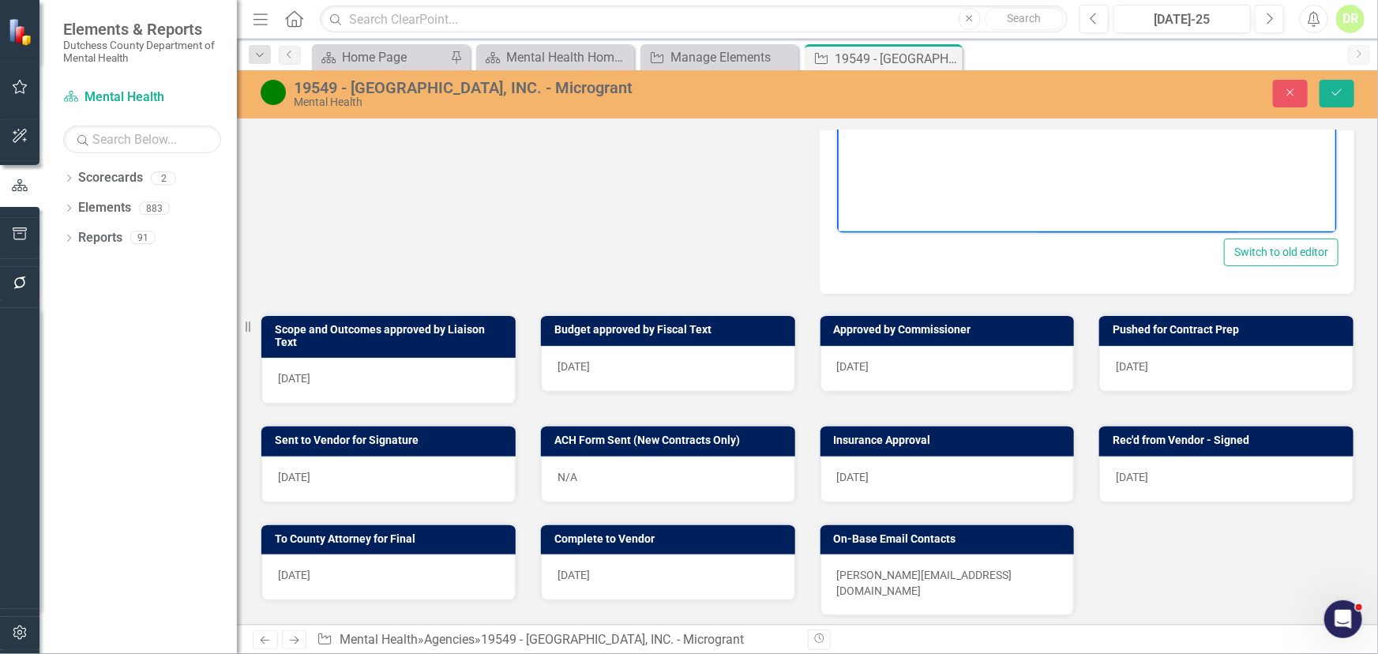
click at [442, 393] on div "[DATE]" at bounding box center [388, 381] width 254 height 46
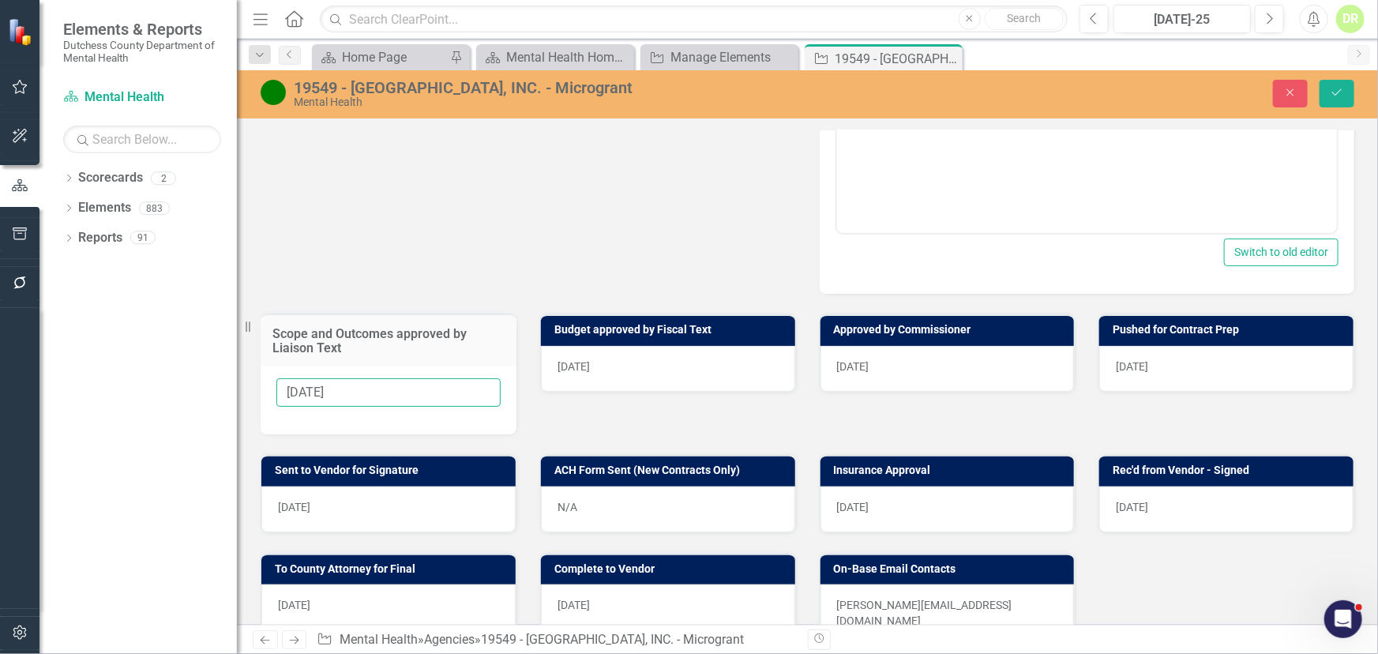
drag, startPoint x: 348, startPoint y: 403, endPoint x: 88, endPoint y: 418, distance: 261.0
click at [88, 418] on div "Elements & Reports Dutchess County Department of Mental Health Scorecard Mental…" at bounding box center [689, 327] width 1378 height 654
click at [639, 372] on div "[DATE]" at bounding box center [668, 369] width 254 height 46
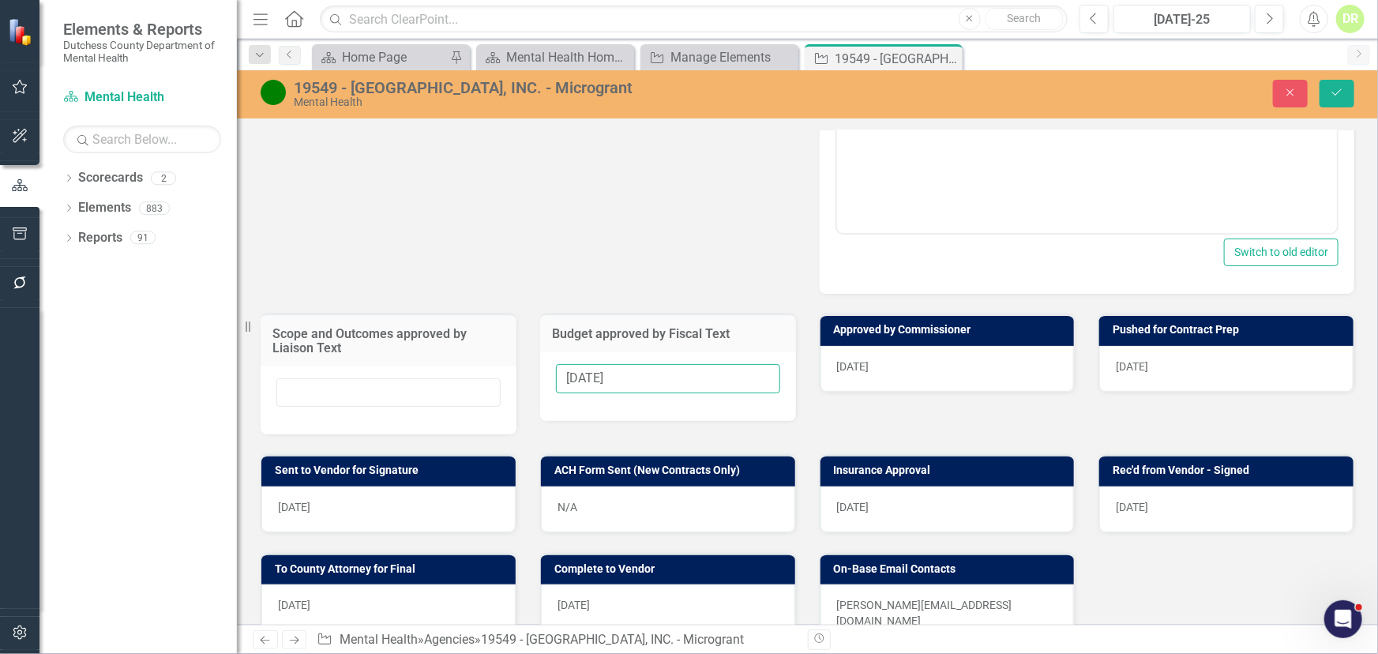
drag, startPoint x: 638, startPoint y: 384, endPoint x: 167, endPoint y: 414, distance: 471.5
click at [188, 417] on div "Elements & Reports Dutchess County Department of Mental Health Scorecard Mental…" at bounding box center [689, 327] width 1378 height 654
click at [932, 359] on div "[DATE]" at bounding box center [947, 369] width 254 height 46
drag, startPoint x: 932, startPoint y: 359, endPoint x: 907, endPoint y: 411, distance: 57.6
click at [928, 369] on div "[DATE]" at bounding box center [947, 369] width 254 height 46
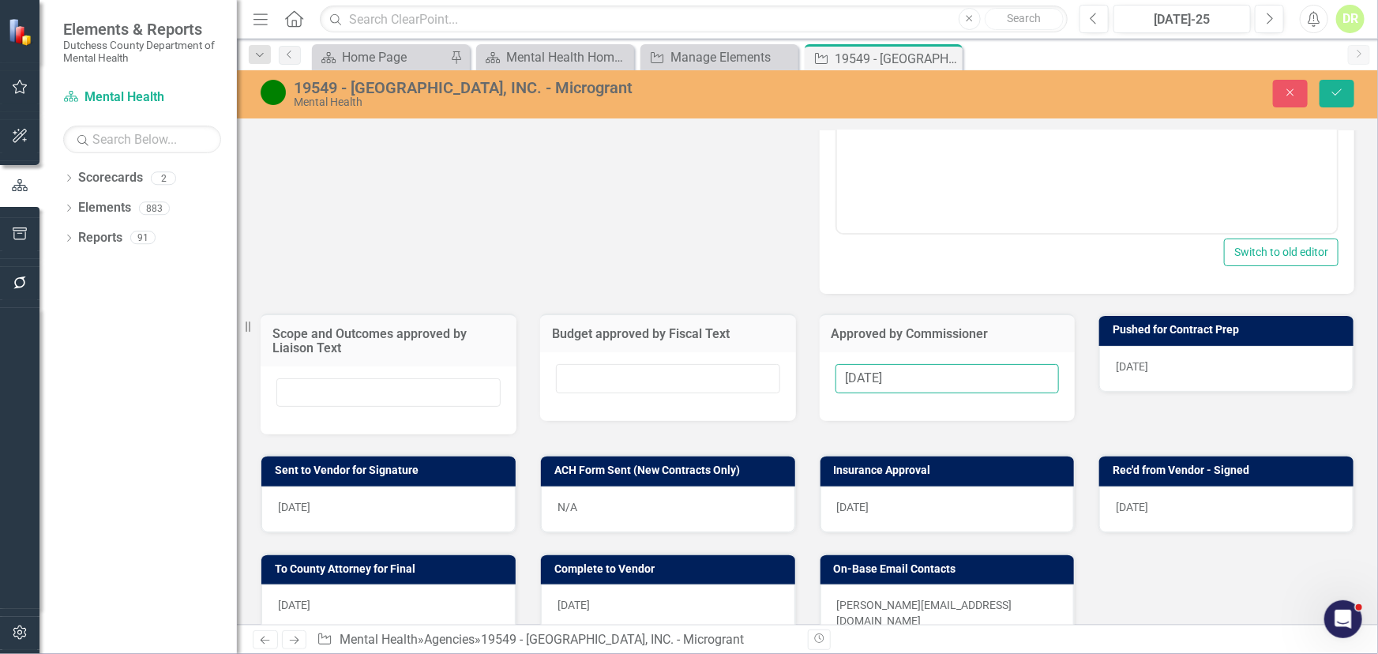
drag, startPoint x: 909, startPoint y: 391, endPoint x: -113, endPoint y: 525, distance: 1031.1
click at [0, 525] on html "Elements & Reports Dutchess County Department of Mental Health Scorecard Mental…" at bounding box center [689, 327] width 1378 height 654
click at [1113, 373] on div "[DATE]" at bounding box center [1226, 369] width 254 height 46
click at [1113, 372] on div "[DATE]" at bounding box center [1226, 369] width 254 height 46
click at [1113, 375] on div "[DATE]" at bounding box center [1226, 369] width 254 height 46
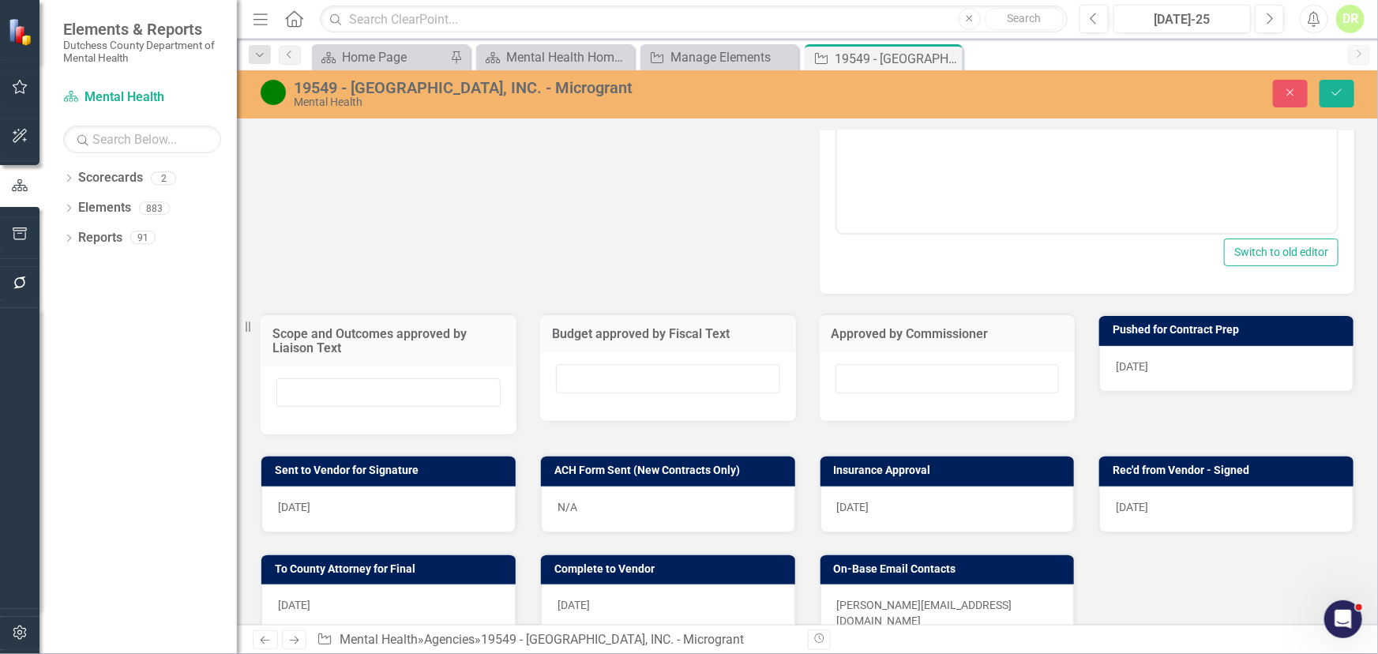
click at [1113, 375] on div "[DATE]" at bounding box center [1226, 369] width 254 height 46
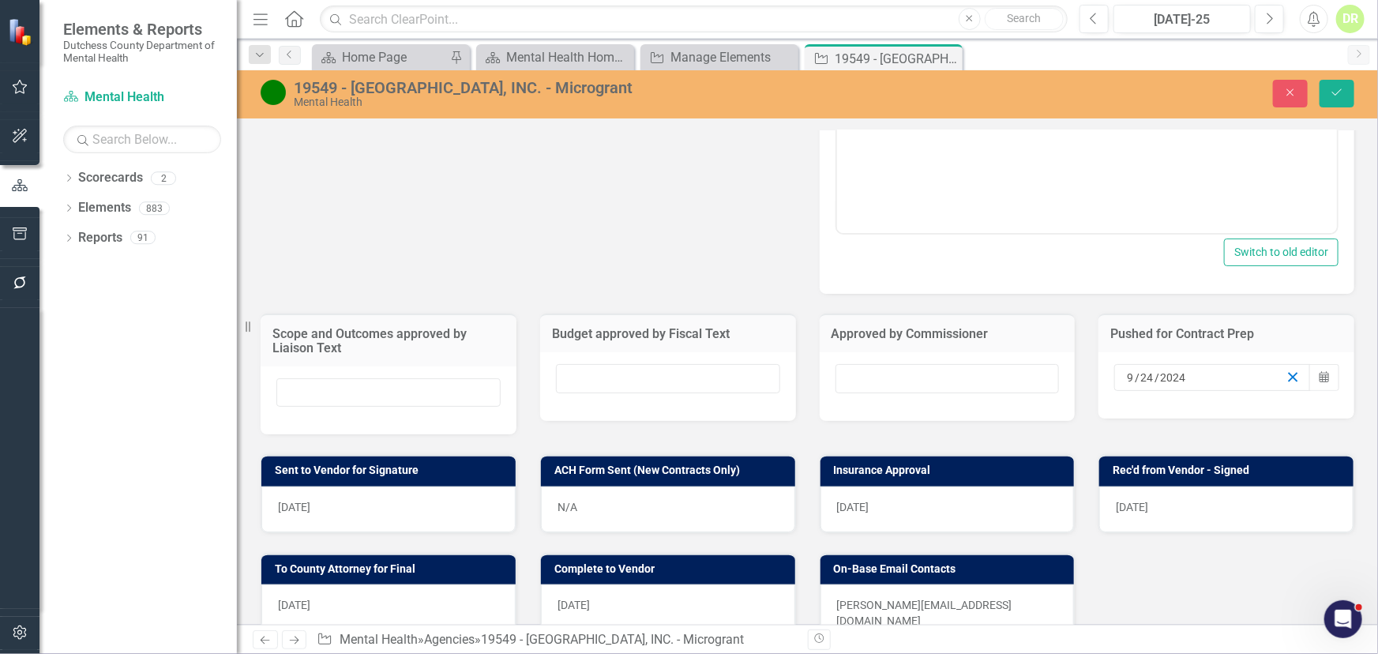
click at [1113, 384] on icon "button" at bounding box center [1292, 376] width 15 height 15
click at [332, 516] on div "[DATE]" at bounding box center [388, 509] width 254 height 46
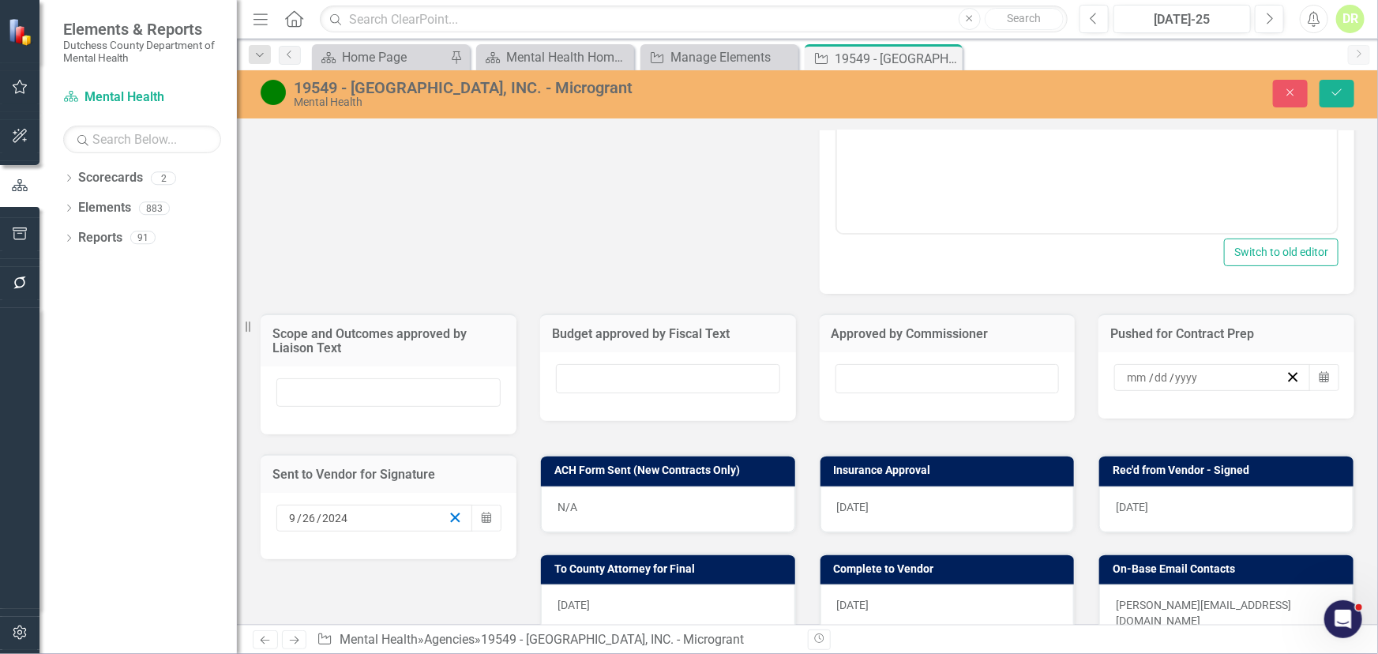
click at [448, 525] on icon "button" at bounding box center [455, 517] width 15 height 15
click at [871, 517] on div "[DATE]" at bounding box center [947, 509] width 254 height 46
click at [871, 516] on div "[DATE]" at bounding box center [947, 509] width 254 height 46
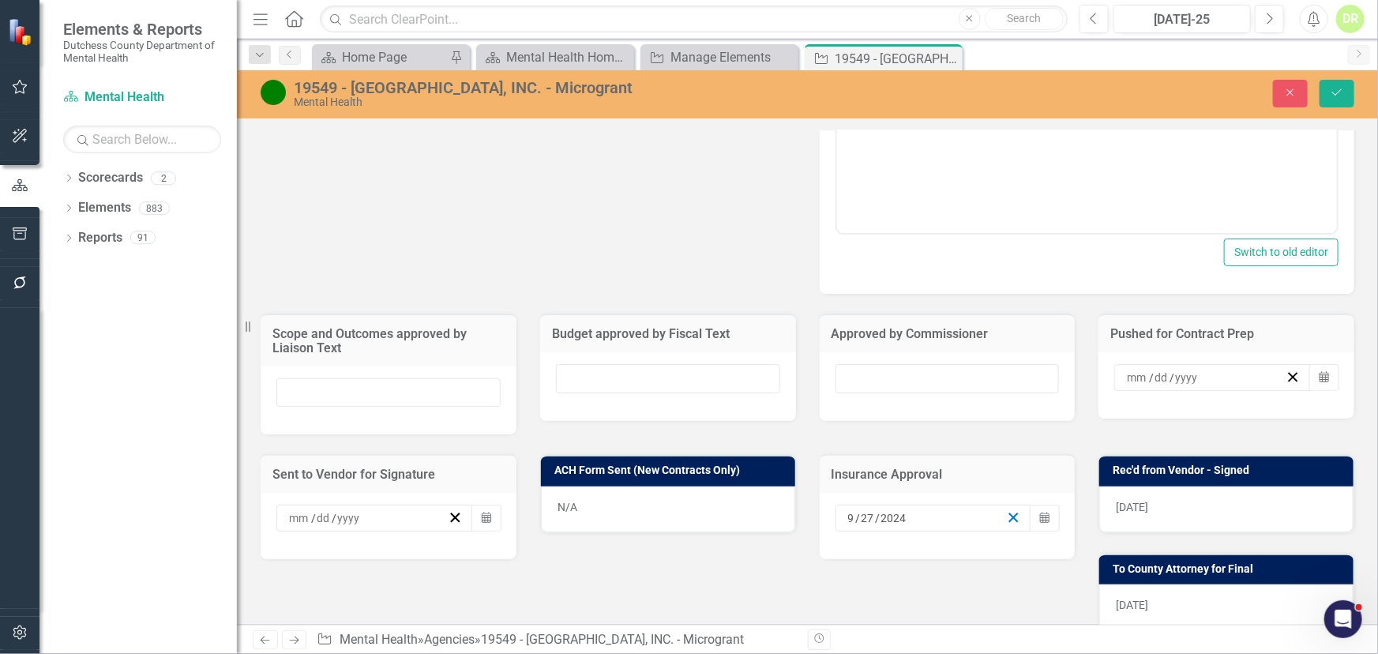
click at [1006, 525] on icon "button" at bounding box center [1013, 517] width 15 height 15
click at [1113, 515] on div "[DATE]" at bounding box center [1226, 509] width 254 height 46
click at [1113, 518] on div "[DATE]" at bounding box center [1226, 509] width 254 height 46
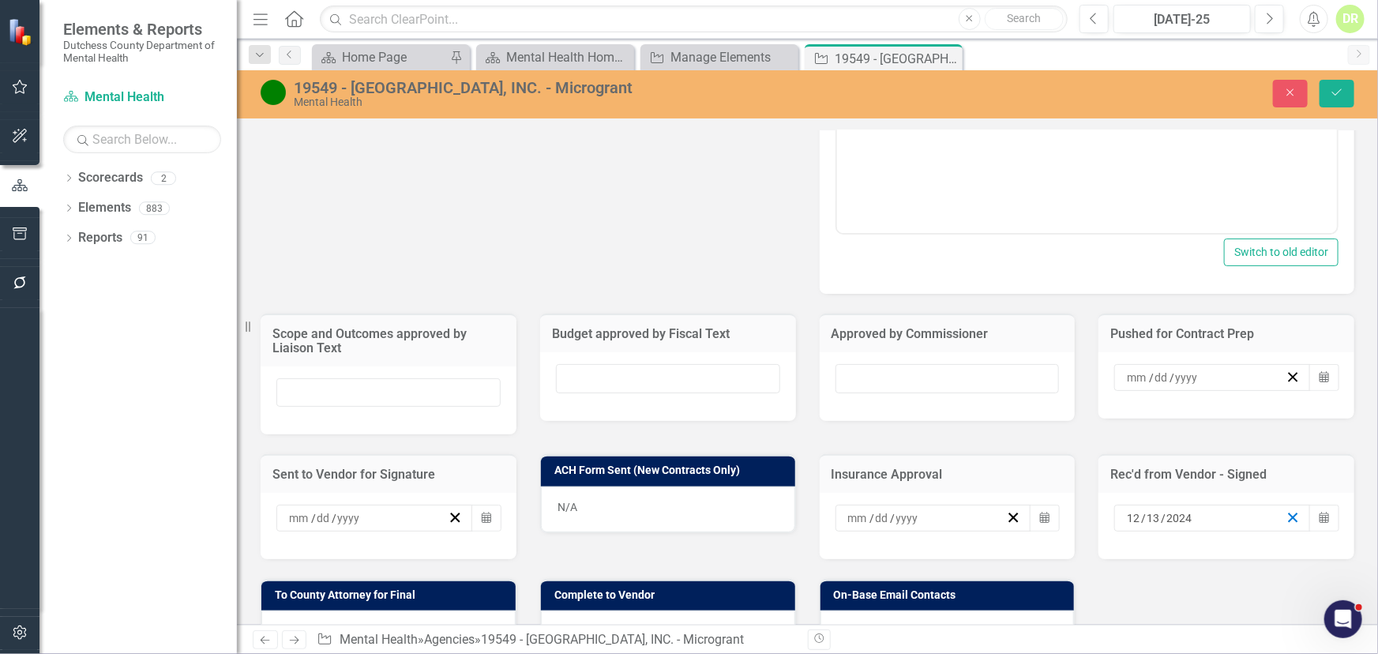
click at [1113, 525] on icon "button" at bounding box center [1292, 517] width 15 height 15
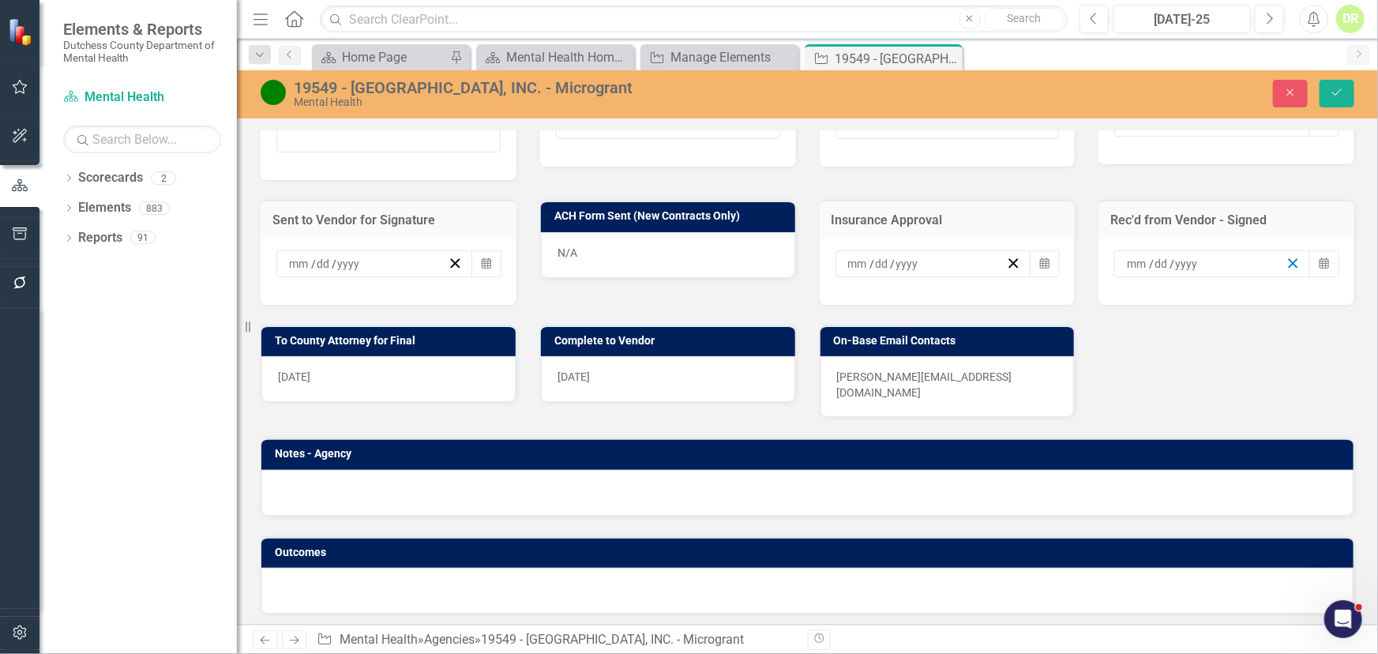
scroll to position [974, 0]
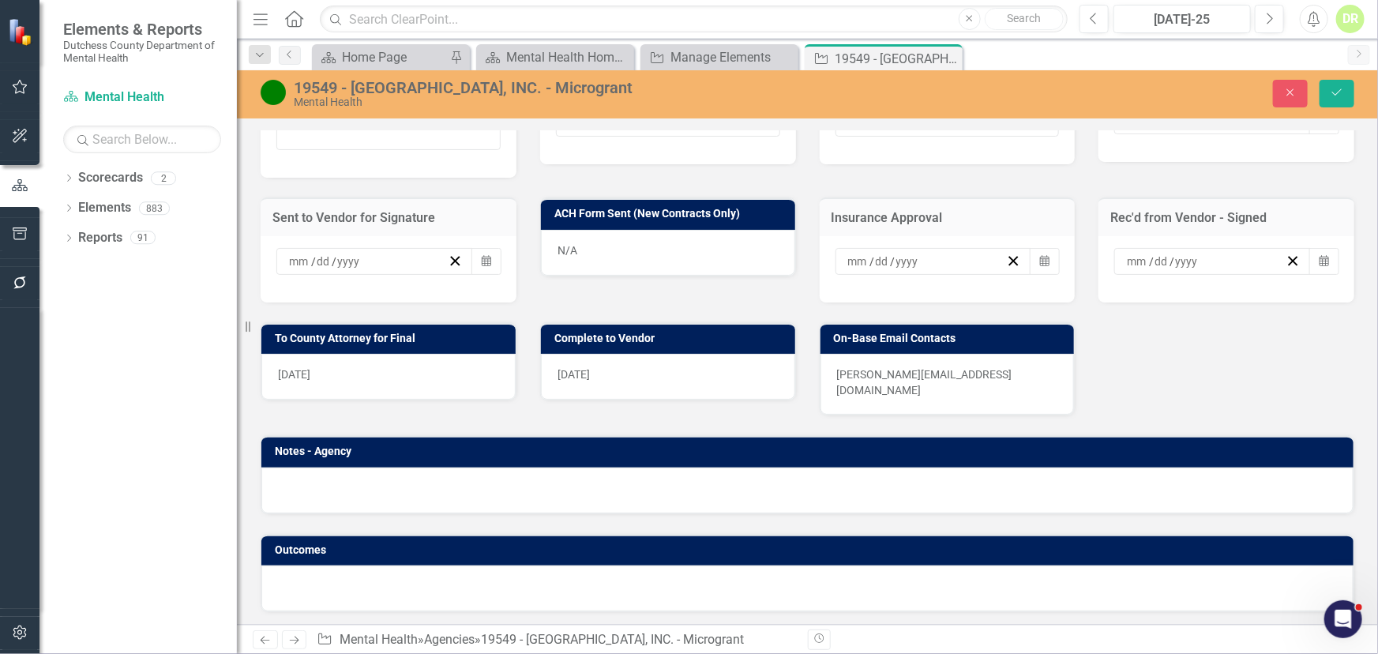
click at [351, 383] on div "[DATE]" at bounding box center [388, 377] width 254 height 46
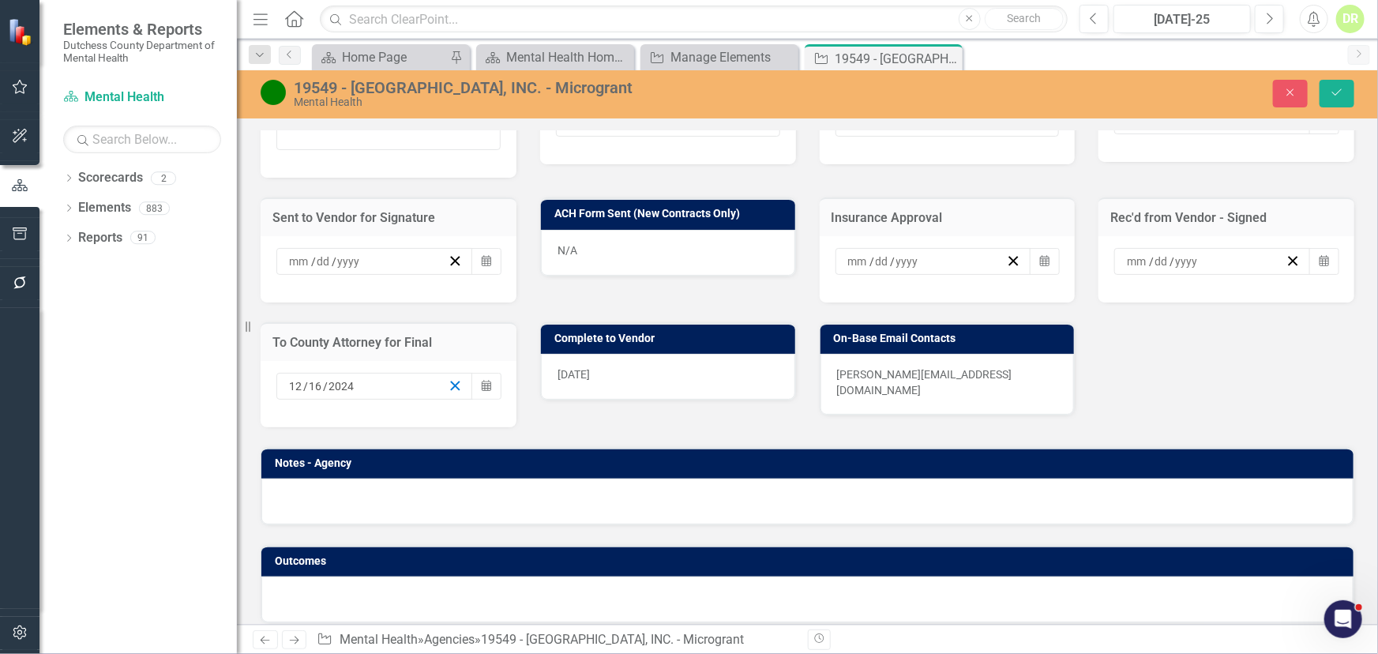
click at [450, 393] on icon "button" at bounding box center [455, 385] width 15 height 15
click at [636, 379] on div "[DATE]" at bounding box center [668, 377] width 254 height 46
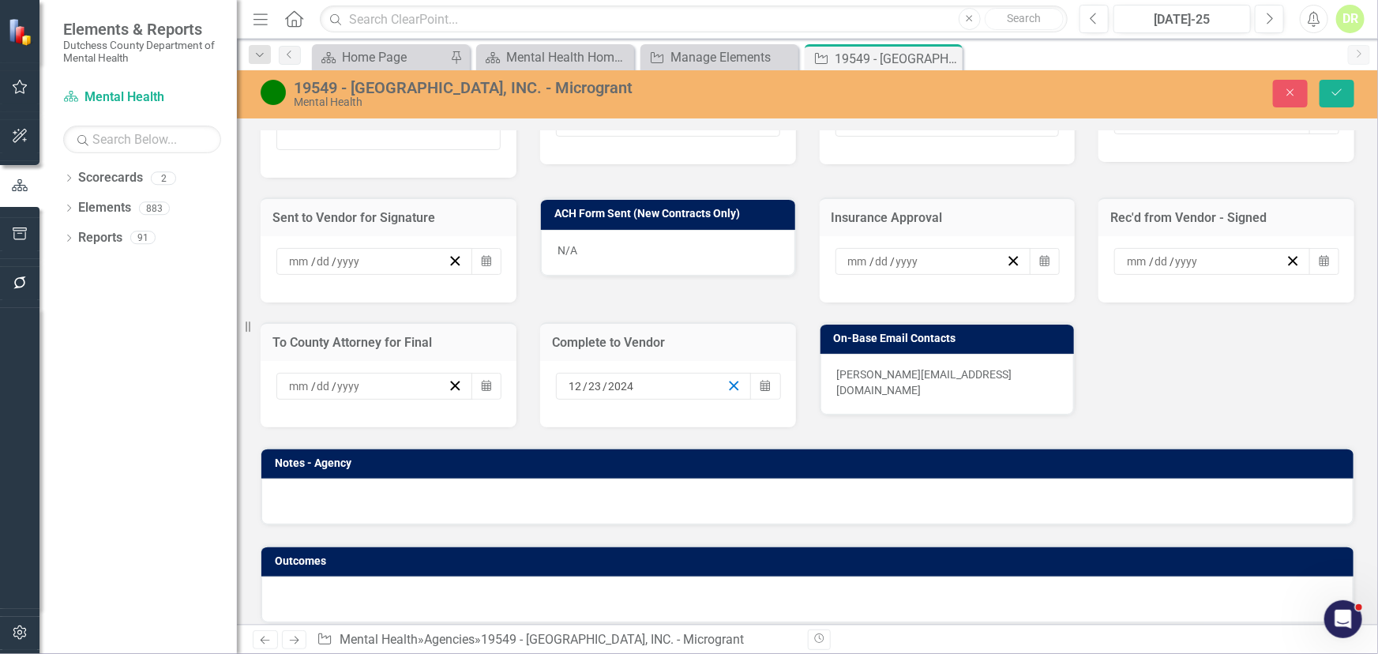
click at [729, 390] on line "button" at bounding box center [733, 385] width 9 height 9
click at [955, 383] on p "[PERSON_NAME][EMAIL_ADDRESS][DOMAIN_NAME]" at bounding box center [947, 382] width 221 height 32
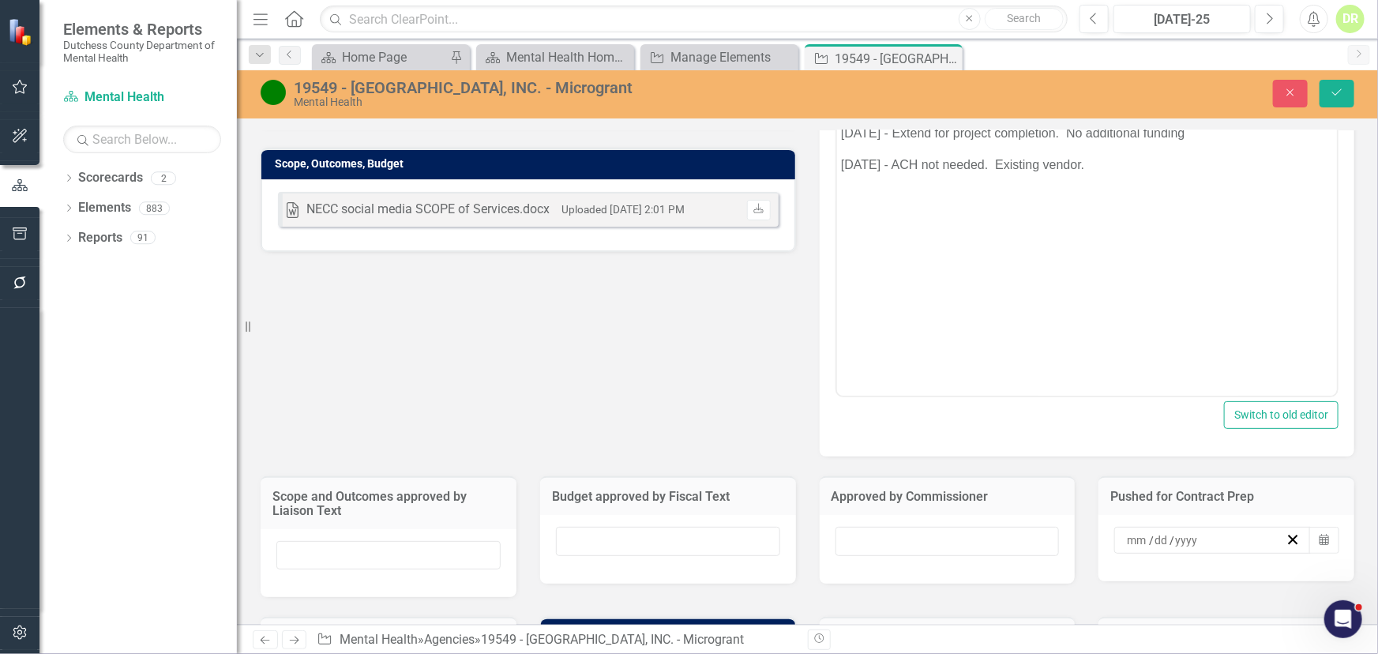
scroll to position [687, 0]
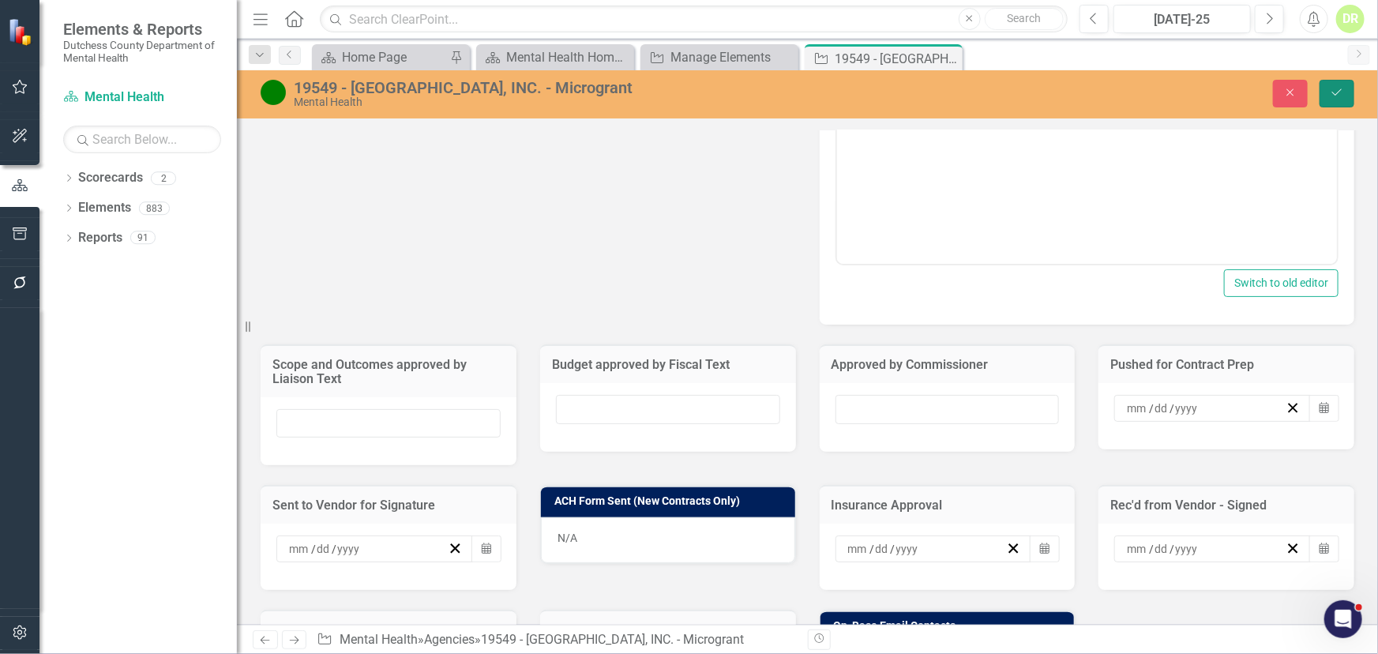
click at [1113, 83] on button "Save" at bounding box center [1336, 94] width 35 height 28
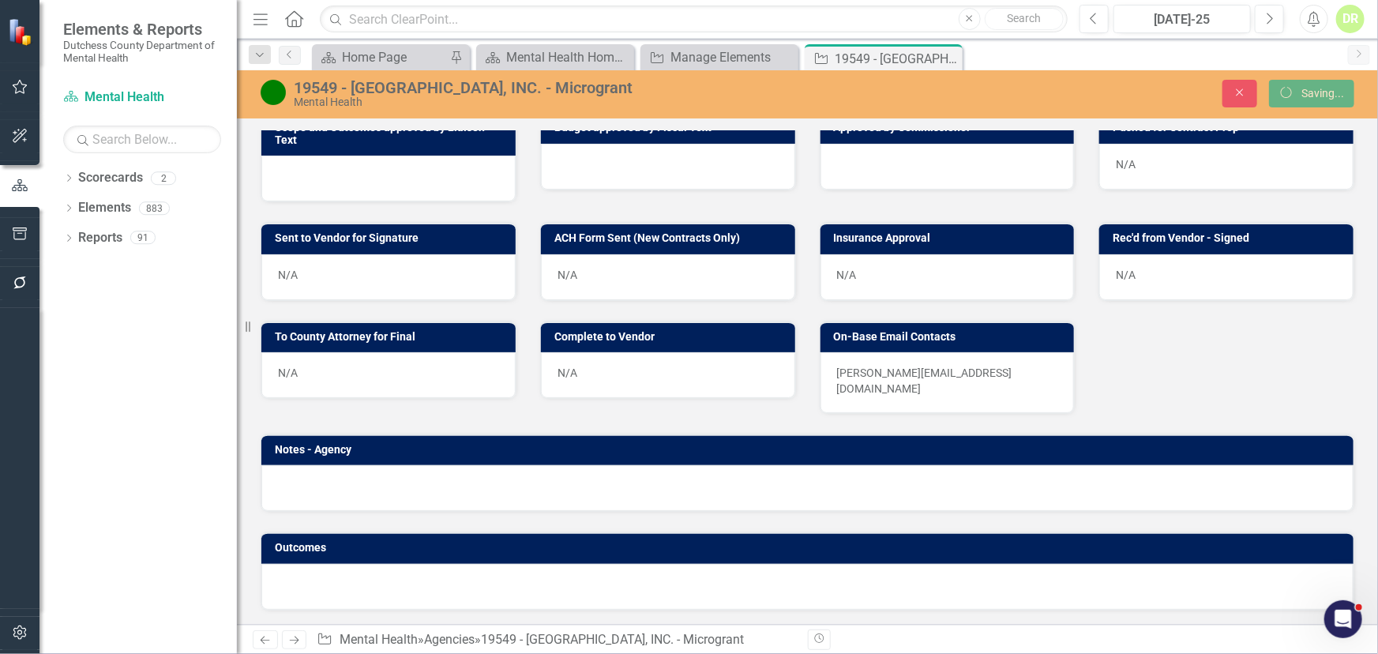
scroll to position [617, 0]
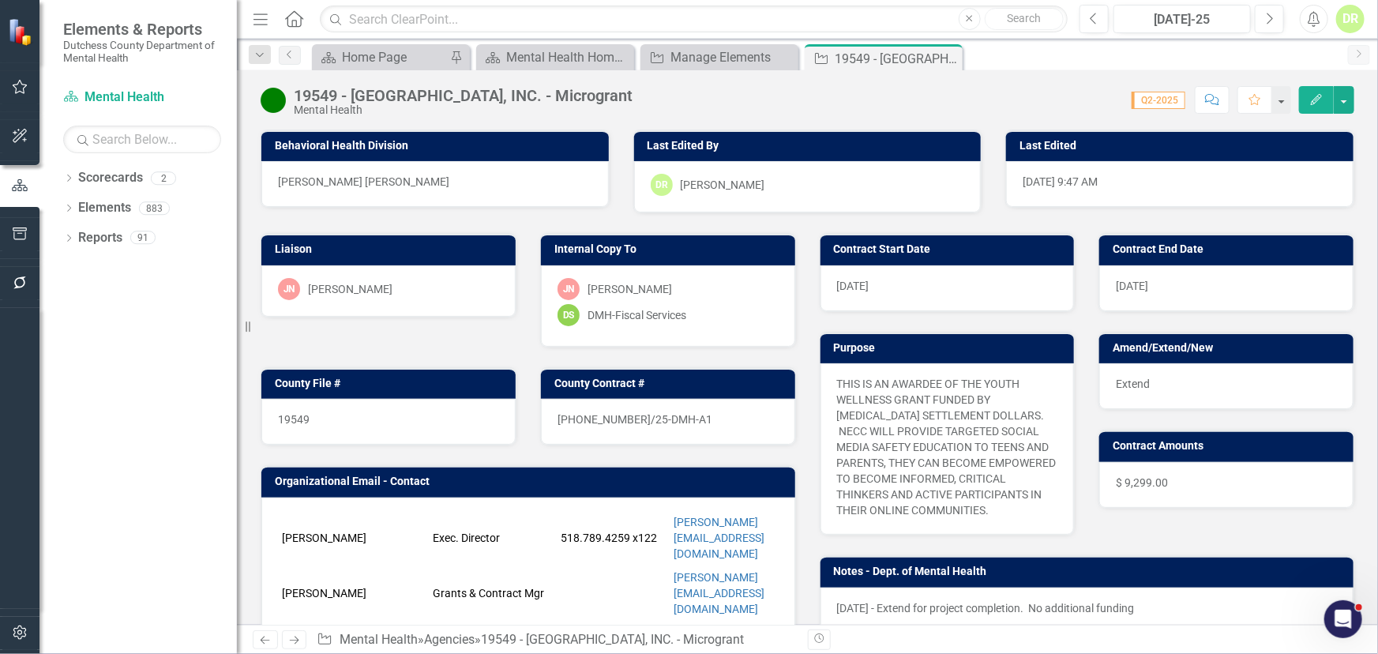
click at [1113, 98] on icon "Comment" at bounding box center [1212, 99] width 14 height 11
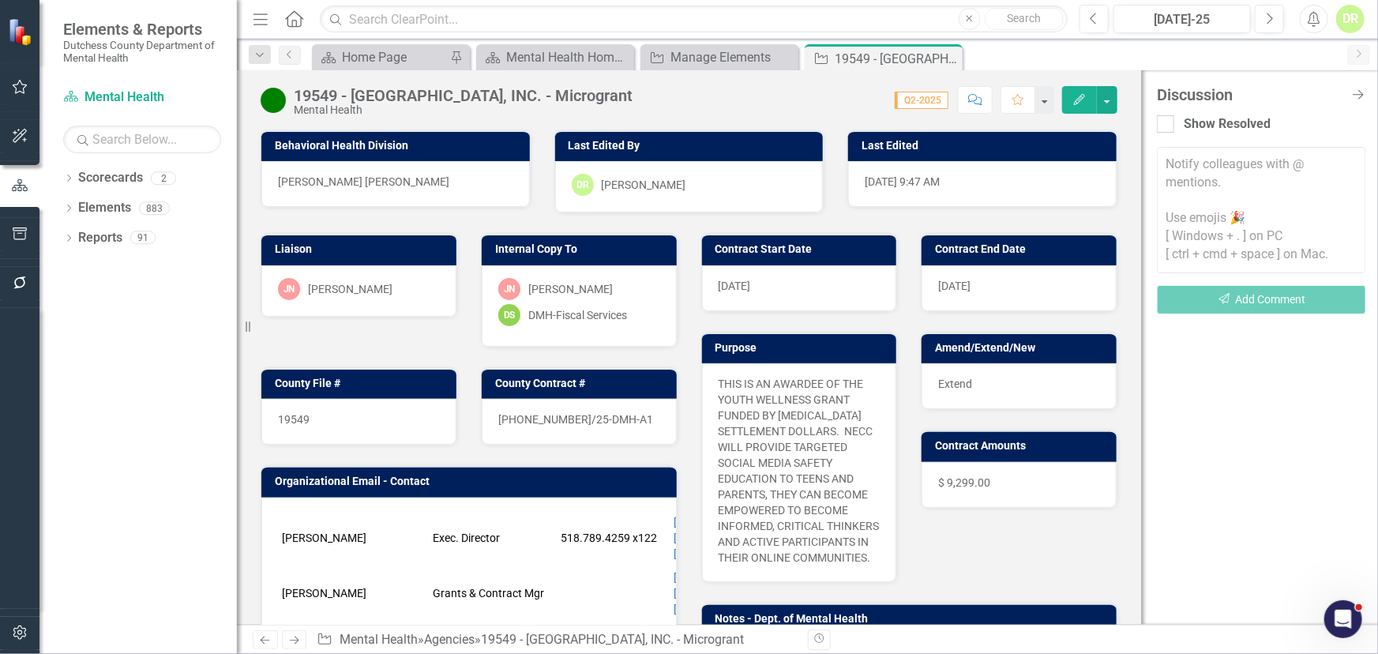
click at [1113, 164] on textarea at bounding box center [1261, 210] width 209 height 126
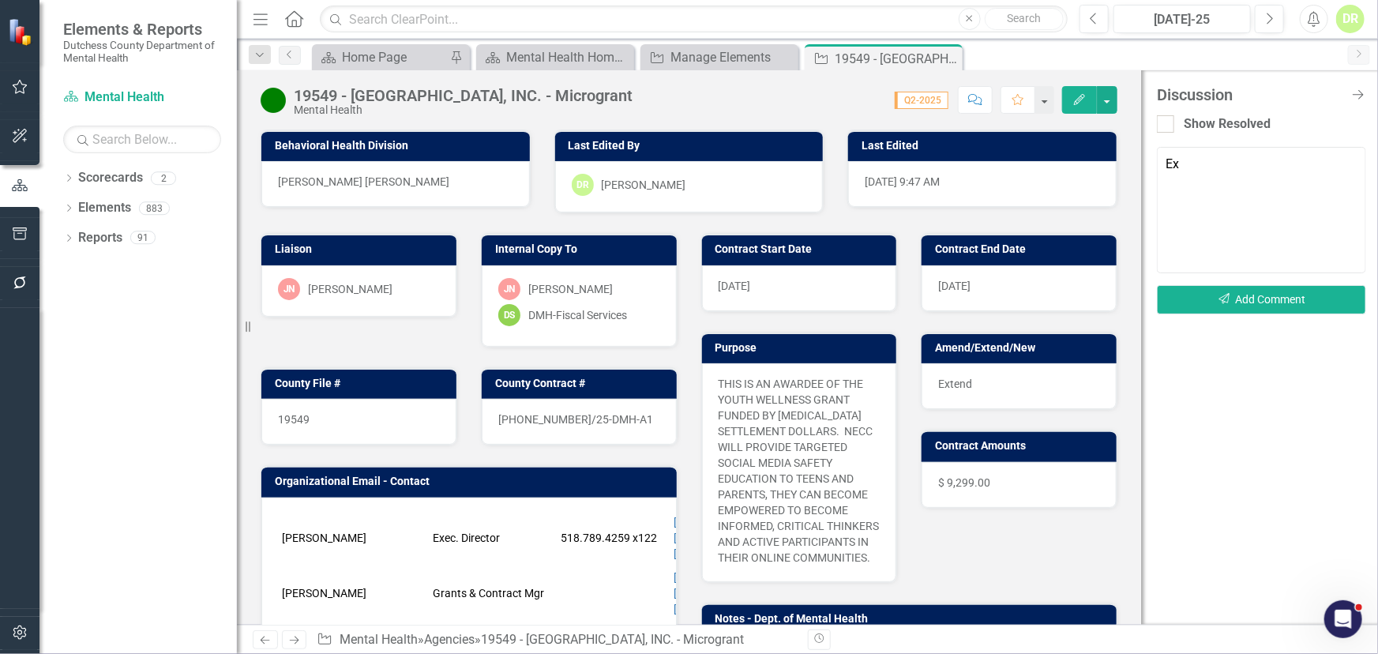
type textarea "E"
type textarea "j"
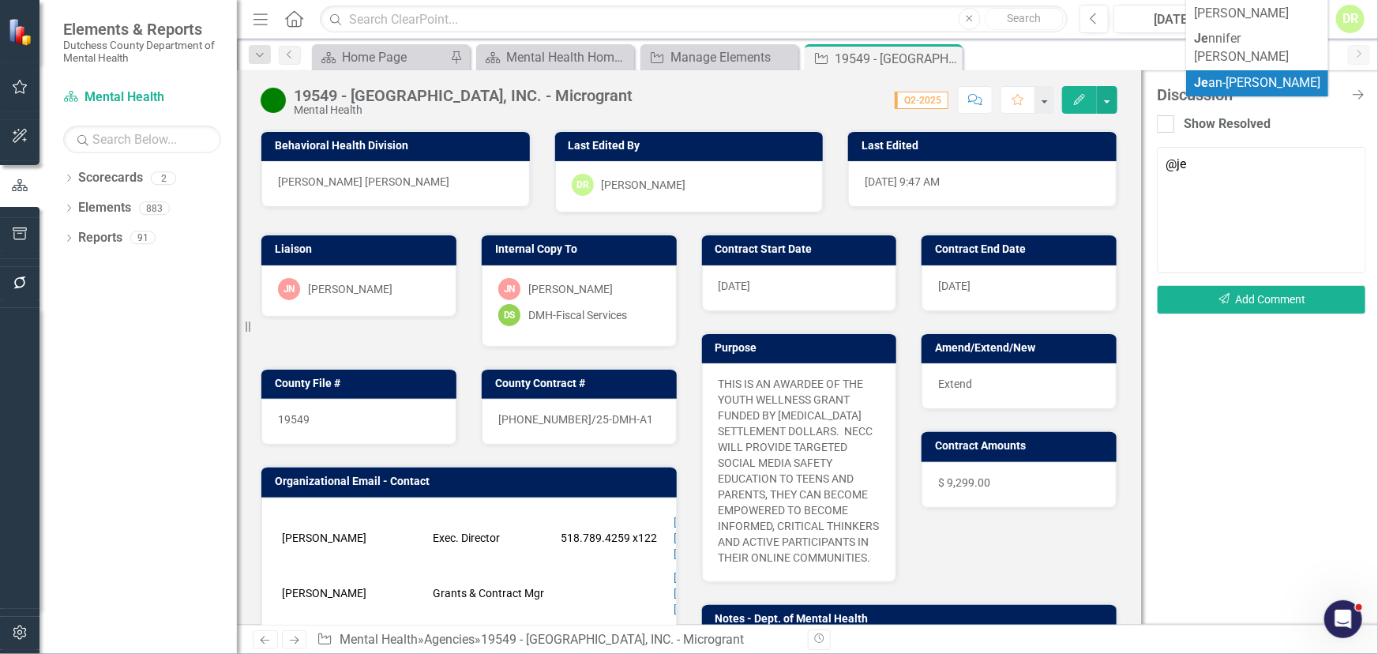
click at [1113, 75] on span "Je an-[PERSON_NAME]" at bounding box center [1257, 82] width 126 height 15
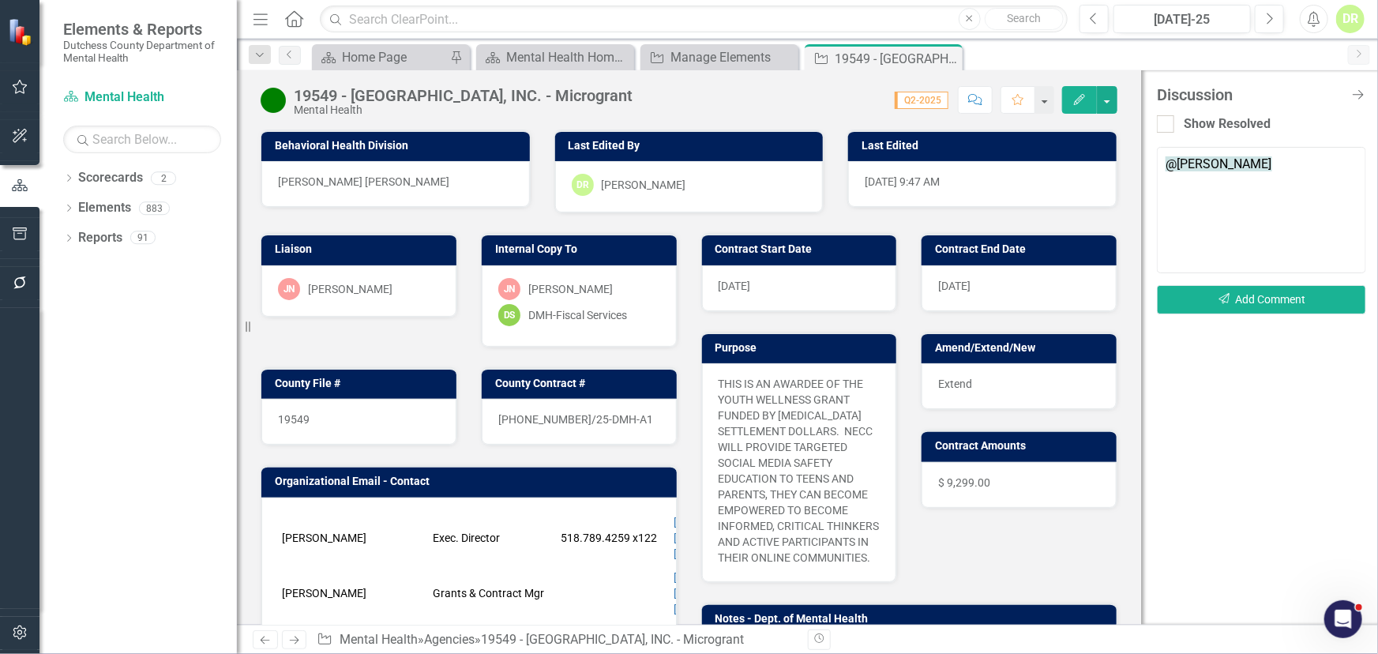
click at [1113, 166] on textarea "@[PERSON_NAME]" at bounding box center [1261, 210] width 209 height 126
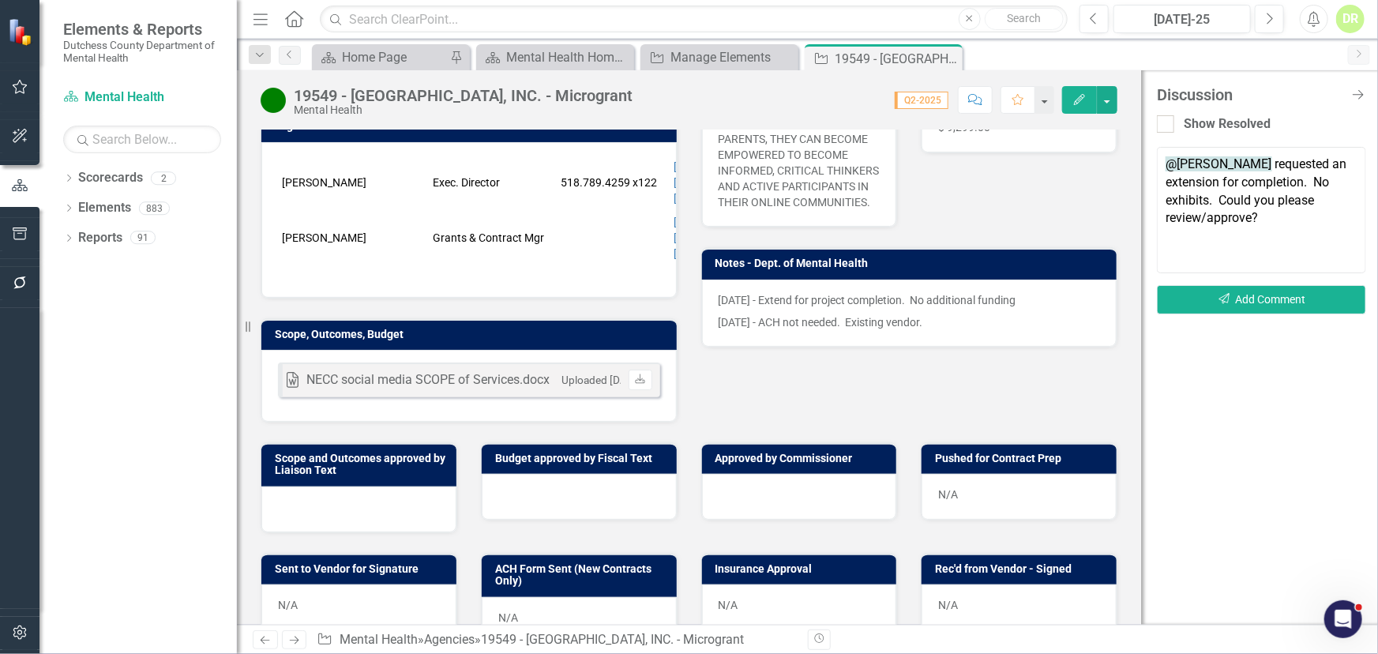
scroll to position [358, 0]
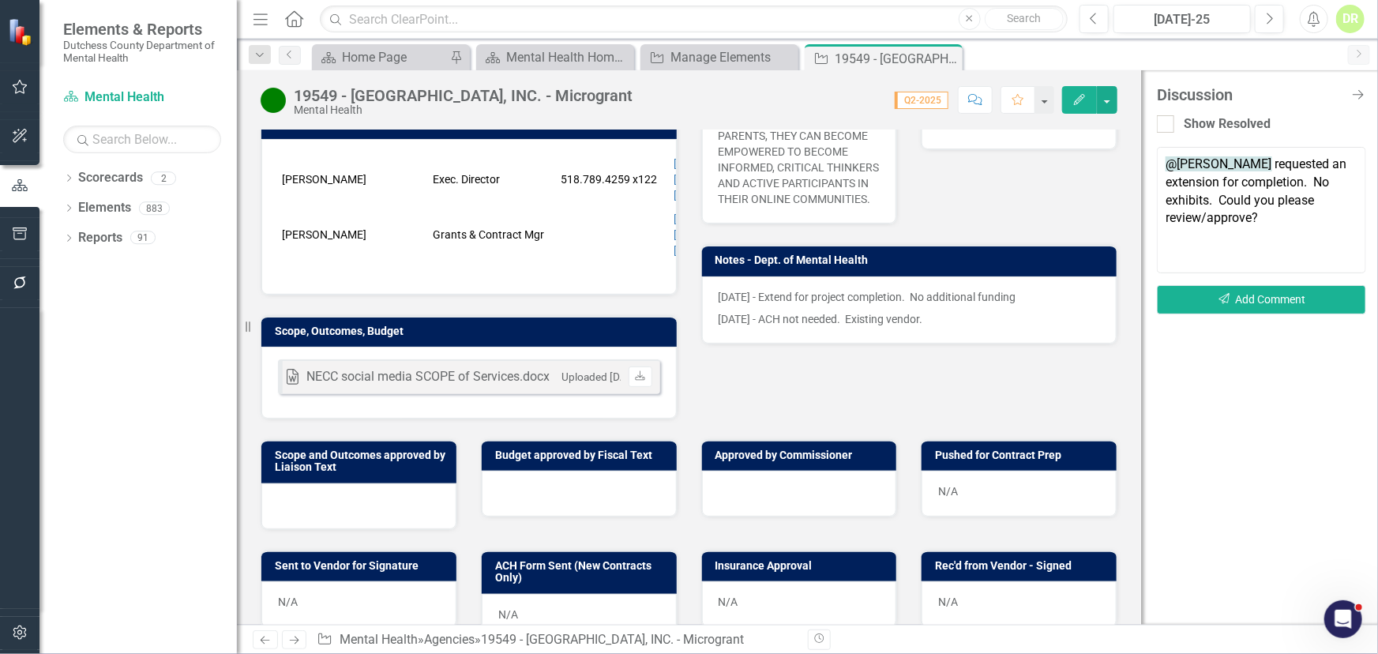
type textarea "@[PERSON_NAME] requested an extension for completion. No exhibits. Could you pl…"
click at [287, 483] on div at bounding box center [358, 506] width 195 height 46
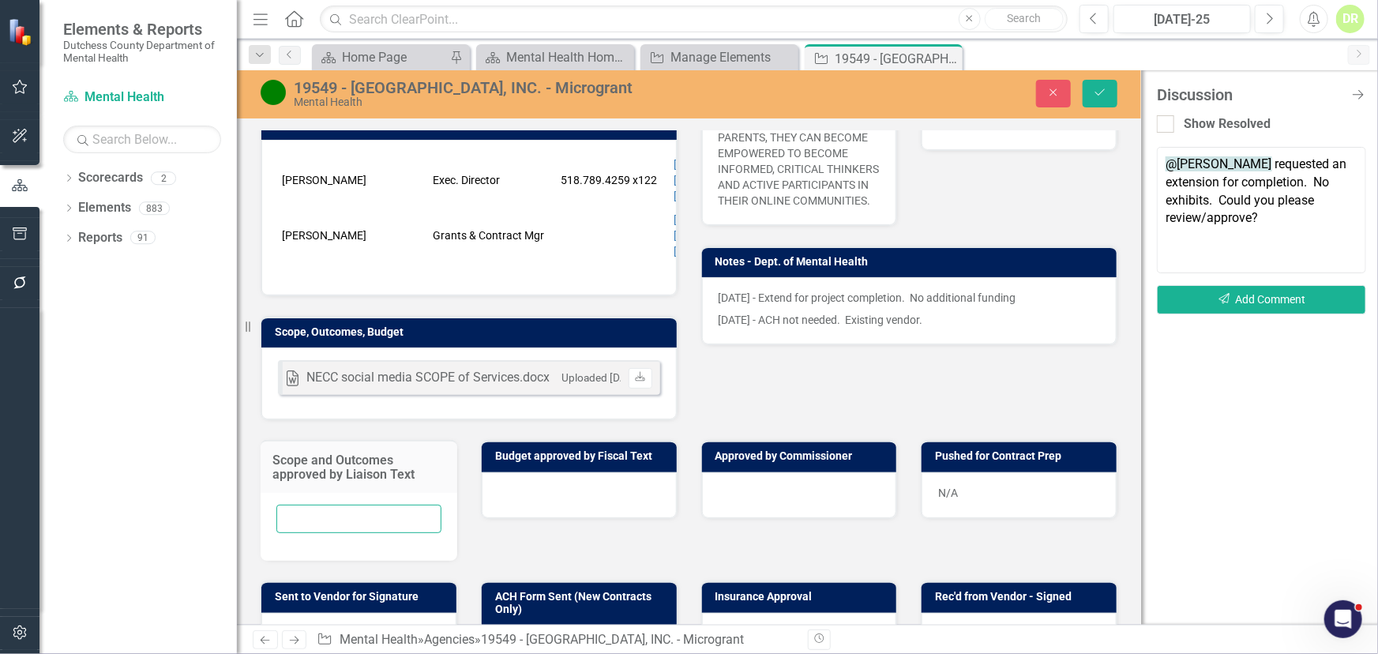
click at [298, 504] on input "text" at bounding box center [358, 518] width 165 height 29
type input "N/A"
click at [534, 472] on div at bounding box center [579, 495] width 195 height 46
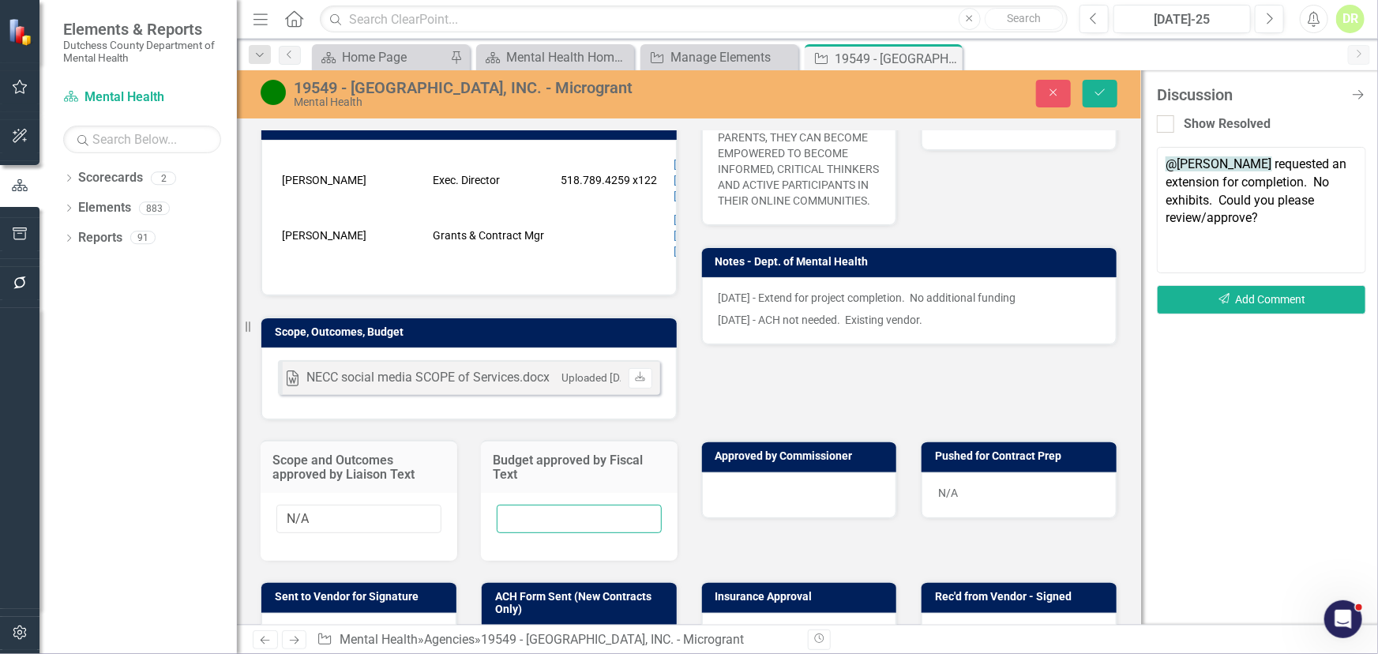
click at [513, 504] on input "text" at bounding box center [579, 518] width 165 height 29
type input "N/A"
drag, startPoint x: 1242, startPoint y: 304, endPoint x: 1214, endPoint y: 312, distance: 28.7
click at [1113, 304] on button "Send Add Comment" at bounding box center [1261, 299] width 209 height 29
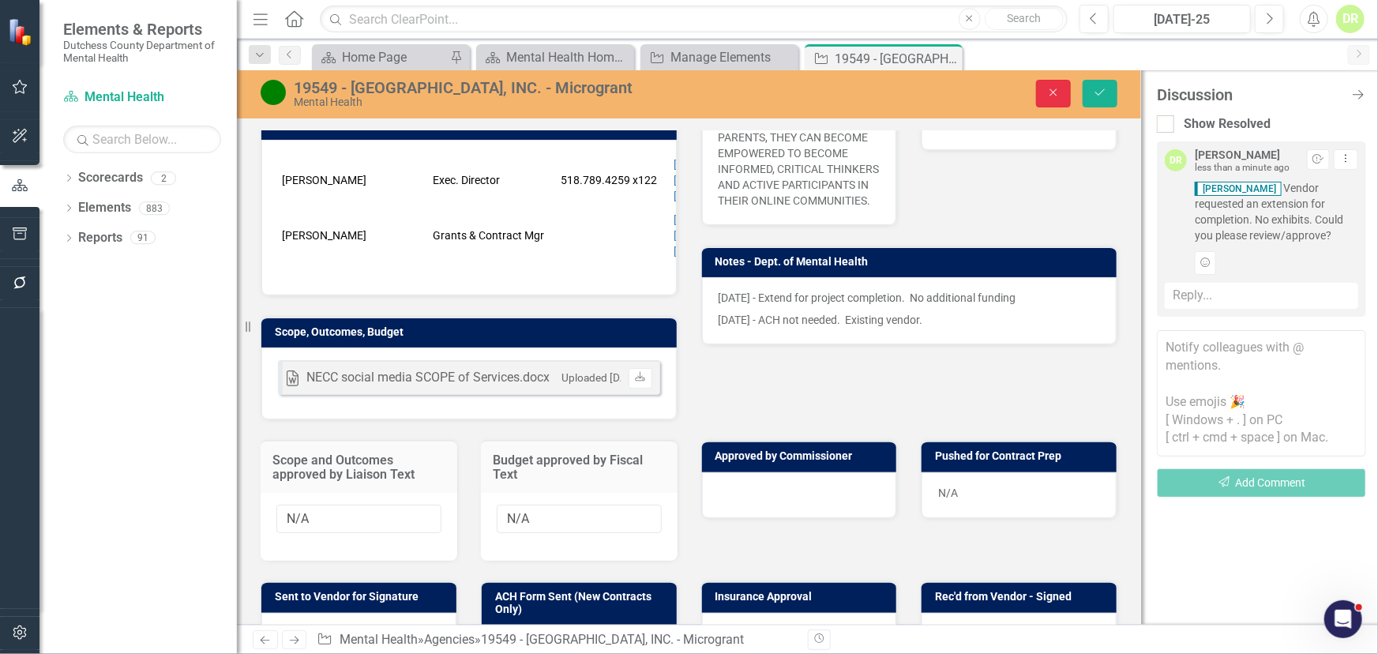
click at [1047, 84] on button "Close" at bounding box center [1053, 94] width 35 height 28
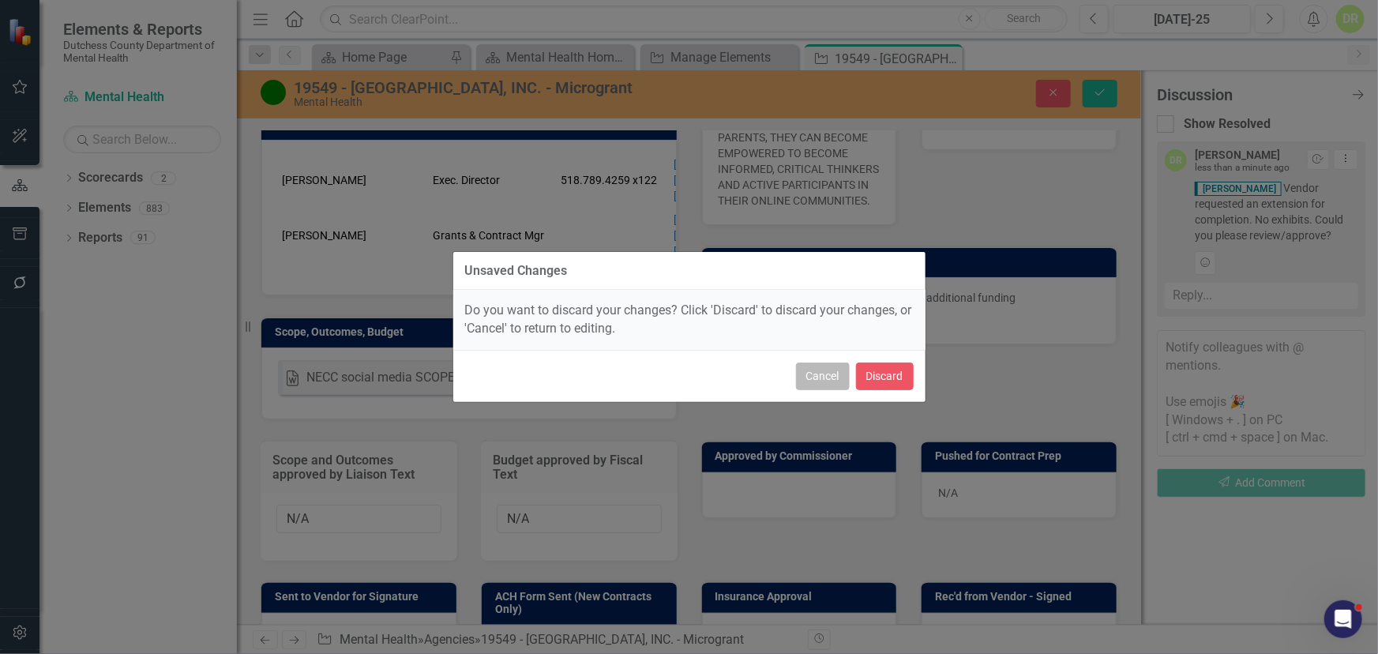
click at [834, 373] on button "Cancel" at bounding box center [823, 376] width 54 height 28
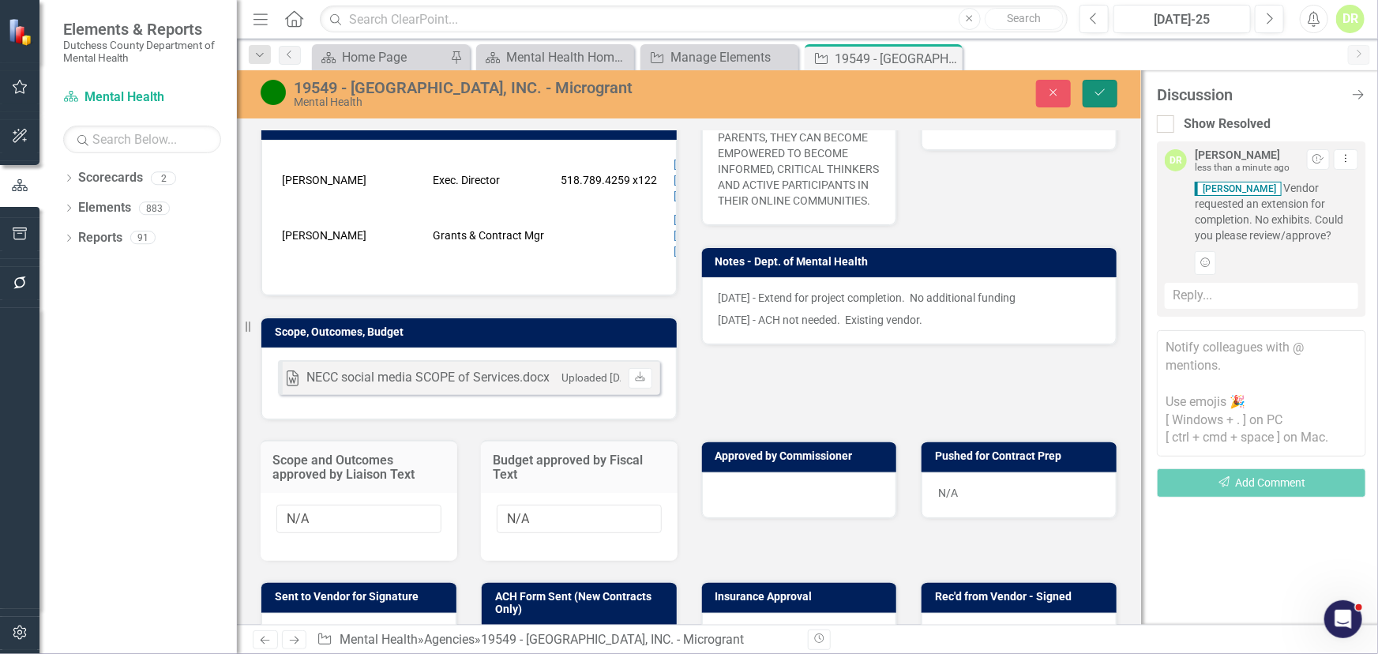
drag, startPoint x: 1099, startPoint y: 88, endPoint x: 1035, endPoint y: 87, distance: 64.0
click at [1099, 88] on icon "Save" at bounding box center [1100, 92] width 14 height 11
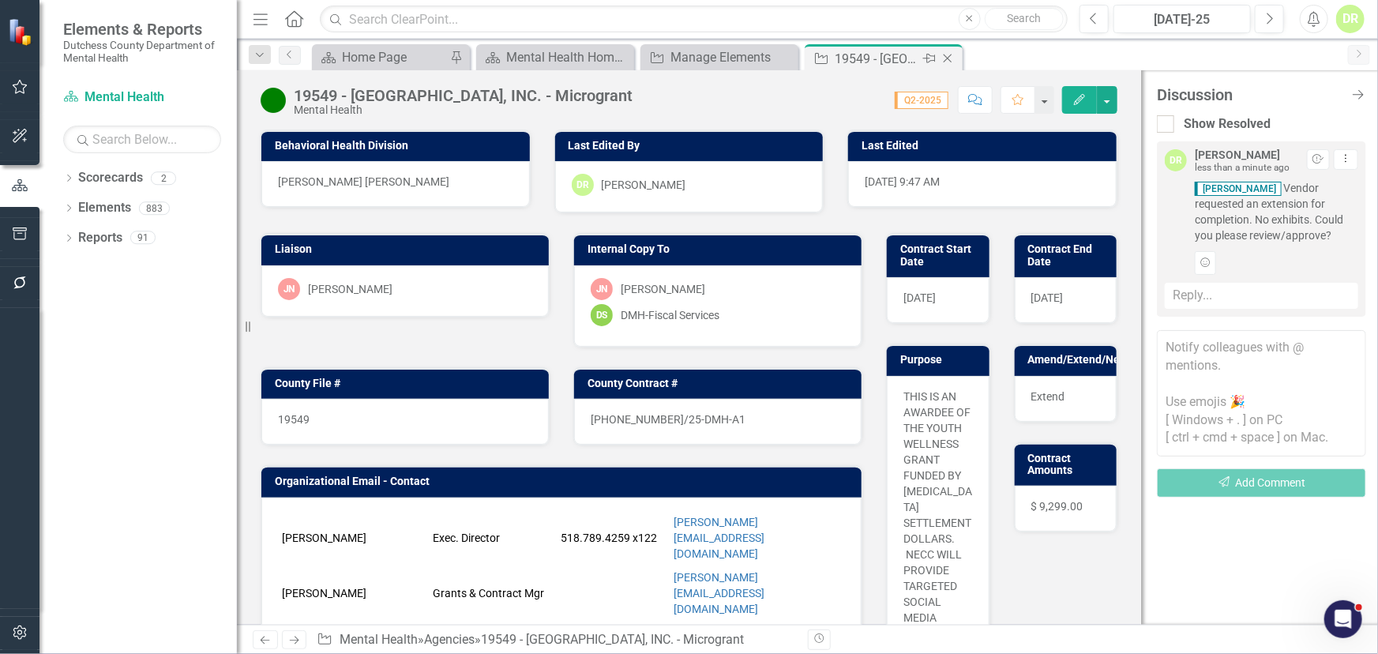
click at [892, 60] on div "19549 - [GEOGRAPHIC_DATA], INC. - Microgrant" at bounding box center [876, 59] width 84 height 20
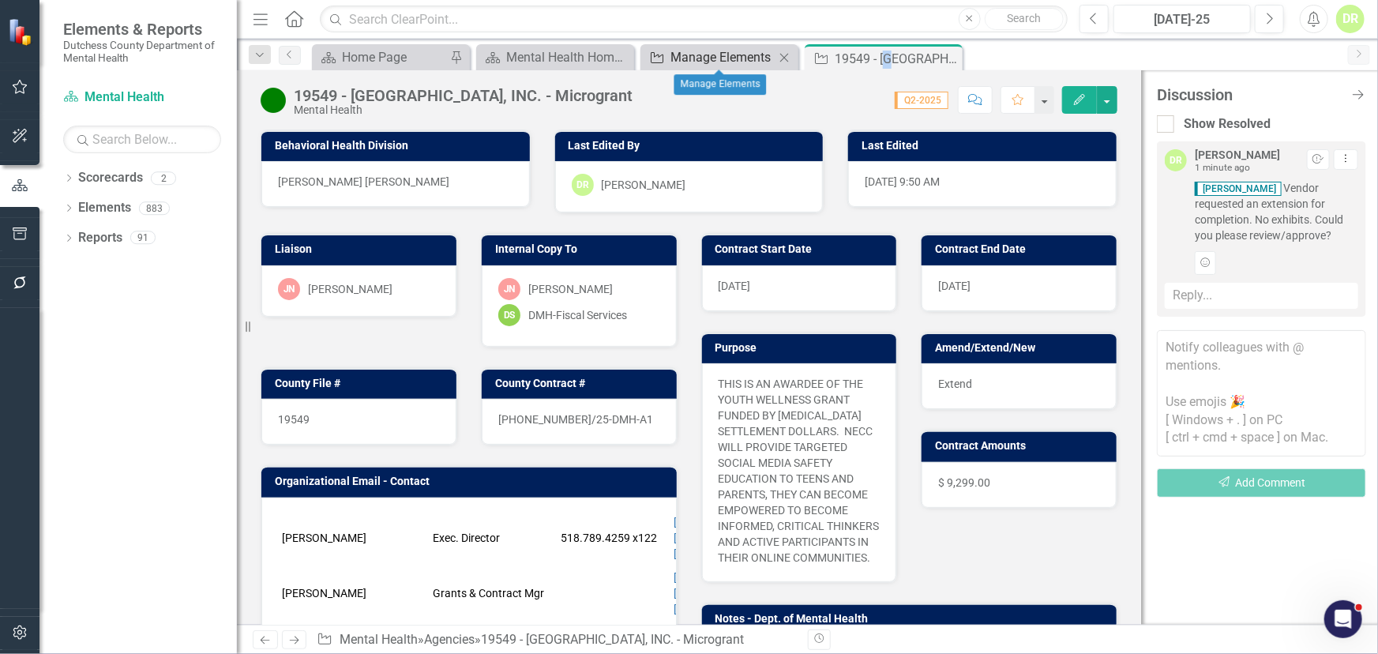
click at [722, 54] on div "Manage Elements" at bounding box center [722, 57] width 104 height 20
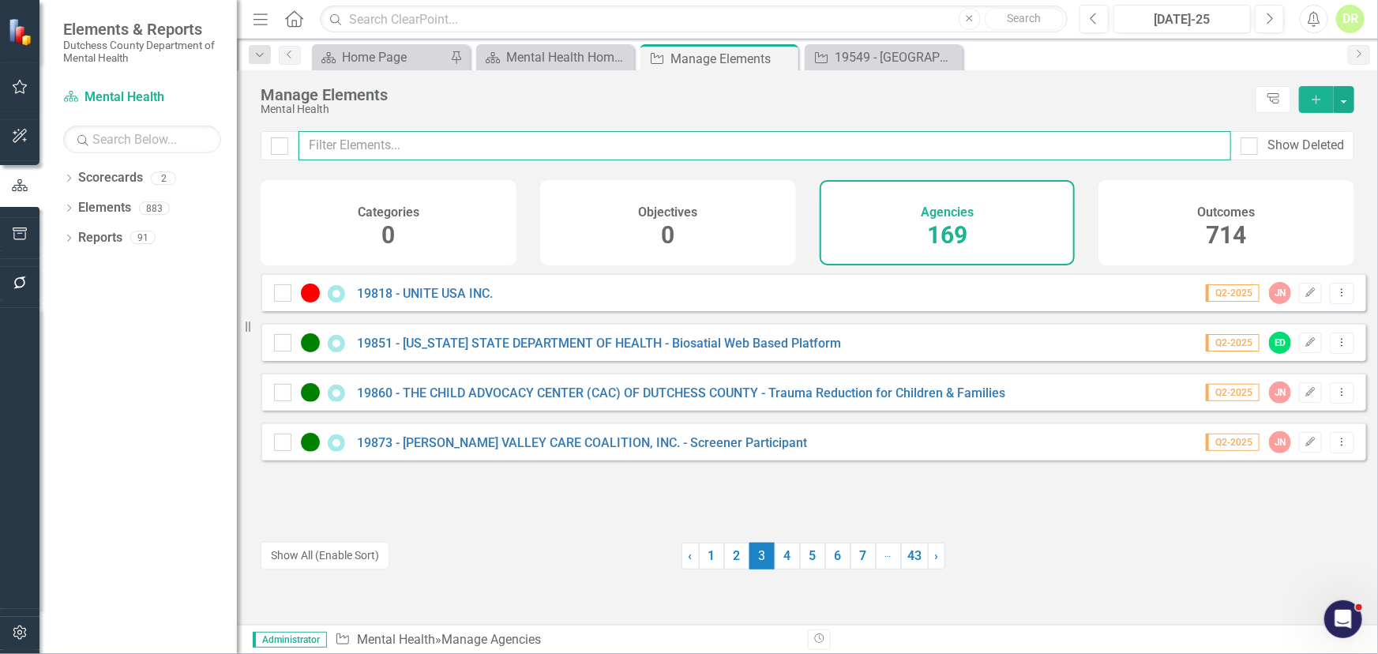
click at [367, 137] on input "text" at bounding box center [764, 145] width 932 height 29
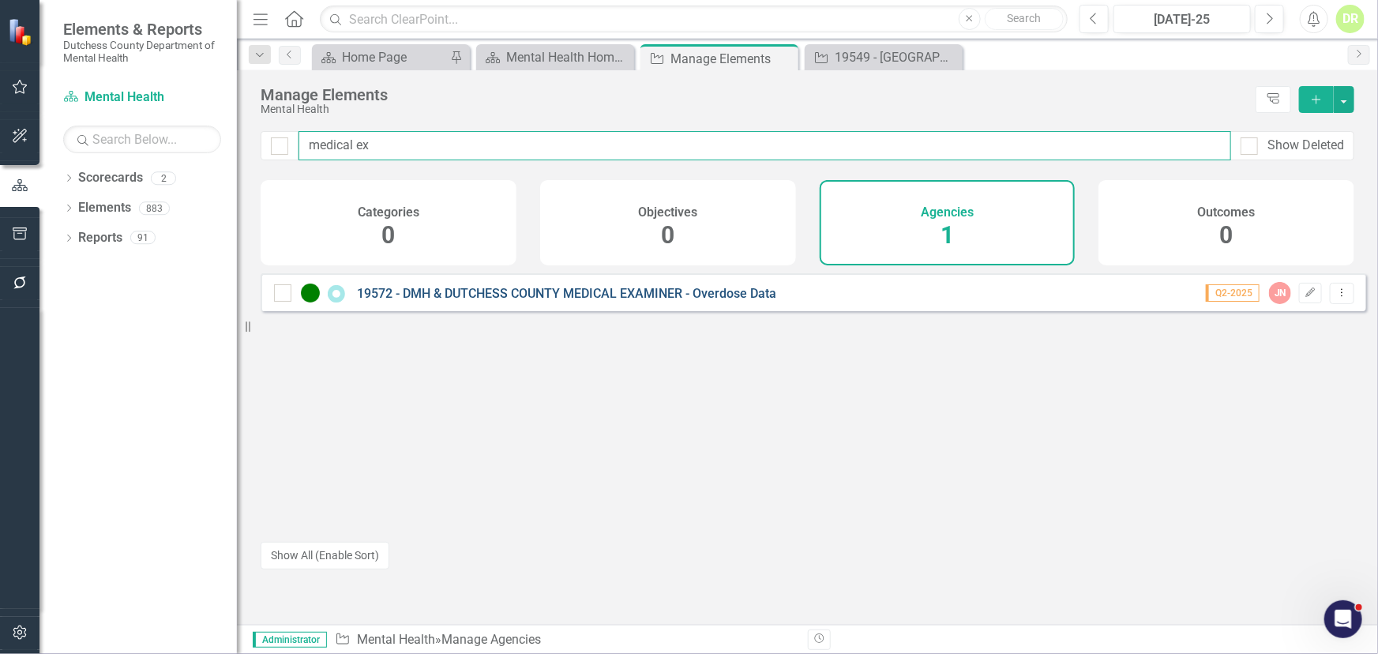
type input "medical ex"
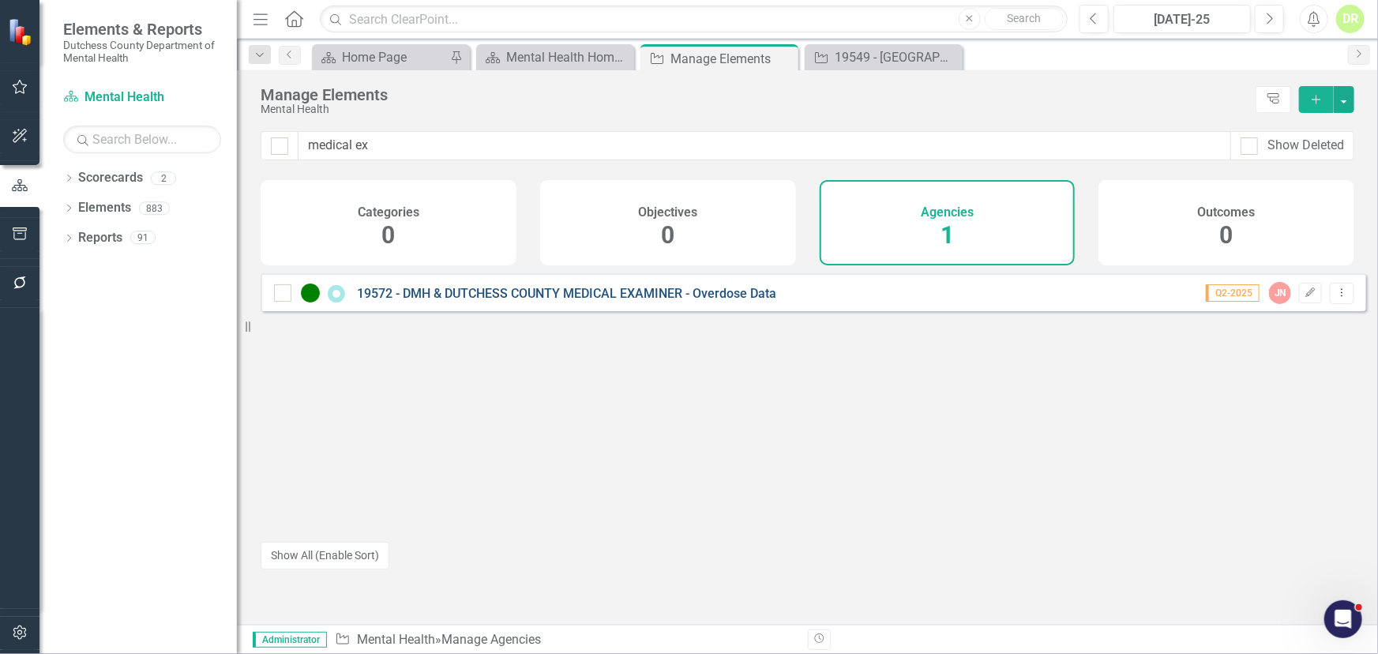
click at [665, 301] on link "19572 - DMH & DUTCHESS COUNTY MEDICAL EXAMINER - Overdose Data" at bounding box center [566, 293] width 419 height 15
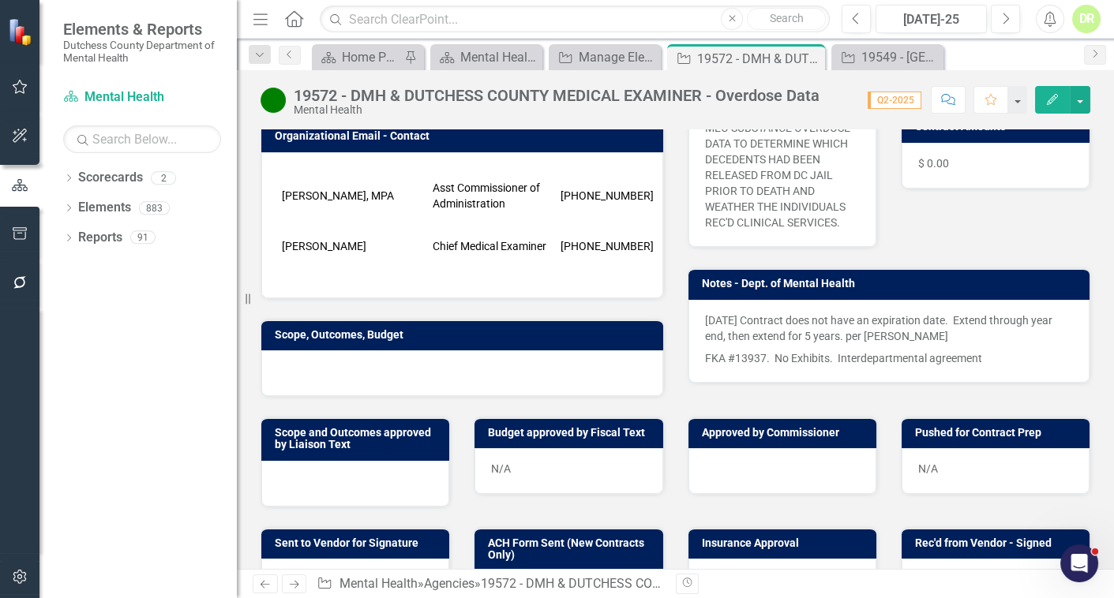
scroll to position [287, 0]
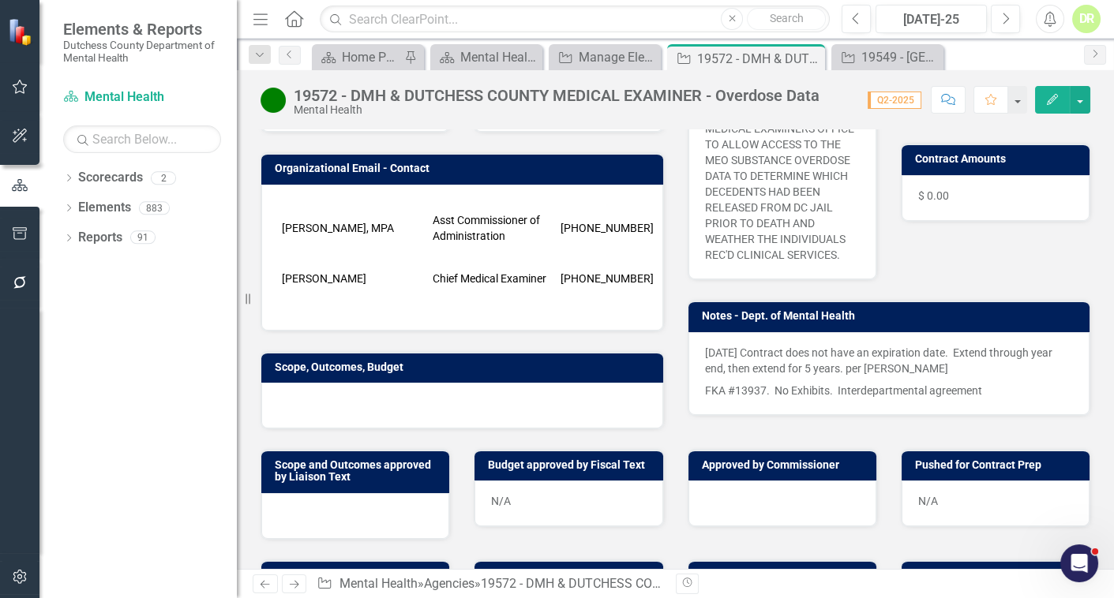
click at [404, 387] on div at bounding box center [462, 406] width 402 height 46
click at [403, 386] on div at bounding box center [462, 406] width 402 height 46
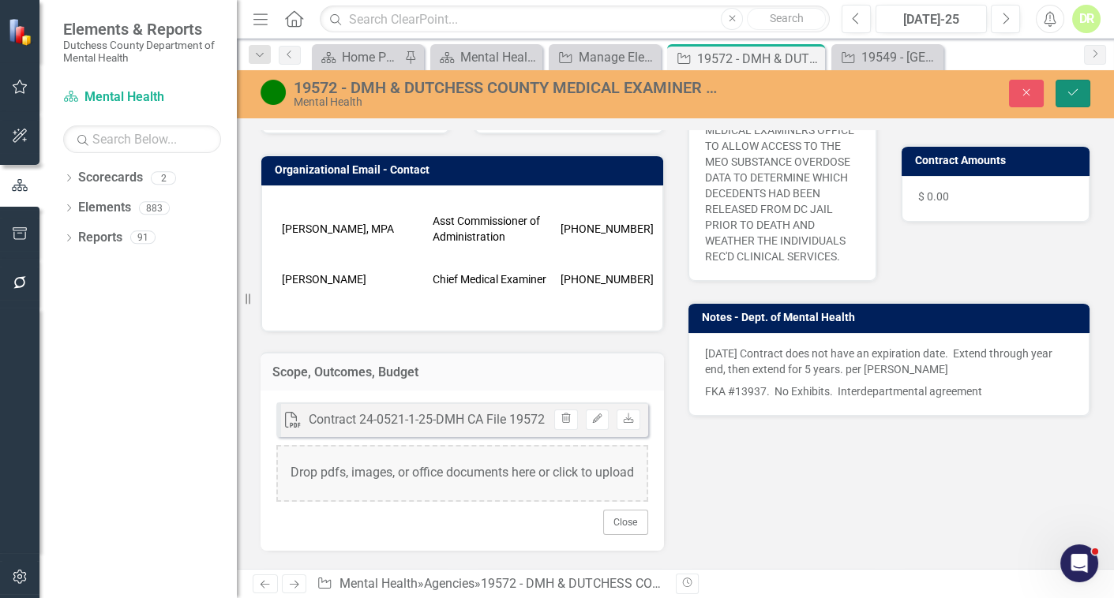
click at [1082, 99] on button "Save" at bounding box center [1073, 94] width 35 height 28
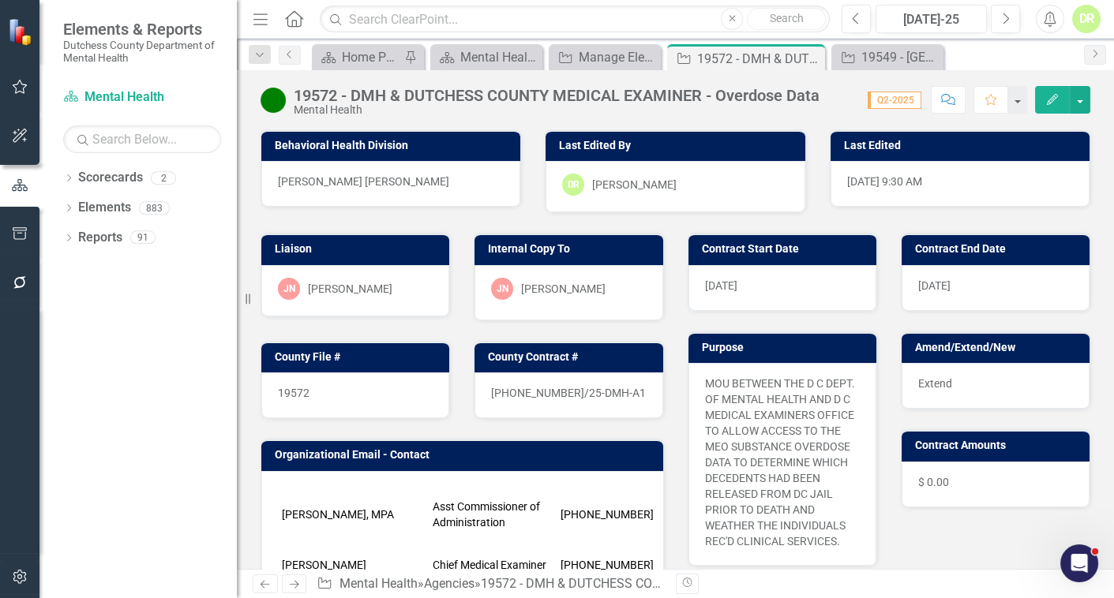
click at [955, 99] on icon "button" at bounding box center [948, 99] width 14 height 11
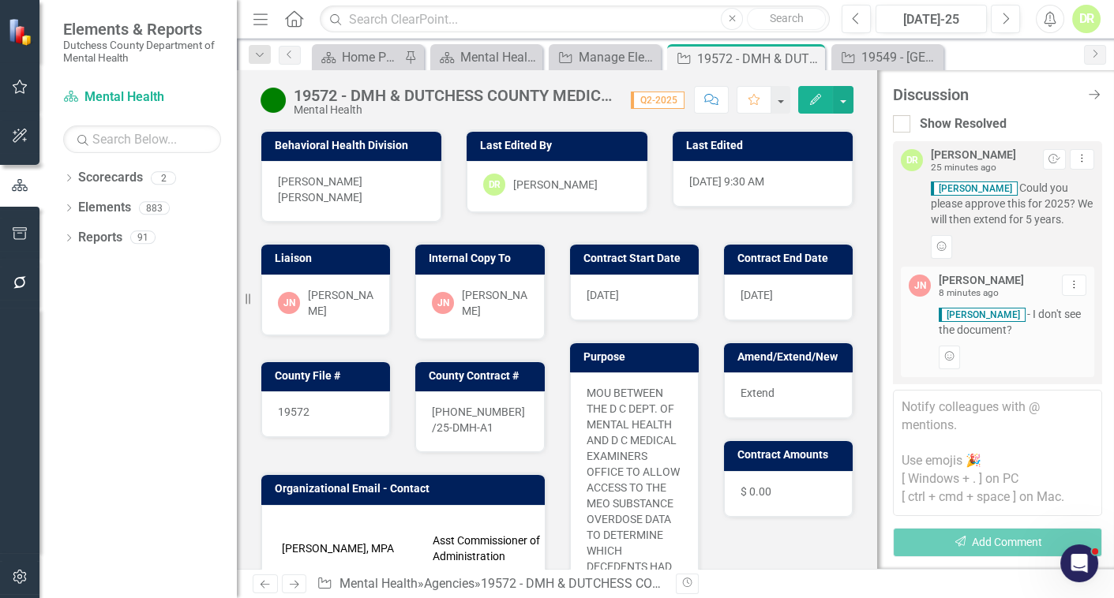
scroll to position [57, 0]
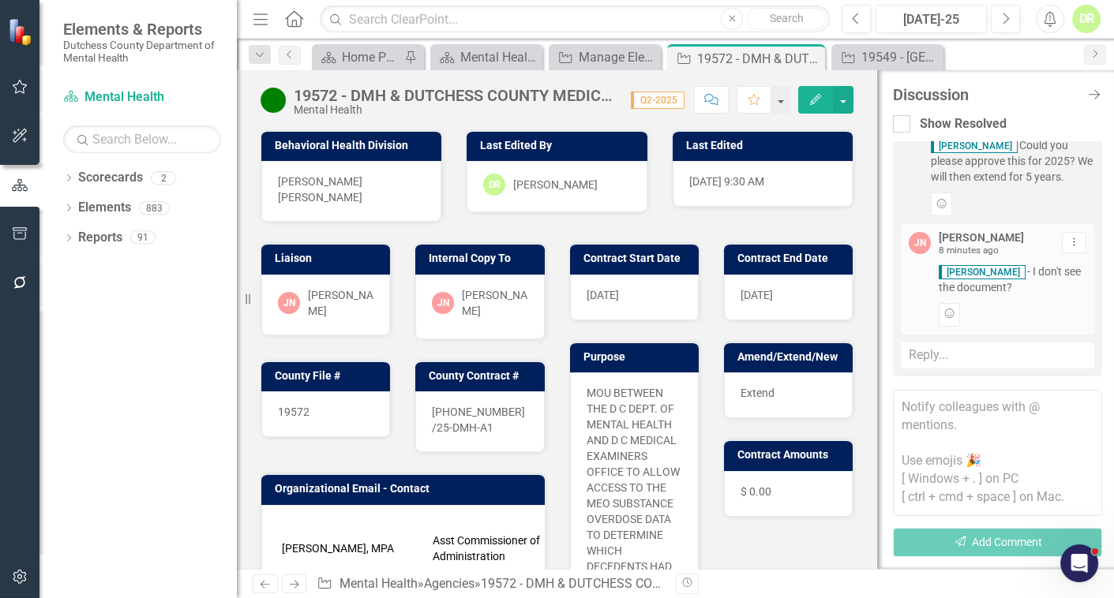
click at [928, 358] on div "Reply..." at bounding box center [997, 356] width 193 height 26
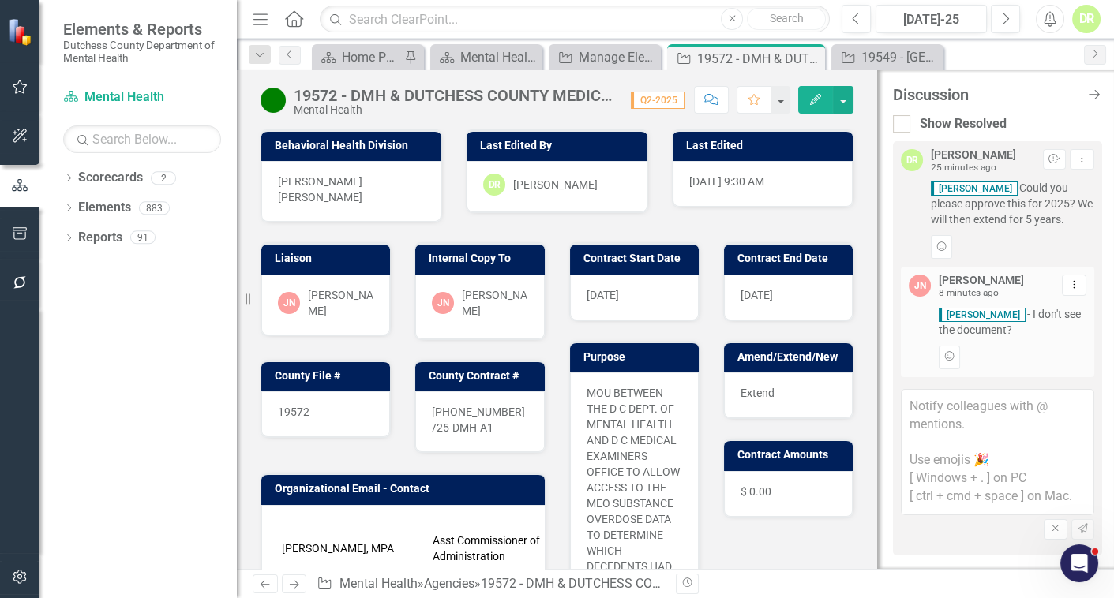
scroll to position [0, 0]
click at [928, 408] on textarea at bounding box center [997, 452] width 193 height 126
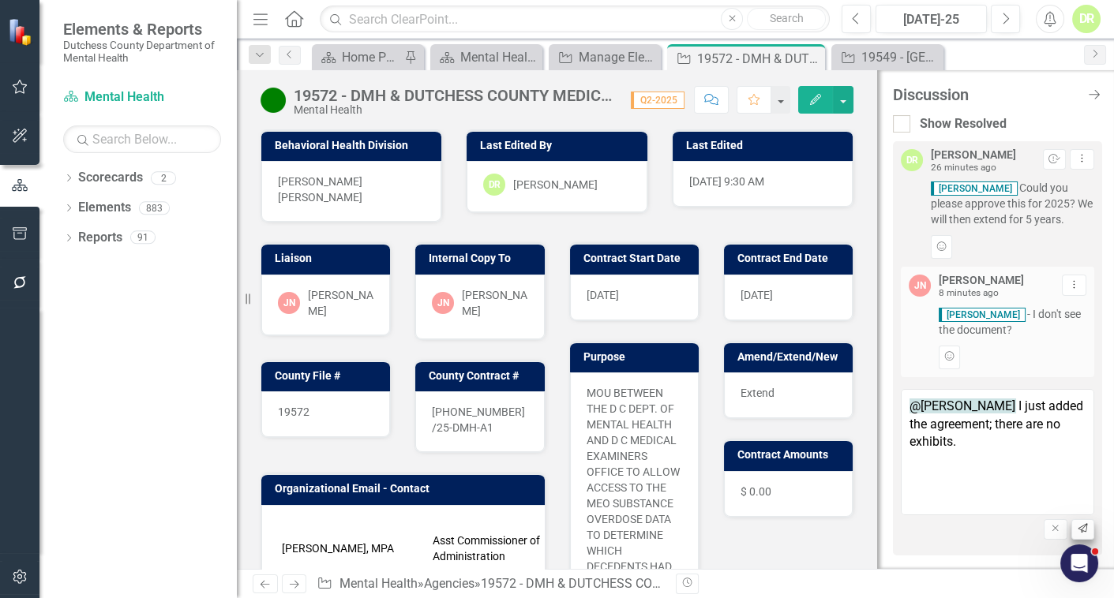
type textarea "@[PERSON_NAME] I just added the agreement; there are no exhibits."
click at [1082, 532] on icon "Send" at bounding box center [1083, 528] width 12 height 9
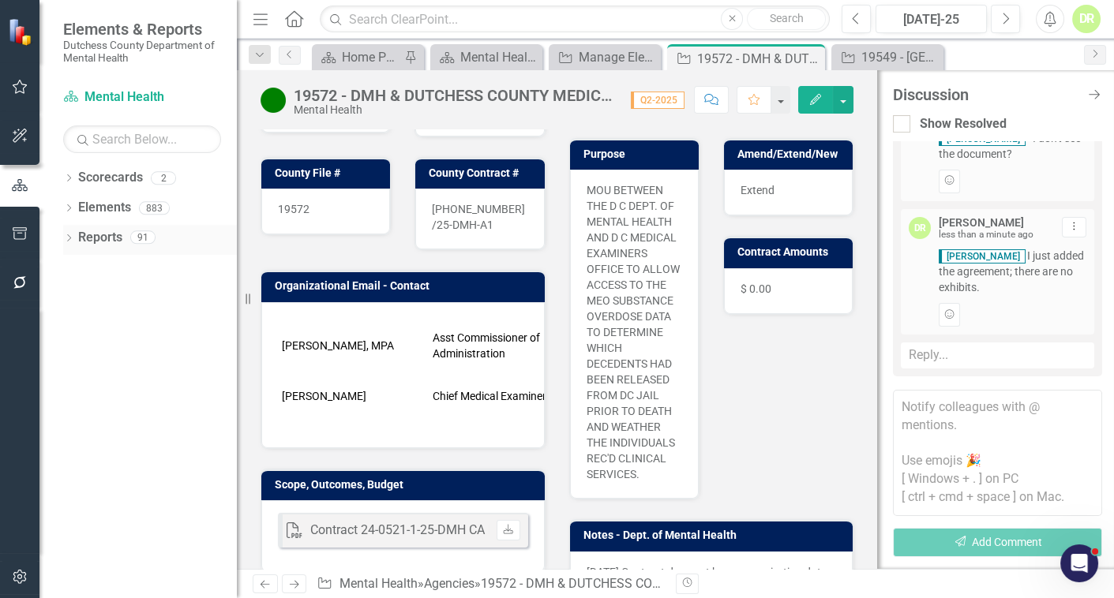
scroll to position [430, 0]
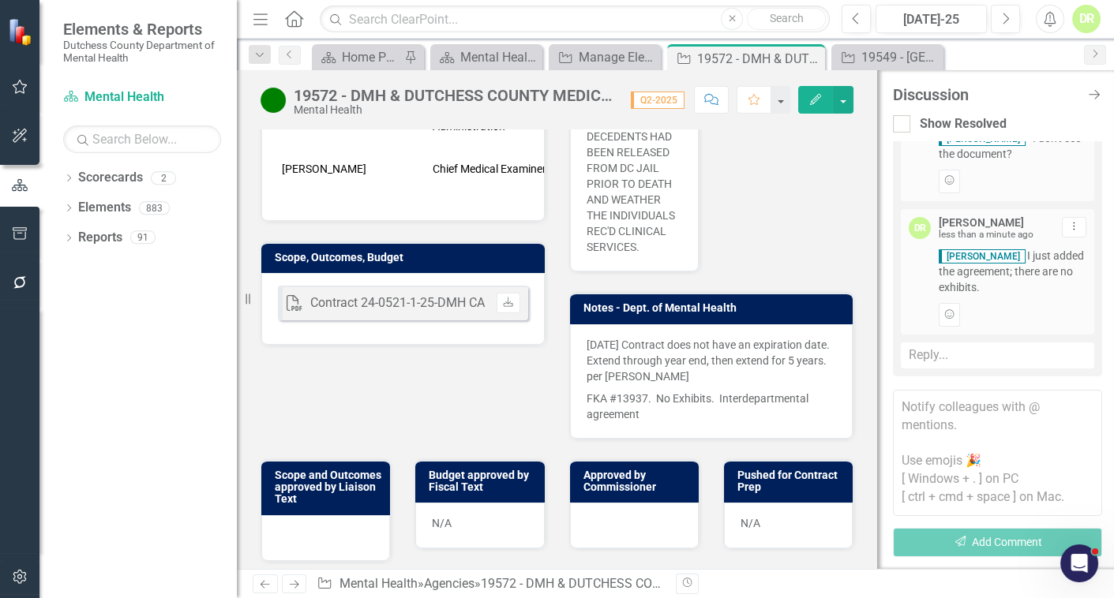
click at [283, 533] on div at bounding box center [325, 539] width 129 height 46
click at [282, 533] on div at bounding box center [325, 539] width 129 height 46
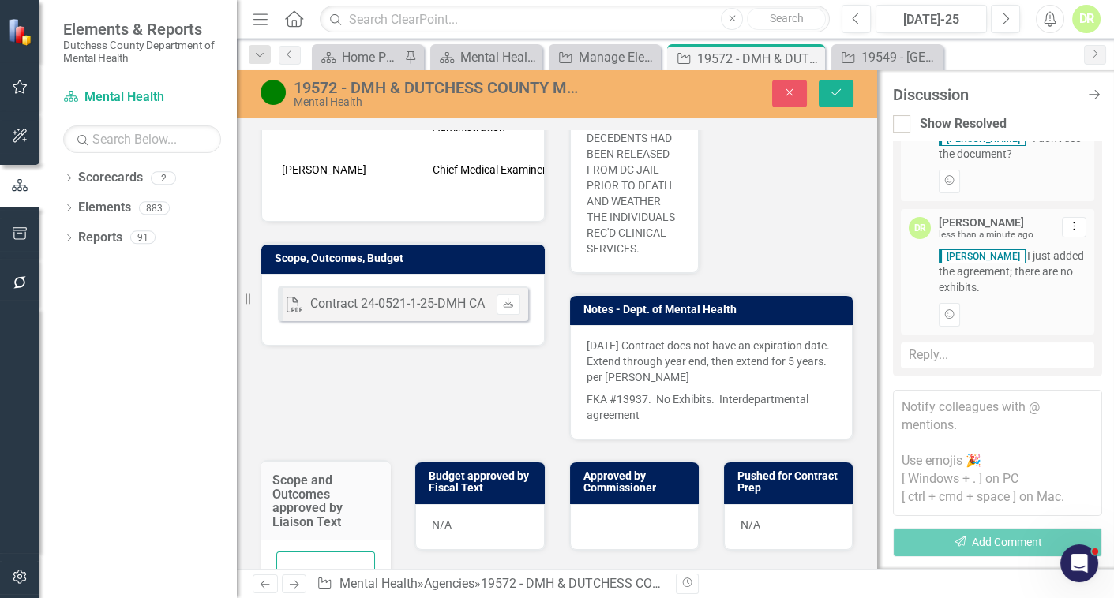
drag, startPoint x: 293, startPoint y: 553, endPoint x: 297, endPoint y: 545, distance: 9.5
click at [293, 553] on input "text" at bounding box center [325, 566] width 99 height 29
type input "N/A"
click at [830, 83] on button "Save" at bounding box center [836, 94] width 35 height 28
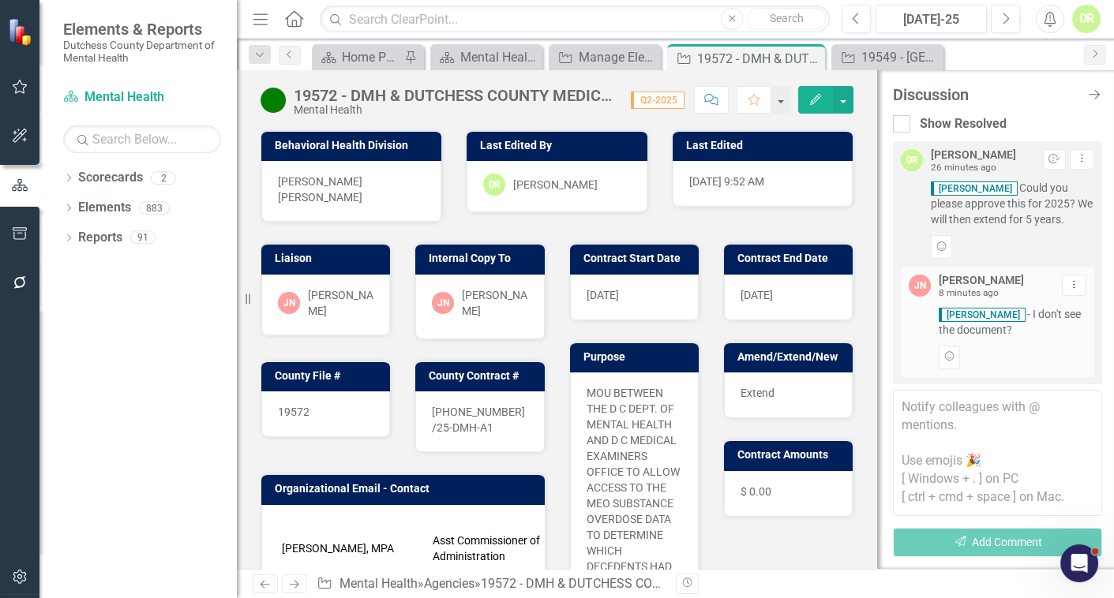
drag, startPoint x: 1097, startPoint y: 94, endPoint x: 1093, endPoint y: 87, distance: 8.1
click at [1094, 88] on icon "Close Discussion Bar" at bounding box center [1094, 94] width 16 height 13
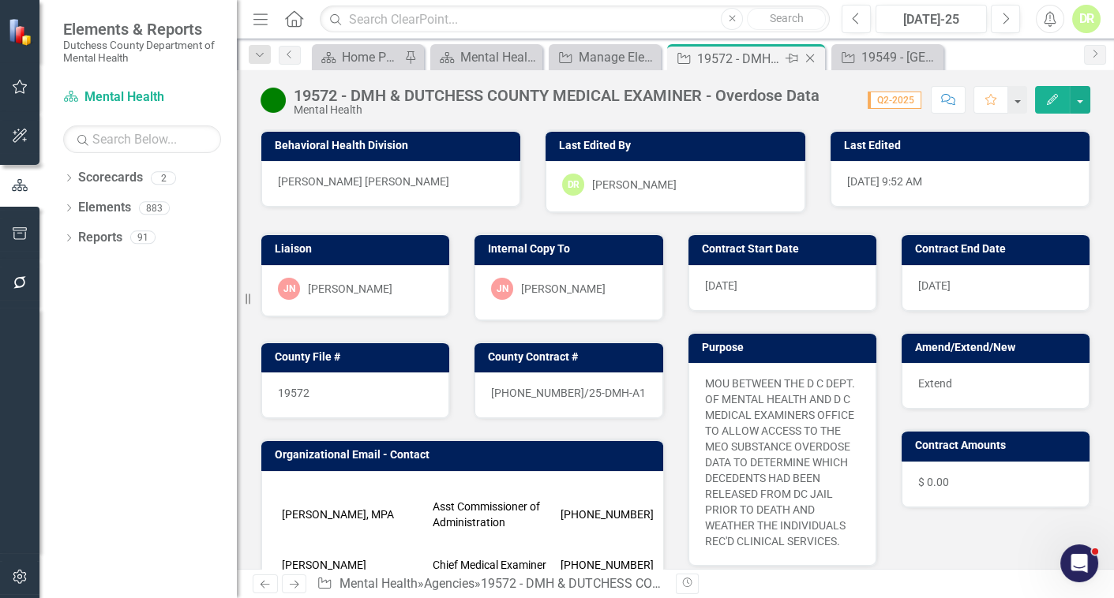
click at [804, 59] on icon "Close" at bounding box center [810, 58] width 16 height 13
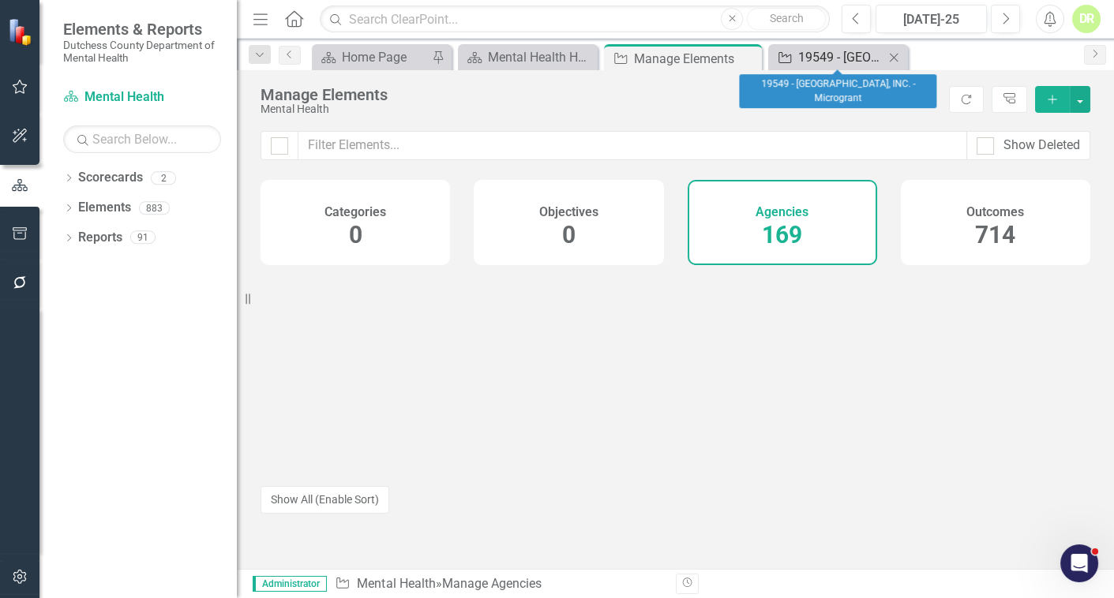
click at [821, 62] on div "19549 - [GEOGRAPHIC_DATA], INC. - Microgrant" at bounding box center [841, 57] width 86 height 20
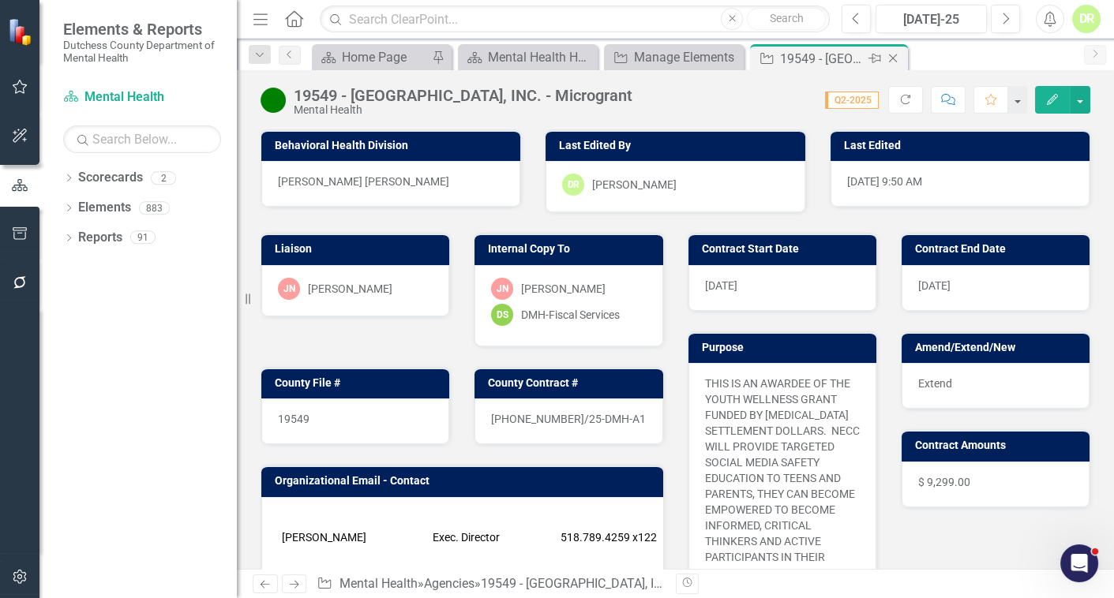
click at [893, 55] on icon "Close" at bounding box center [893, 58] width 16 height 13
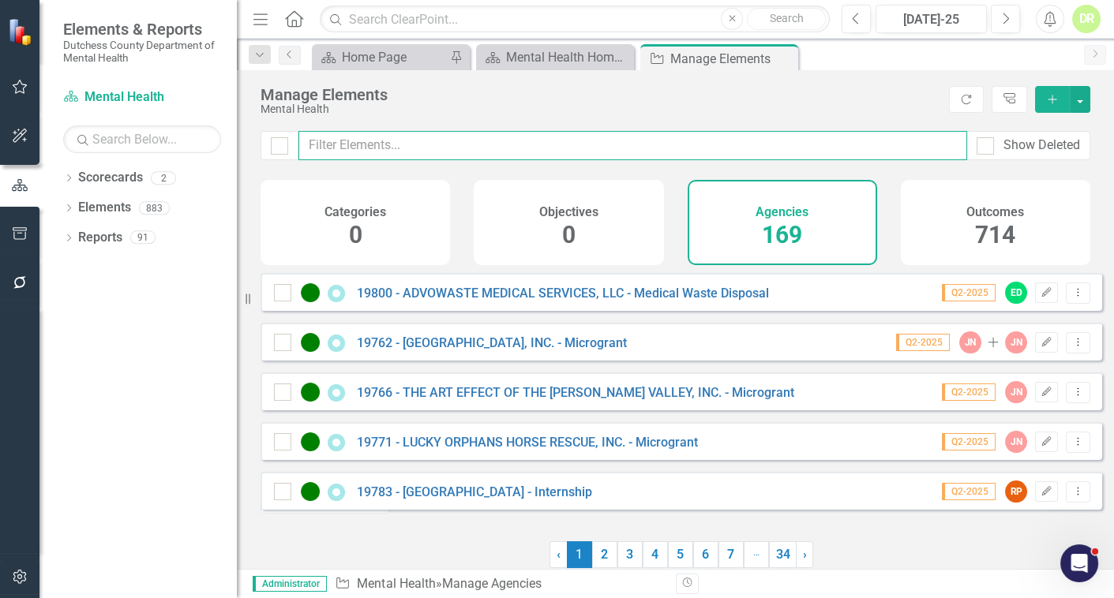
click at [322, 151] on input "text" at bounding box center [632, 145] width 669 height 29
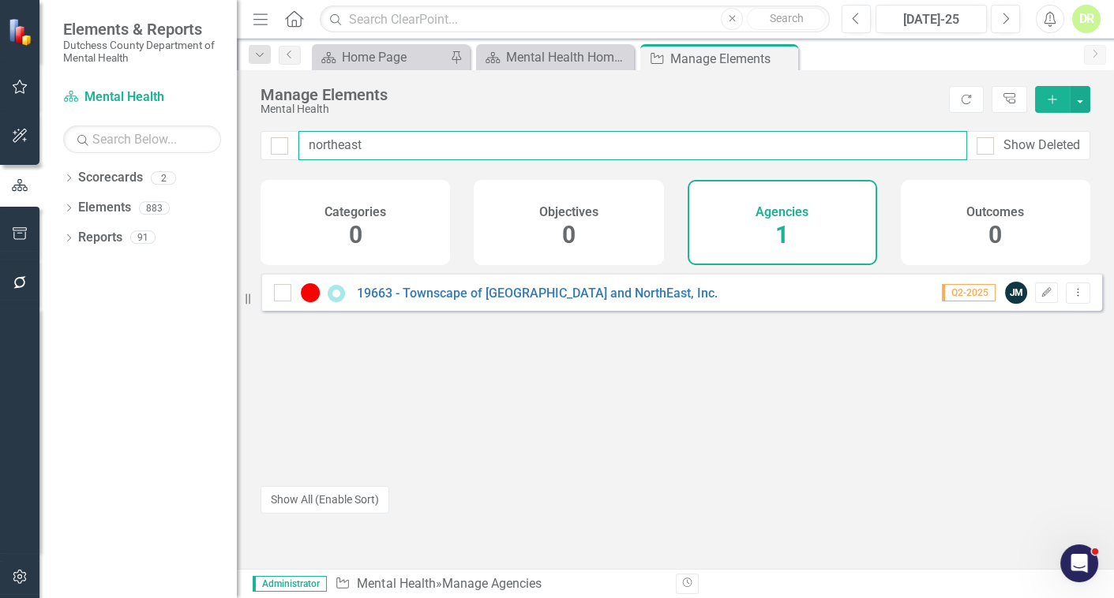
click at [340, 141] on input "northeast" at bounding box center [632, 145] width 669 height 29
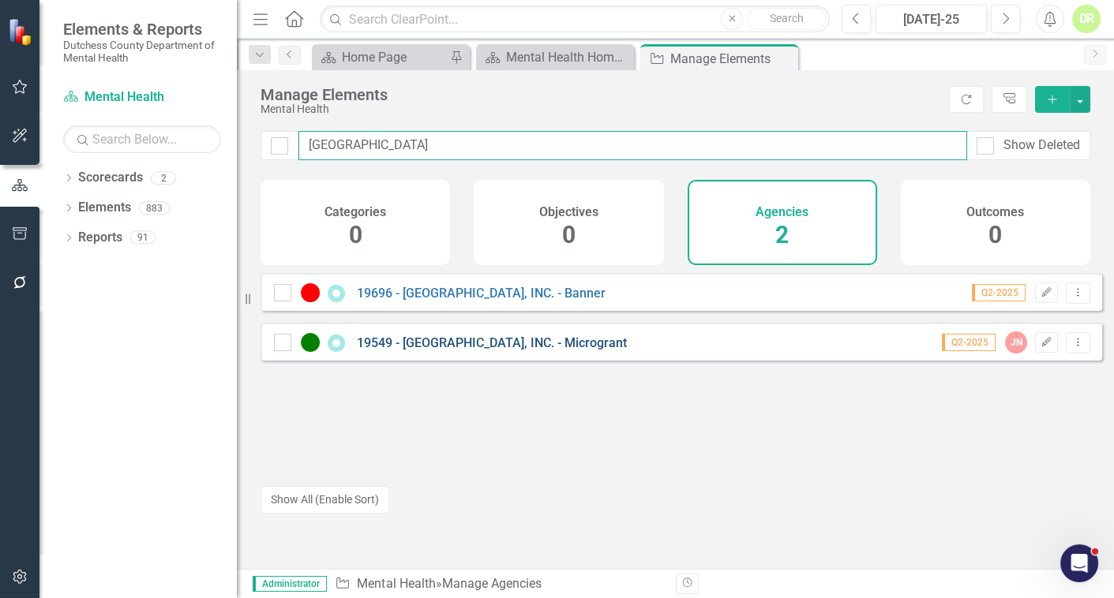
type input "[GEOGRAPHIC_DATA]"
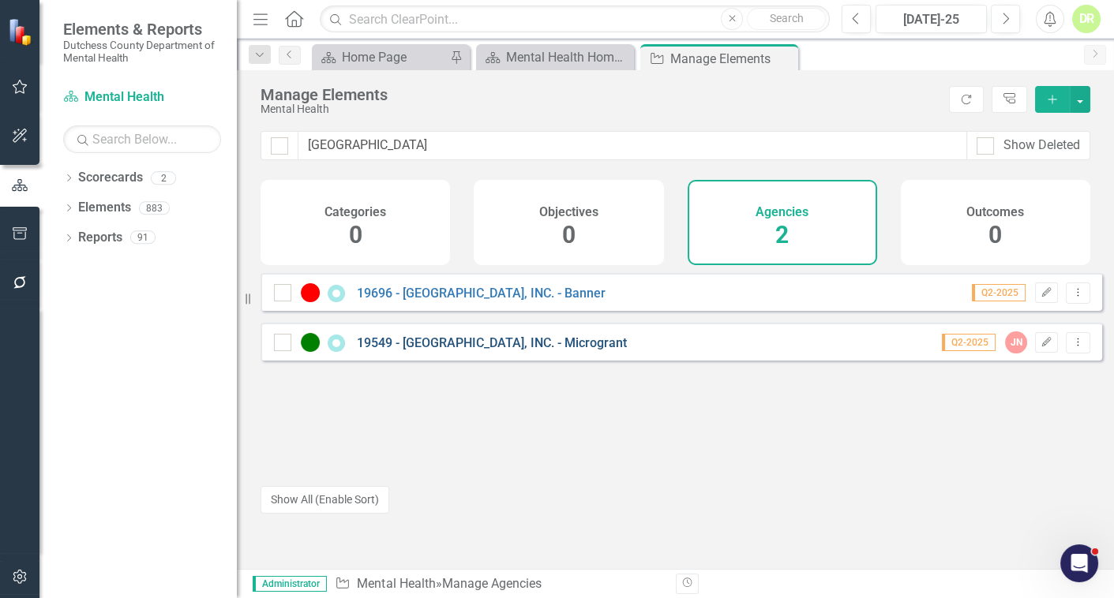
click at [525, 351] on link "19549 - [GEOGRAPHIC_DATA], INC. - Microgrant" at bounding box center [492, 343] width 270 height 15
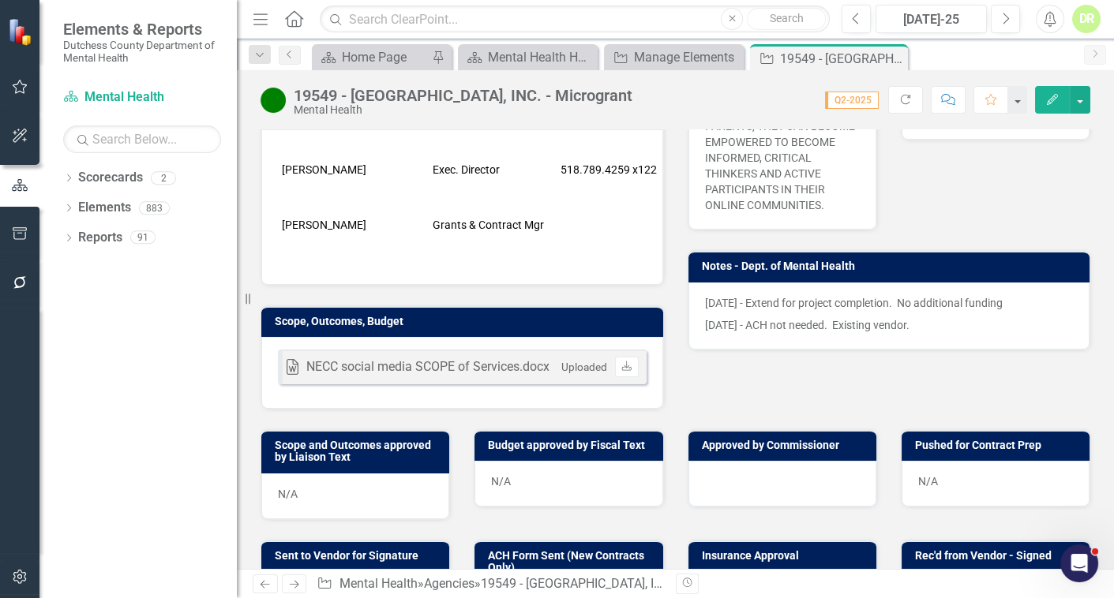
scroll to position [430, 0]
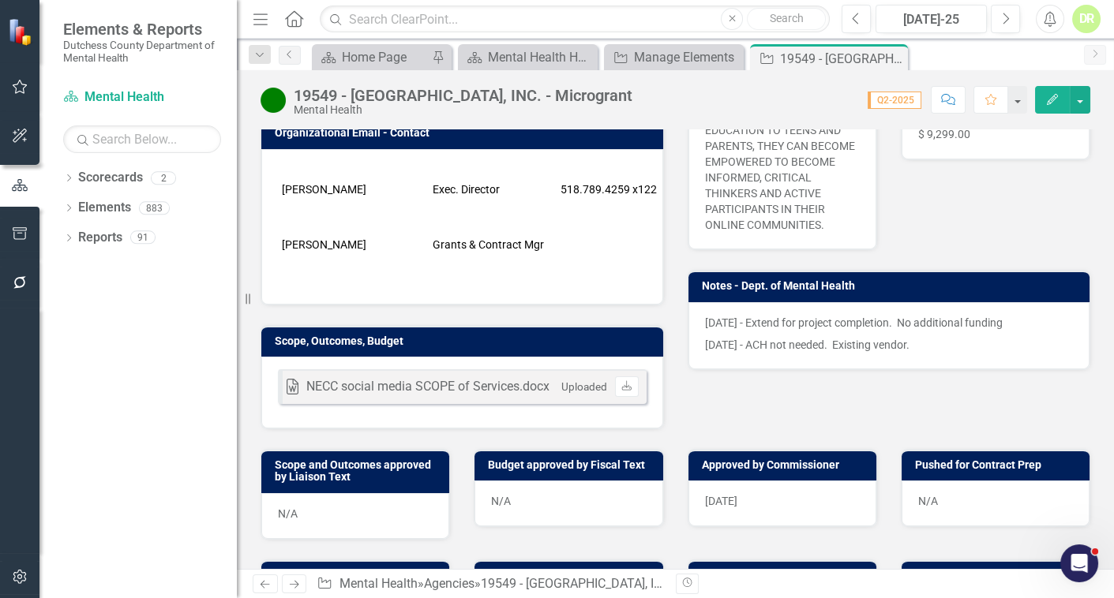
scroll to position [574, 0]
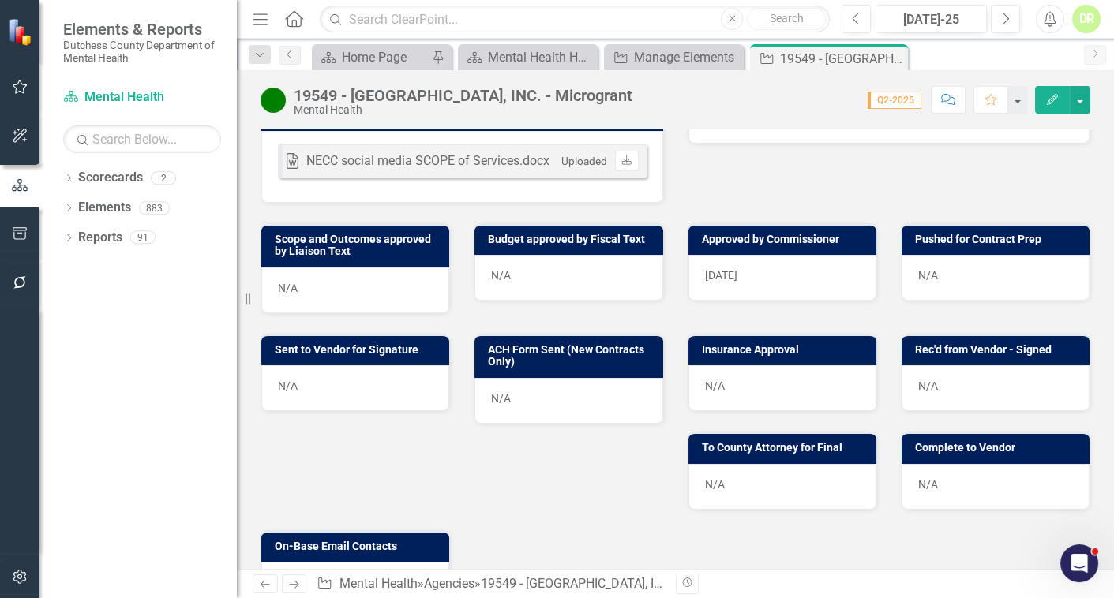
click at [996, 255] on div "N/A" at bounding box center [996, 278] width 188 height 46
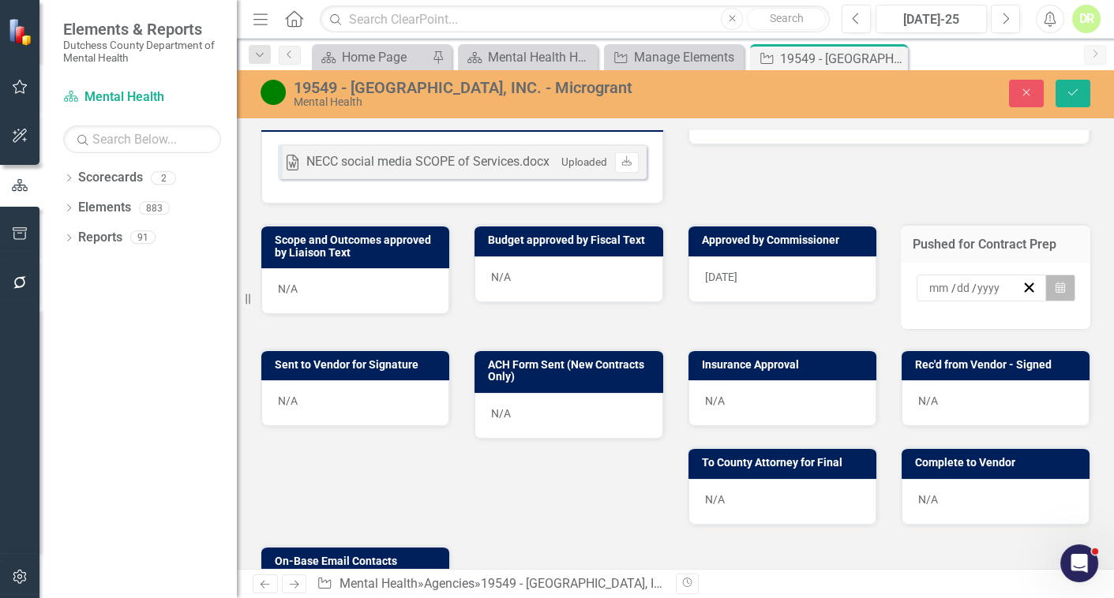
click at [1056, 282] on icon "button" at bounding box center [1060, 287] width 9 height 11
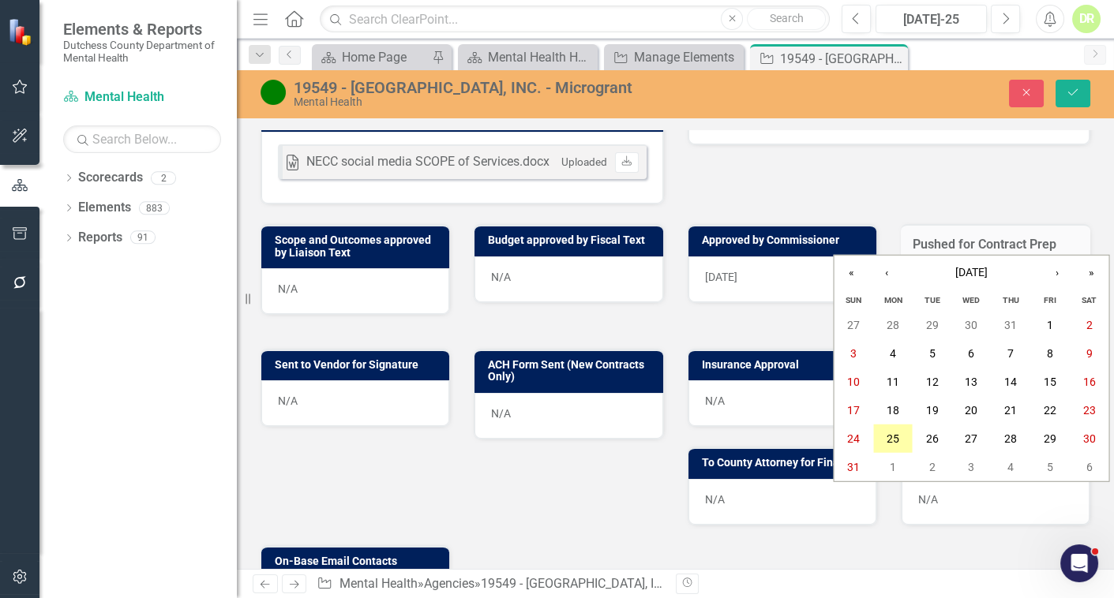
click at [893, 433] on abbr "25" at bounding box center [893, 439] width 13 height 13
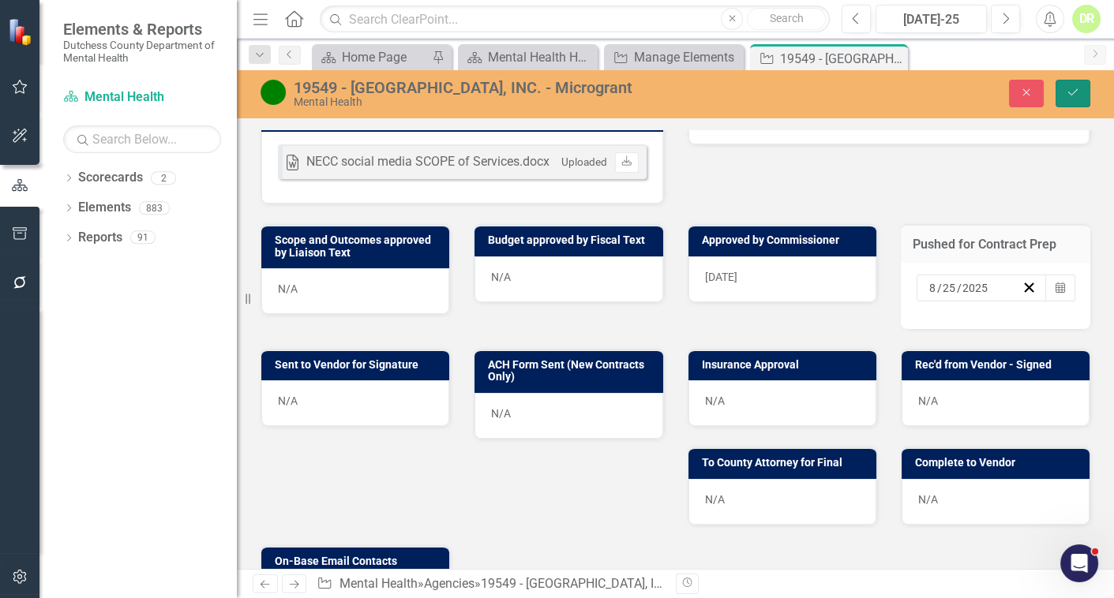
click at [1066, 91] on icon "Save" at bounding box center [1073, 92] width 14 height 11
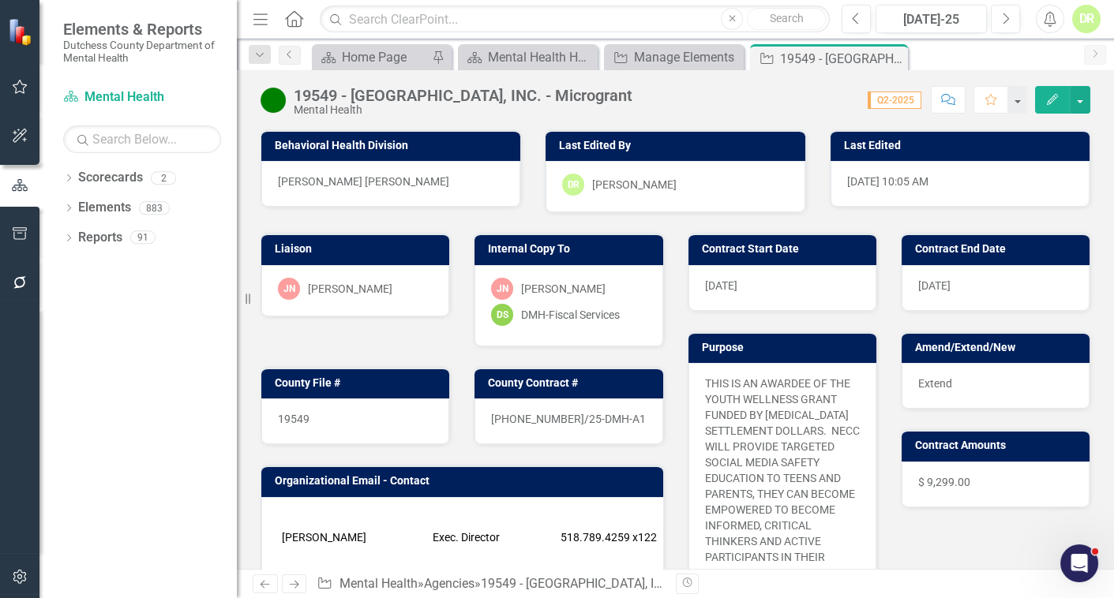
click at [647, 316] on div "JN Jean-Marie Niebuhr DS DMH-Fiscal Services" at bounding box center [568, 305] width 188 height 81
click at [646, 316] on div "JN Jean-Marie Niebuhr DS DMH-Fiscal Services" at bounding box center [568, 305] width 188 height 81
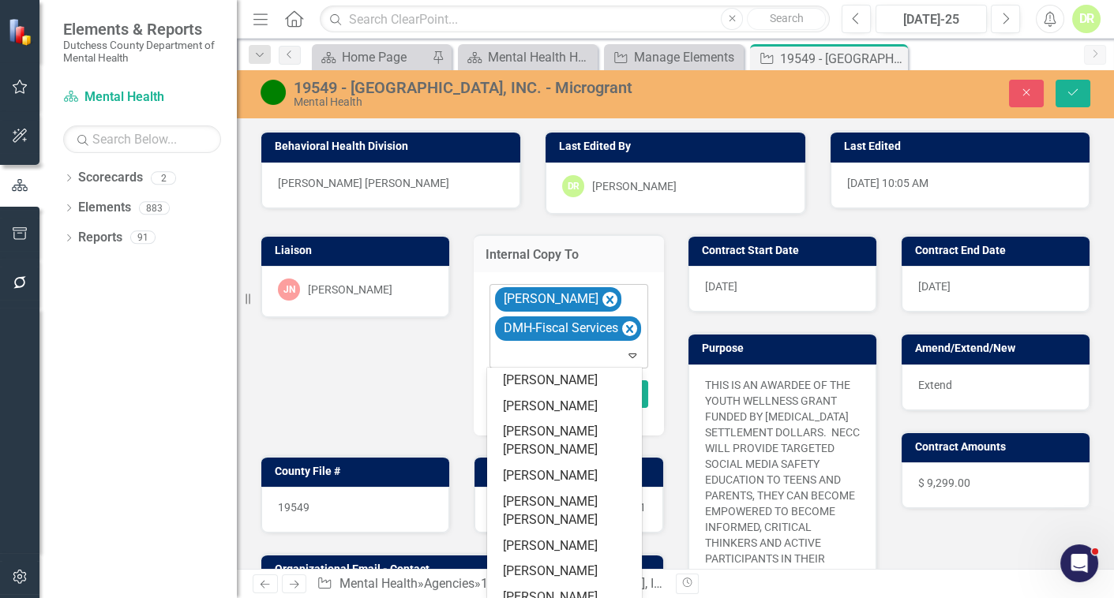
click at [512, 351] on div at bounding box center [569, 355] width 151 height 21
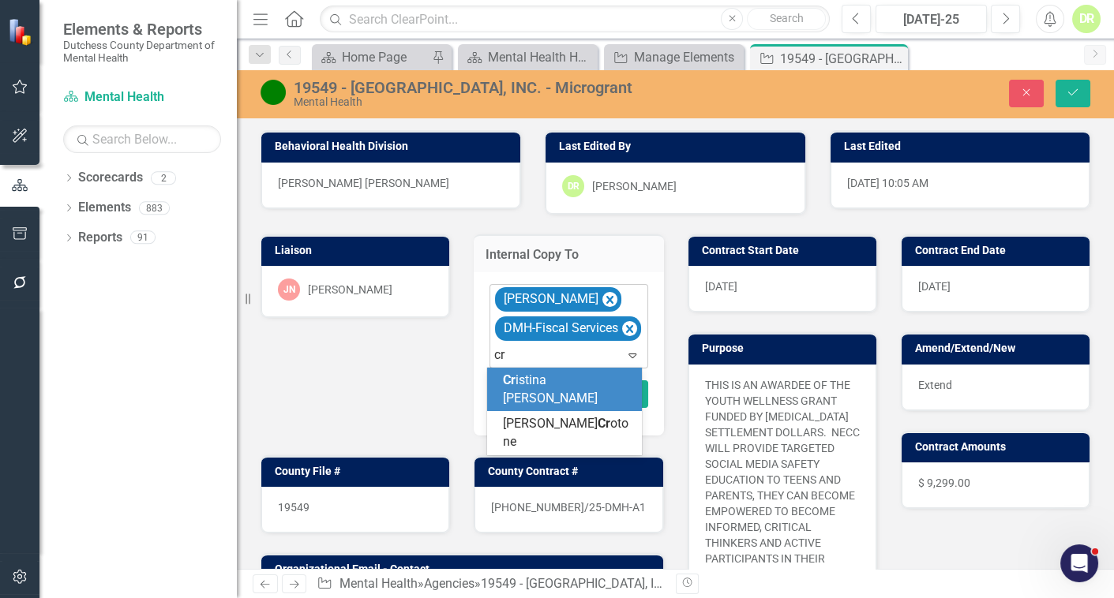
type input "cri"
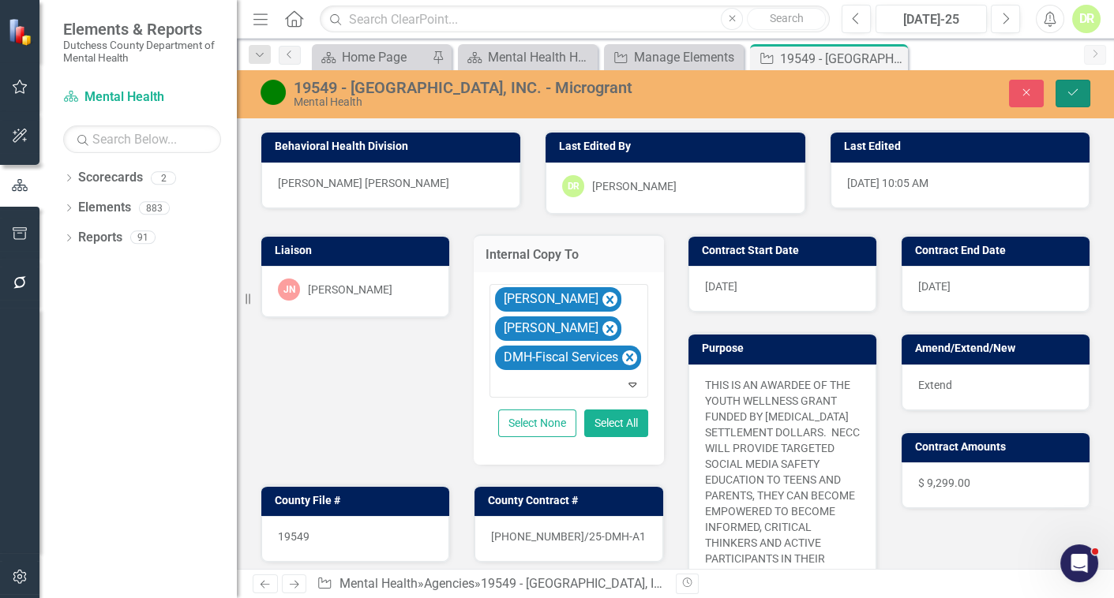
click at [1070, 84] on button "Save" at bounding box center [1073, 94] width 35 height 28
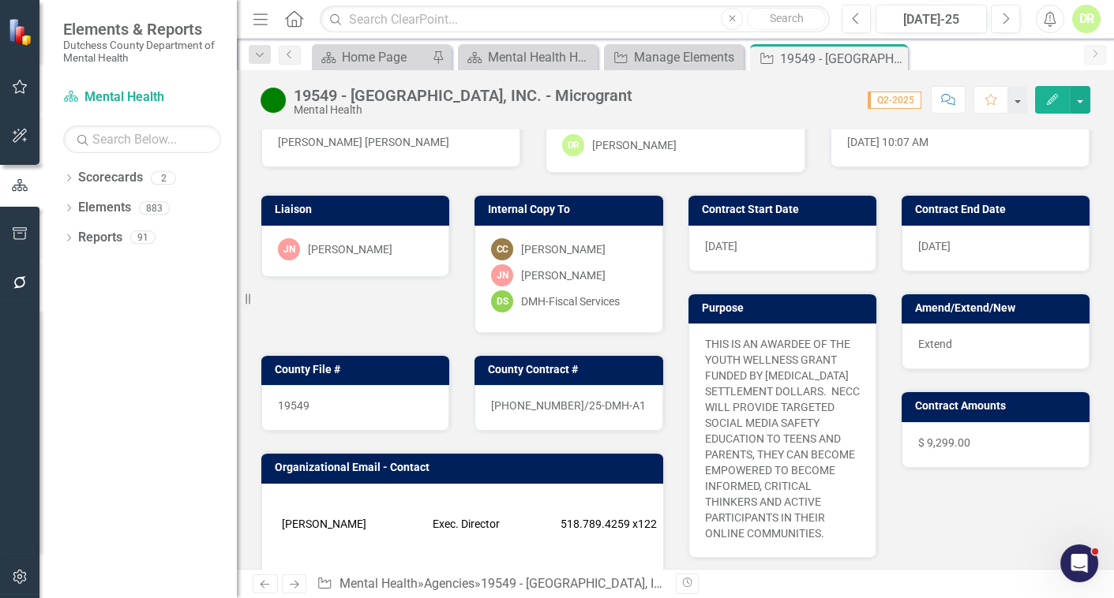
scroll to position [358, 0]
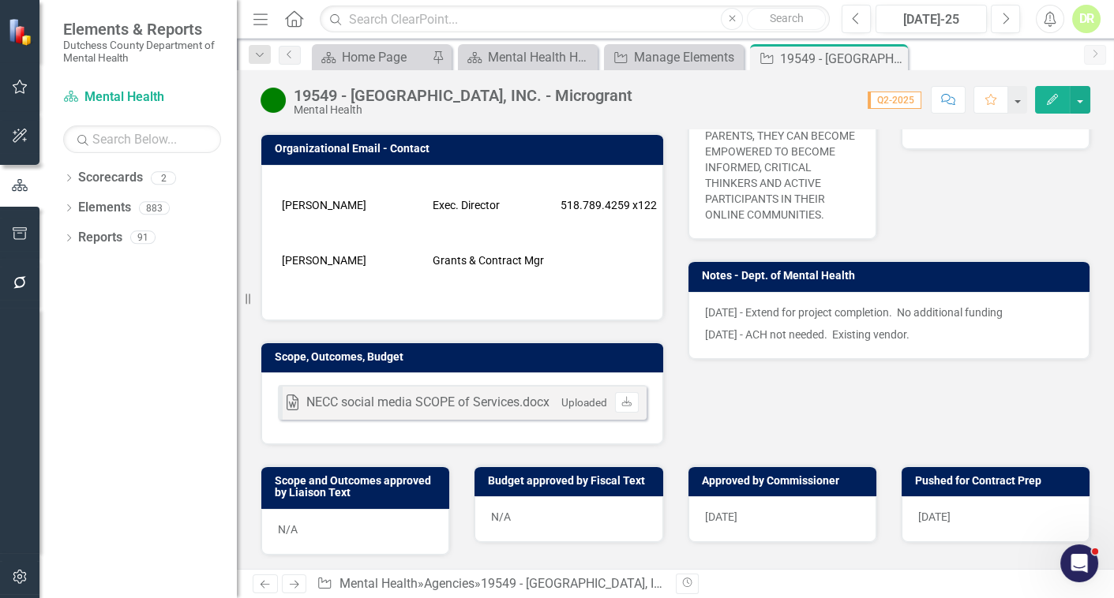
click at [553, 497] on div "N/A" at bounding box center [568, 520] width 188 height 46
click at [550, 497] on div "N/A" at bounding box center [568, 520] width 188 height 46
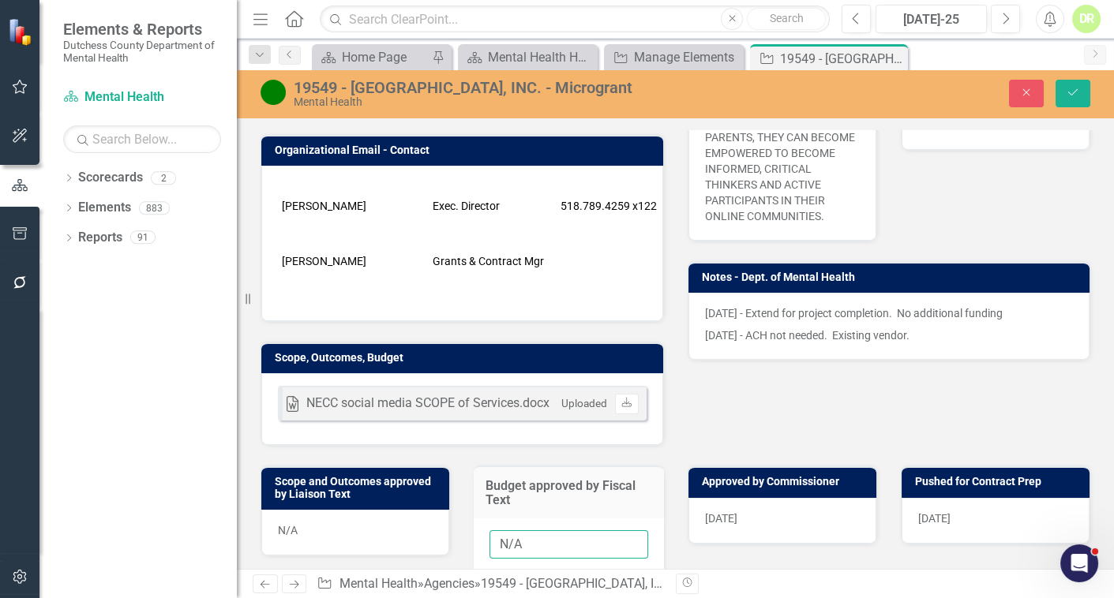
drag, startPoint x: 527, startPoint y: 489, endPoint x: 388, endPoint y: 448, distance: 144.9
click at [399, 463] on div "Scope and Outcomes approved by Liaison Text N/A Budget approved by Fiscal Text …" at bounding box center [675, 516] width 853 height 141
type input "8/25/25 email"
click at [1066, 94] on icon "Save" at bounding box center [1073, 92] width 14 height 11
